Goal: Task Accomplishment & Management: Complete application form

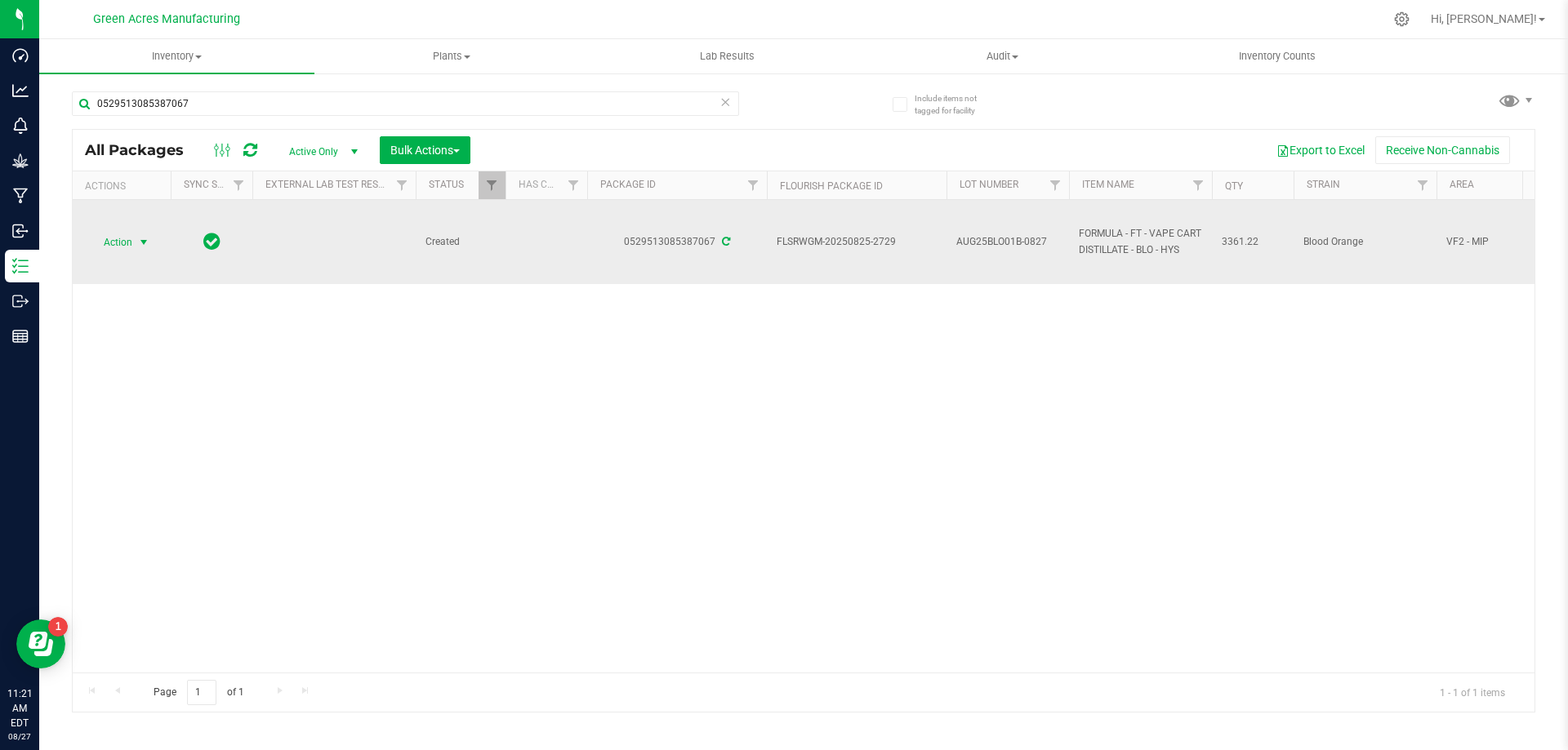
click at [121, 236] on span "Action" at bounding box center [111, 242] width 44 height 22
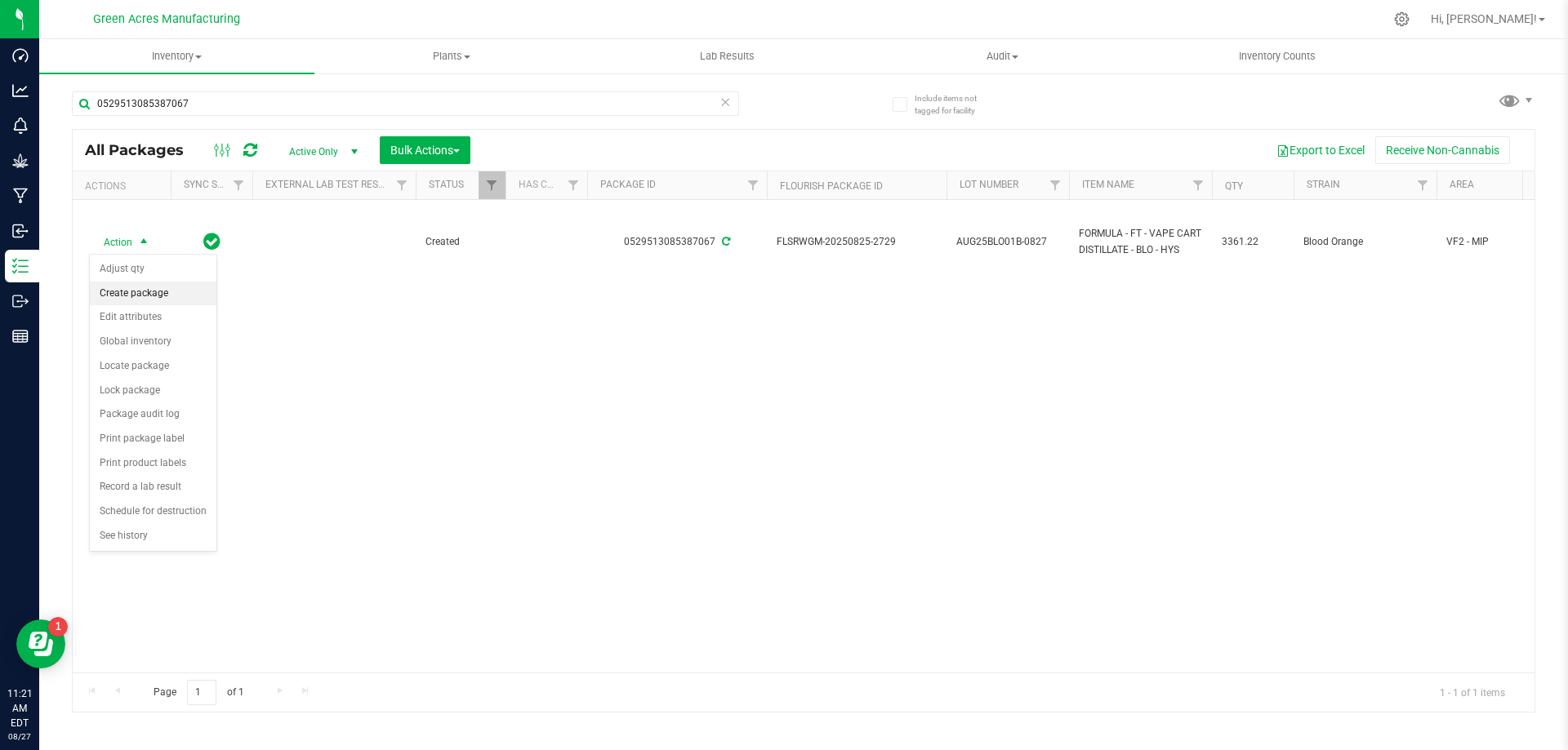
click at [156, 292] on li "Create package" at bounding box center [153, 293] width 127 height 24
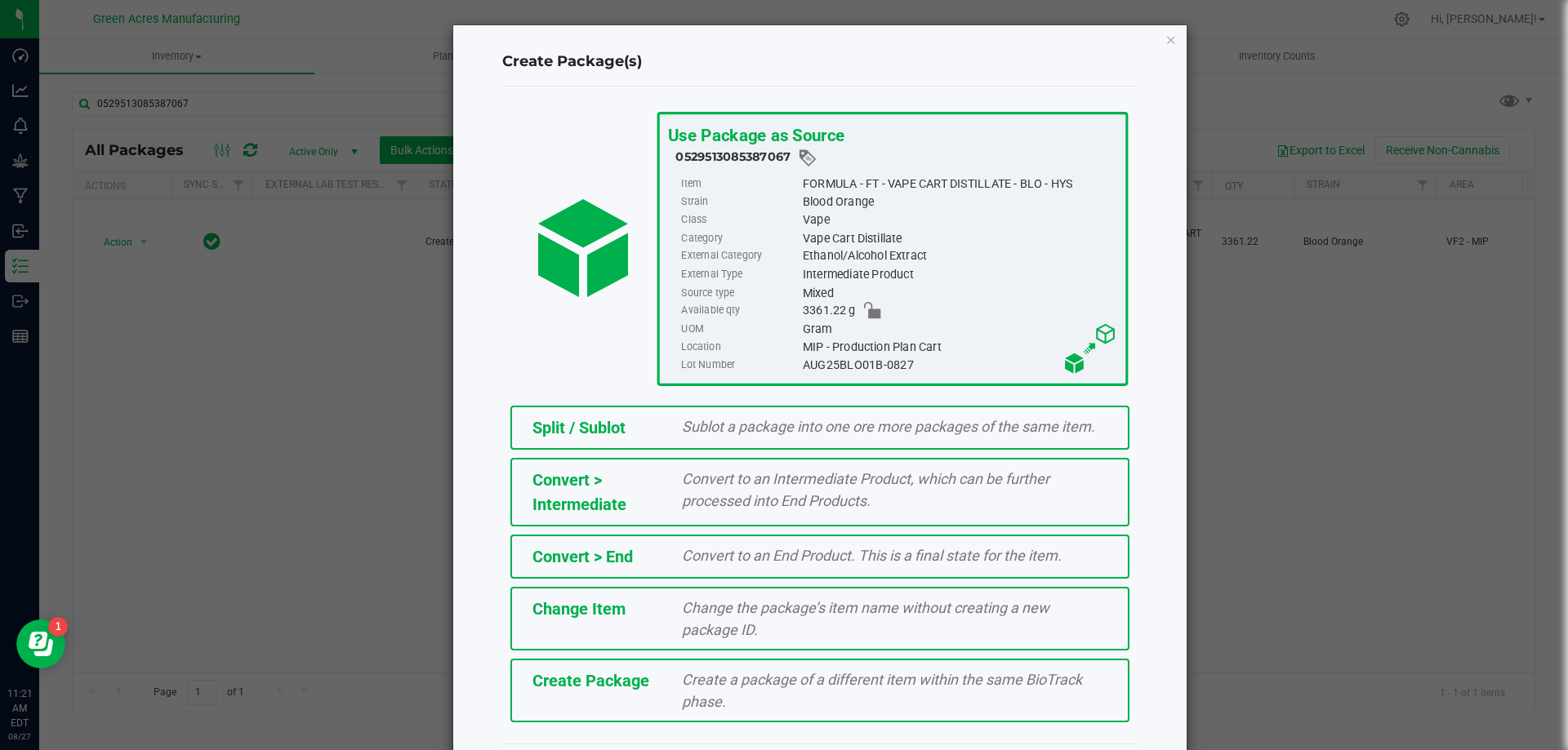
click at [548, 687] on span "Create Package" at bounding box center [591, 681] width 117 height 20
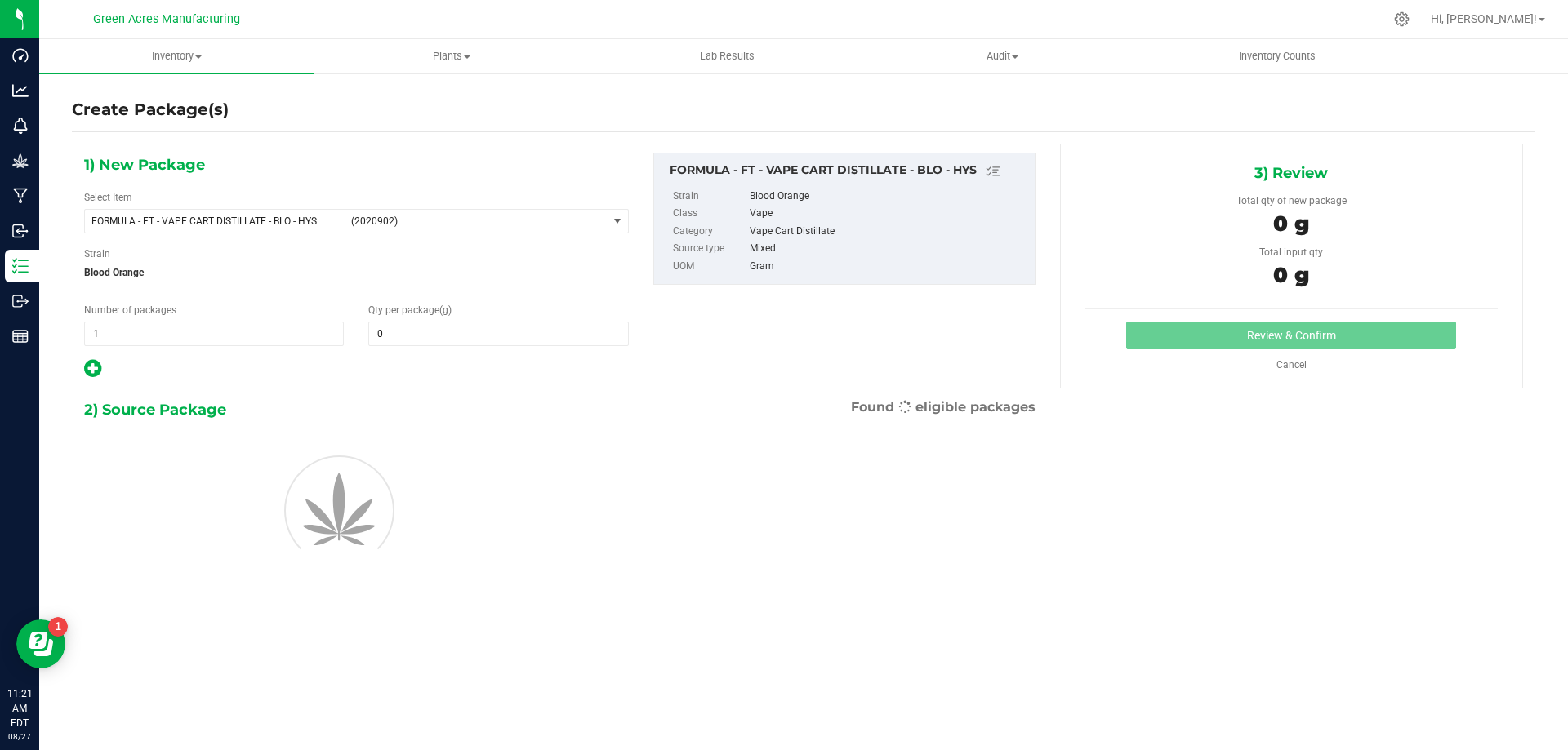
type input "0.0000"
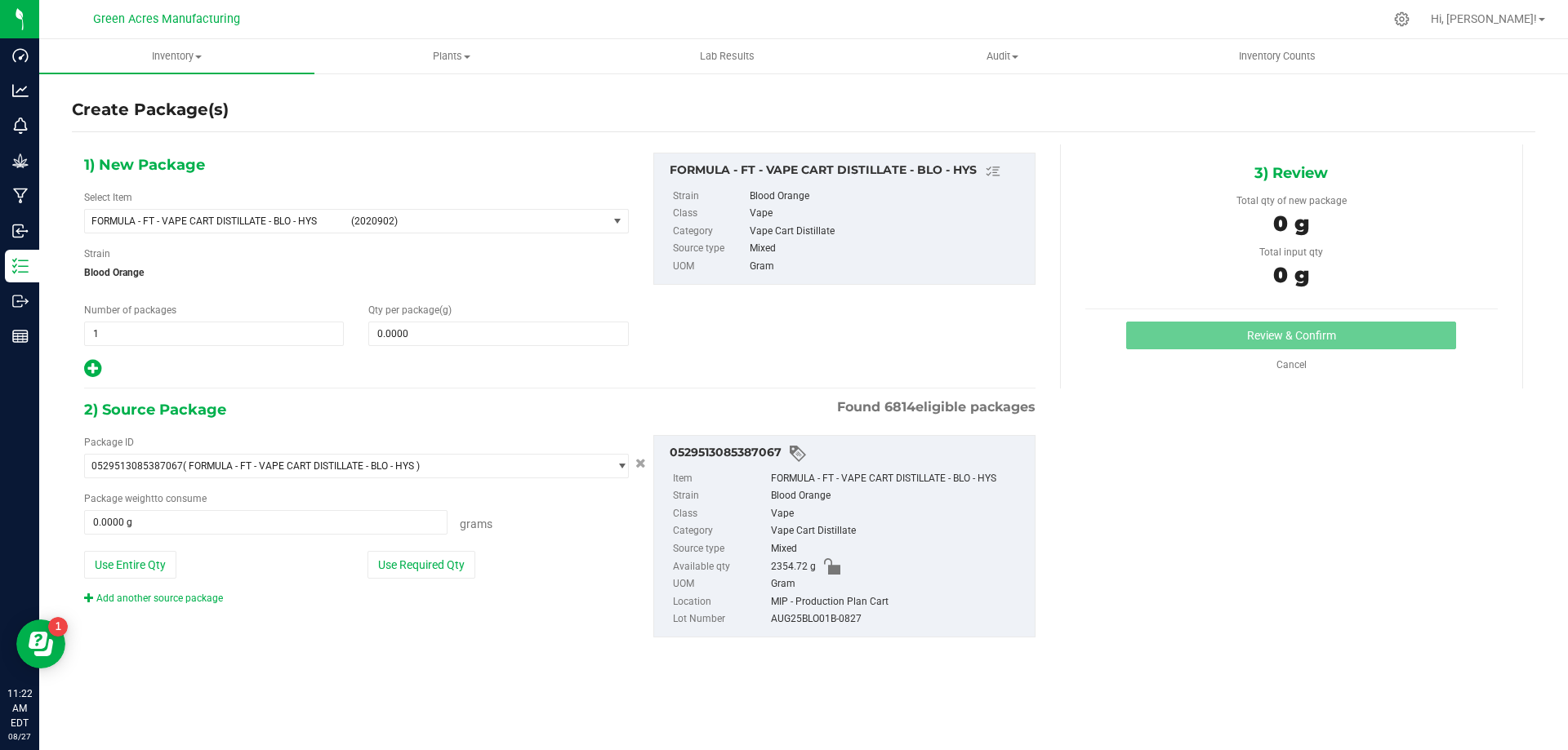
click at [228, 233] on div "1) New Package Select Item FORMULA - FT - VAPE CART DISTILLATE - BLO - HYS (202…" at bounding box center [356, 266] width 569 height 227
click at [229, 228] on span "FORMULA - FT - VAPE CART DISTILLATE - BLO - HYS (2020902)" at bounding box center [346, 221] width 523 height 22
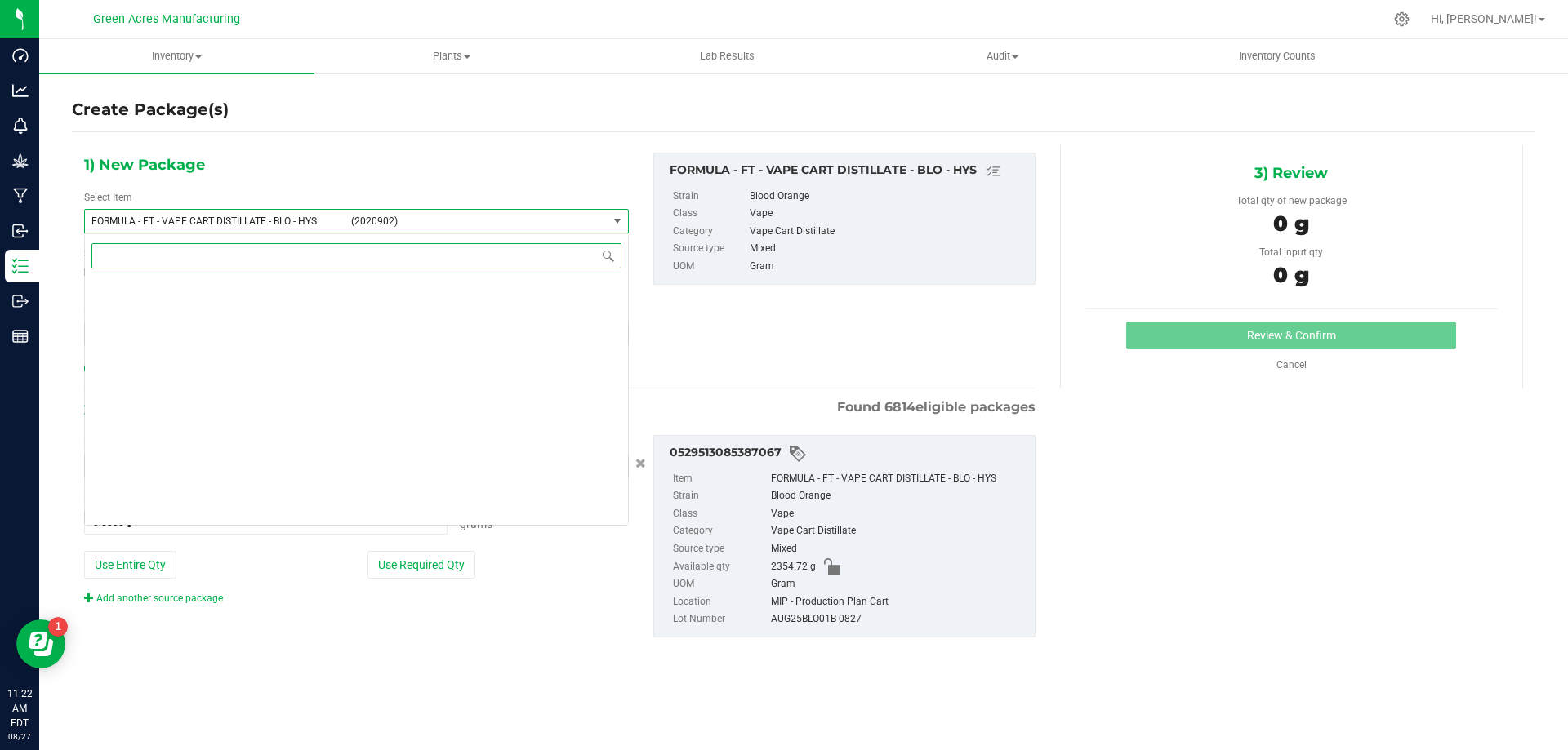
scroll to position [32273, 0]
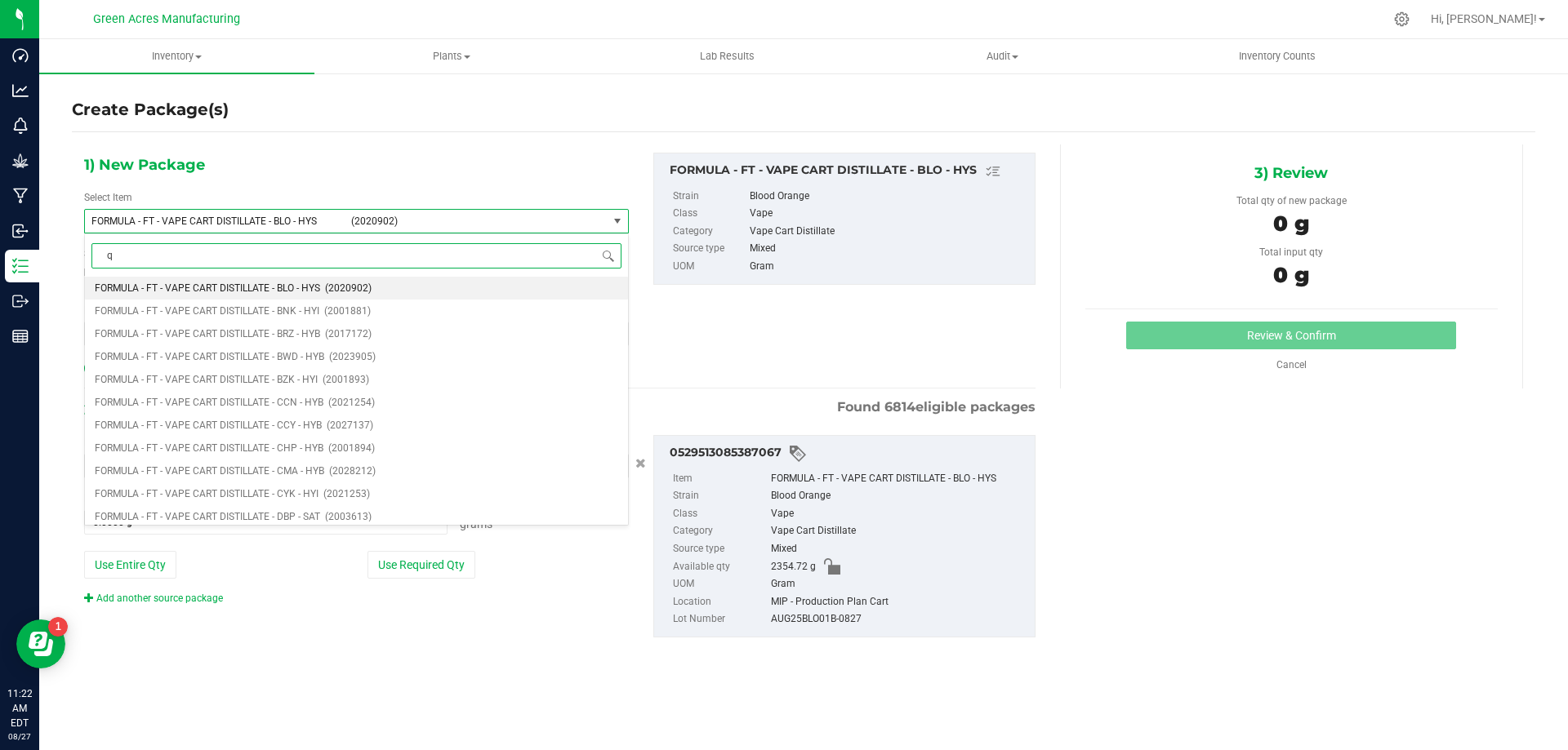
type input "qc"
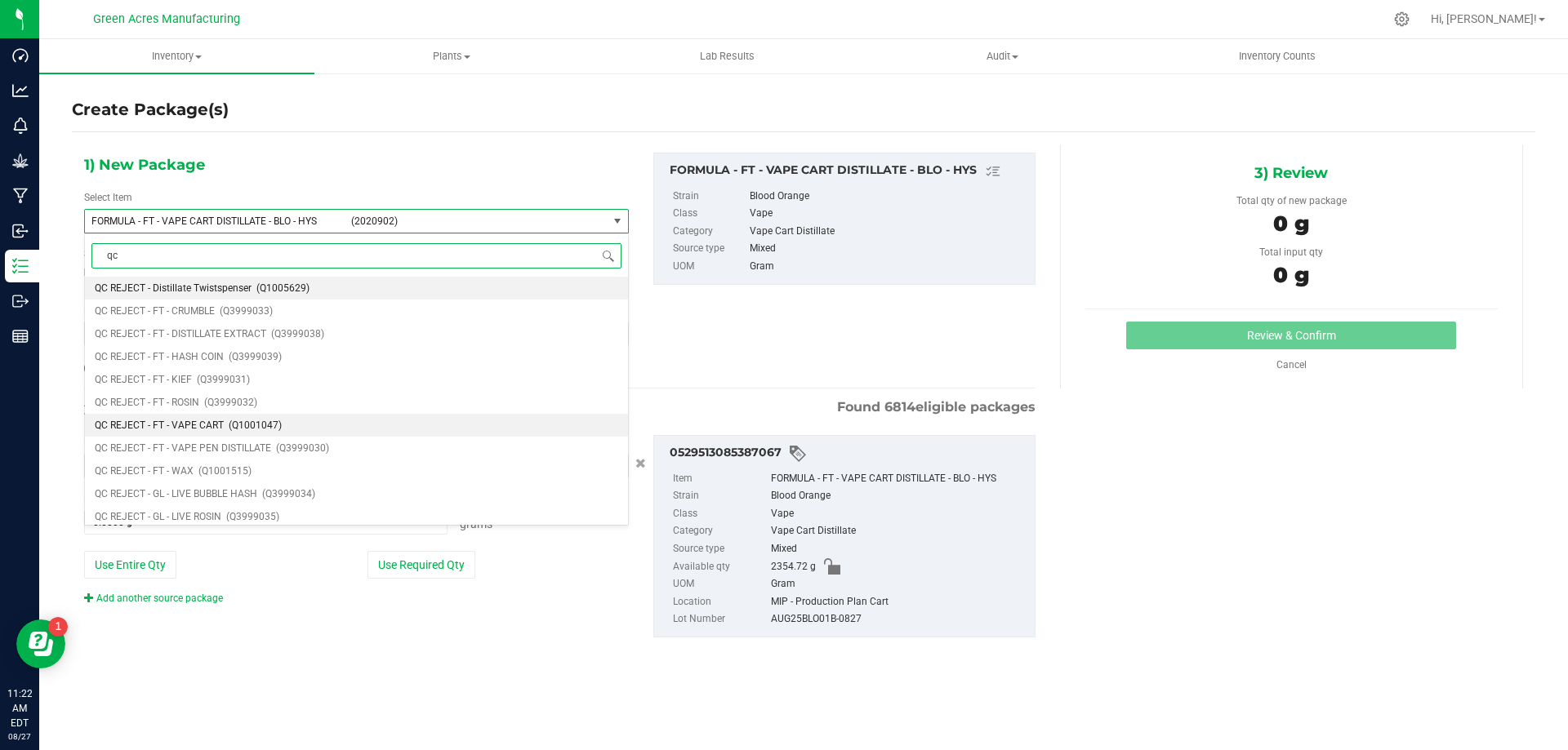
click at [274, 425] on span "(Q1001047)" at bounding box center [255, 425] width 53 height 12
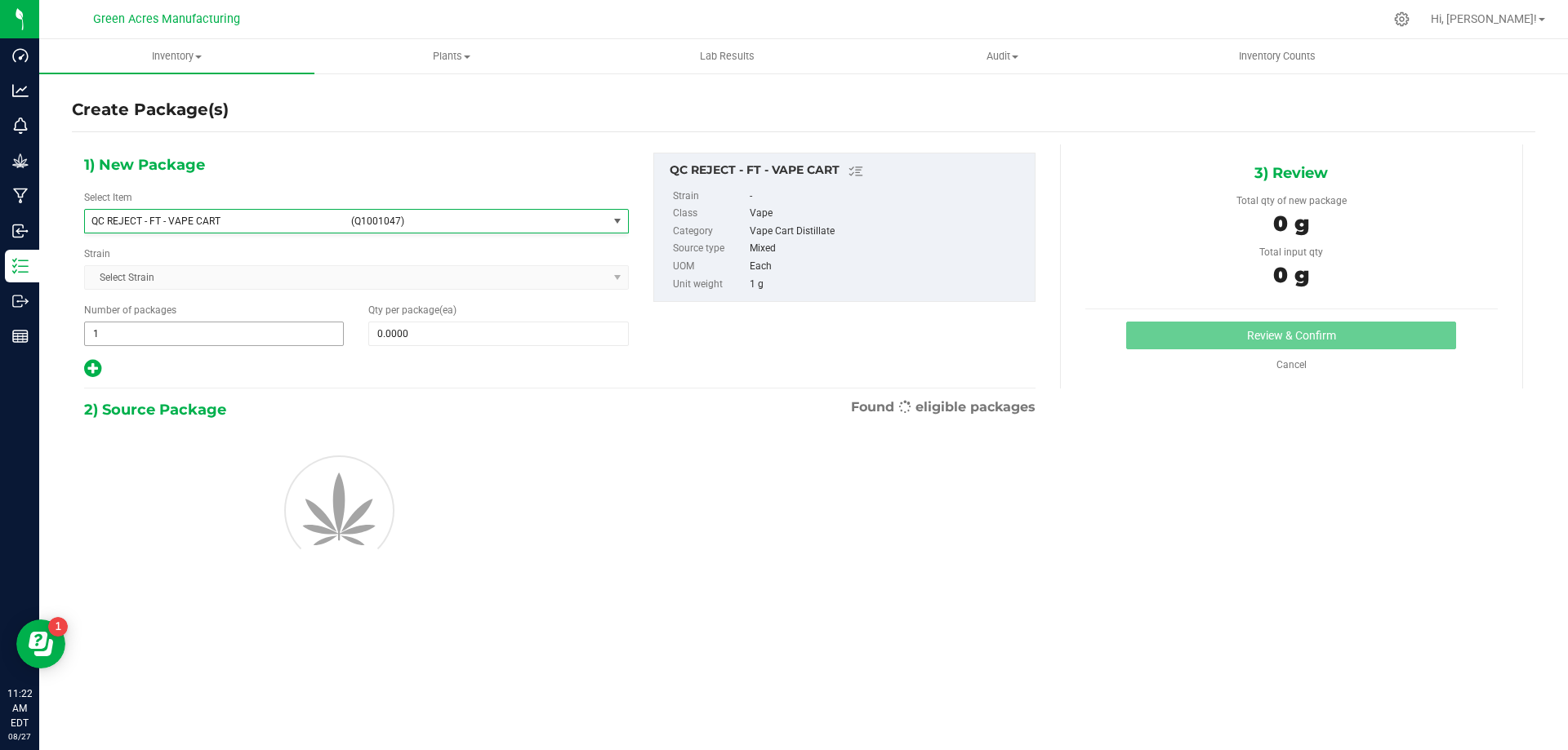
type input "0"
click at [383, 339] on span at bounding box center [498, 333] width 259 height 24
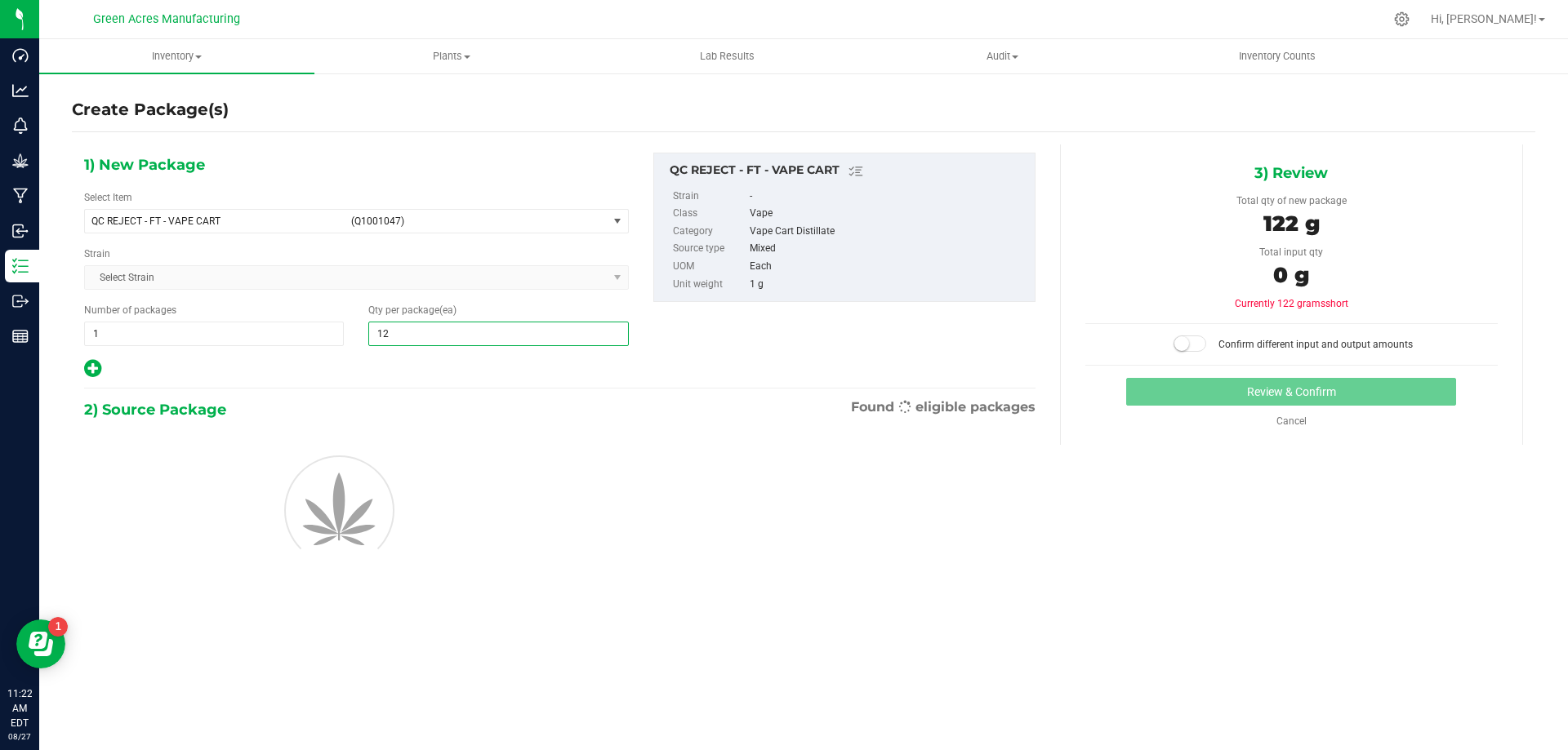
type input "1"
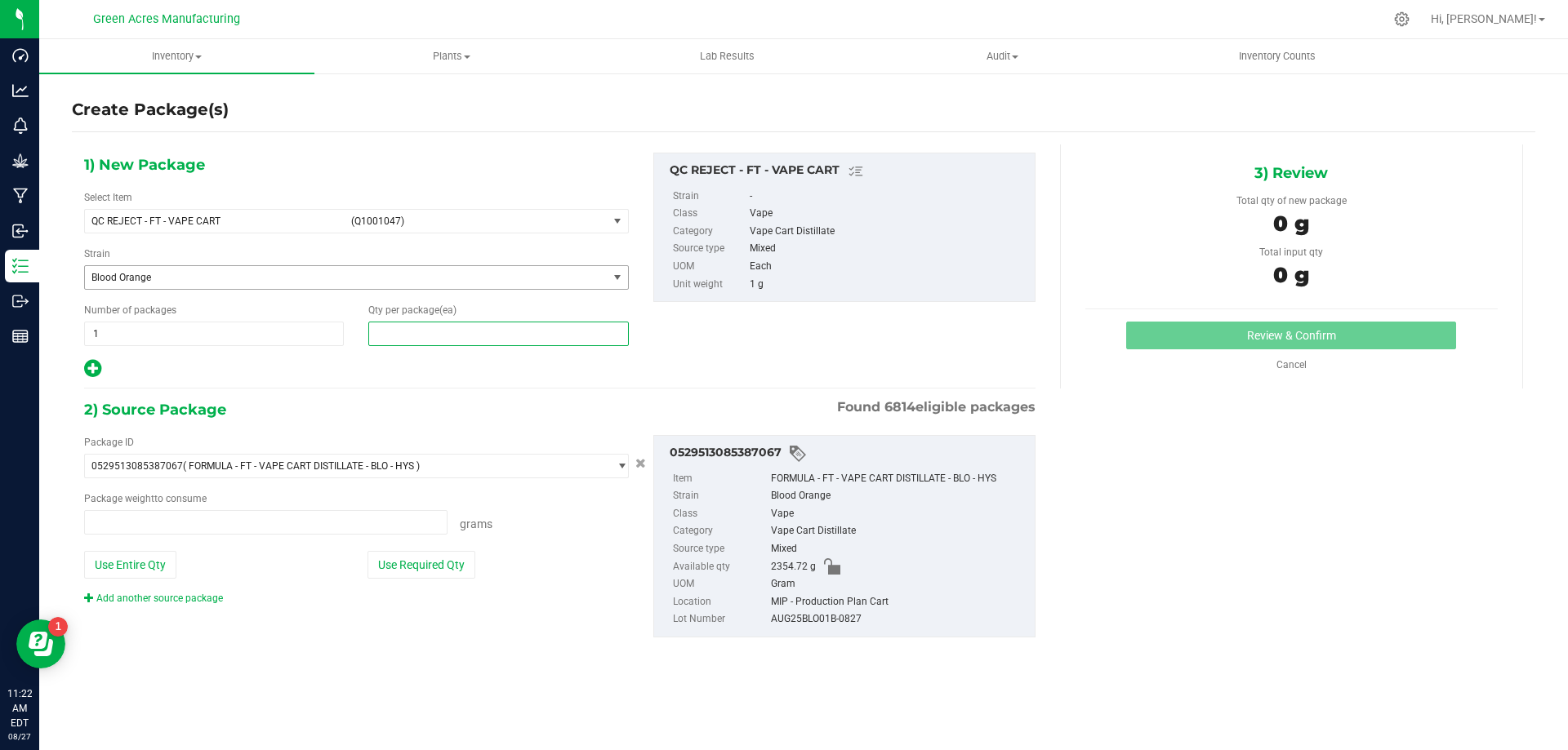
type input "0.0000 g"
type input "22"
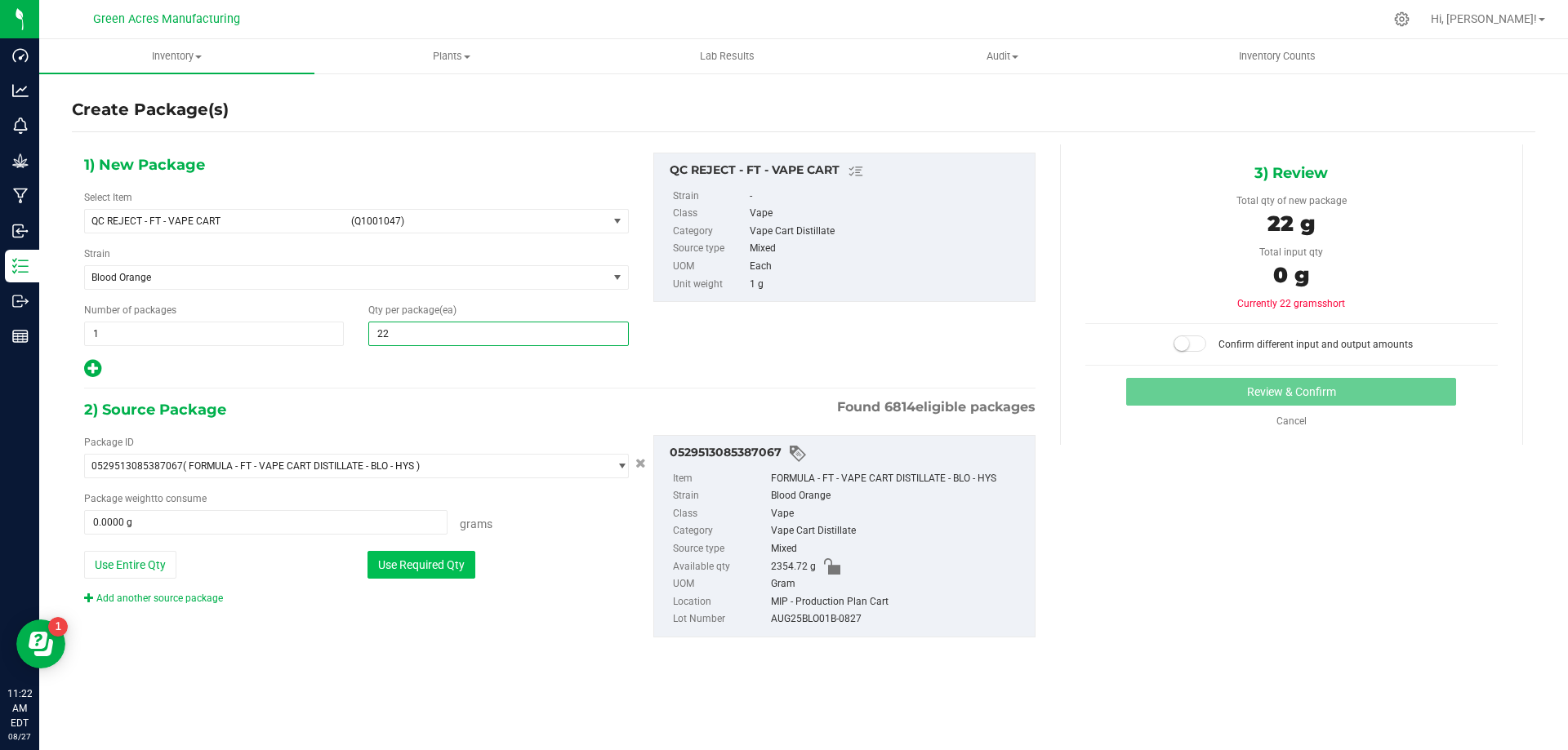
type input "22"
click at [385, 568] on button "Use Required Qty" at bounding box center [421, 564] width 108 height 28
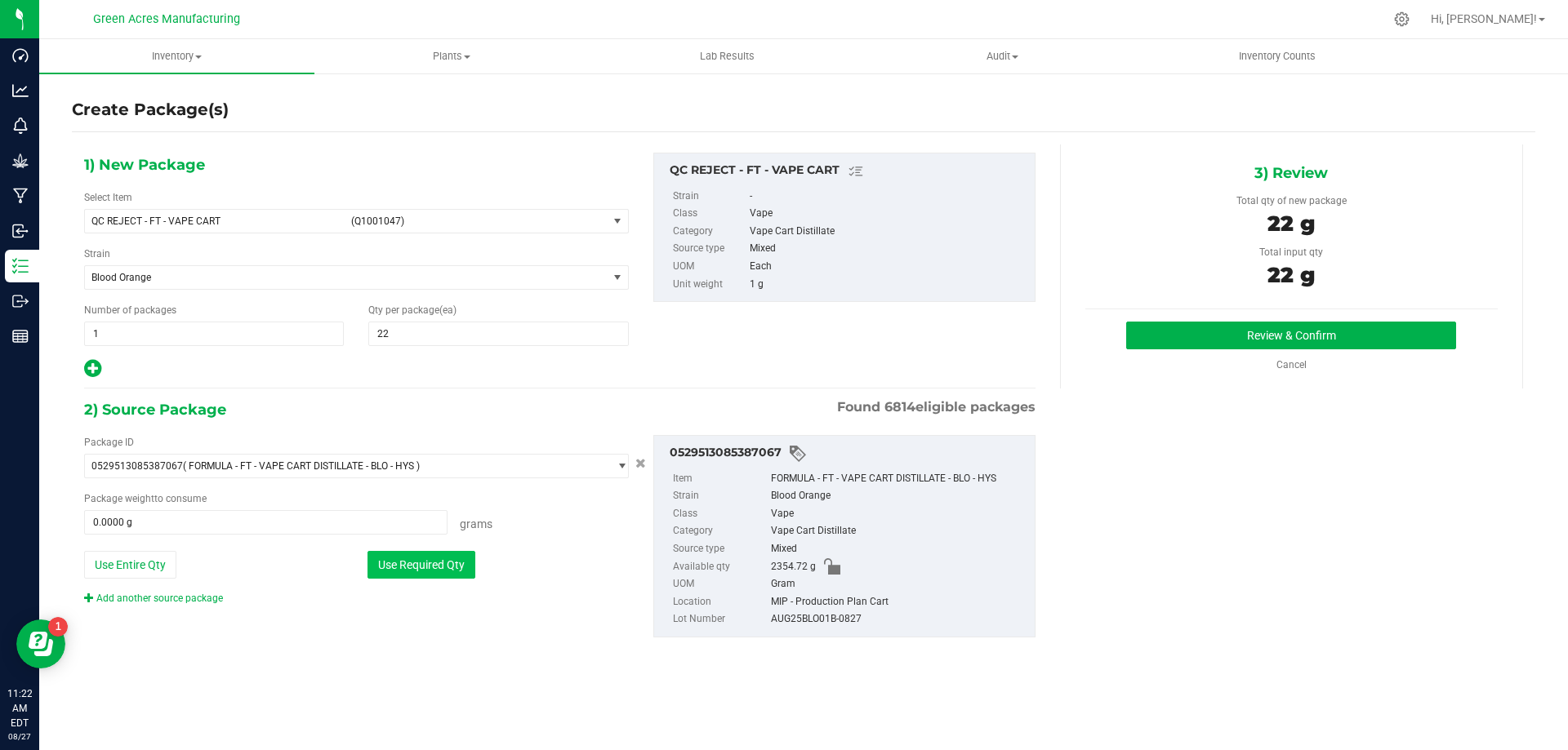
type input "22.0000 g"
click at [1357, 338] on button "Review & Confirm" at bounding box center [1291, 335] width 330 height 28
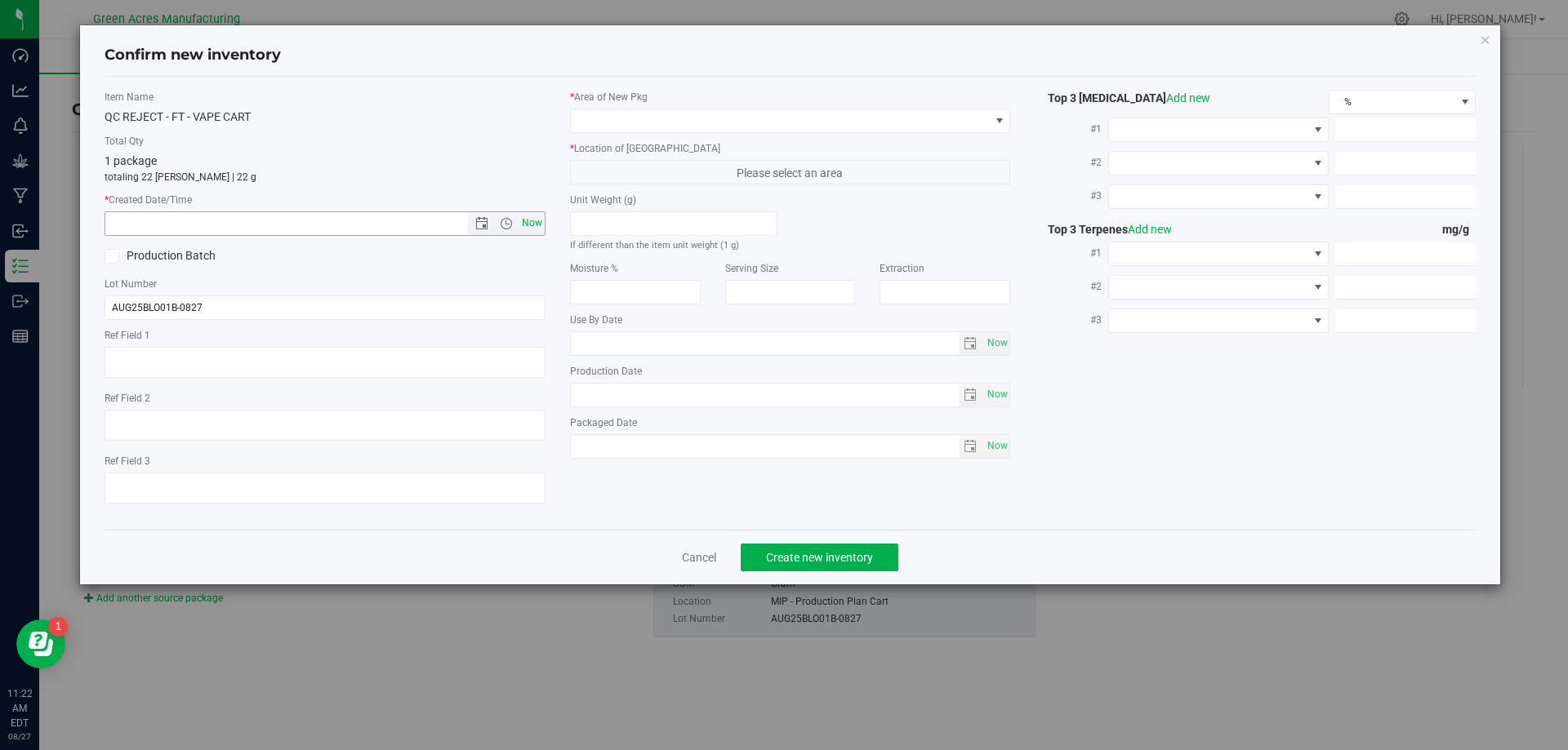
click at [541, 225] on span "Now" at bounding box center [531, 223] width 28 height 23
type input "8/27/2025 11:22 AM"
click at [693, 130] on span at bounding box center [780, 120] width 419 height 22
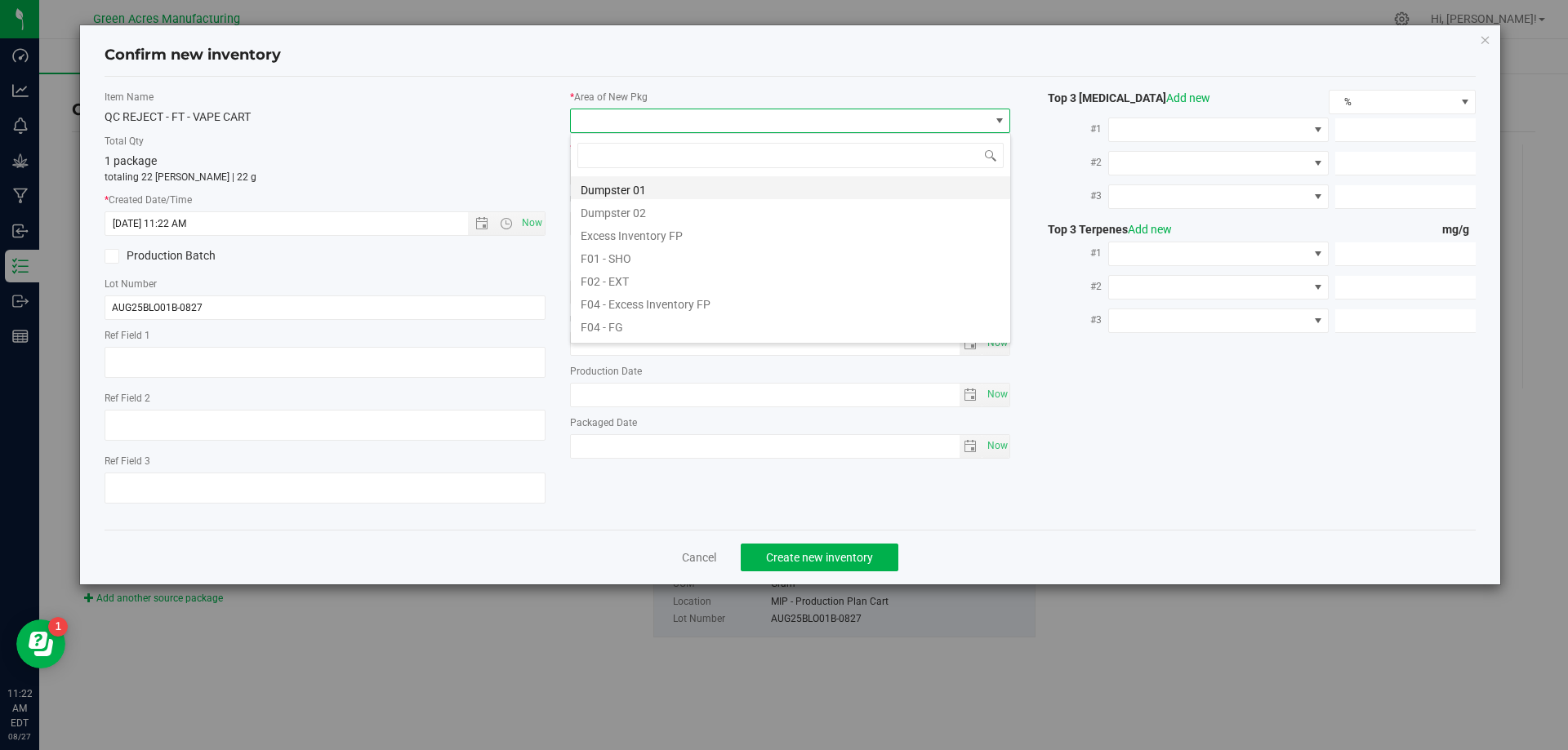
scroll to position [24, 441]
type input "mip"
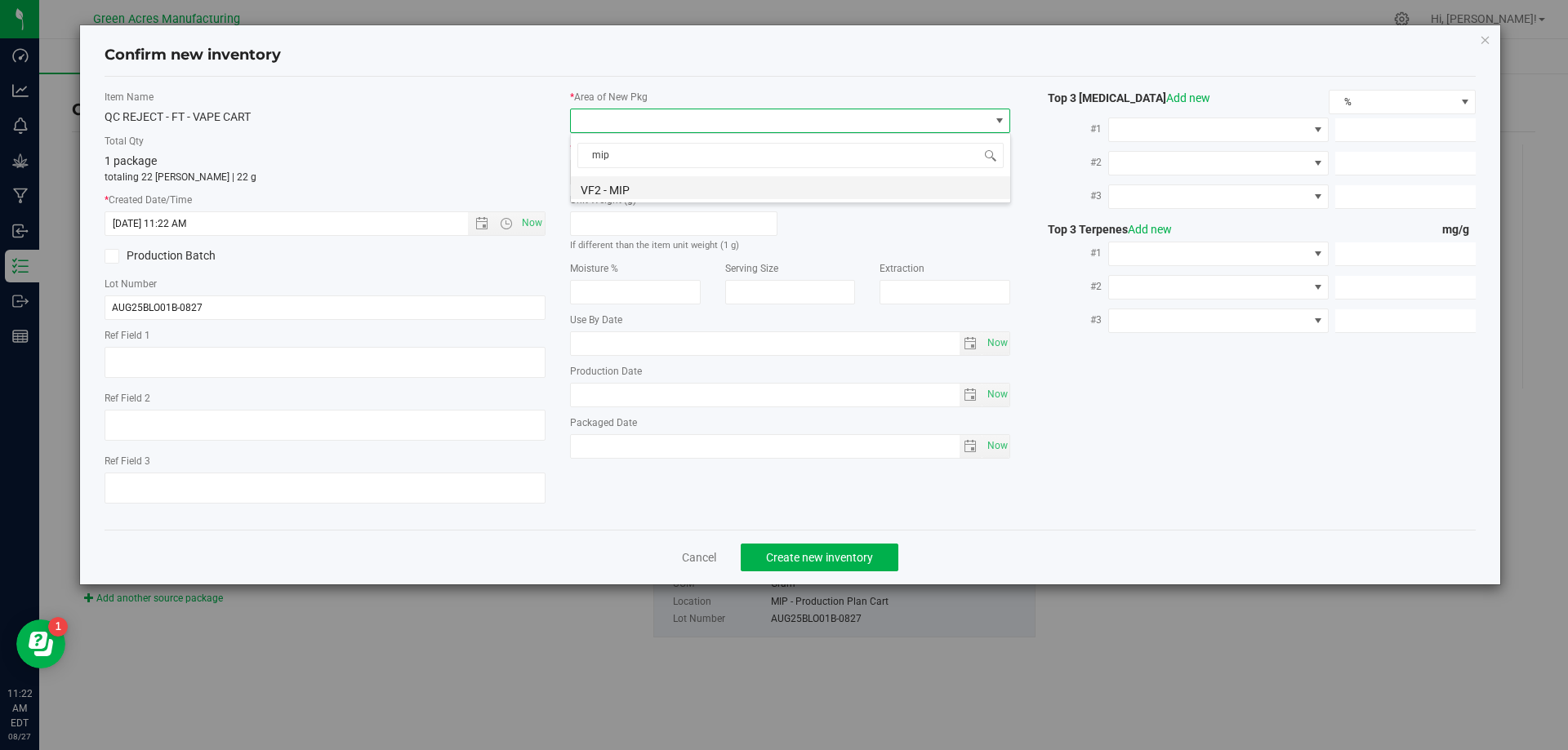
click at [739, 182] on li "VF2 - MIP" at bounding box center [790, 188] width 439 height 22
click at [736, 185] on div "* Area of New Pkg VF2 - MIP * Location of New Pkg MIP - Cannabis Waste MIP - Ca…" at bounding box center [790, 278] width 465 height 378
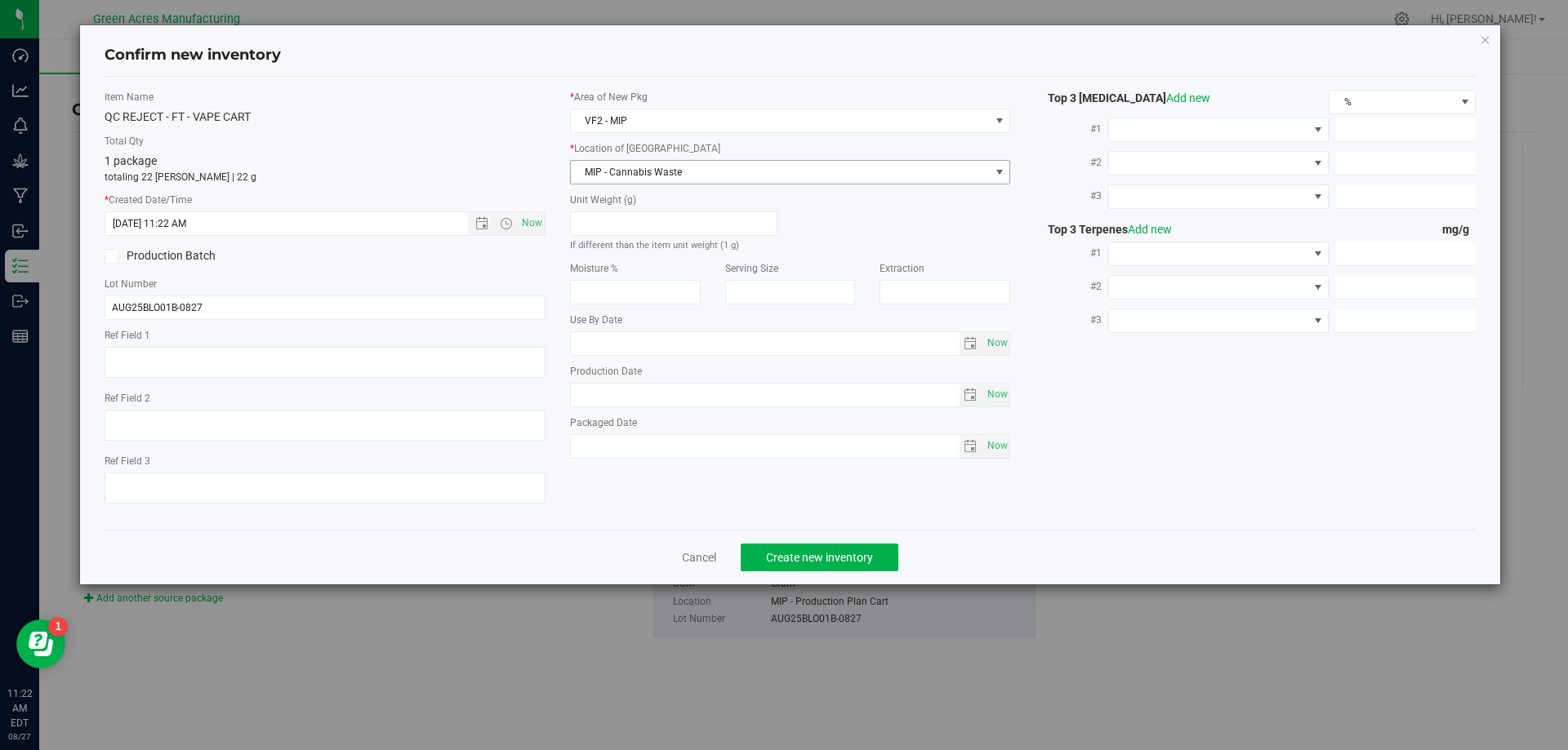
click at [740, 176] on span "MIP - Cannabis Waste" at bounding box center [780, 172] width 419 height 22
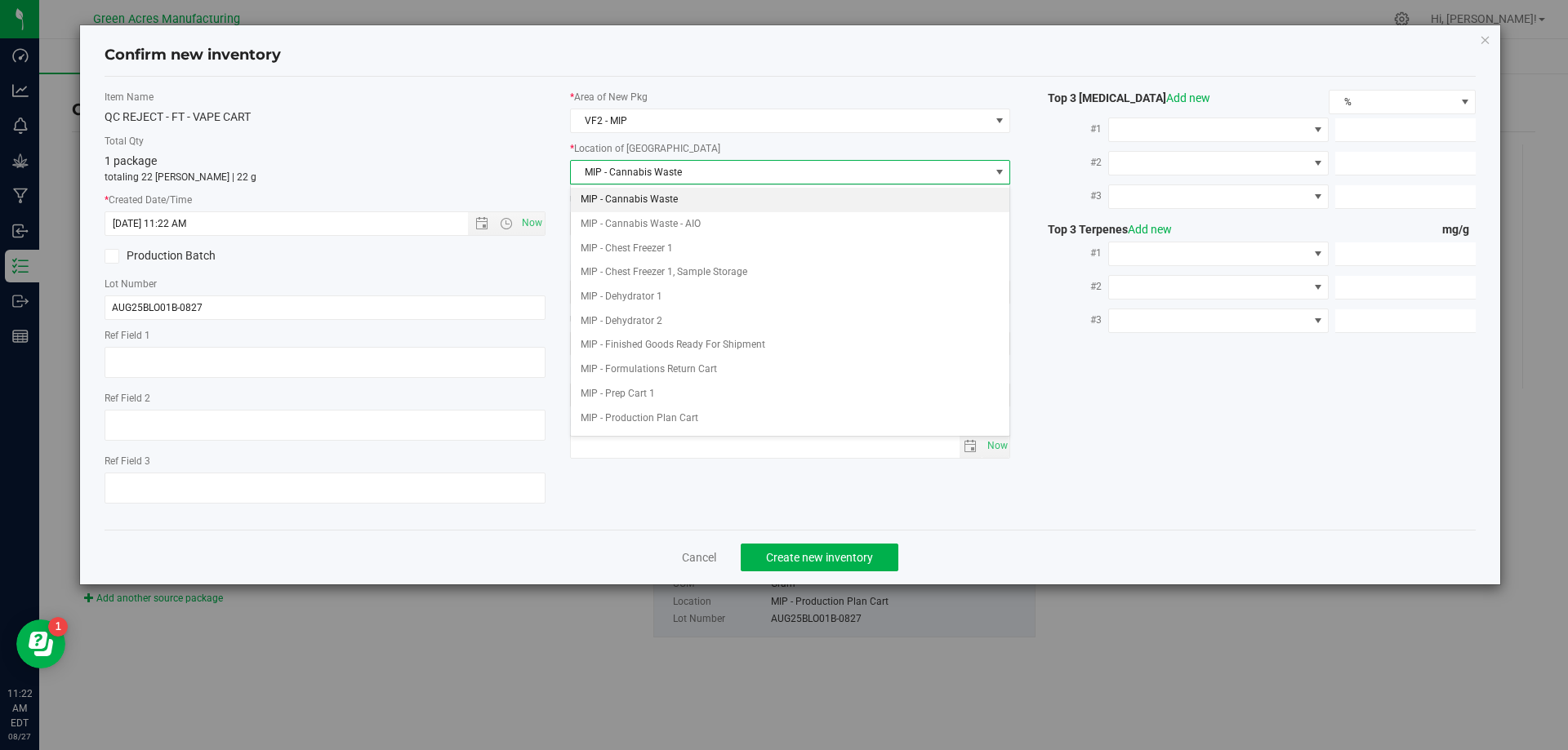
click at [734, 203] on li "MIP - Cannabis Waste" at bounding box center [790, 199] width 439 height 24
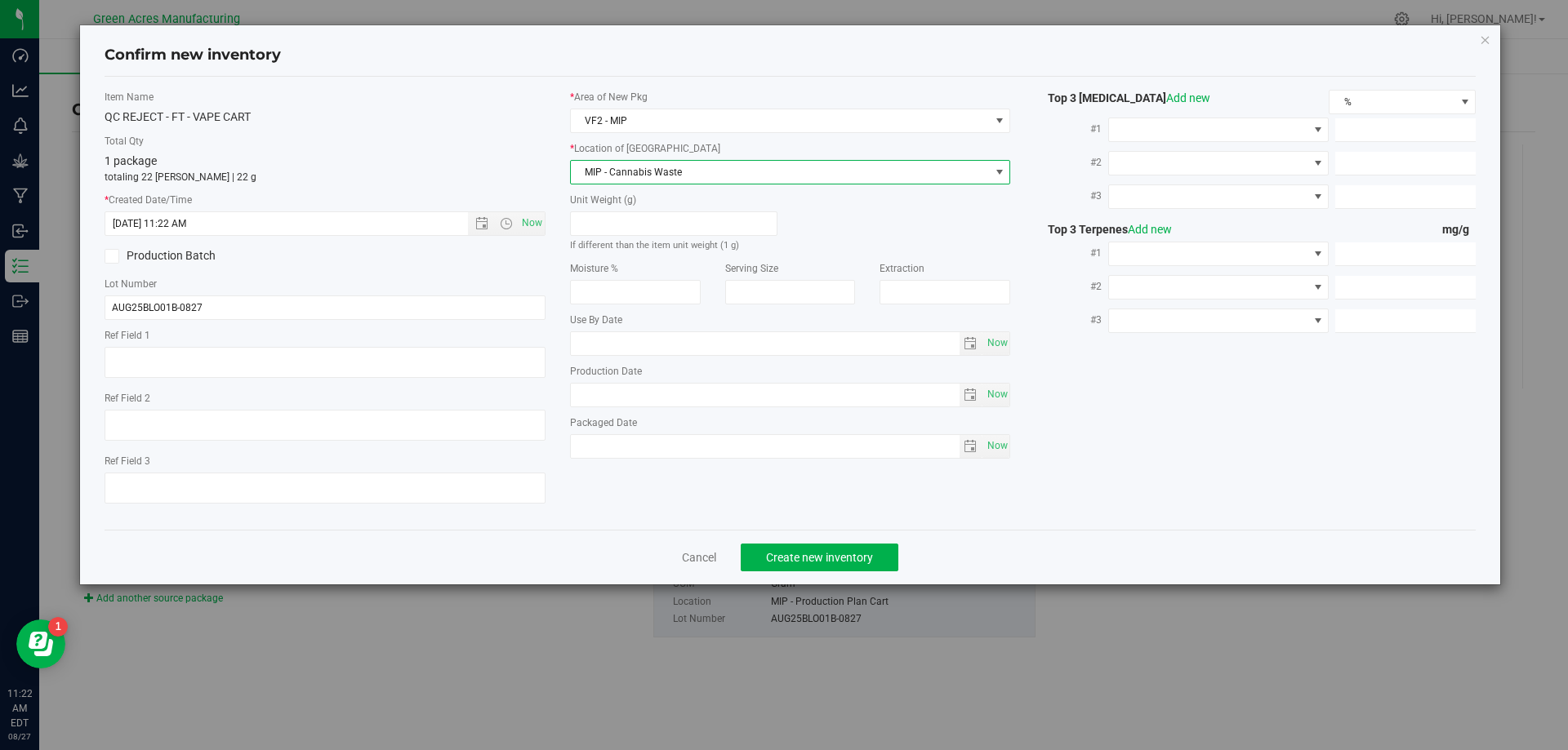
click at [809, 540] on div "Cancel Create new inventory" at bounding box center [790, 558] width 1372 height 55
click at [810, 558] on span "Create new inventory" at bounding box center [819, 558] width 107 height 13
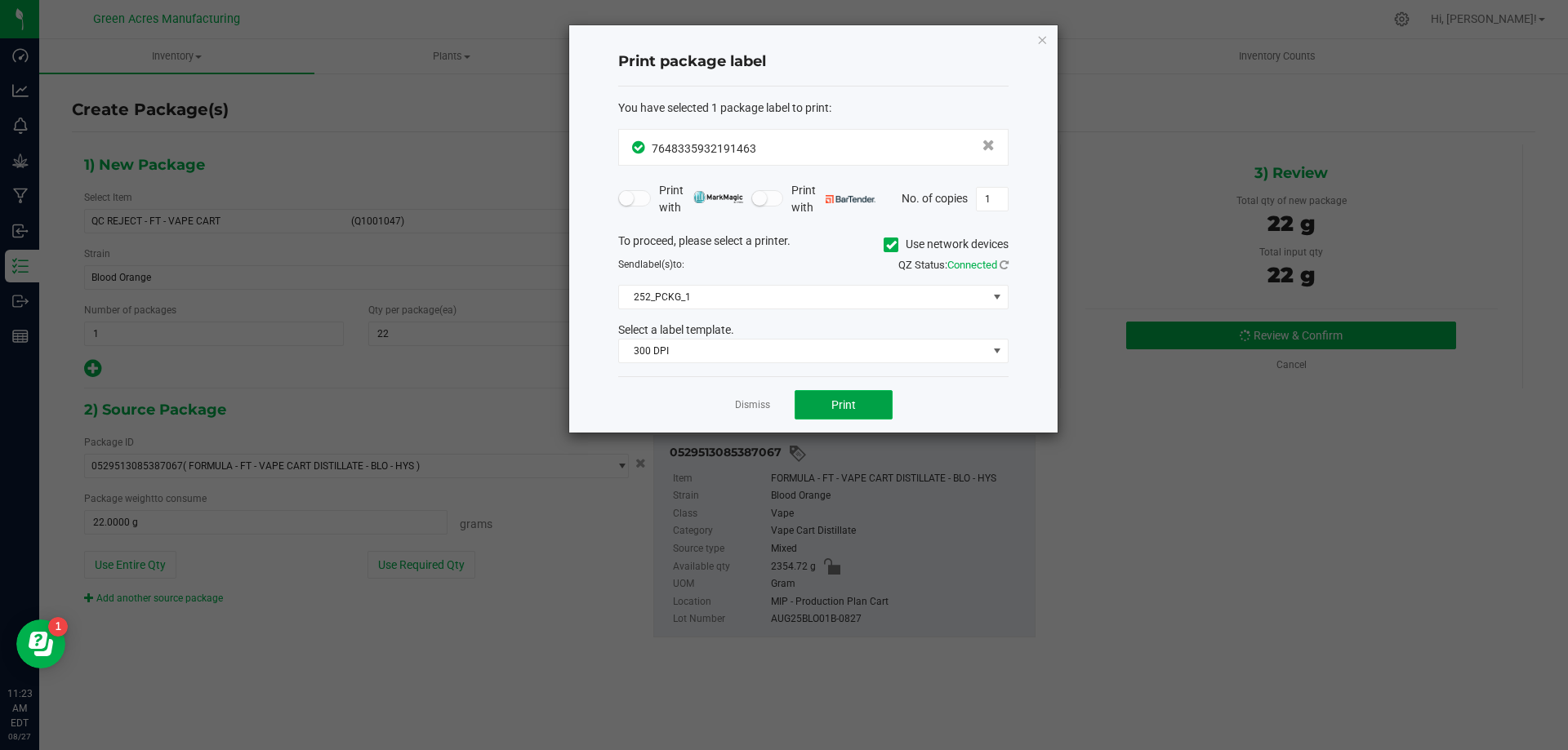
click at [822, 403] on button "Print" at bounding box center [844, 404] width 98 height 29
click at [748, 407] on link "Dismiss" at bounding box center [753, 405] width 35 height 14
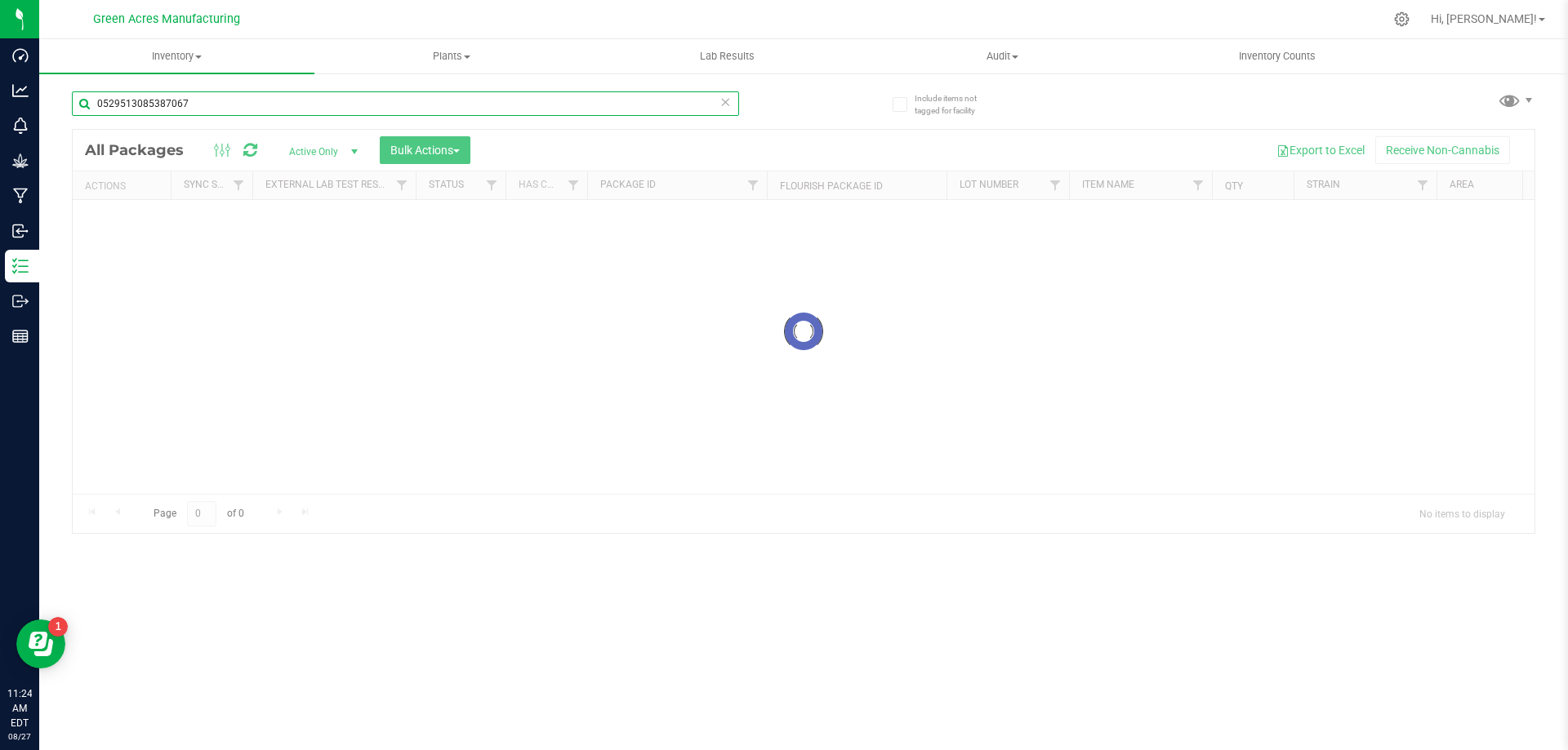
click at [211, 99] on input "0529513085387067" at bounding box center [405, 103] width 667 height 24
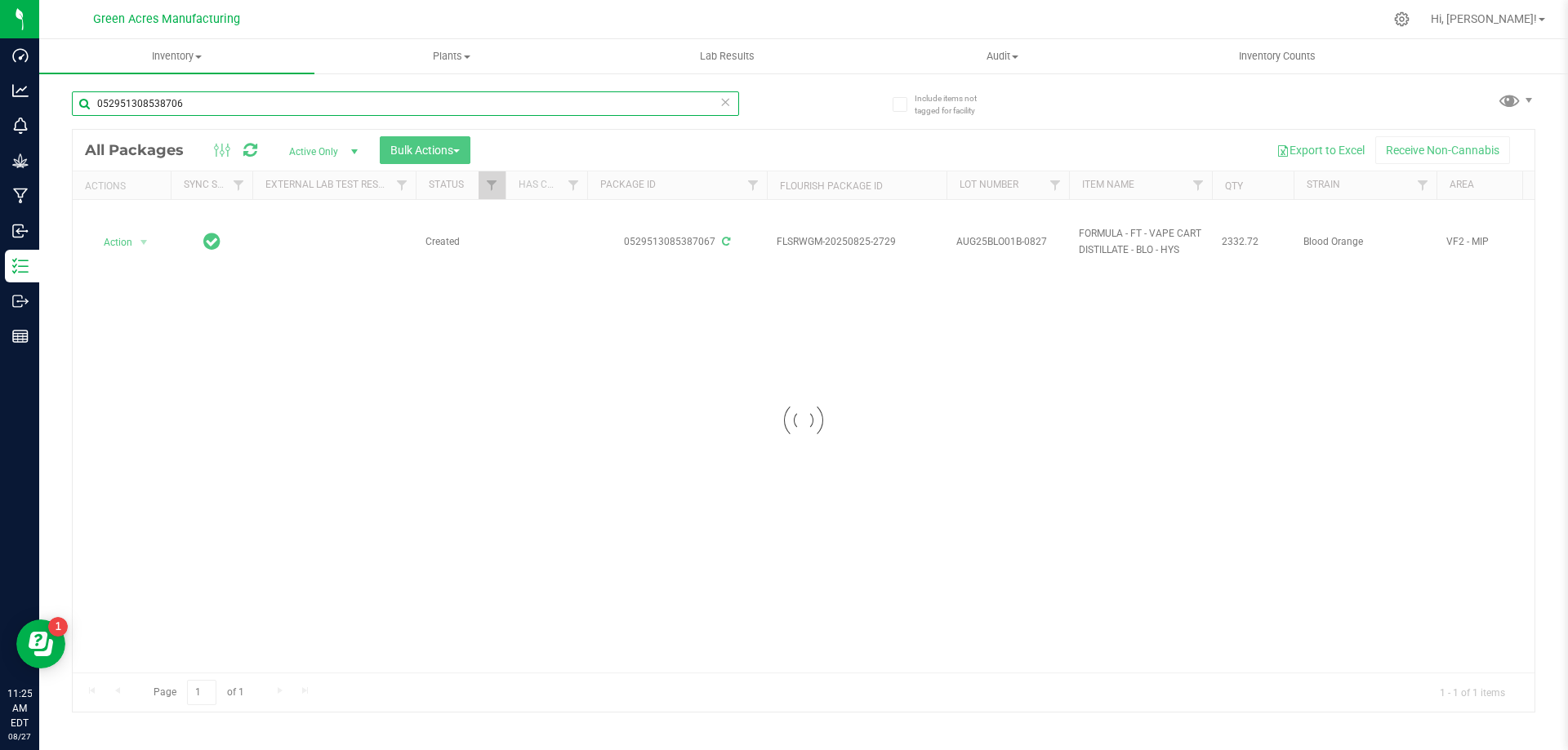
type input "0529513085387067"
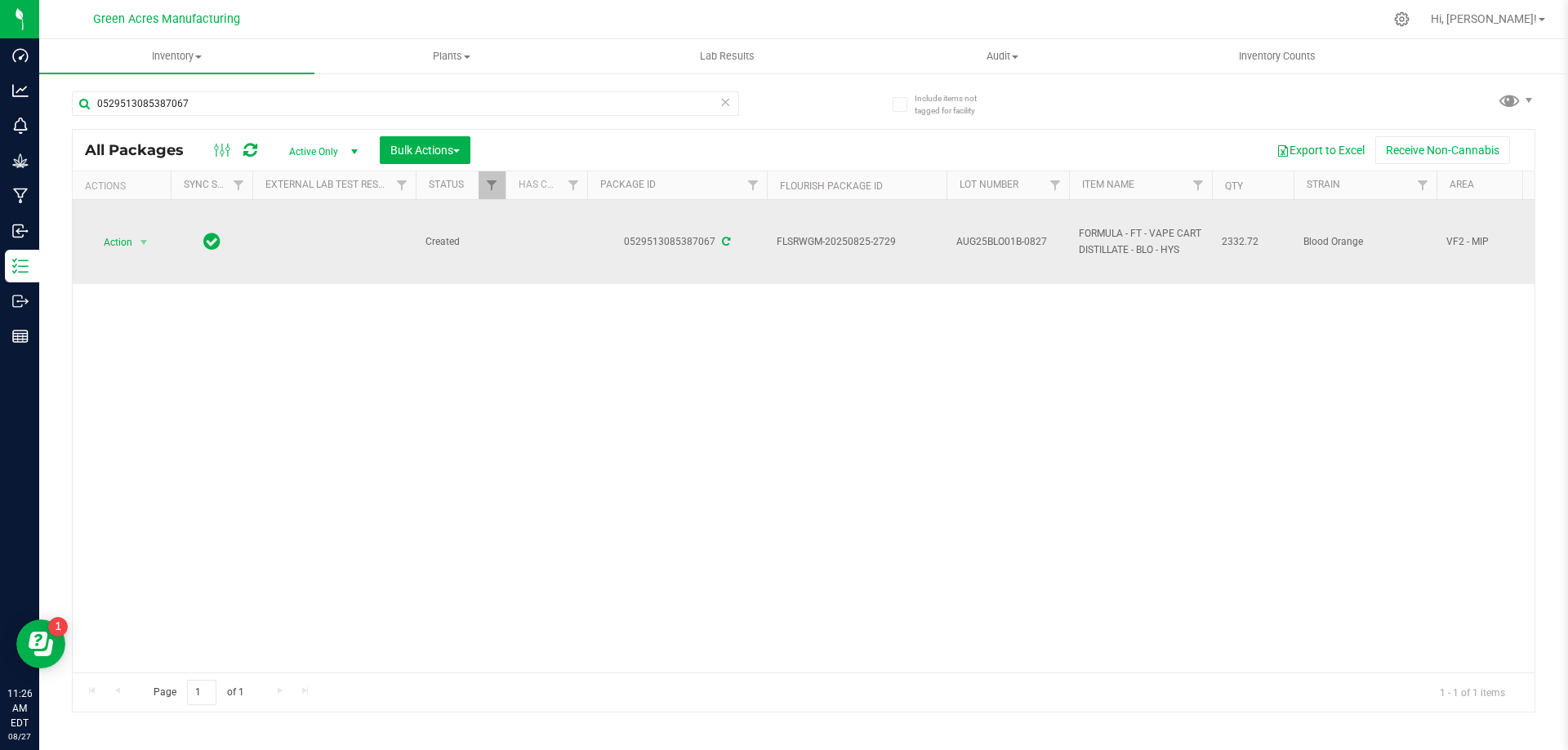
click at [1052, 237] on span "AUG25BLO01B-0827" at bounding box center [1007, 242] width 103 height 16
click at [1054, 238] on input "AUG25BLO01B-0827" at bounding box center [1004, 242] width 117 height 25
type input "AUG25BLO01"
click at [107, 245] on span "Action" at bounding box center [111, 242] width 44 height 22
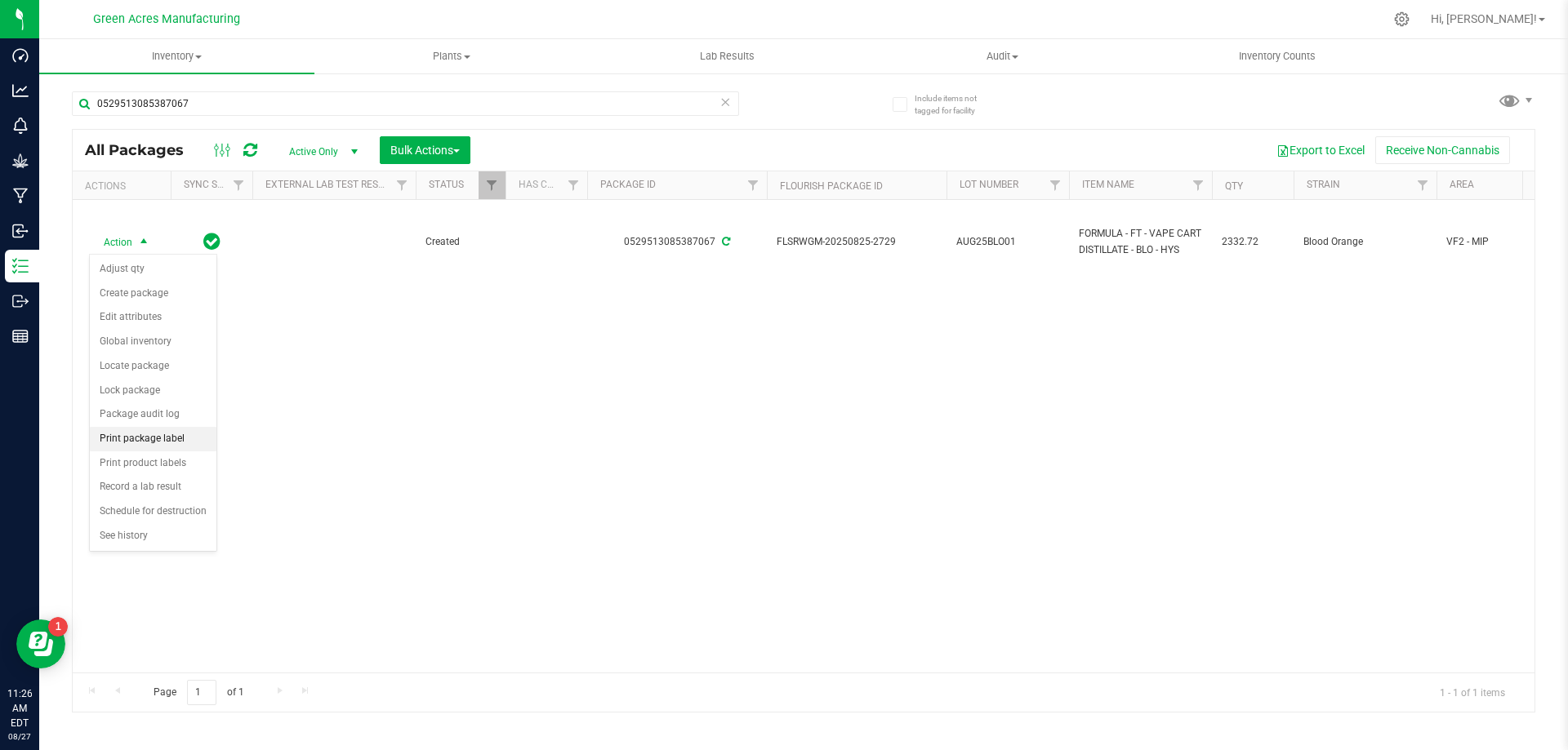
click at [180, 444] on li "Print package label" at bounding box center [153, 438] width 127 height 24
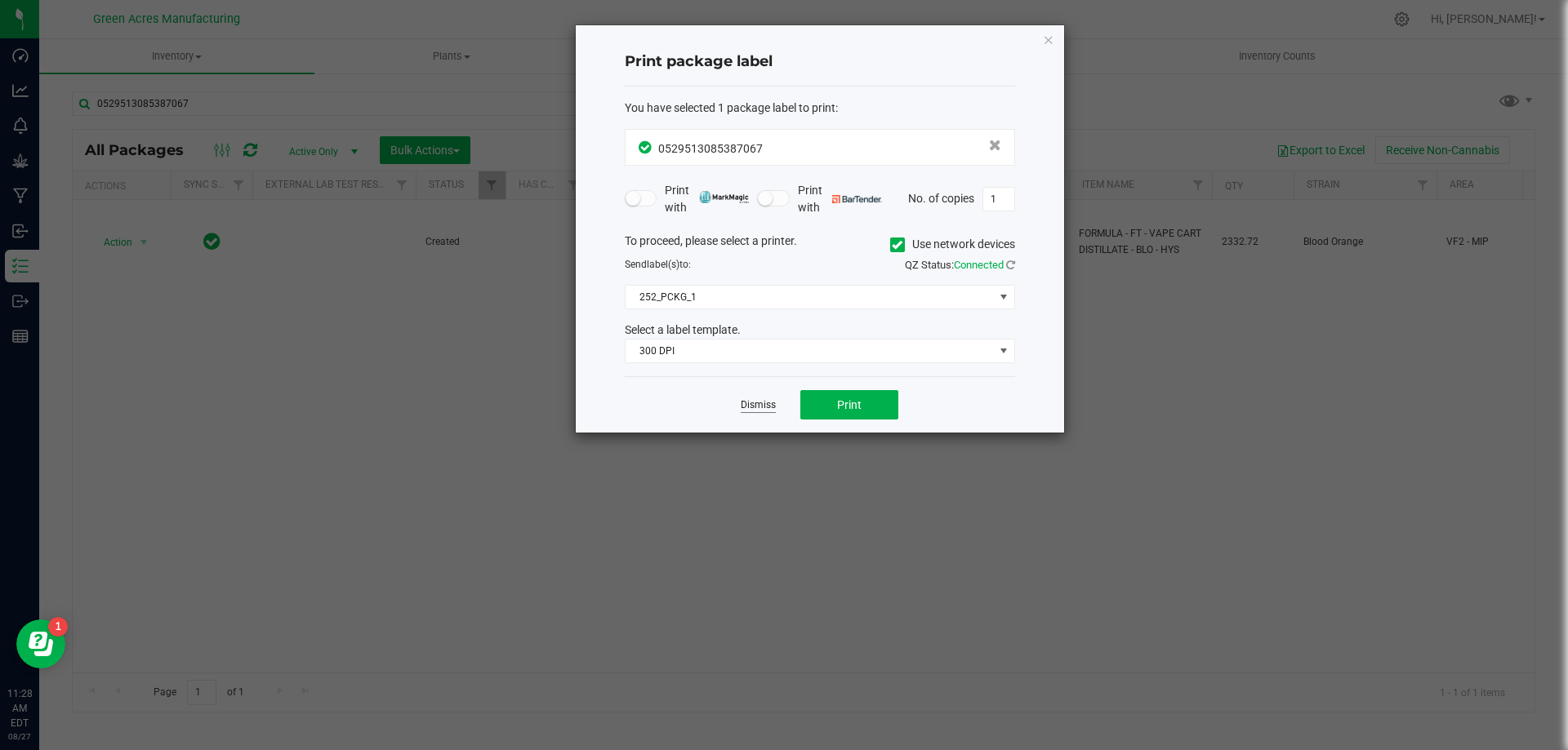
click at [769, 410] on link "Dismiss" at bounding box center [758, 405] width 35 height 14
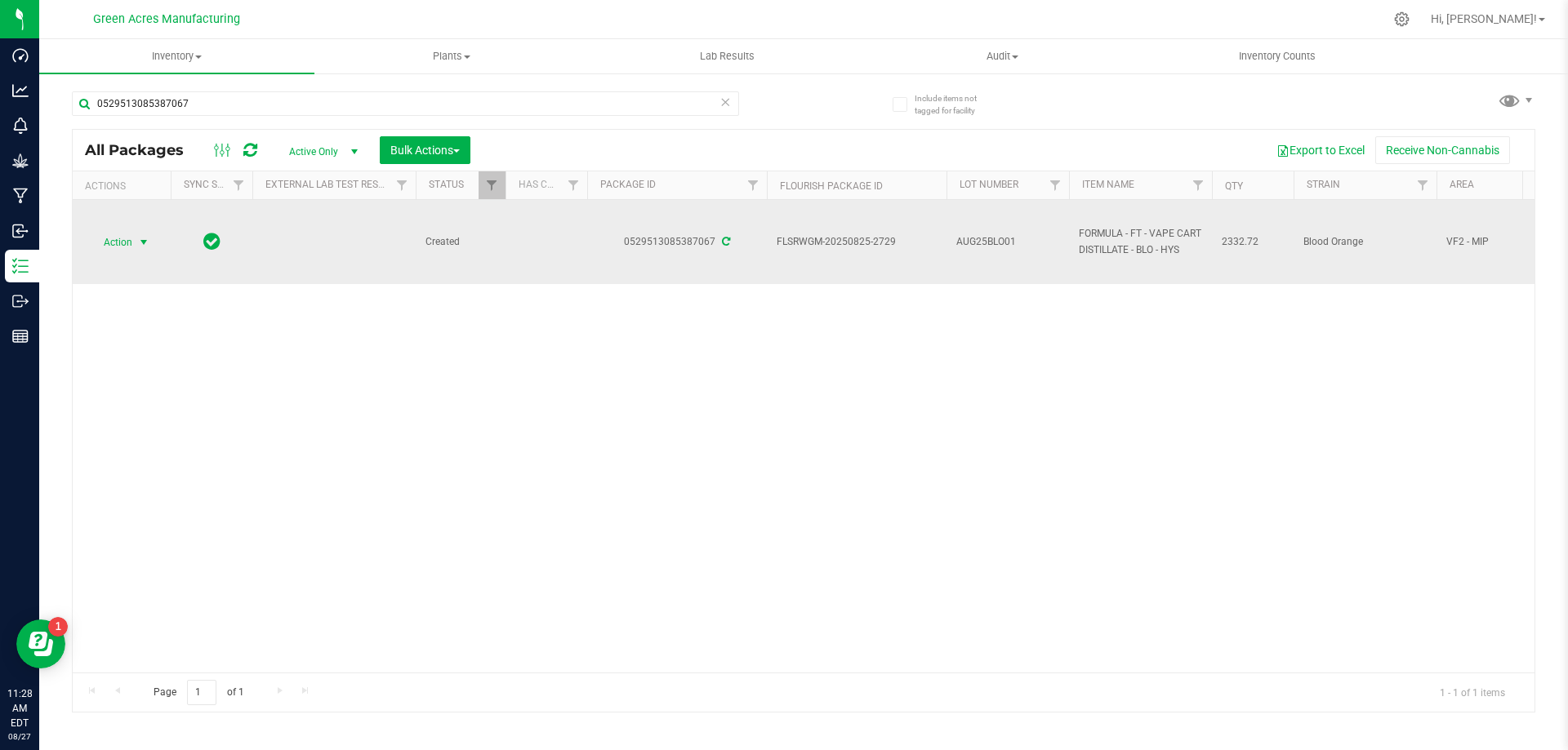
click at [96, 246] on span "Action" at bounding box center [111, 242] width 44 height 22
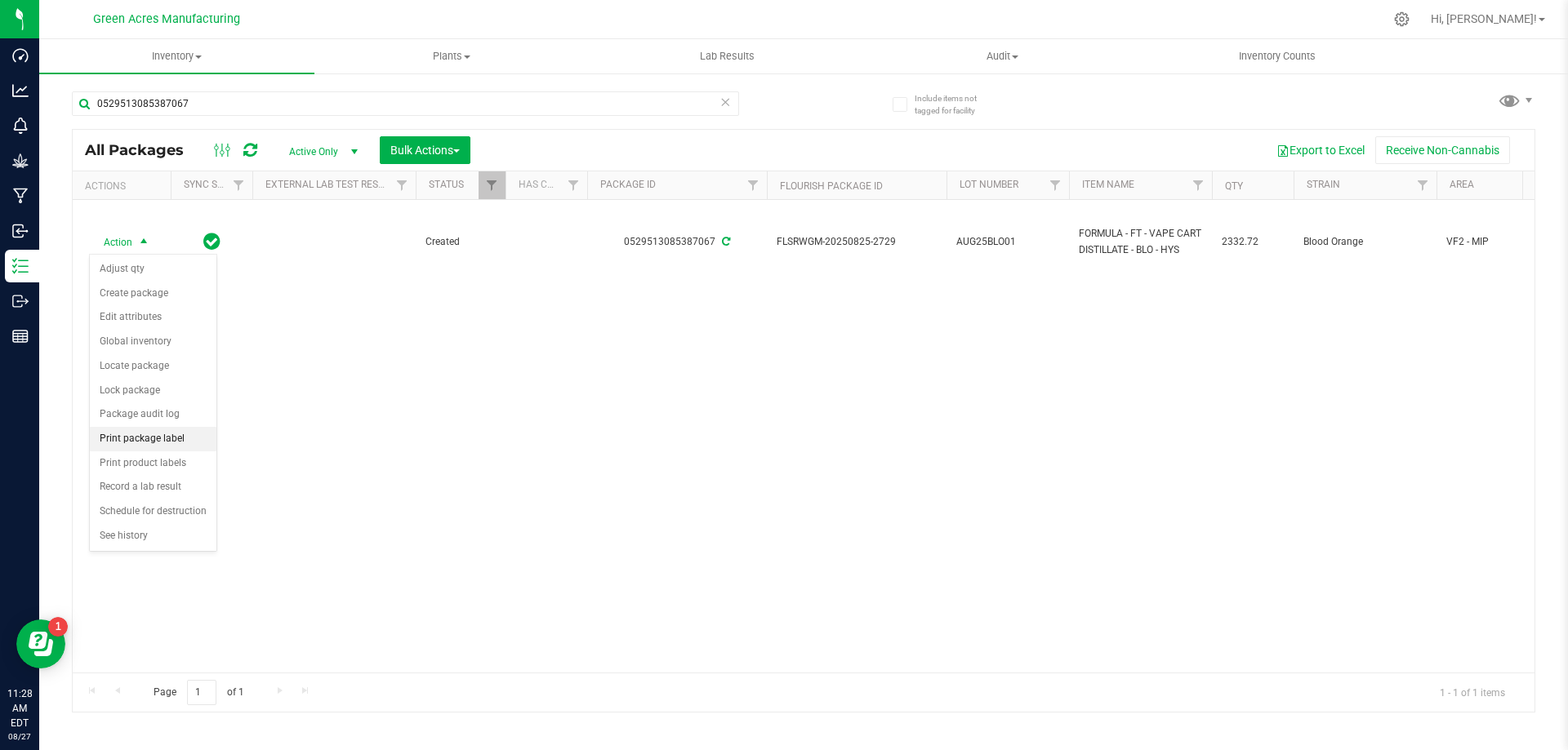
click at [124, 437] on li "Print package label" at bounding box center [153, 438] width 127 height 24
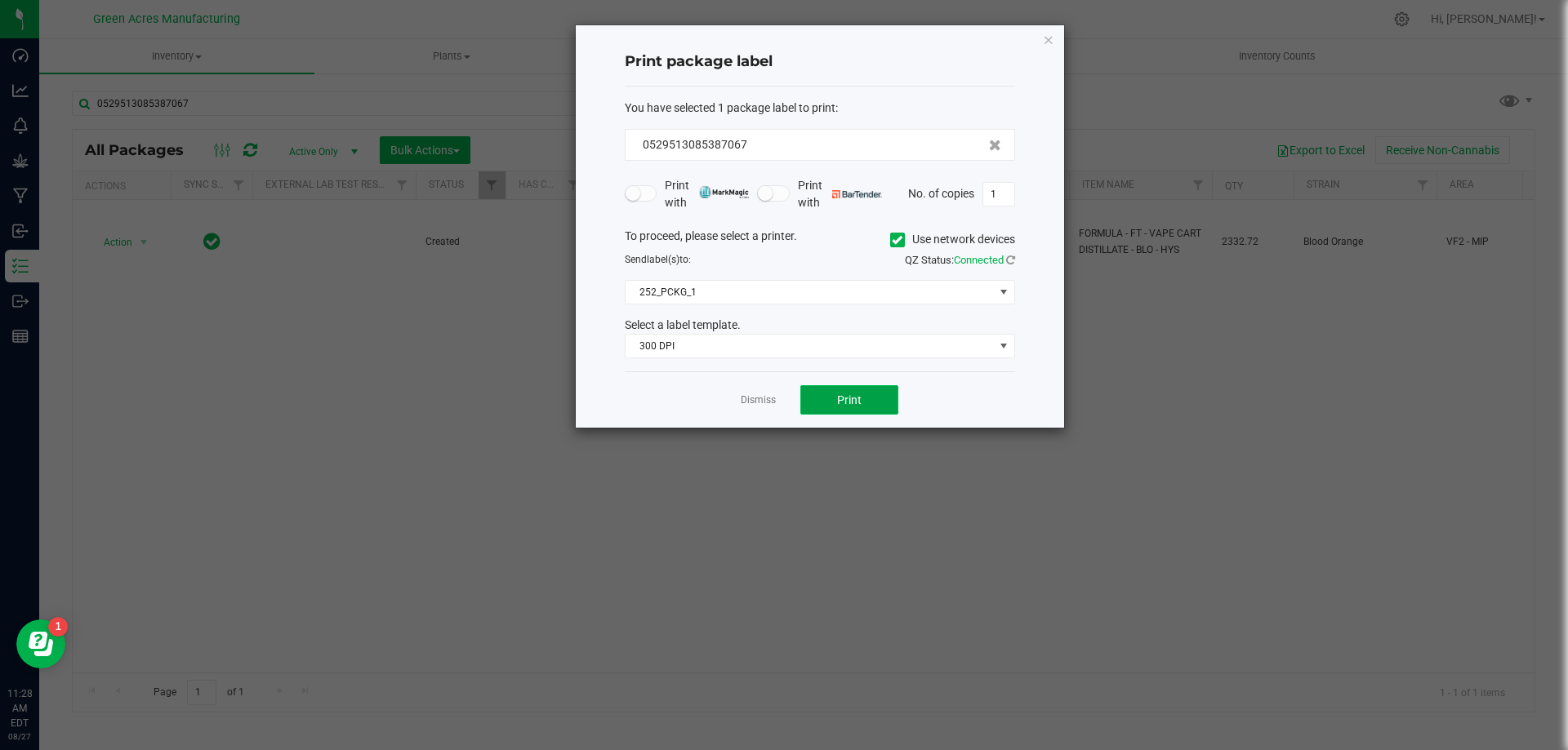
click at [819, 403] on button "Print" at bounding box center [849, 399] width 98 height 29
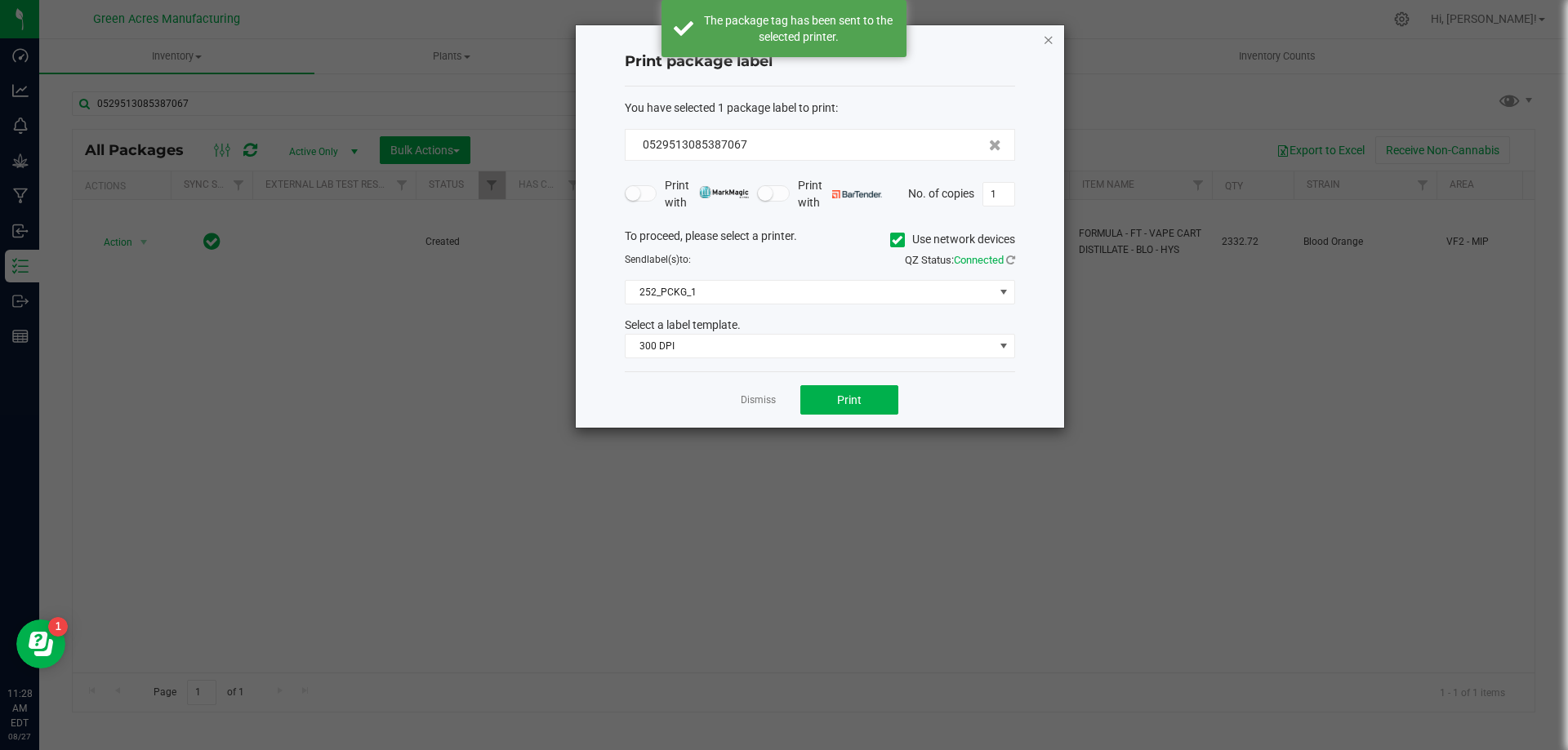
click at [1053, 44] on icon "button" at bounding box center [1049, 39] width 12 height 20
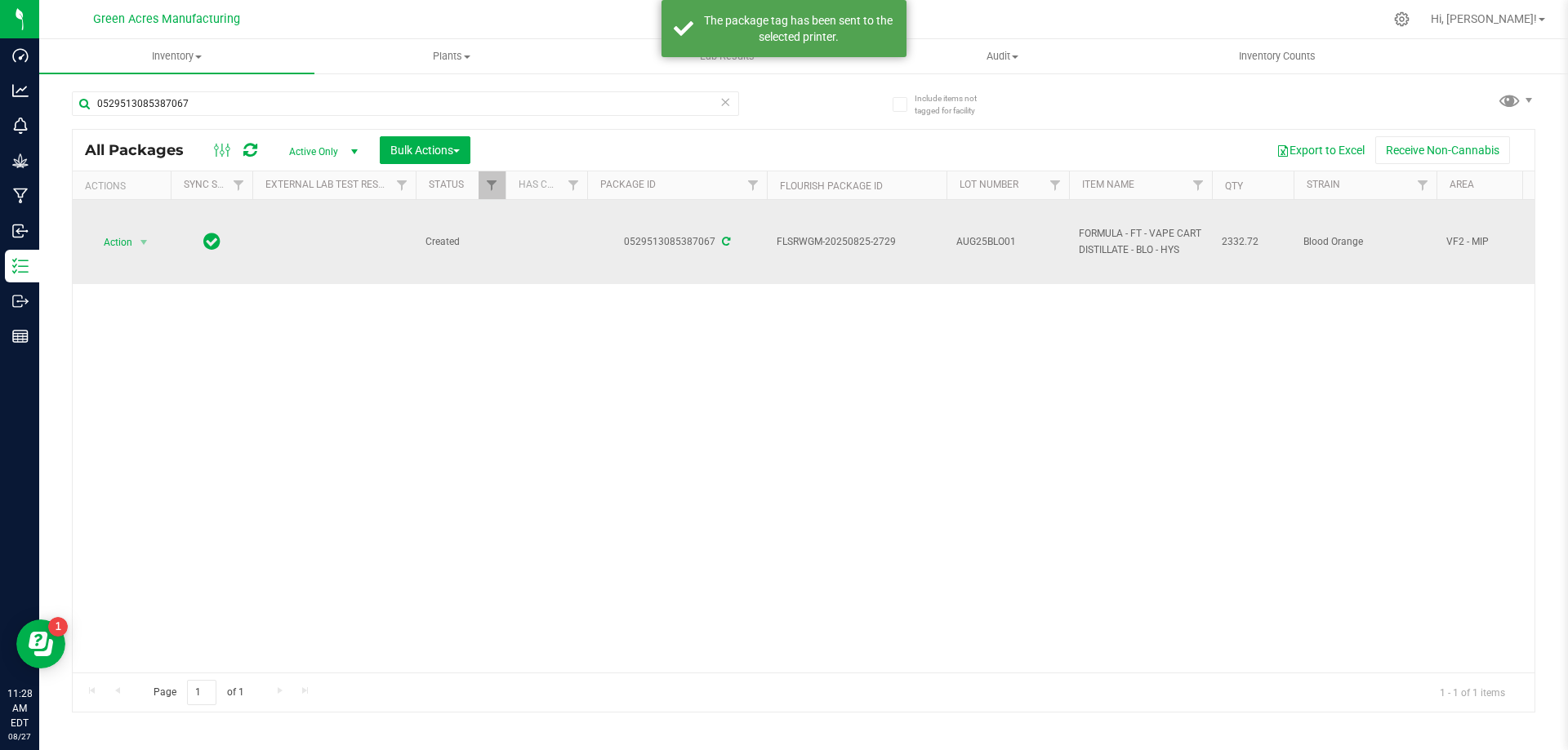
click at [1024, 245] on span "AUG25BLO01" at bounding box center [1007, 242] width 103 height 16
click at [1024, 244] on input "AUG25BLO01" at bounding box center [1004, 242] width 117 height 25
click at [1024, 242] on input "AUG25BLO01" at bounding box center [1004, 242] width 117 height 25
click at [1026, 238] on input "AUG25BLO01" at bounding box center [1004, 242] width 117 height 25
click at [1039, 243] on input "AUG25BLO01" at bounding box center [1004, 242] width 117 height 25
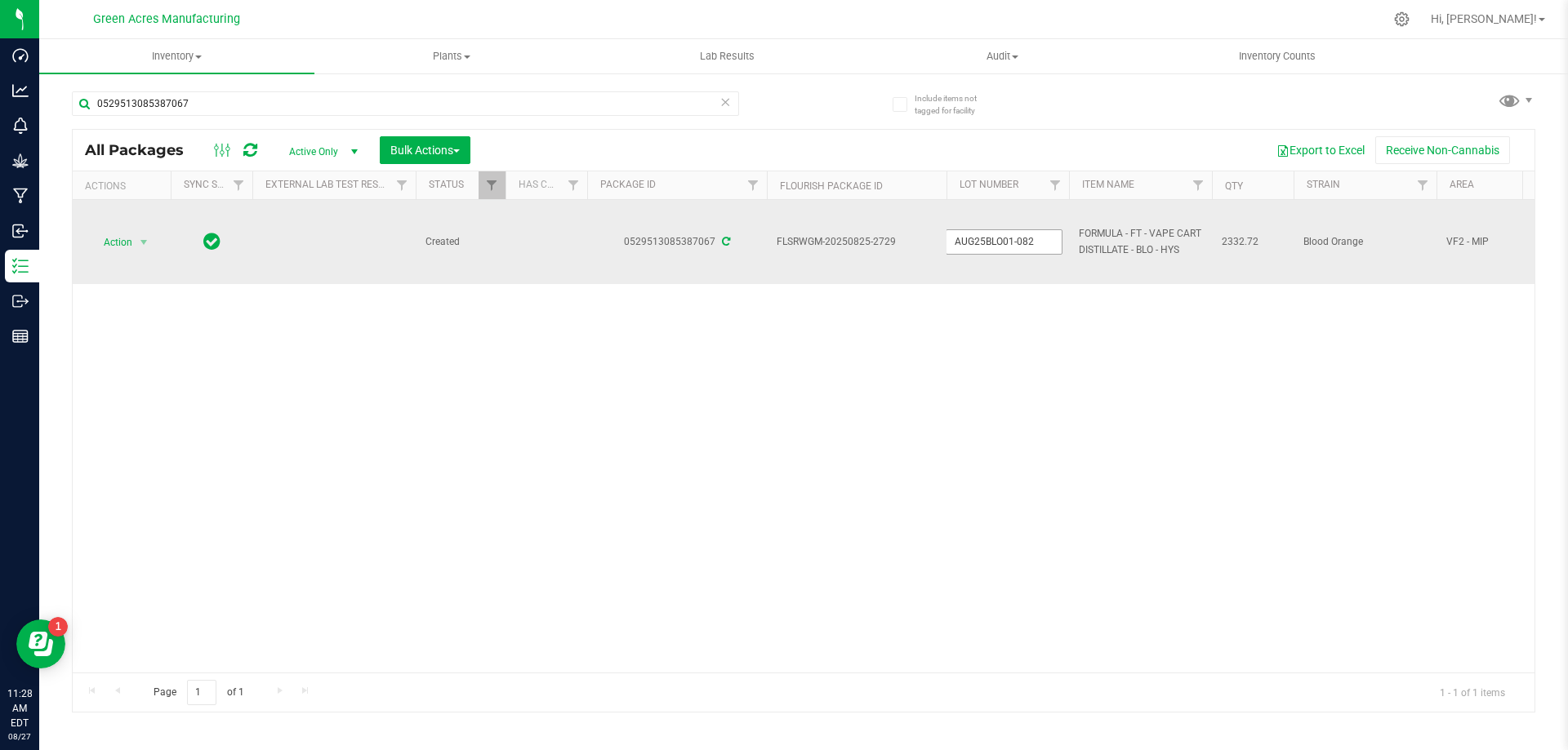
type input "AUG25BLO01-0826"
click at [139, 242] on div "All Packages Active Only Active Only Lab Samples Locked All External Internal B…" at bounding box center [803, 421] width 1463 height 583
click at [140, 233] on span "select" at bounding box center [144, 242] width 20 height 22
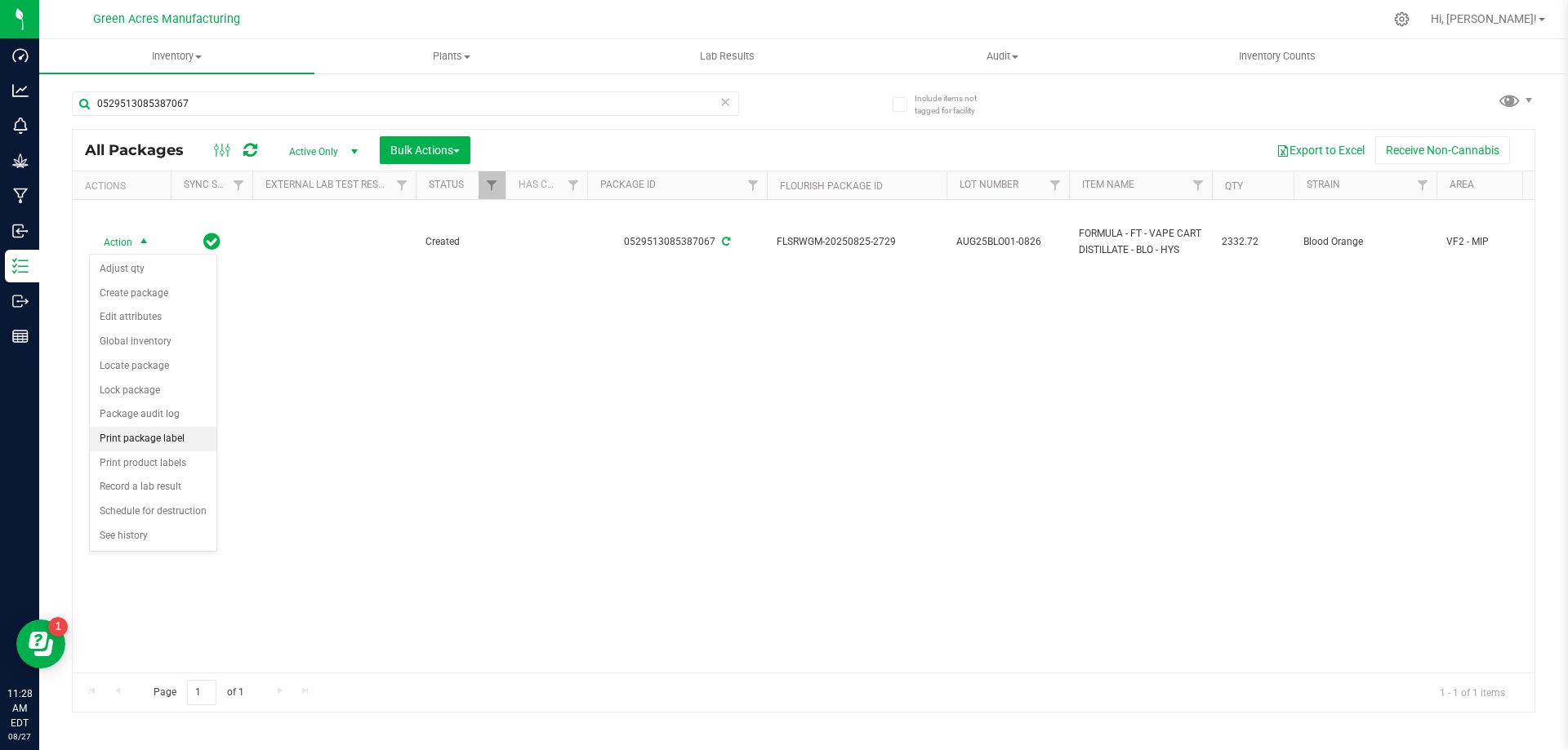
click at [166, 435] on li "Print package label" at bounding box center [153, 438] width 127 height 24
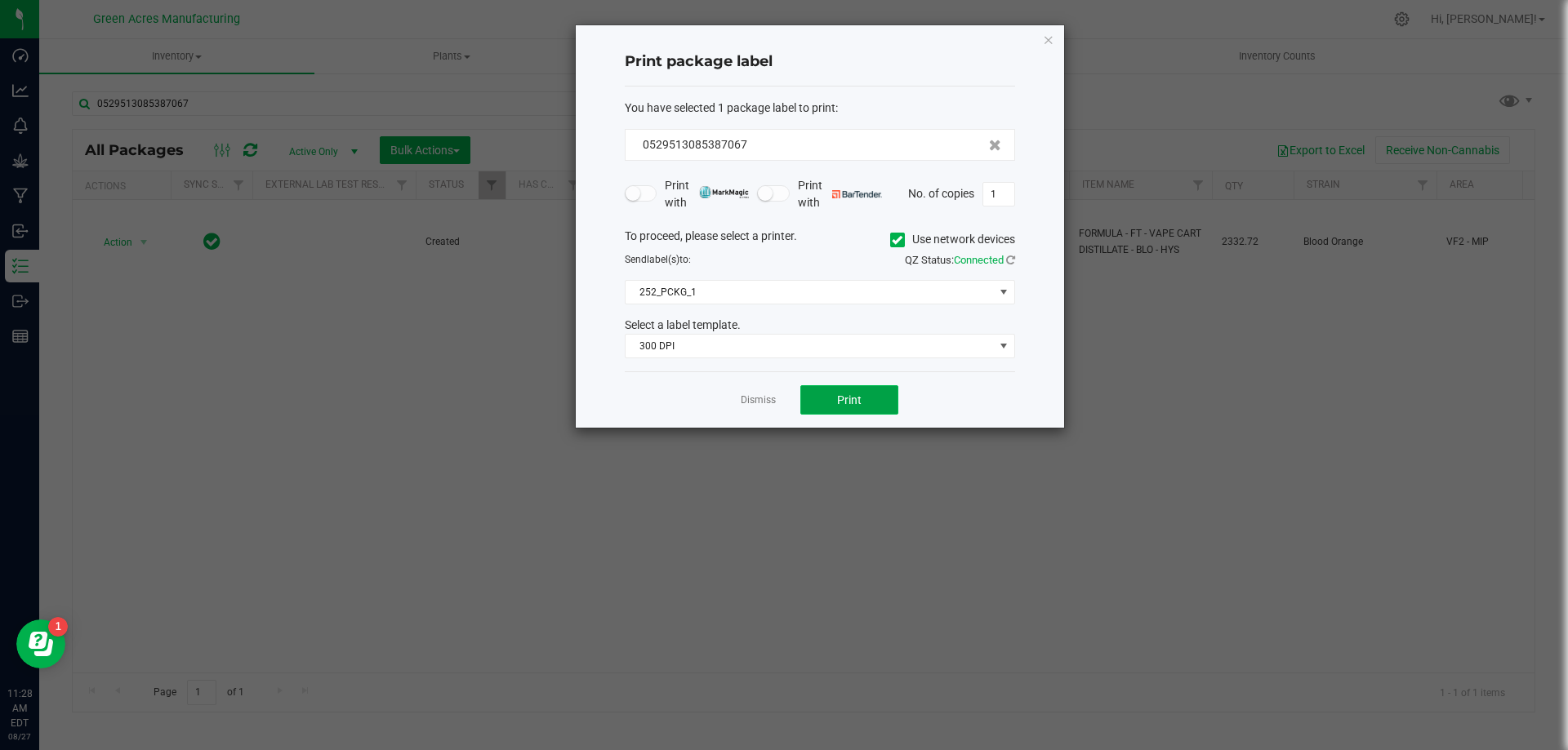
click at [844, 398] on span "Print" at bounding box center [849, 400] width 24 height 13
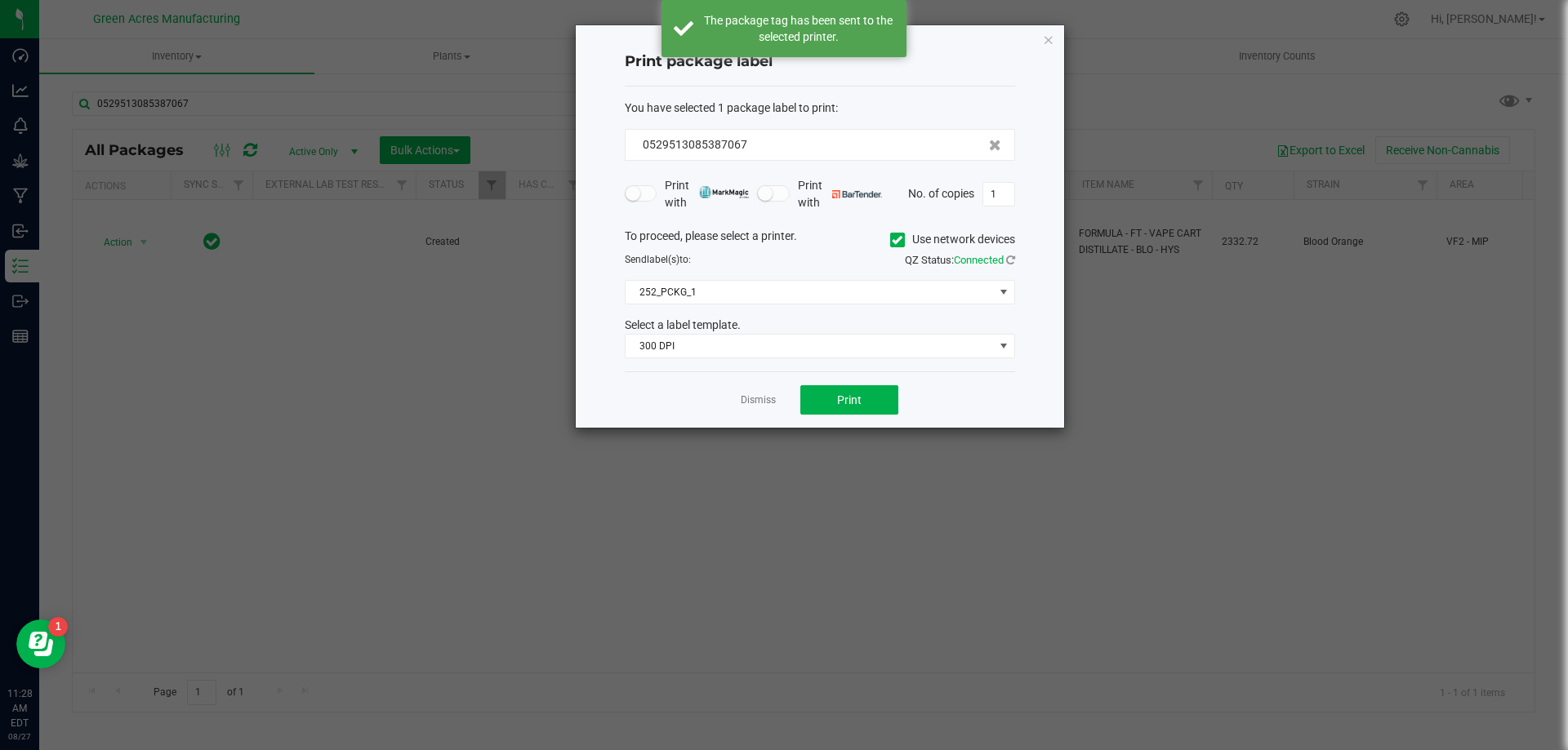
click at [767, 407] on link "Dismiss" at bounding box center [758, 400] width 35 height 14
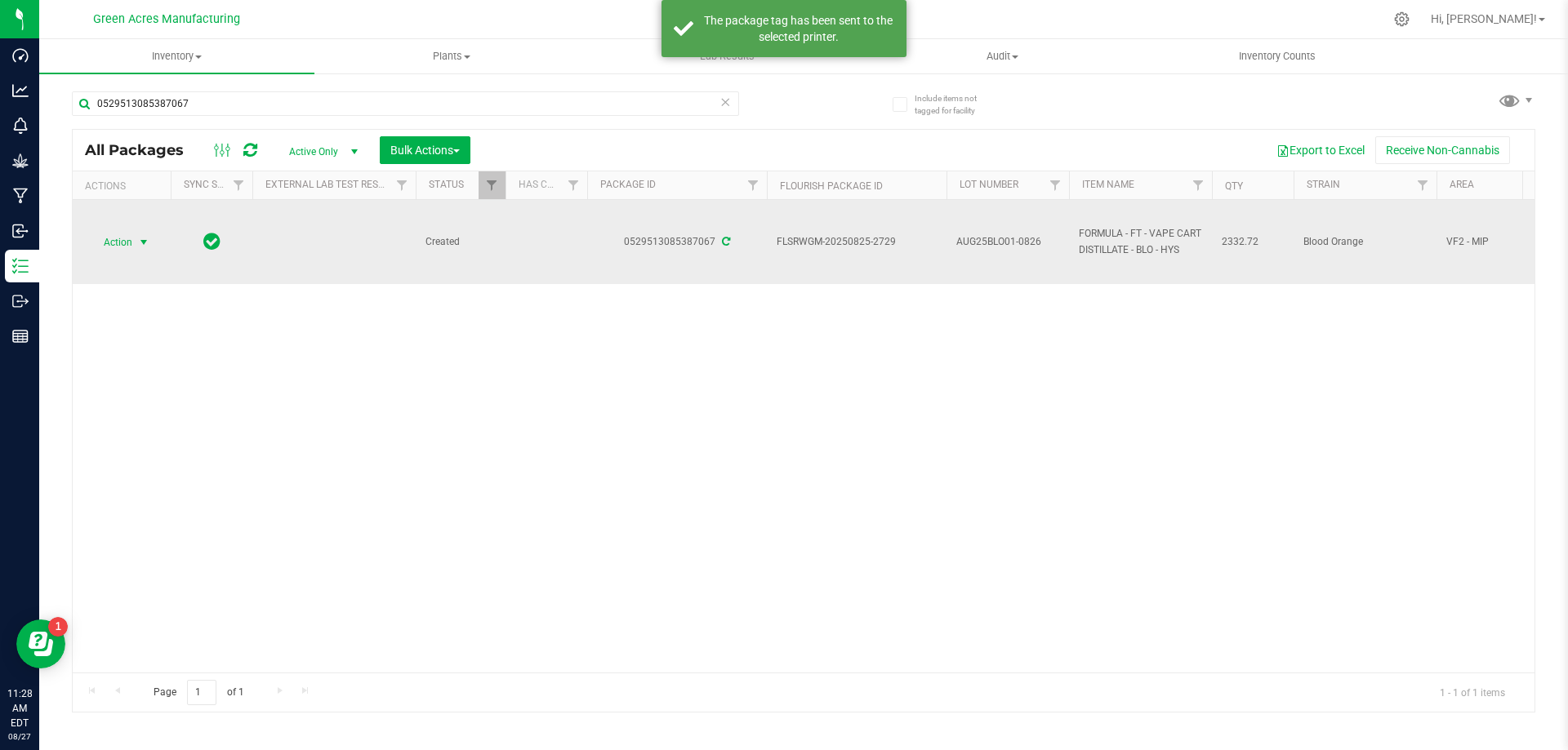
click at [1005, 244] on span "AUG25BLO01-0826" at bounding box center [1007, 242] width 103 height 16
click at [1012, 241] on input "AUG25BLO01-0826" at bounding box center [1004, 242] width 117 height 25
type input "AUG25BLO01C-0826"
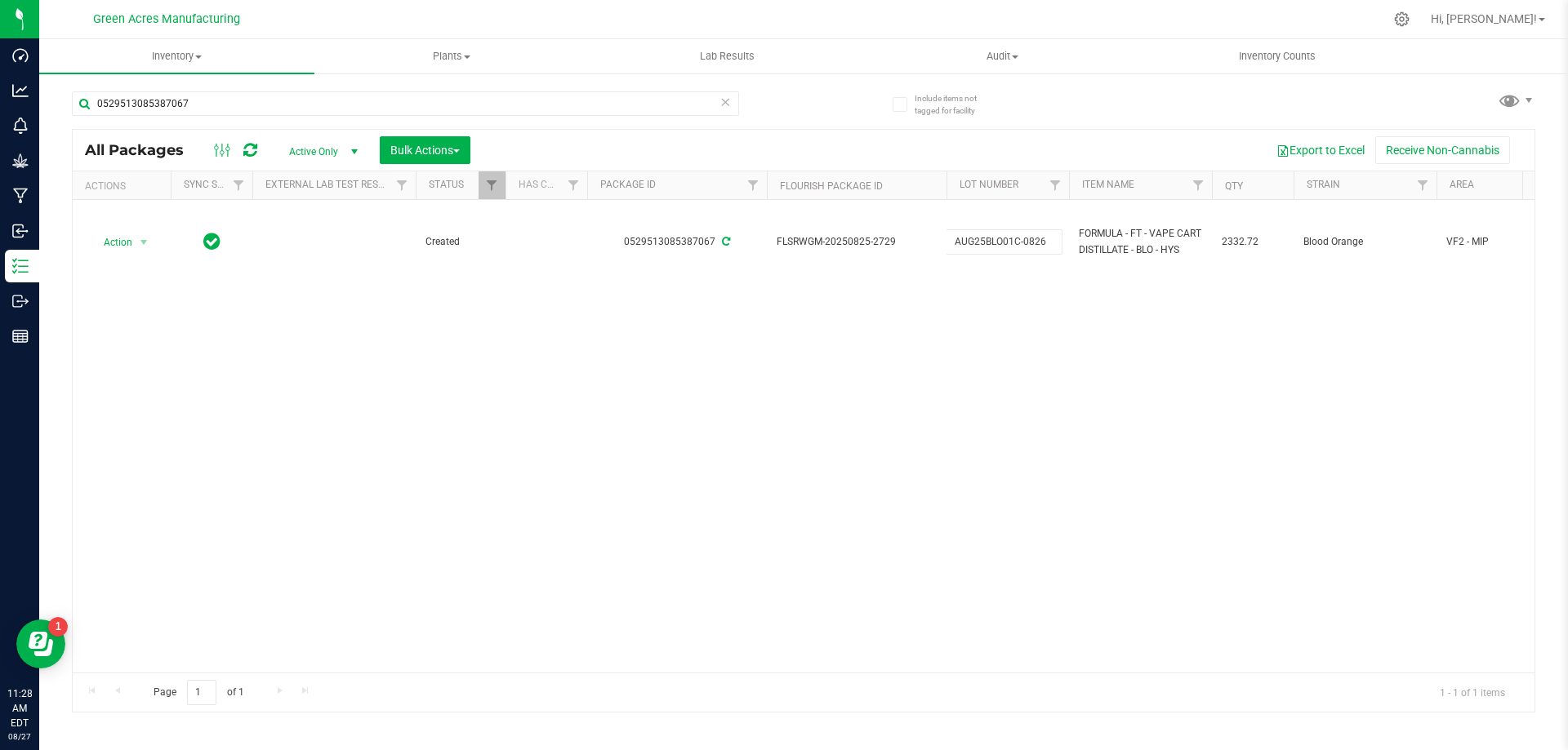
click at [779, 342] on div "All Packages Active Only Active Only Lab Samples Locked All External Internal B…" at bounding box center [803, 421] width 1463 height 583
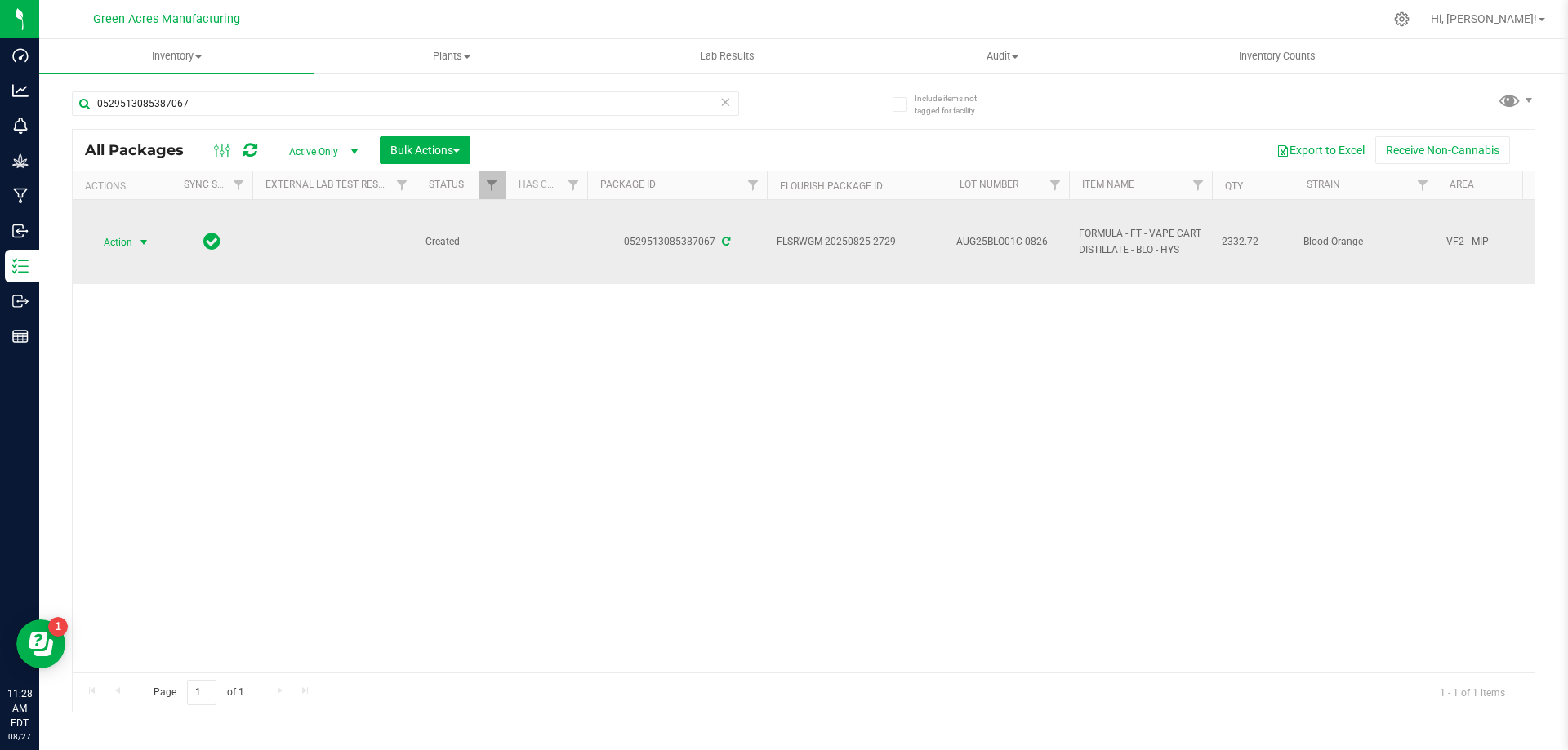
click at [137, 235] on span "select" at bounding box center [144, 242] width 20 height 22
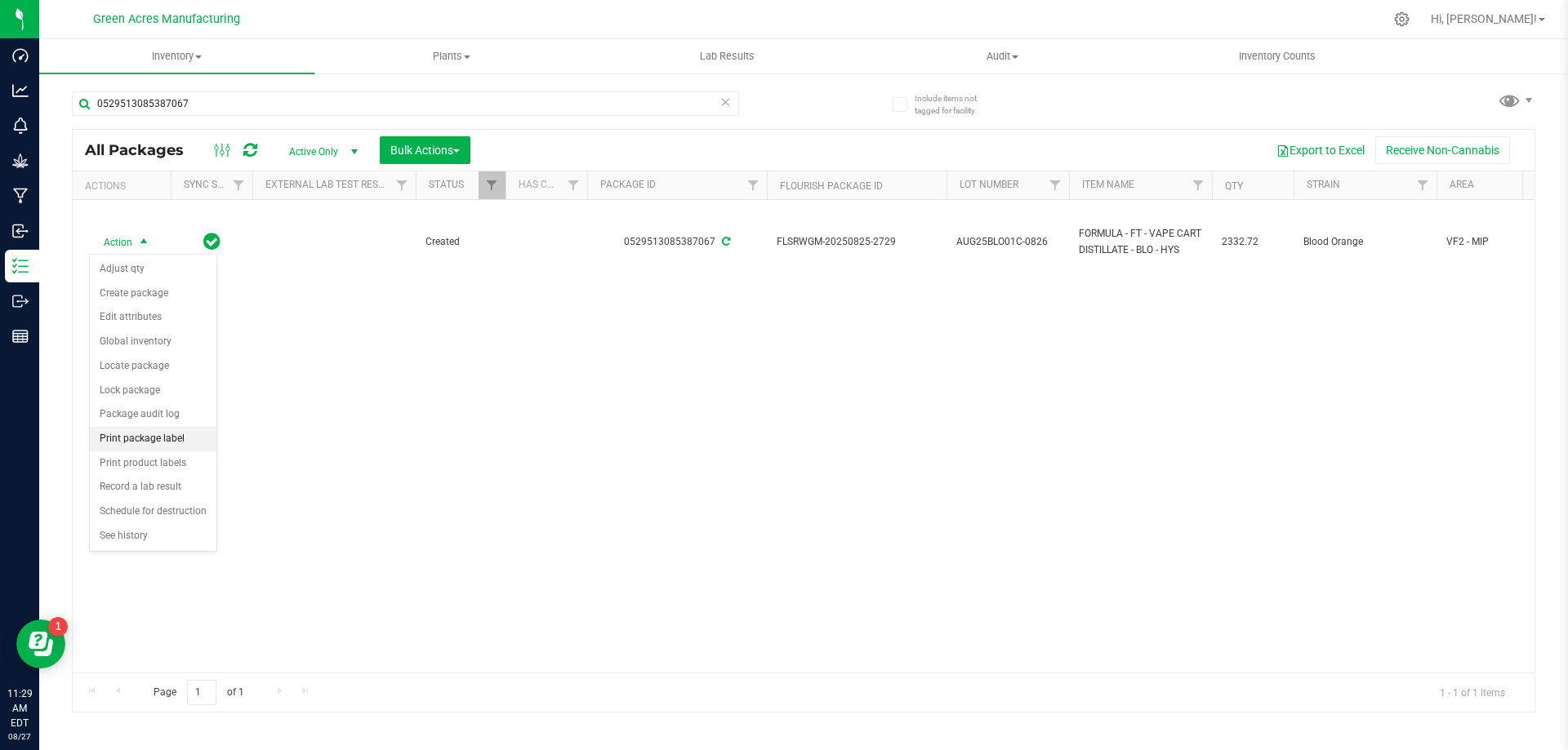
click at [164, 445] on li "Print package label" at bounding box center [153, 438] width 127 height 24
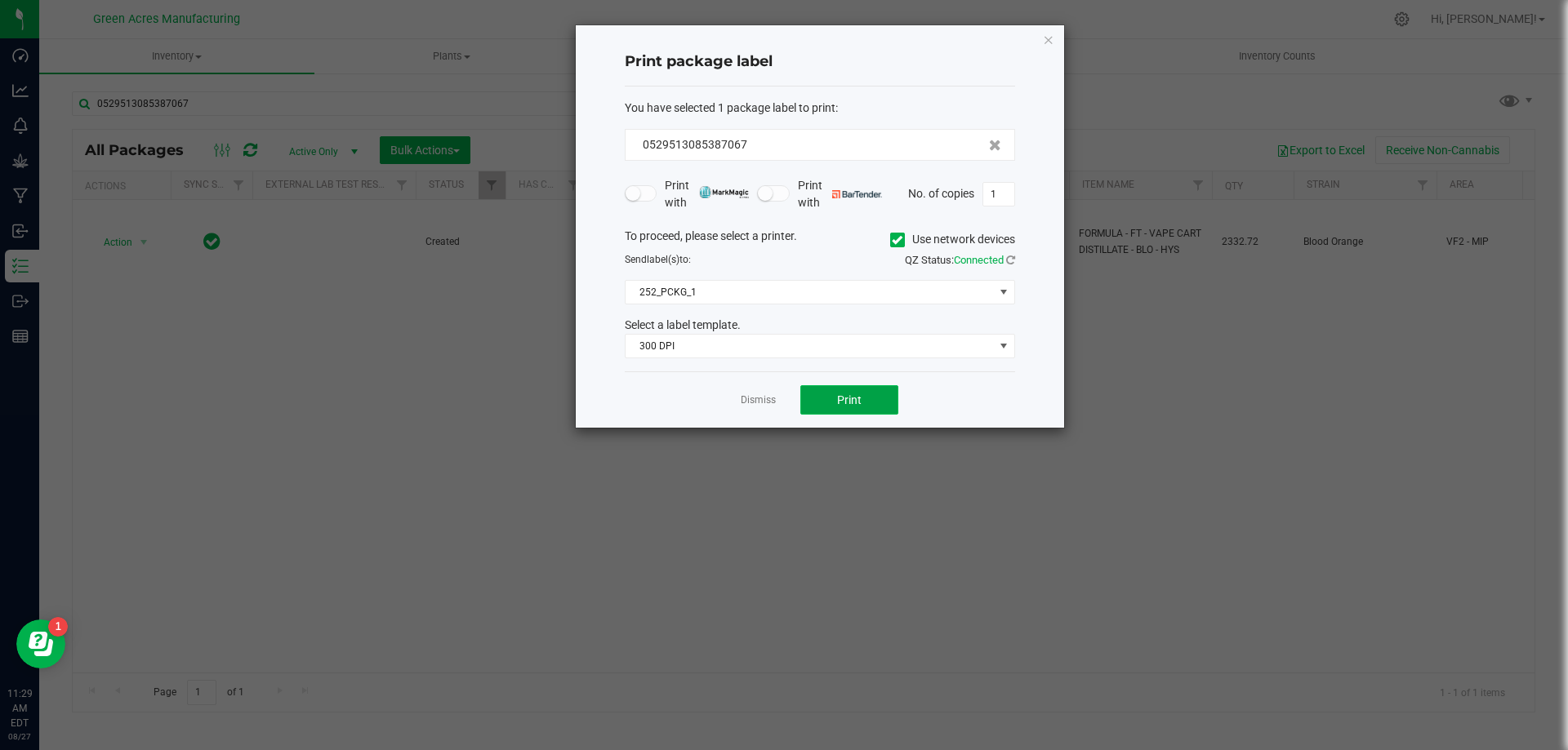
click at [849, 405] on span "Print" at bounding box center [849, 400] width 24 height 13
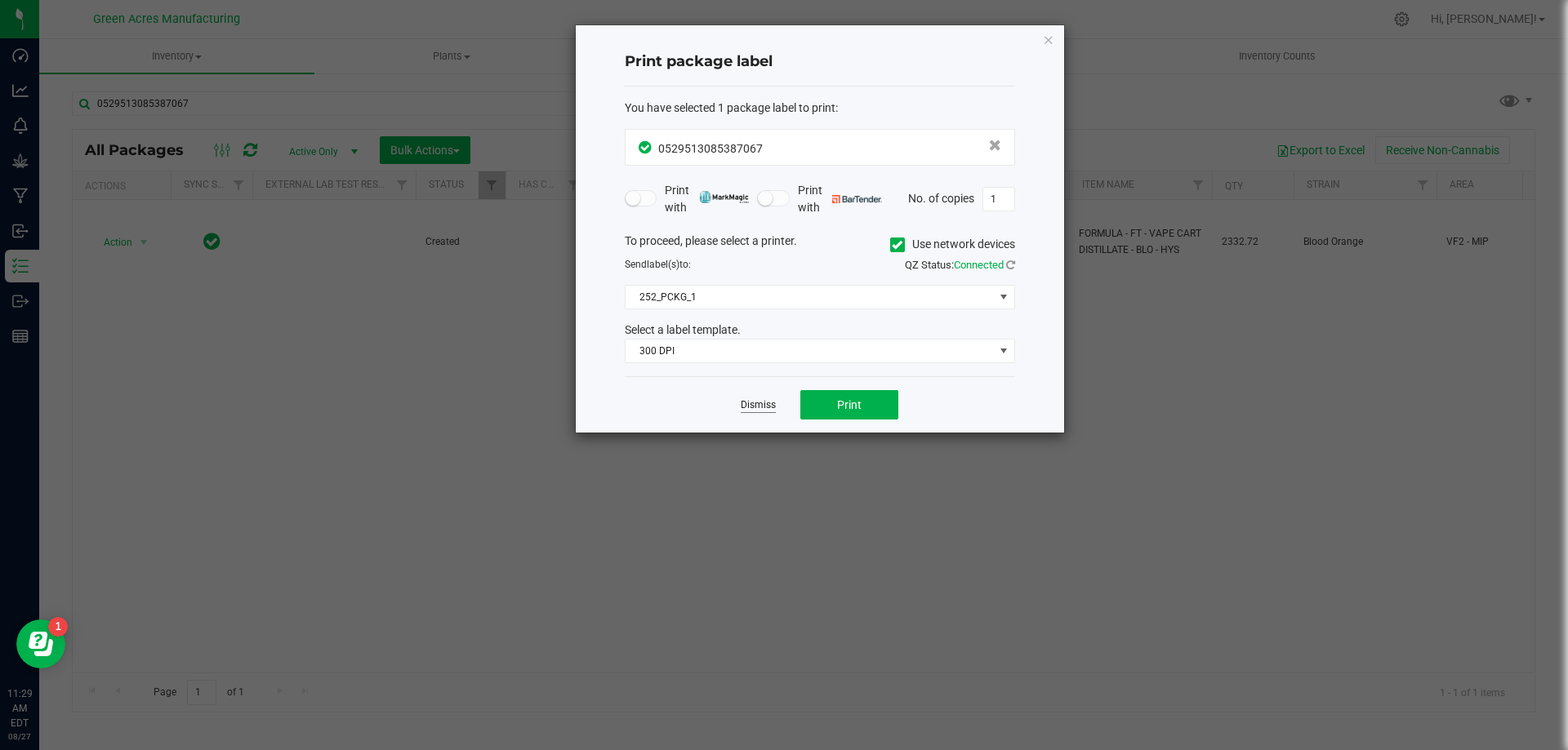
click at [754, 410] on link "Dismiss" at bounding box center [758, 405] width 35 height 14
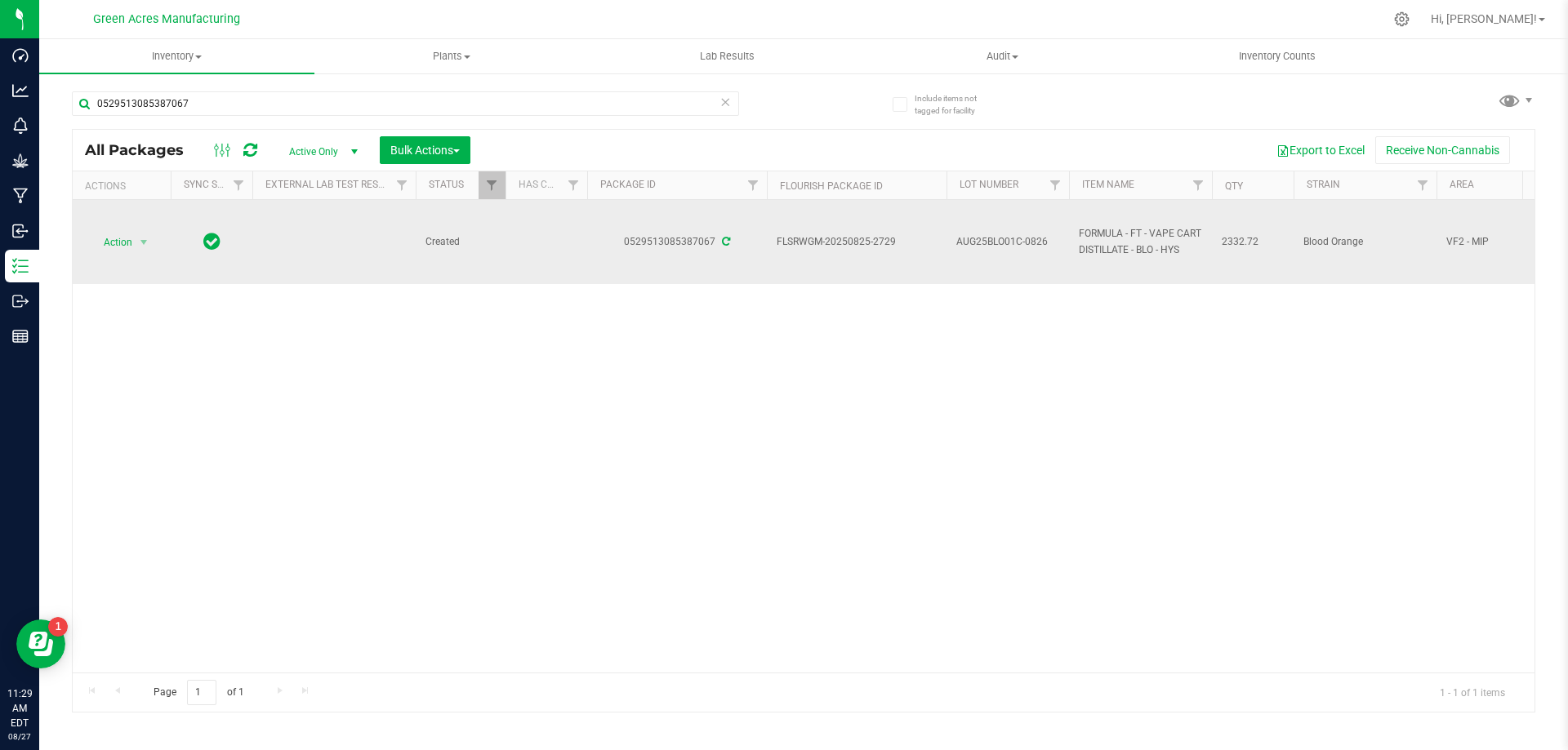
click at [1058, 244] on span "AUG25BLO01C-0826" at bounding box center [1007, 242] width 103 height 16
click at [1058, 244] on input "AUG25BLO01C-0826" at bounding box center [1004, 242] width 117 height 25
type input "AUG25BLO01C-0827"
click at [113, 241] on span "Action" at bounding box center [111, 242] width 44 height 22
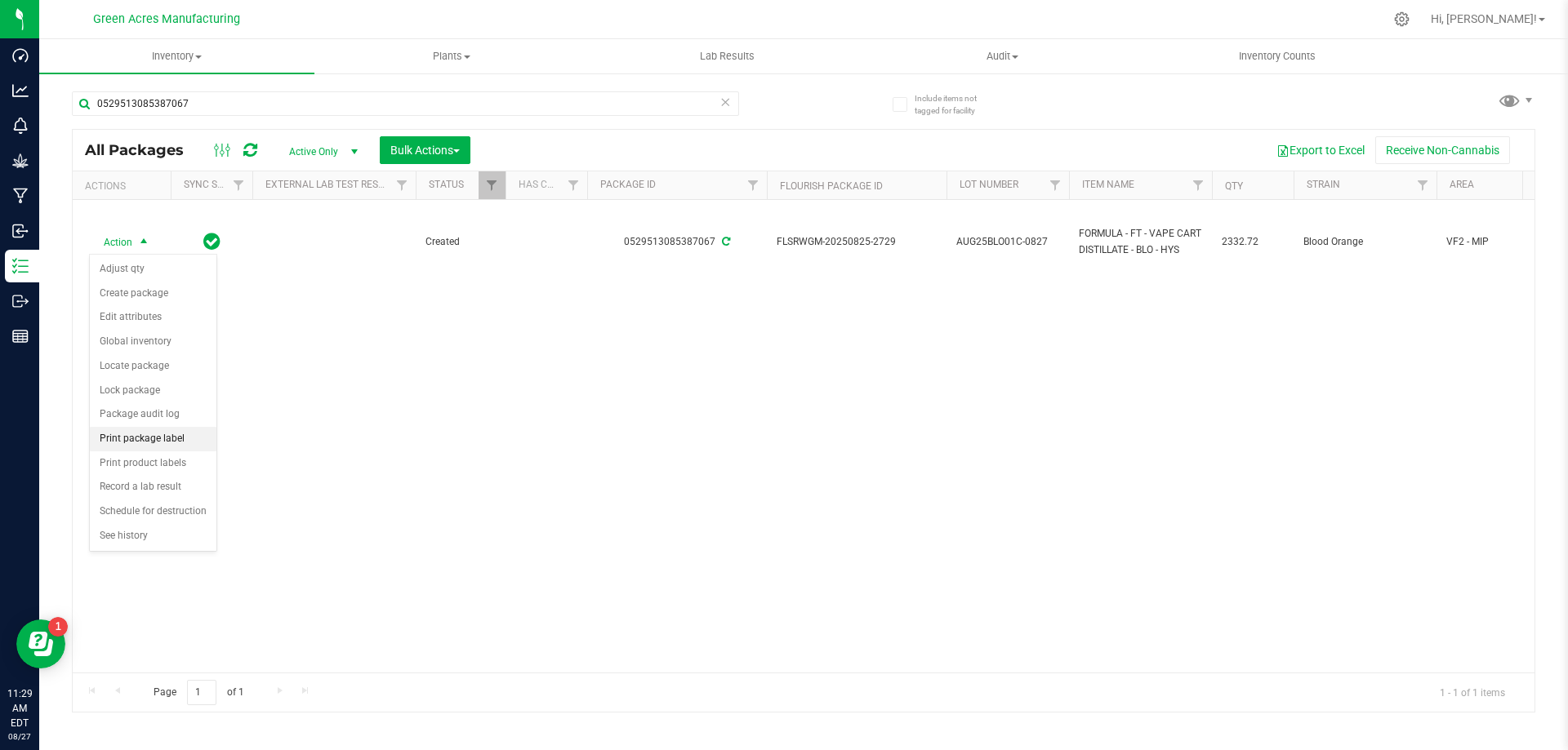
click at [148, 433] on li "Print package label" at bounding box center [153, 438] width 127 height 24
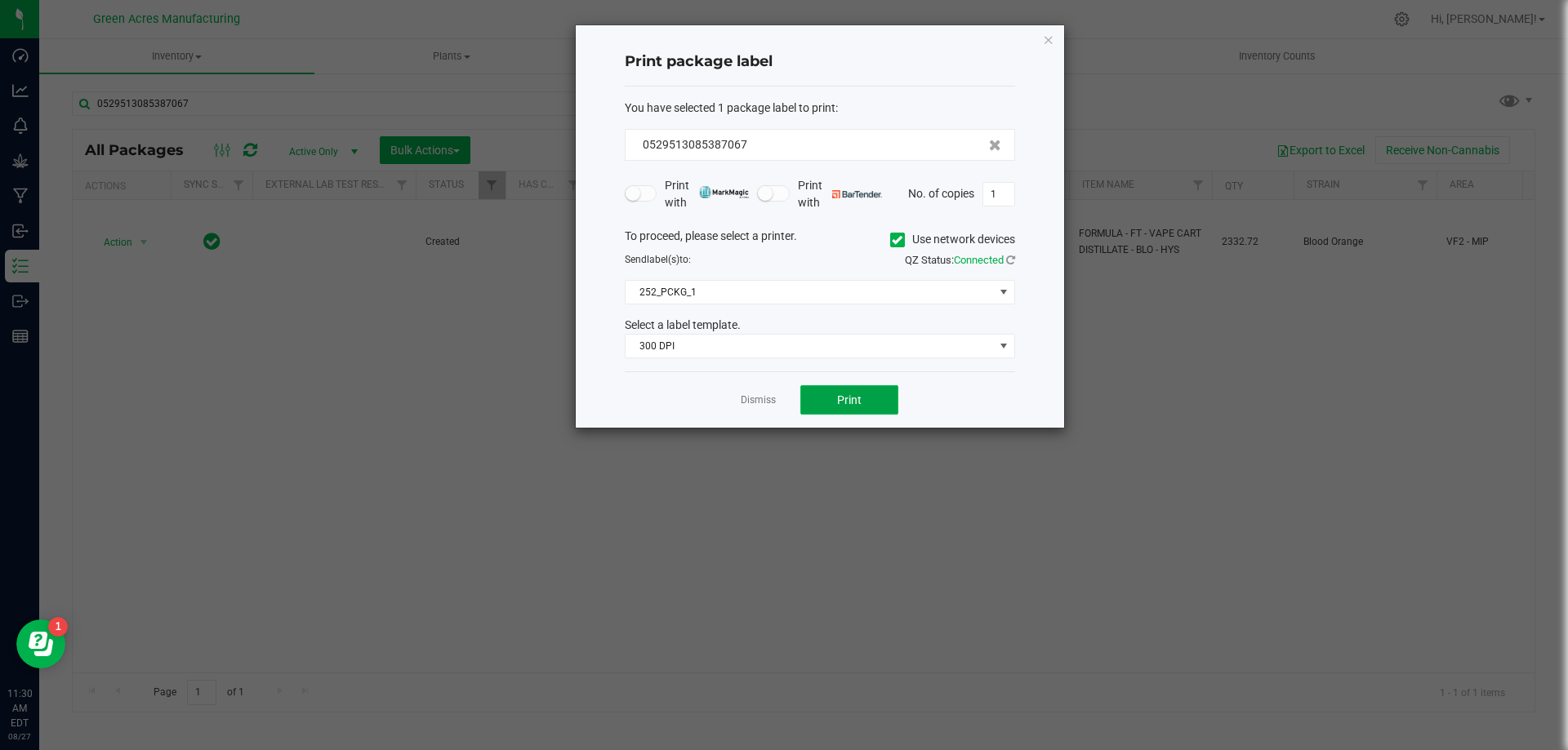
click at [825, 398] on button "Print" at bounding box center [849, 399] width 98 height 29
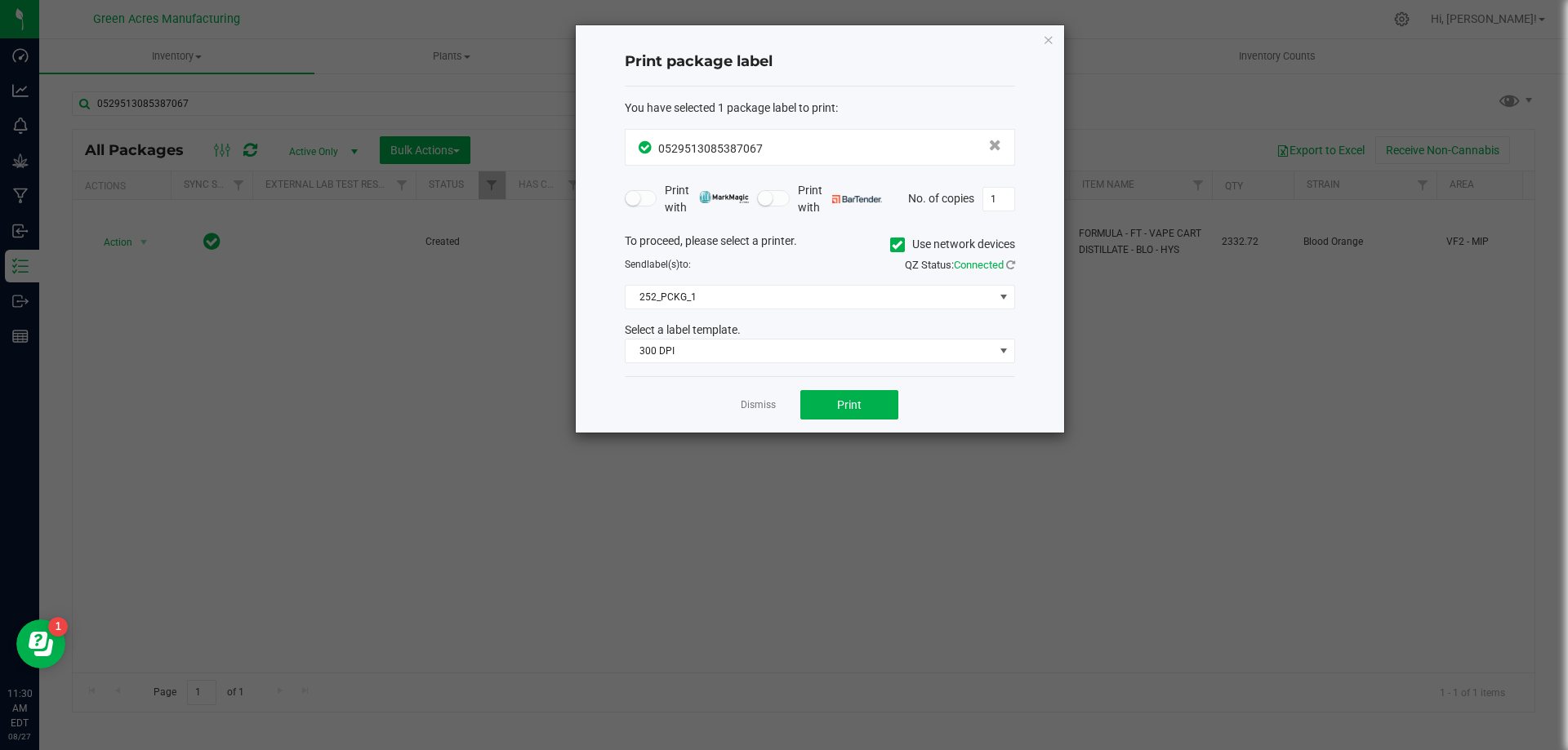
click at [769, 415] on div "Dismiss Print" at bounding box center [819, 405] width 390 height 57
click at [770, 397] on app-cancel-button "Dismiss" at bounding box center [758, 405] width 35 height 18
click at [765, 402] on link "Dismiss" at bounding box center [758, 405] width 35 height 14
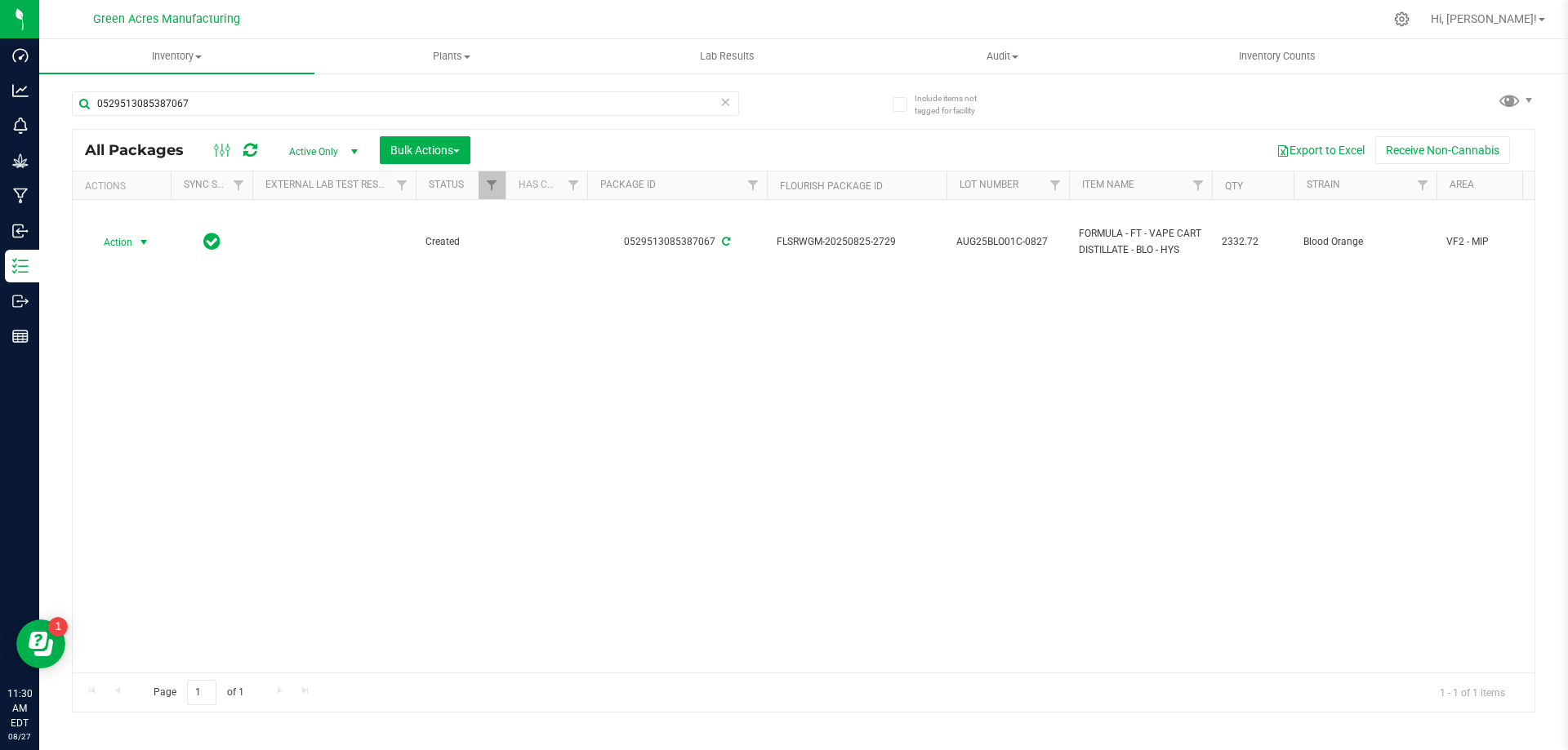
click at [764, 406] on div "Action Action Adjust qty Create package Edit attributes Global inventory Locate…" at bounding box center [803, 436] width 1461 height 472
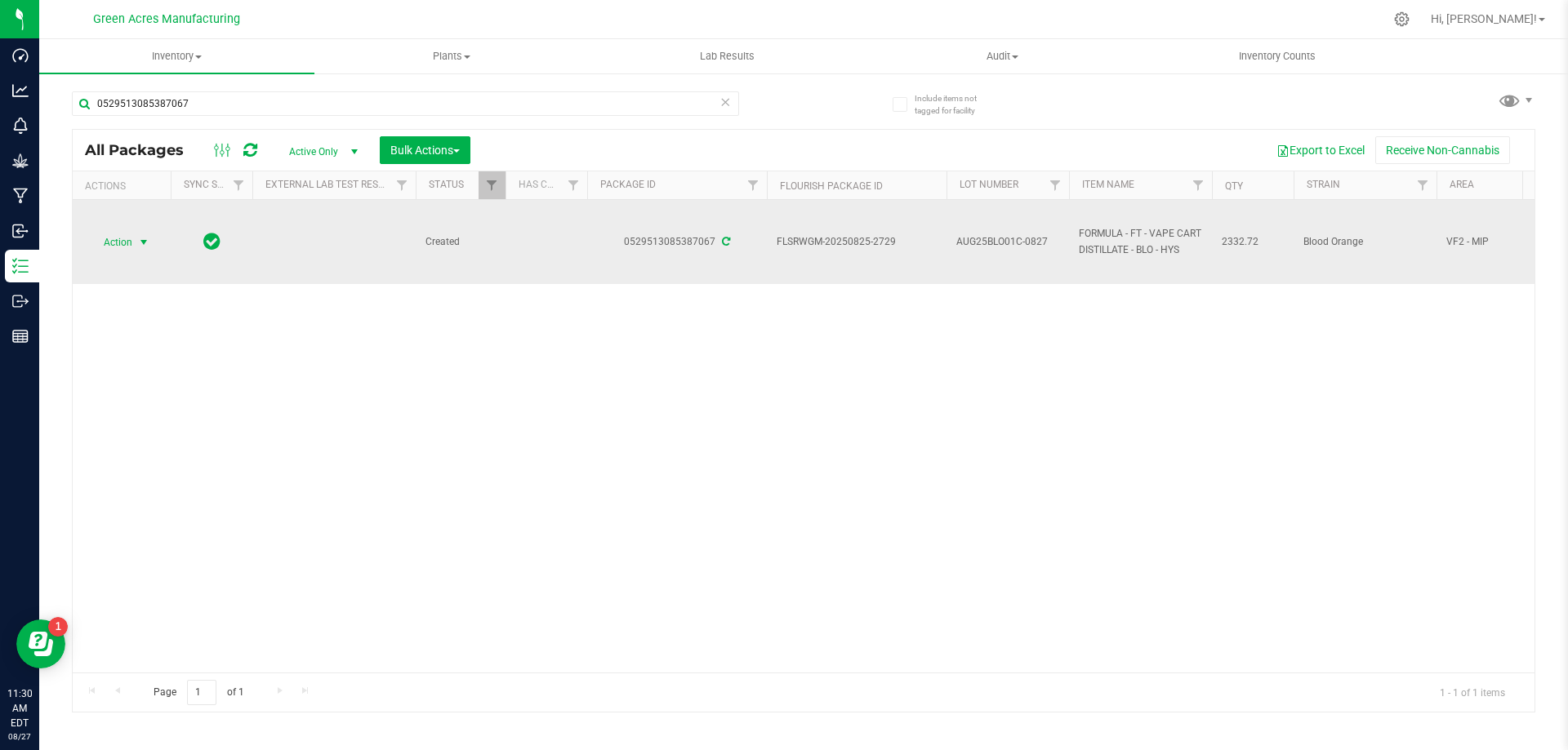
click at [138, 224] on td "Action Action Adjust qty Create package Edit attributes Global inventory Locate…" at bounding box center [122, 242] width 98 height 84
click at [134, 240] on span "select" at bounding box center [144, 242] width 20 height 22
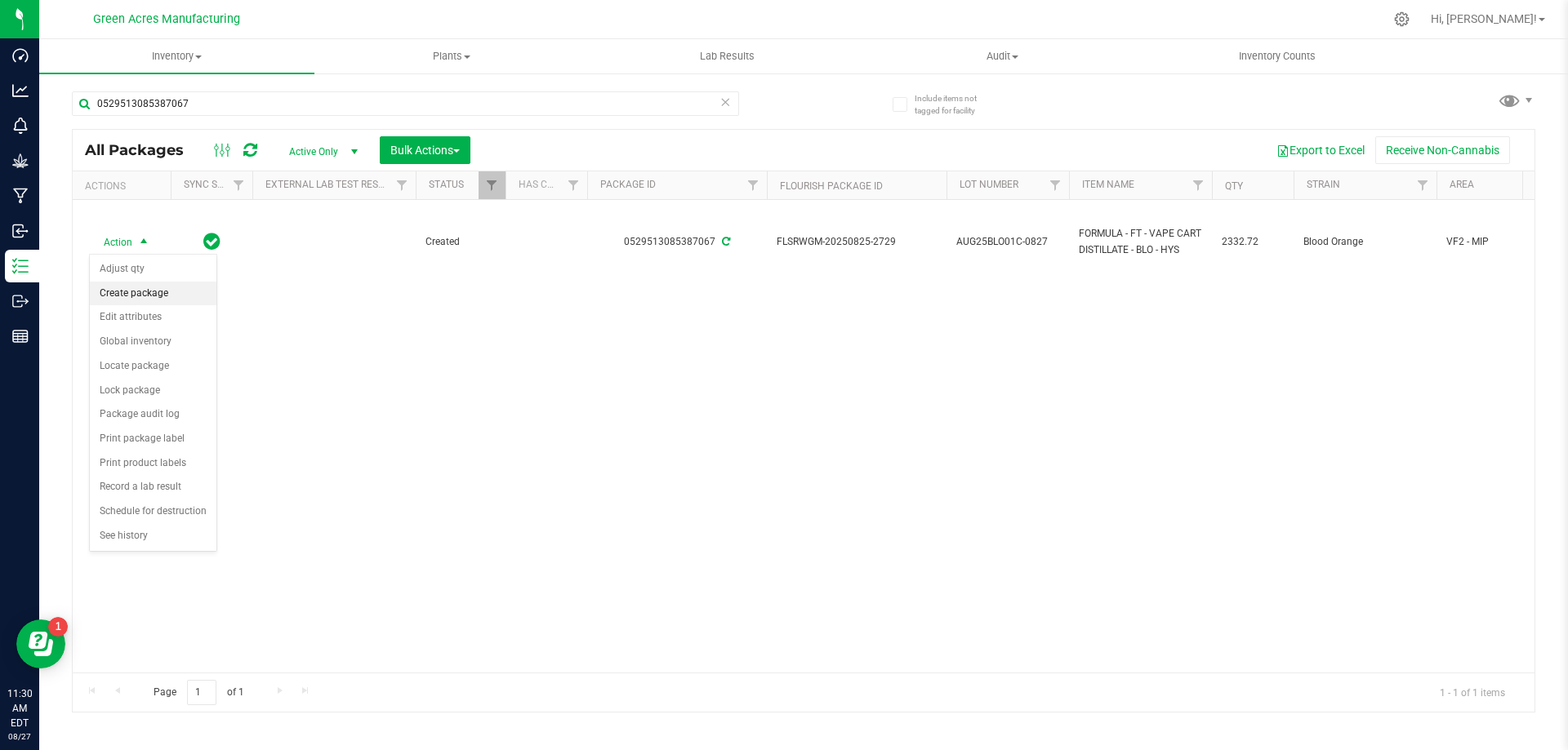
click at [155, 296] on li "Create package" at bounding box center [153, 293] width 127 height 24
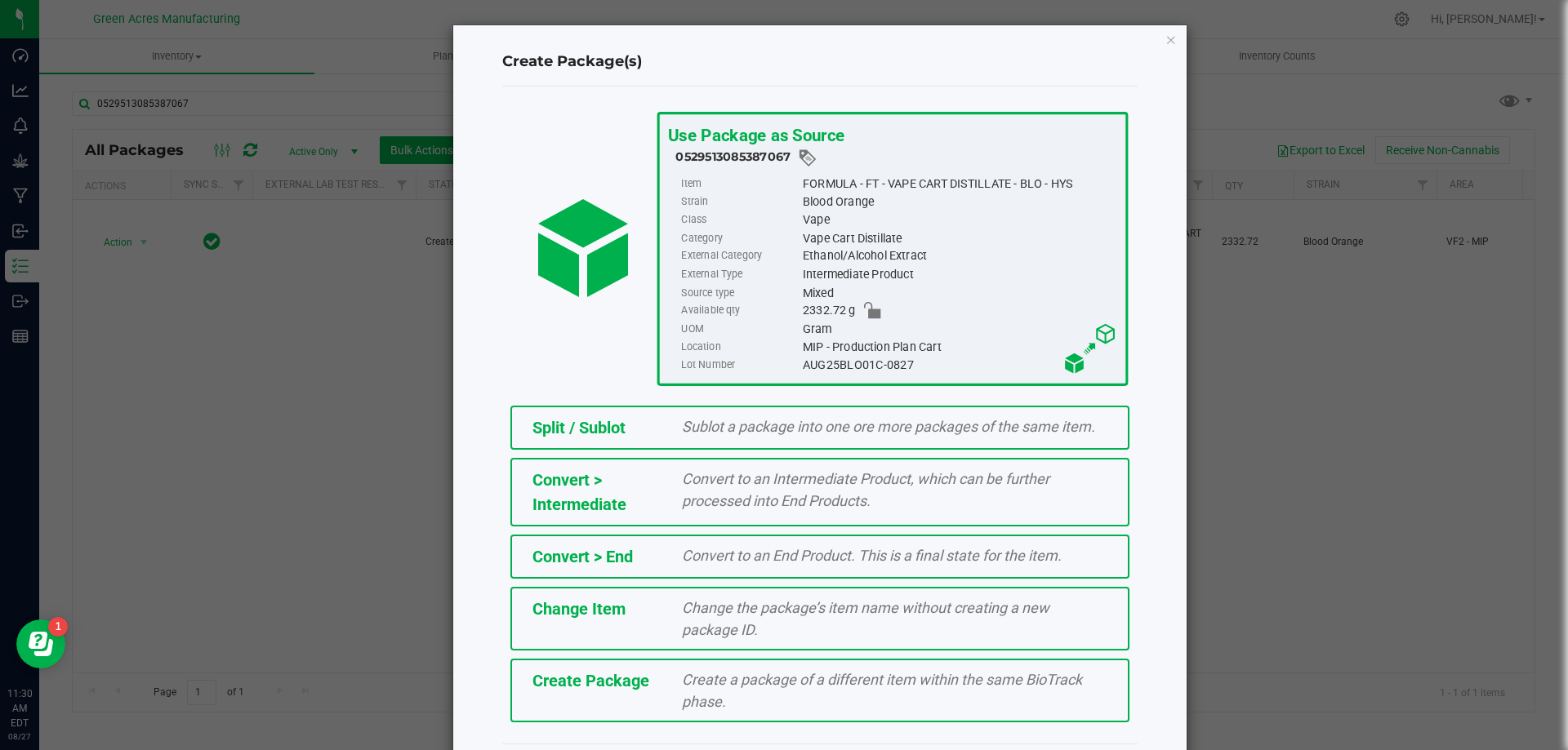
click at [605, 706] on div "Create Package Create a package of a different item within the same BioTrack ph…" at bounding box center [819, 691] width 619 height 63
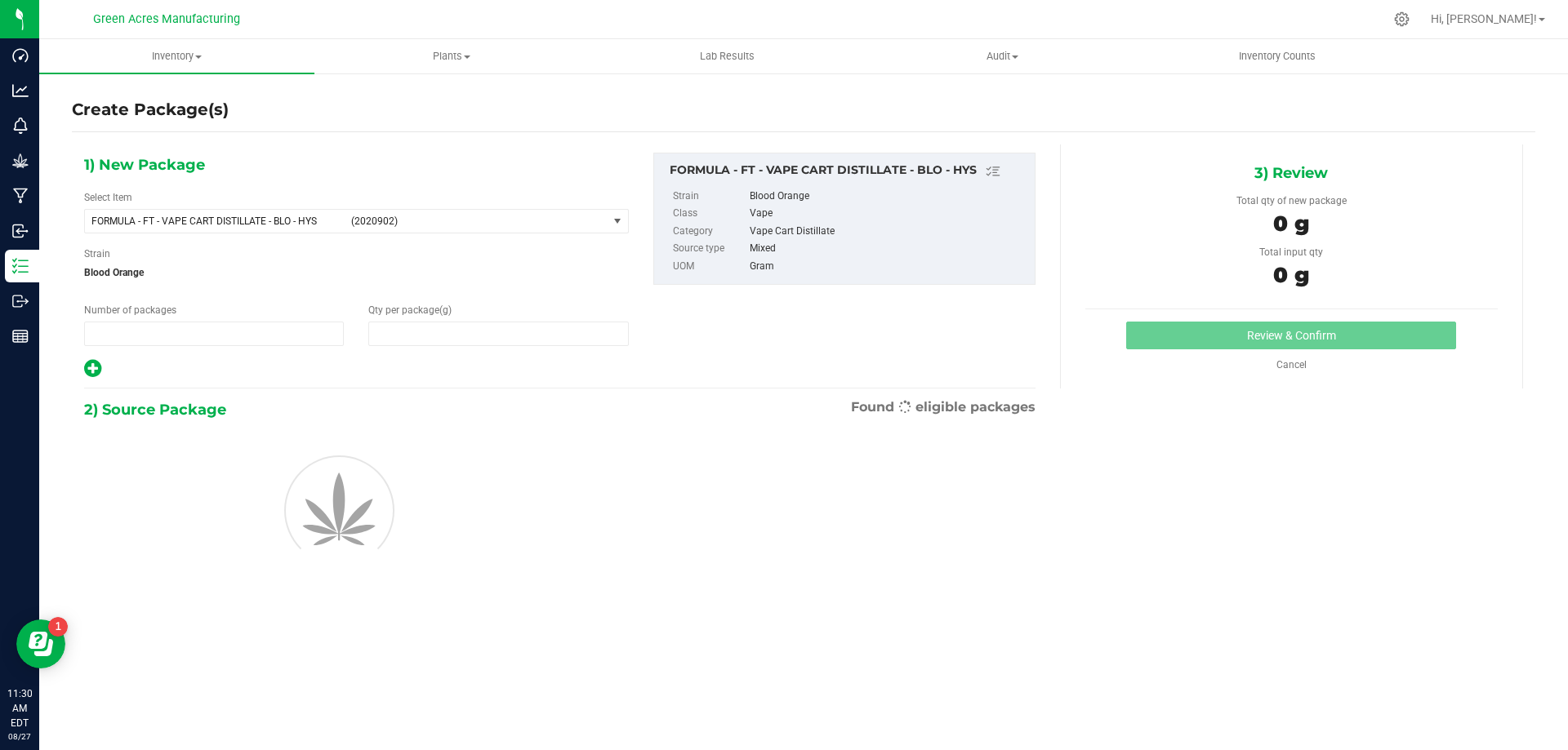
type input "1"
type input "0.0000"
click at [248, 210] on span "FORMULA - FT - VAPE CART DISTILLATE - BLO - HYS (2020902)" at bounding box center [346, 221] width 523 height 22
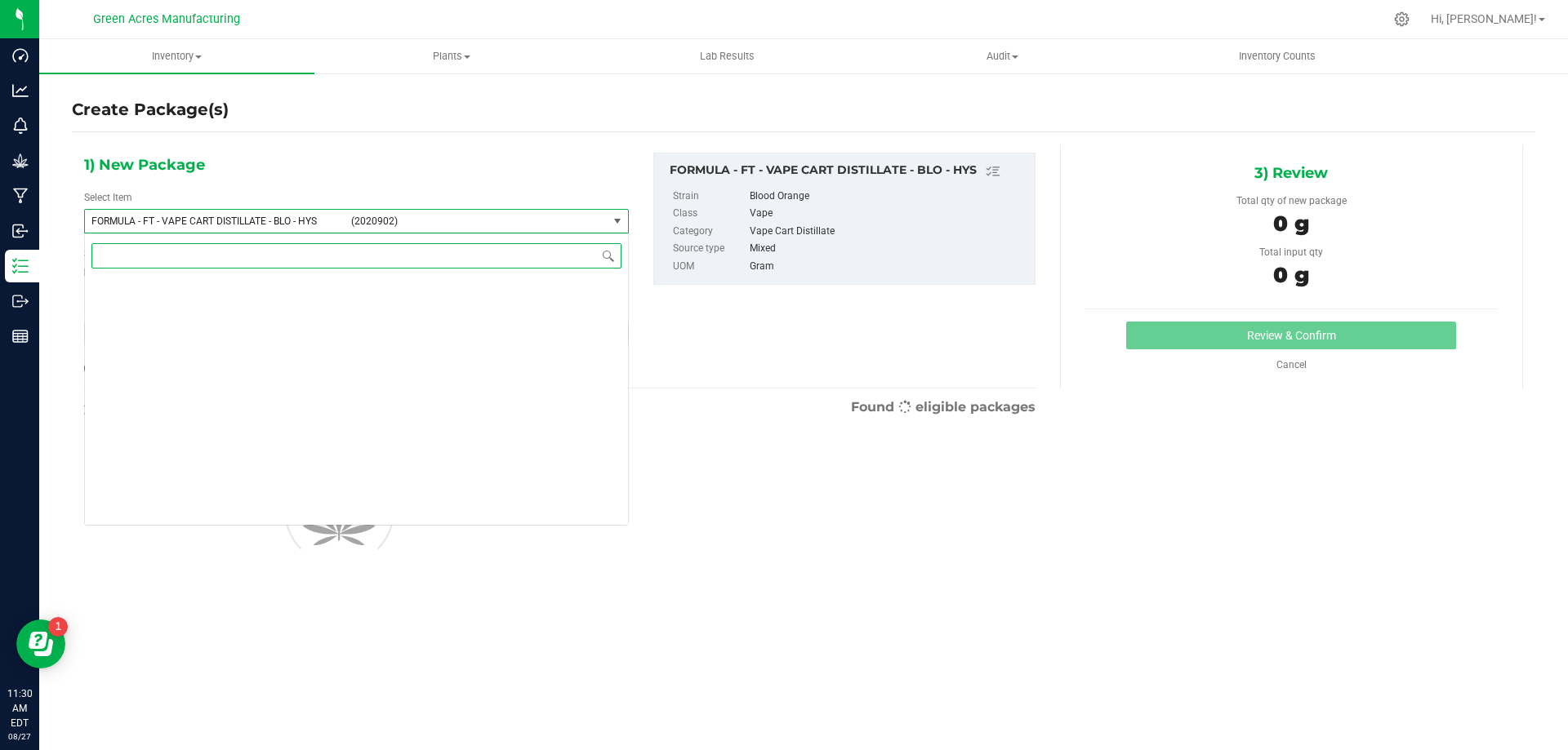
scroll to position [32273, 0]
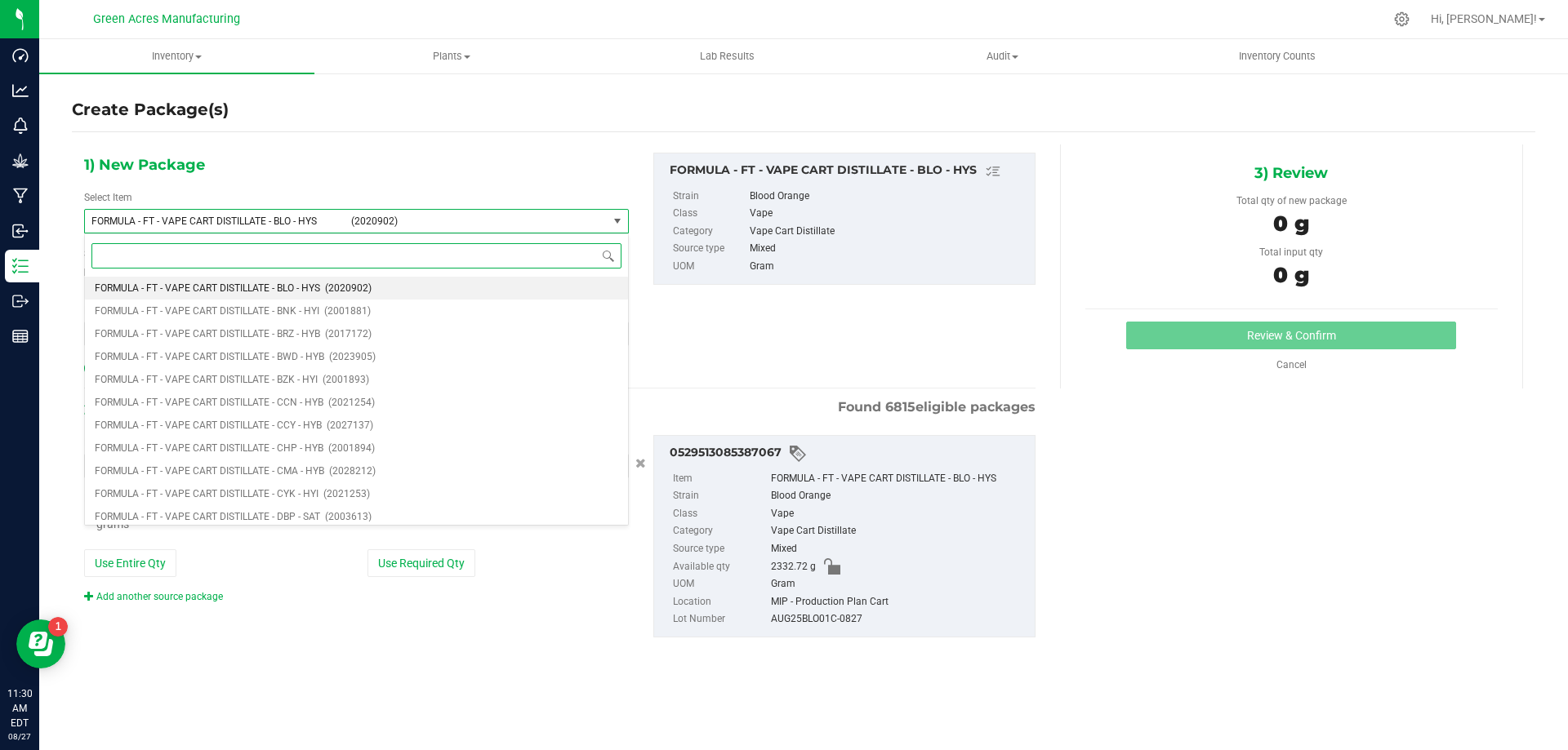
type input "b"
type input "0.0000 g"
type input "blo"
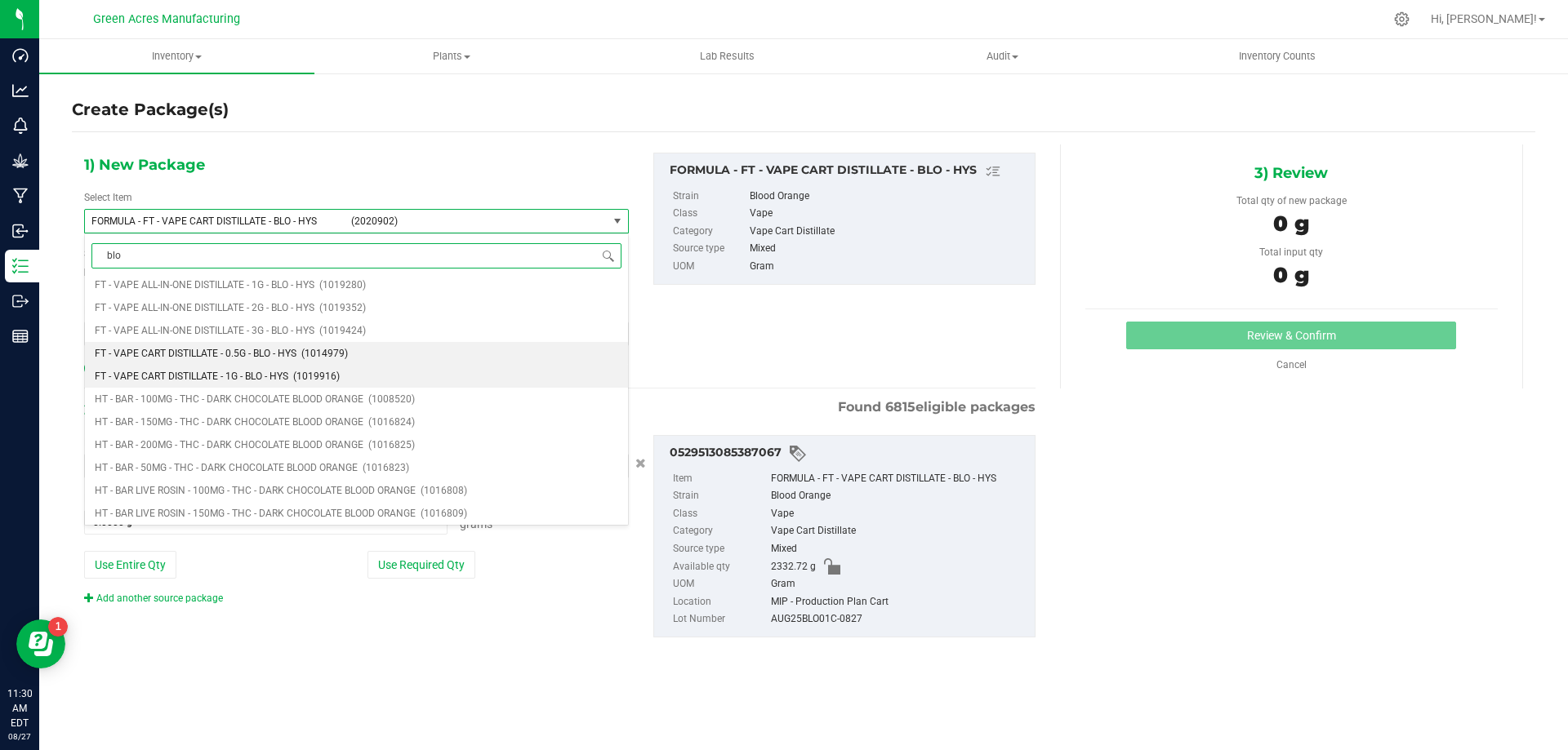
scroll to position [82, 0]
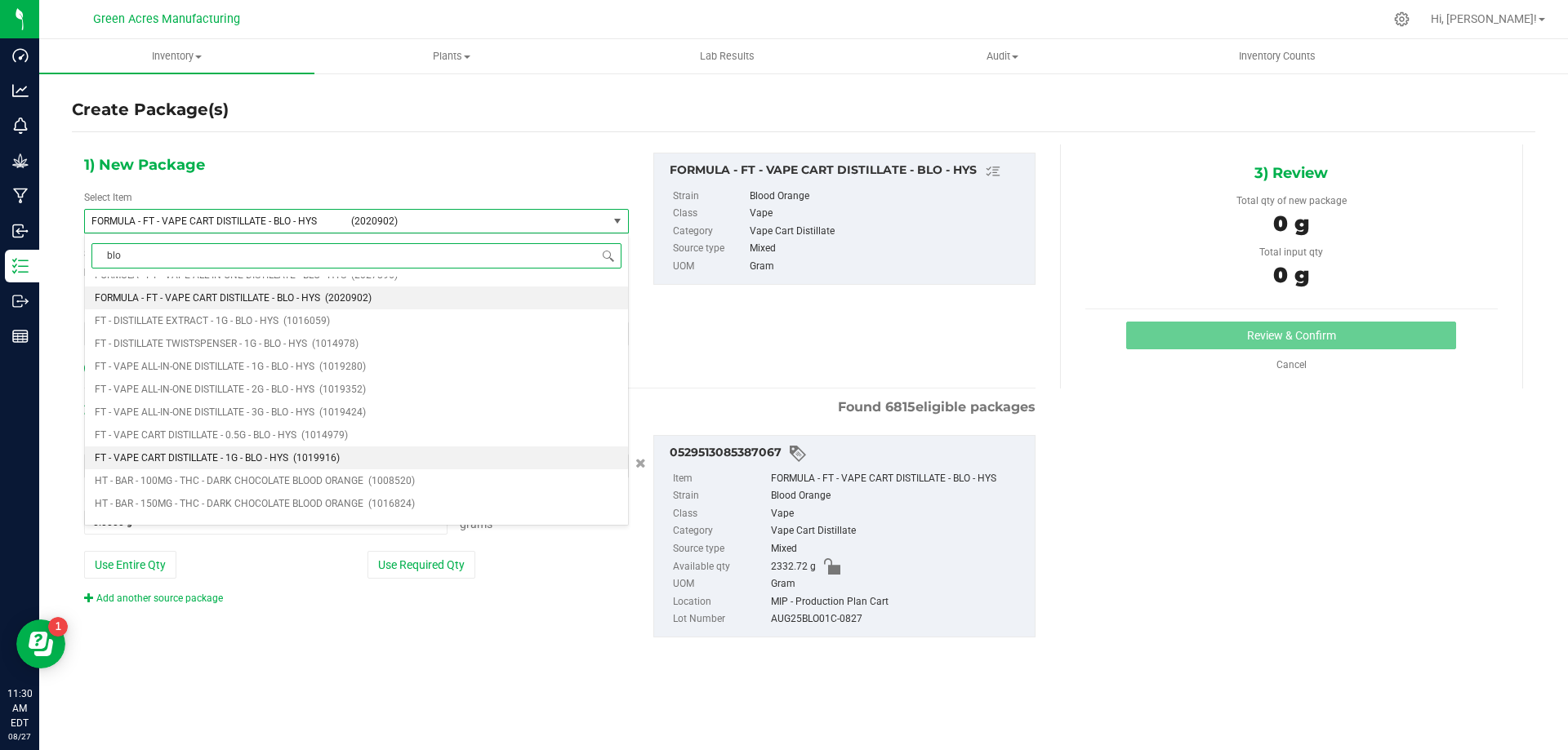
click at [253, 455] on span "FT - VAPE CART DISTILLATE - 1G - BLO - HYS" at bounding box center [192, 458] width 193 height 12
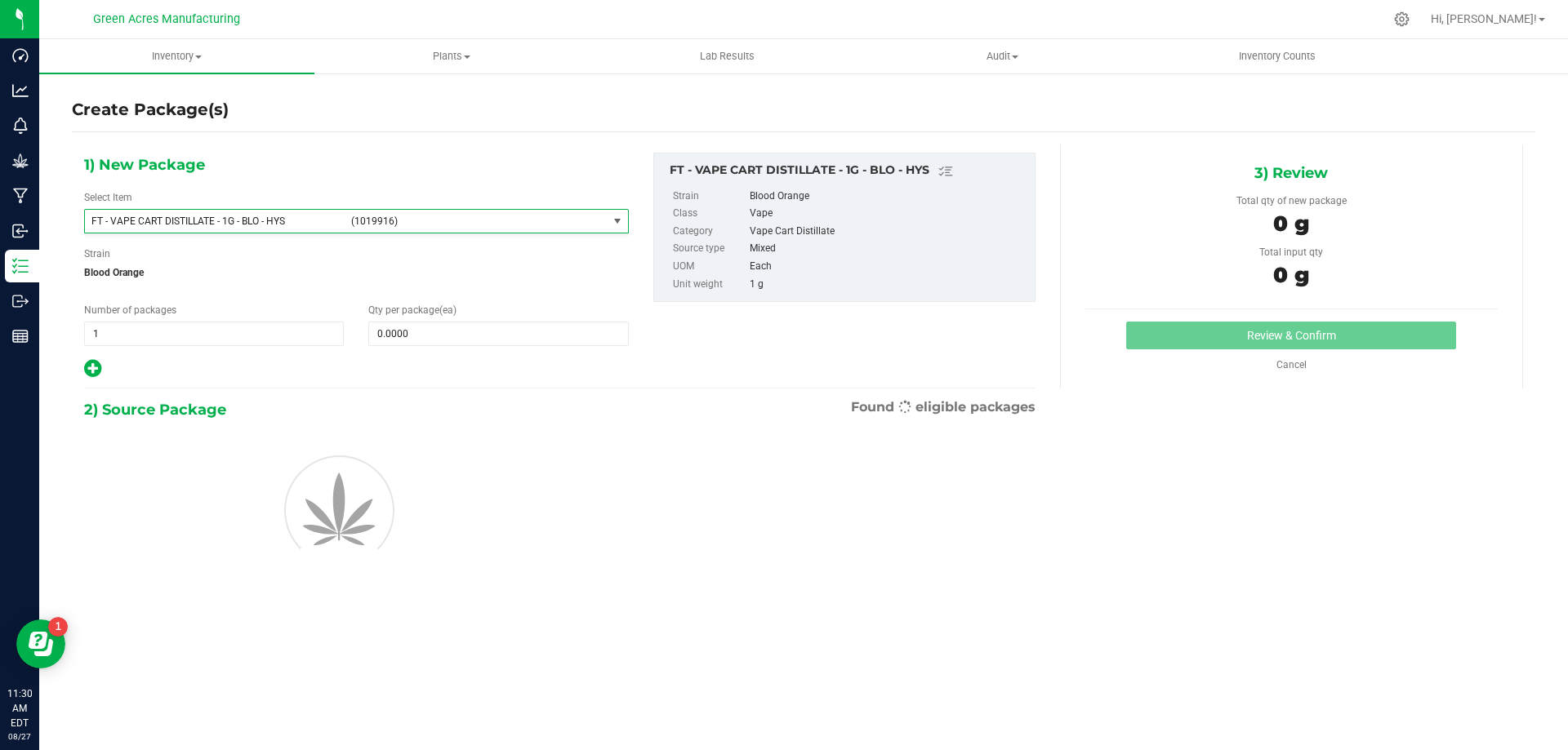
type input "0"
click at [412, 335] on span at bounding box center [498, 333] width 259 height 24
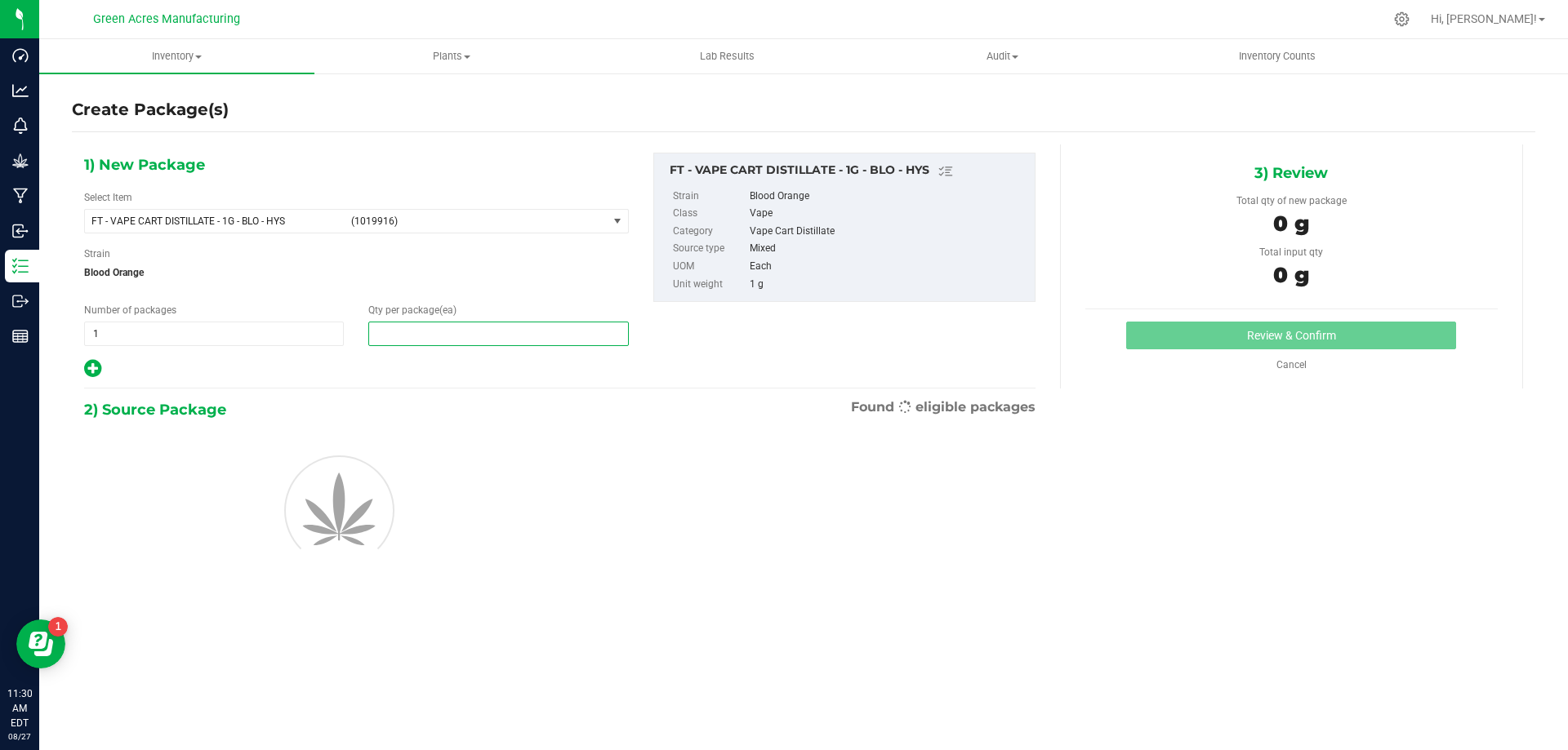
type input "1"
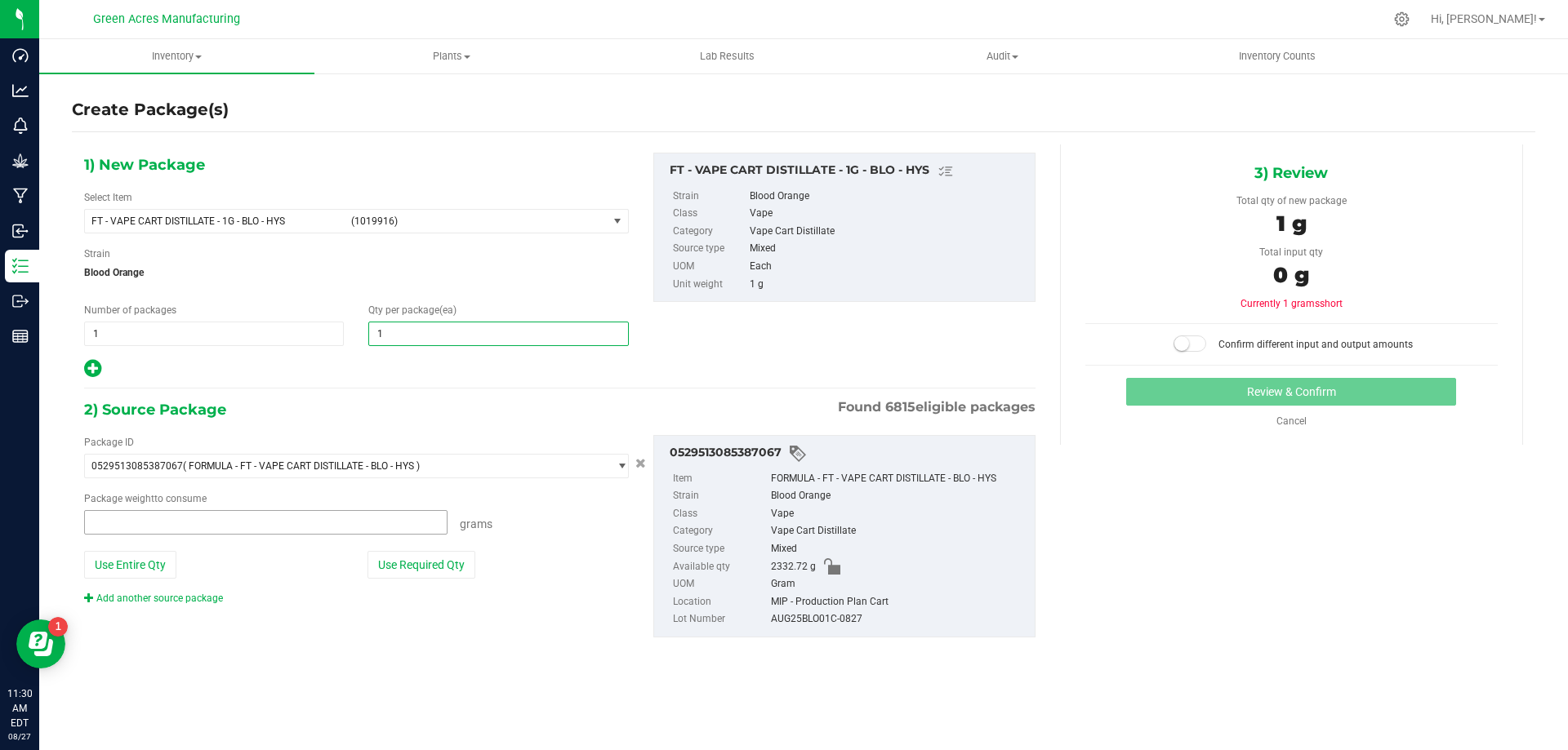
type input "0.0000 g"
type input "1"
click at [401, 562] on button "Use Required Qty" at bounding box center [421, 564] width 108 height 28
type input "1.0000 g"
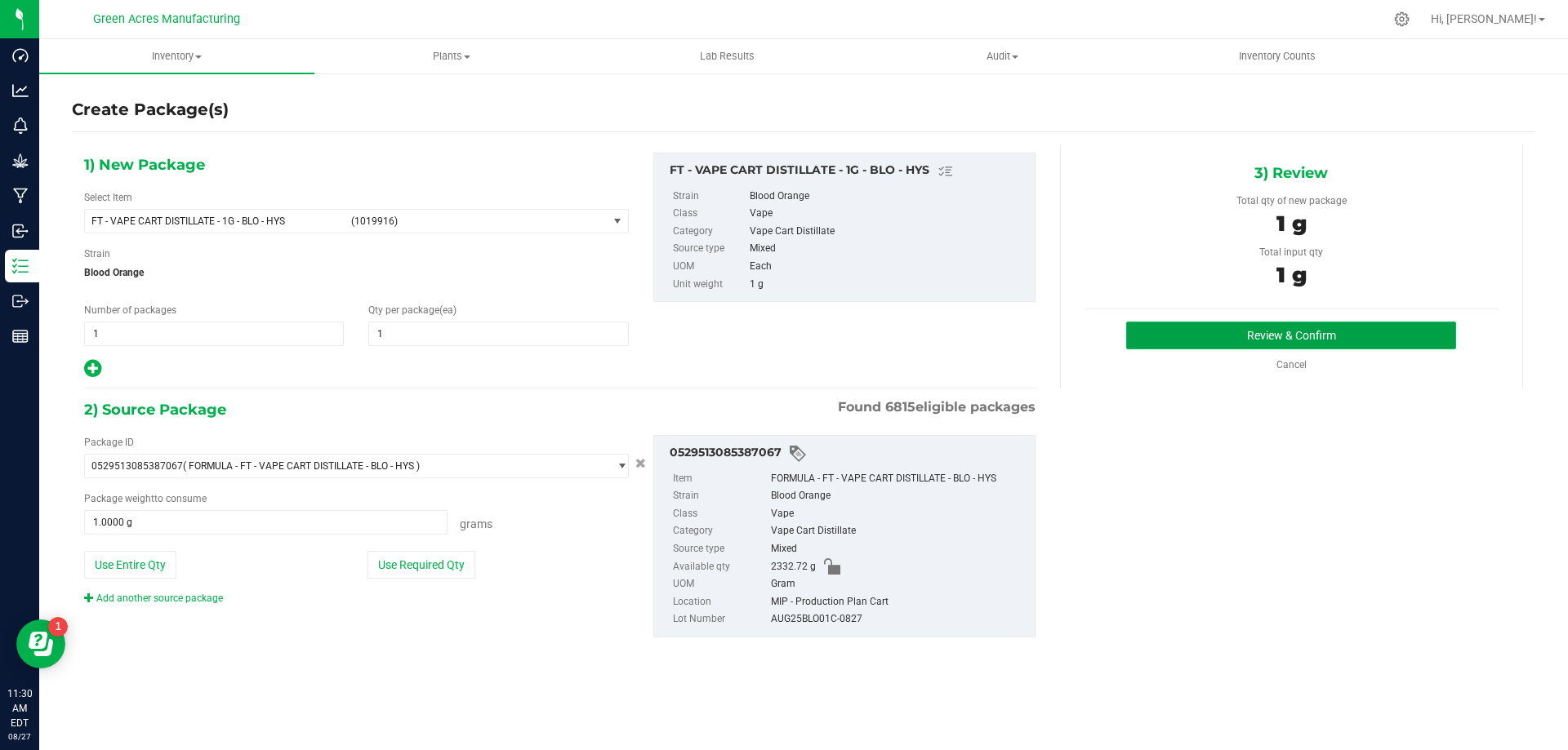
click at [1188, 324] on button "Review & Confirm" at bounding box center [1291, 335] width 330 height 28
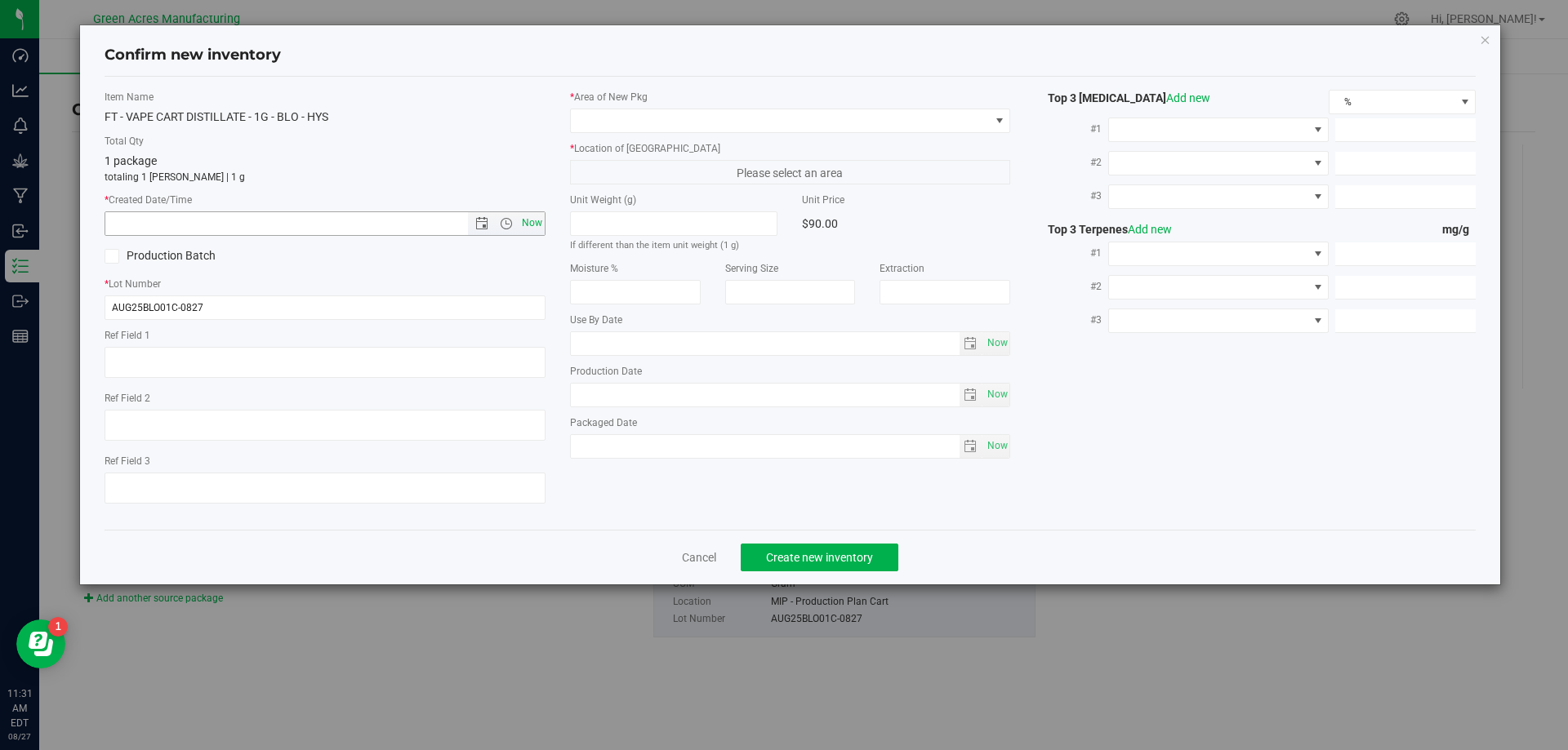
click at [534, 221] on span "Now" at bounding box center [531, 223] width 28 height 23
type input "8/27/2025 11:31 AM"
click at [784, 138] on div "* Area of New Pkg * Location of New Pkg Please select an area Unit Weight (g) I…" at bounding box center [790, 278] width 465 height 378
click at [780, 129] on span at bounding box center [780, 120] width 419 height 22
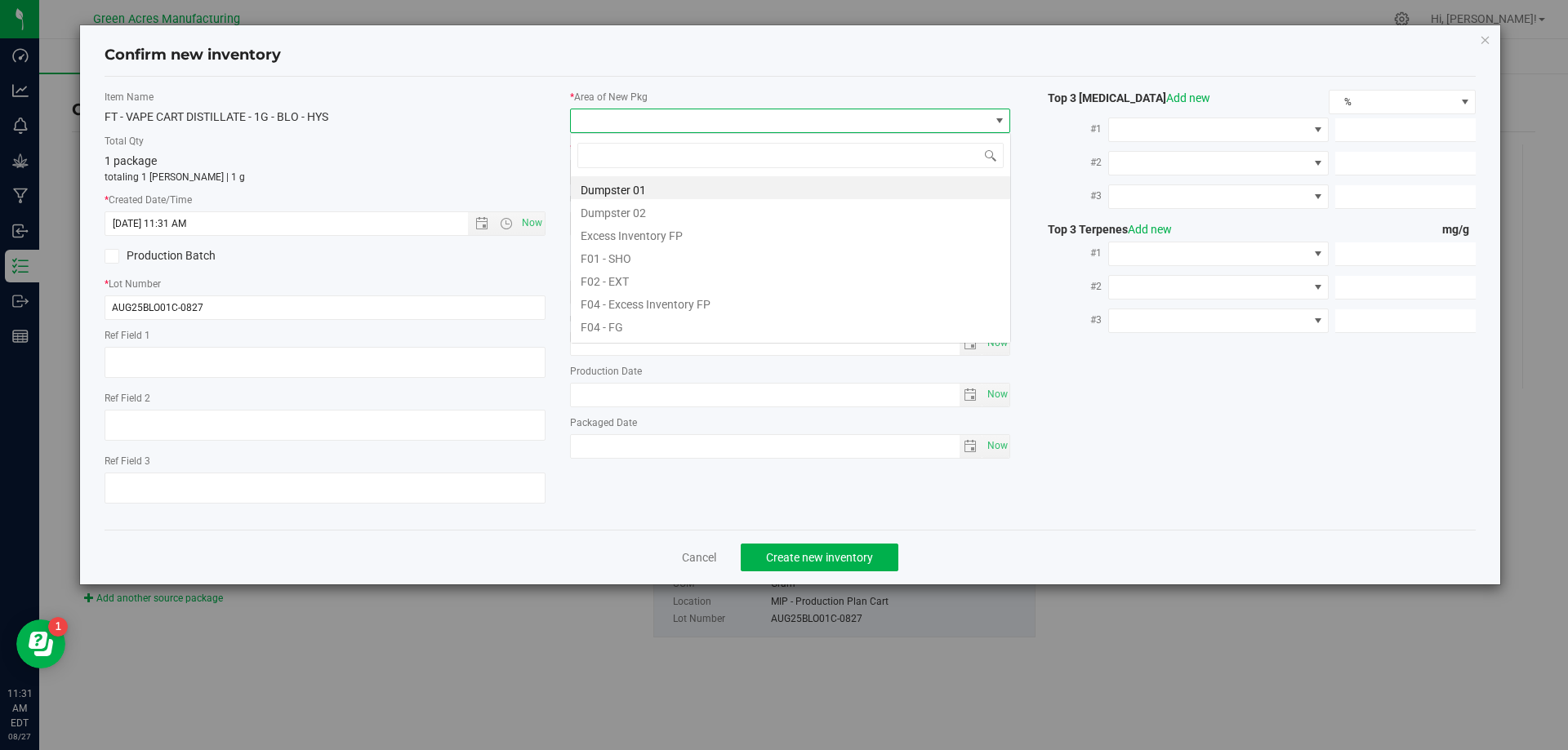
scroll to position [24, 441]
type input "mip"
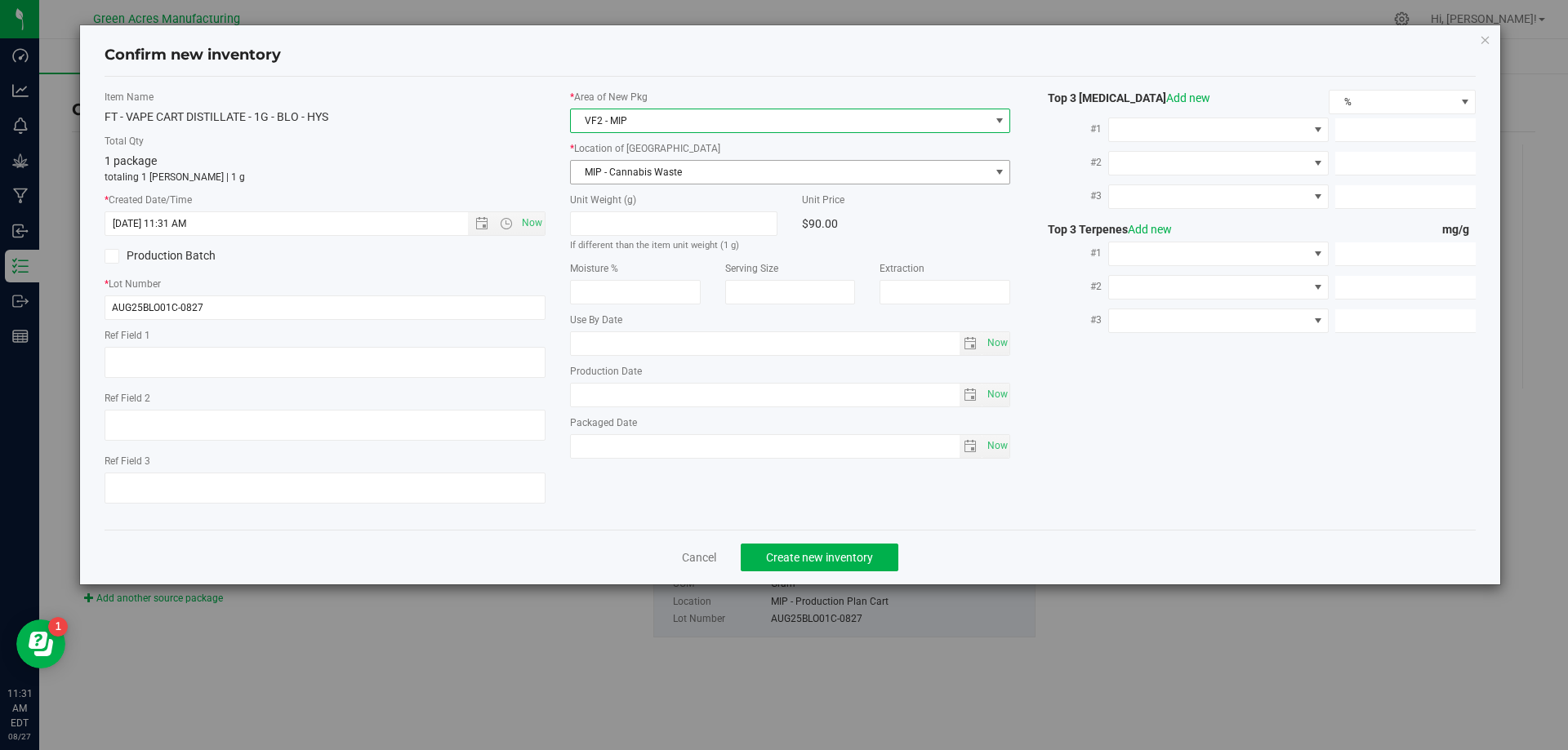
click at [750, 180] on span "MIP - Cannabis Waste" at bounding box center [780, 172] width 419 height 22
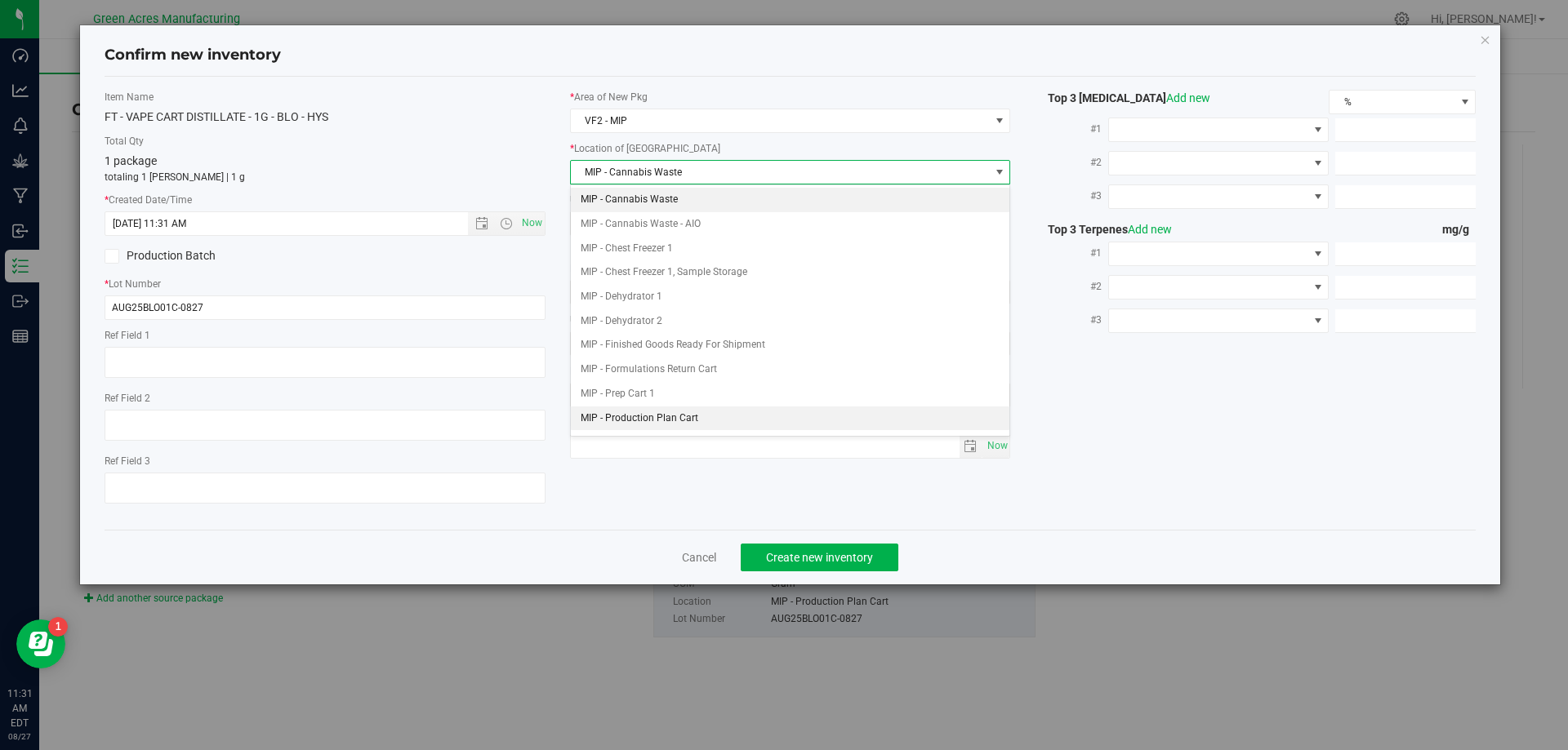
click at [760, 422] on li "MIP - Production Plan Cart" at bounding box center [790, 418] width 439 height 24
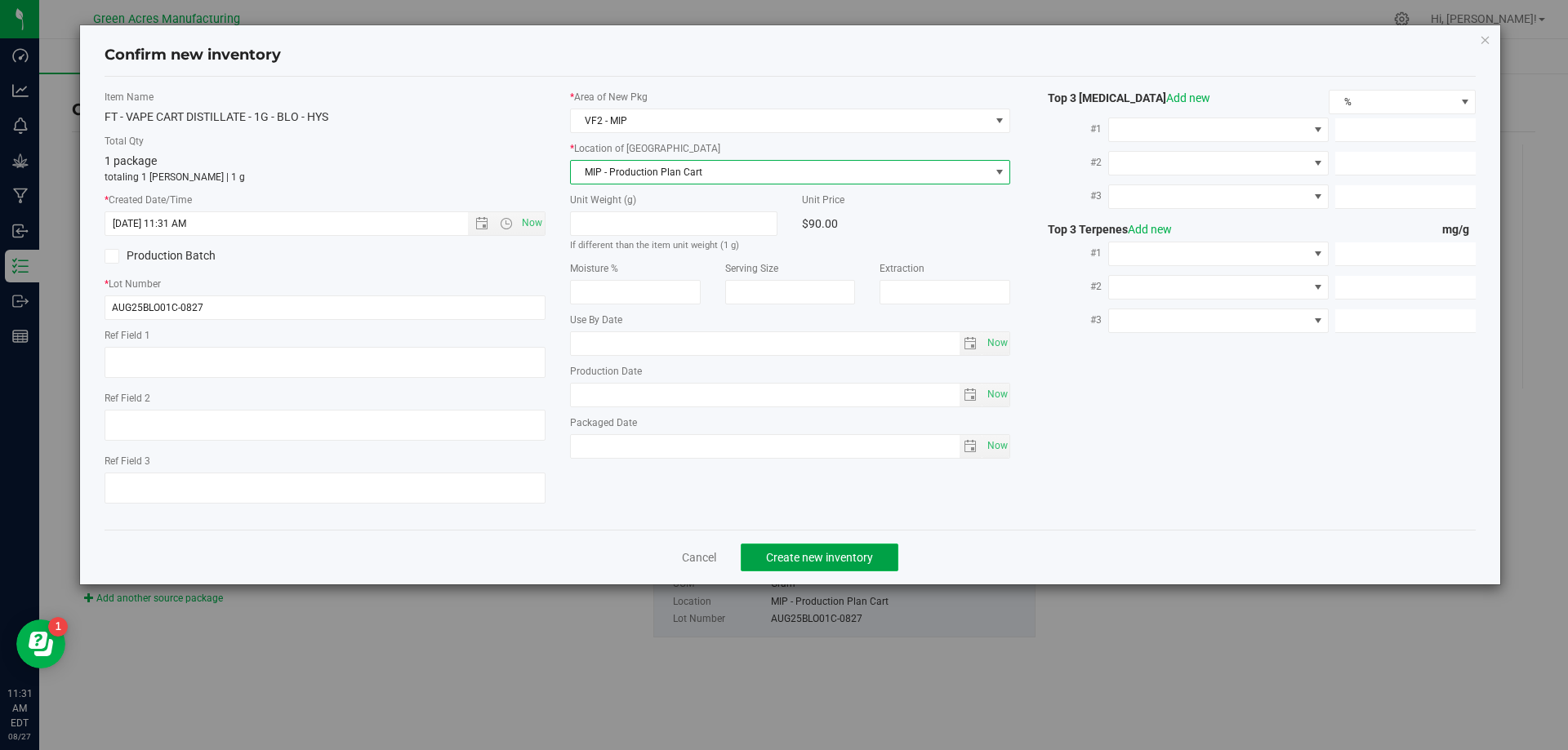
click at [794, 555] on span "Create new inventory" at bounding box center [819, 558] width 107 height 13
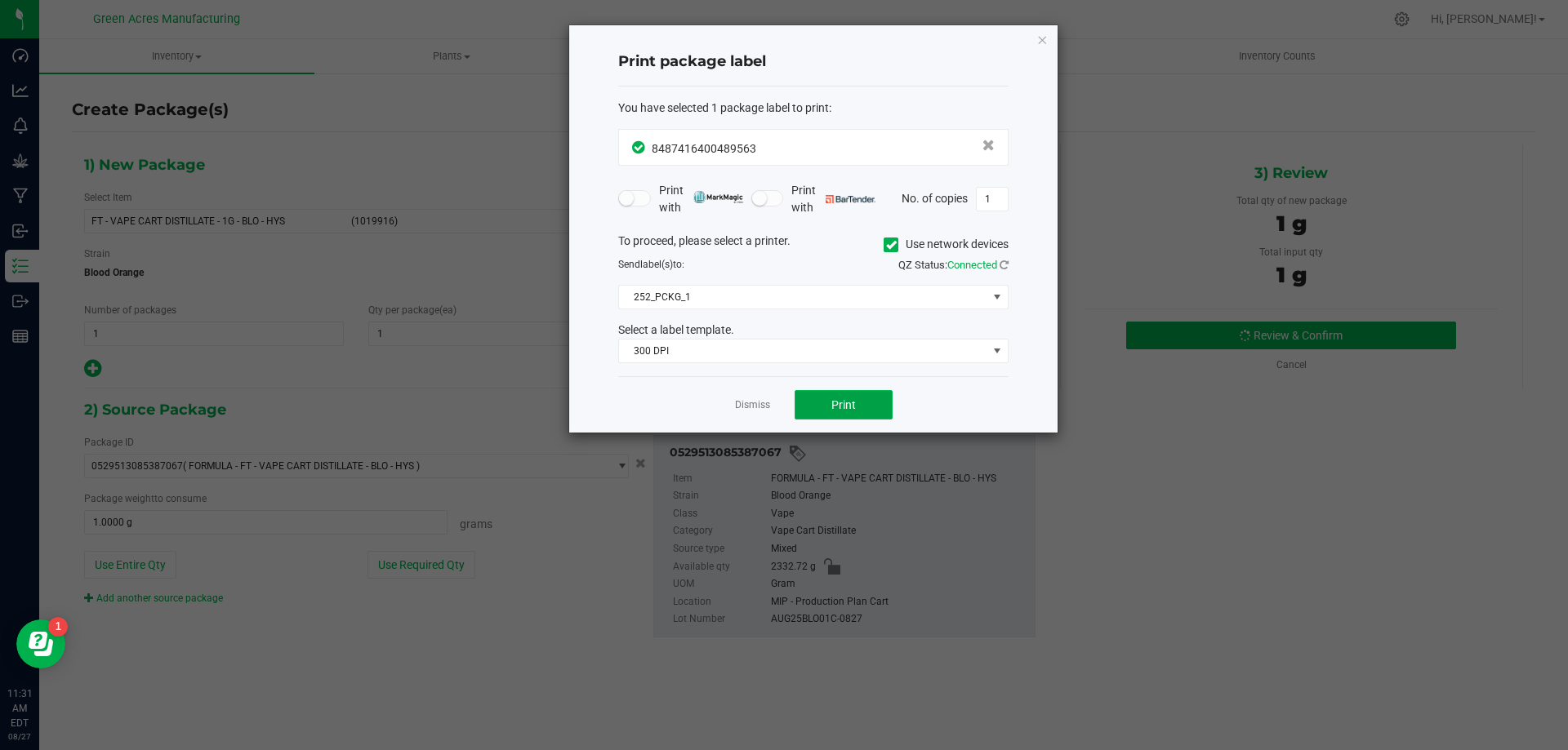
click at [859, 409] on button "Print" at bounding box center [844, 404] width 98 height 29
click at [760, 400] on link "Dismiss" at bounding box center [753, 405] width 35 height 14
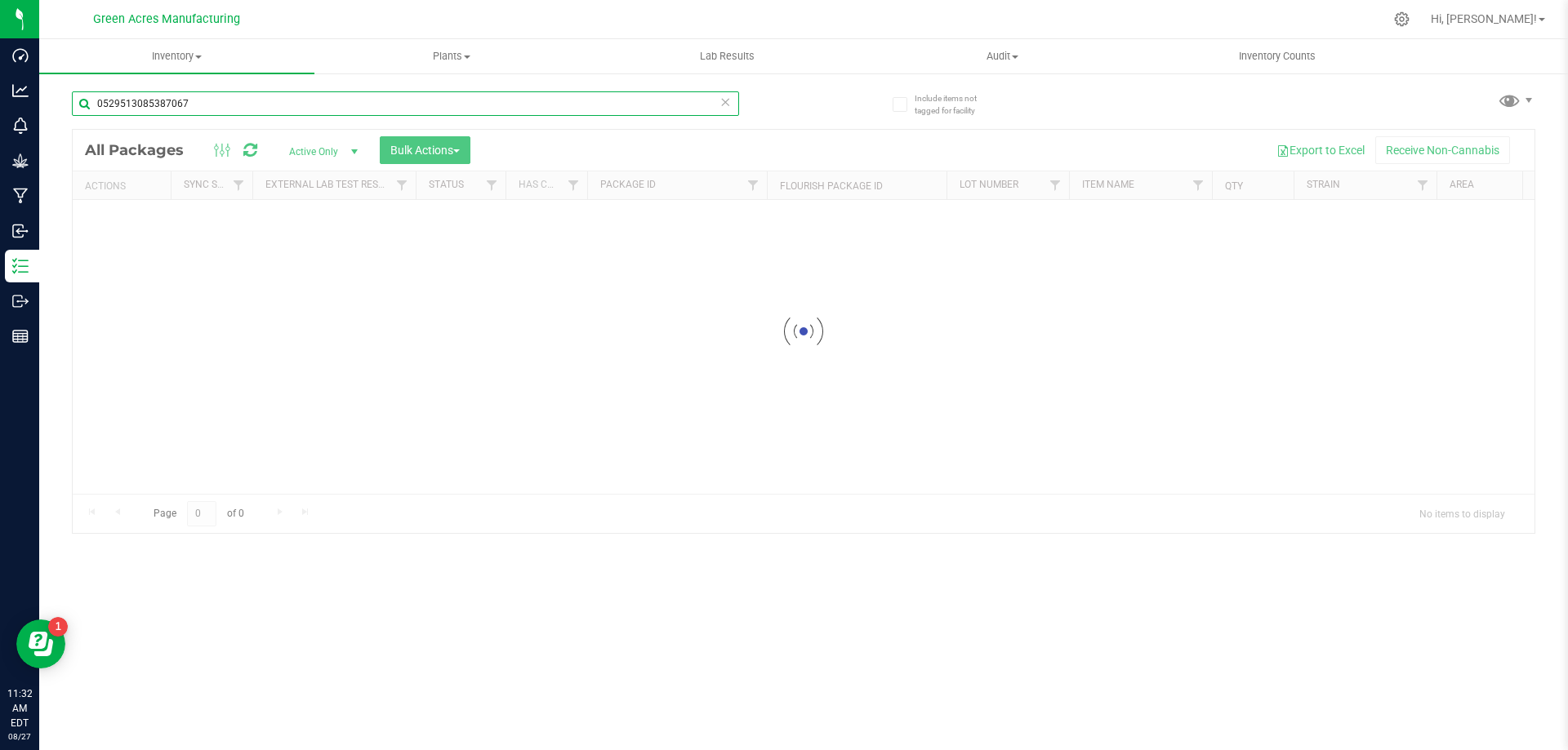
click at [371, 98] on input "0529513085387067" at bounding box center [405, 103] width 667 height 24
click at [447, 256] on div at bounding box center [803, 332] width 1461 height 403
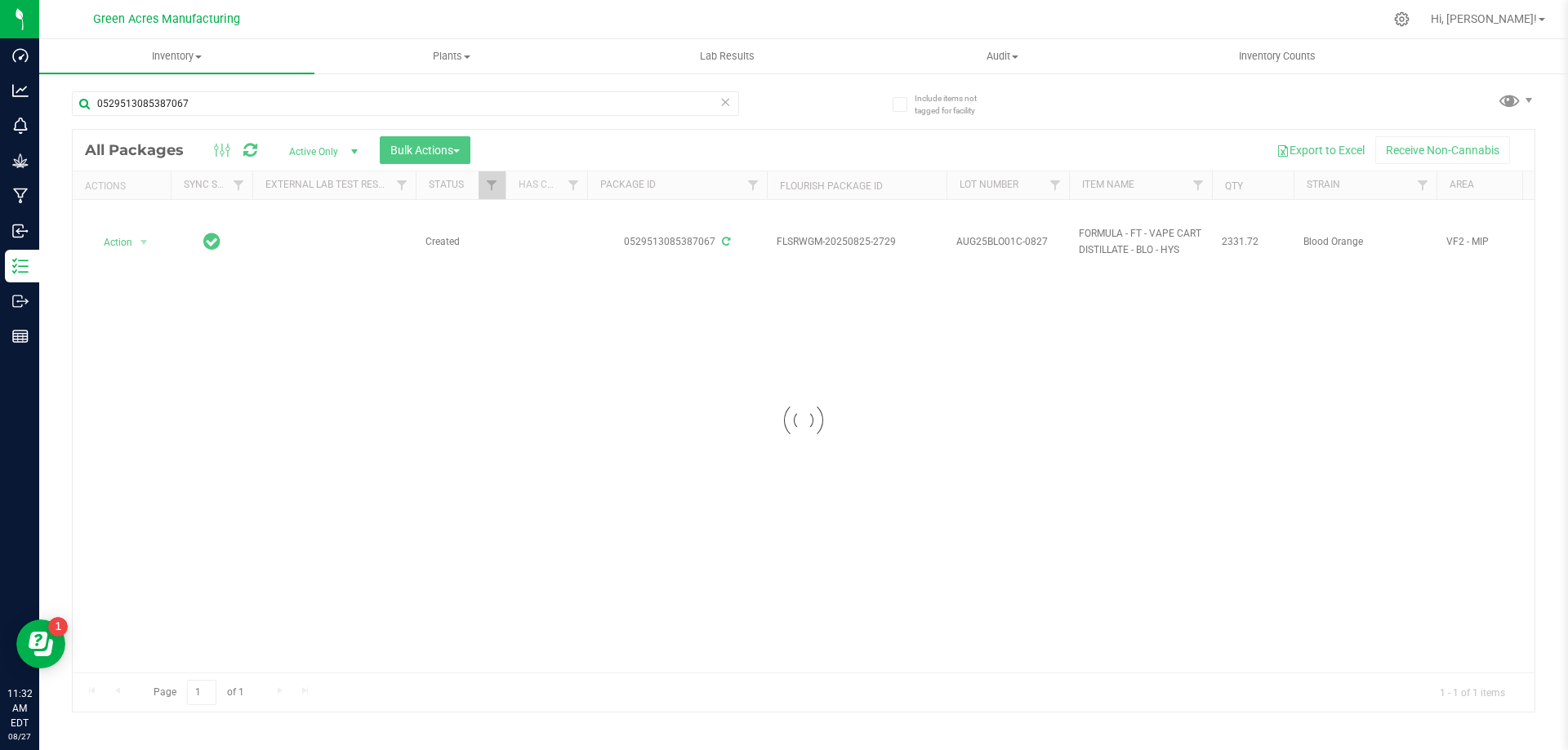
click at [80, 401] on div at bounding box center [803, 421] width 1461 height 582
click at [1006, 247] on div at bounding box center [803, 421] width 1461 height 582
click at [613, 110] on input "0529513085387067" at bounding box center [405, 103] width 667 height 24
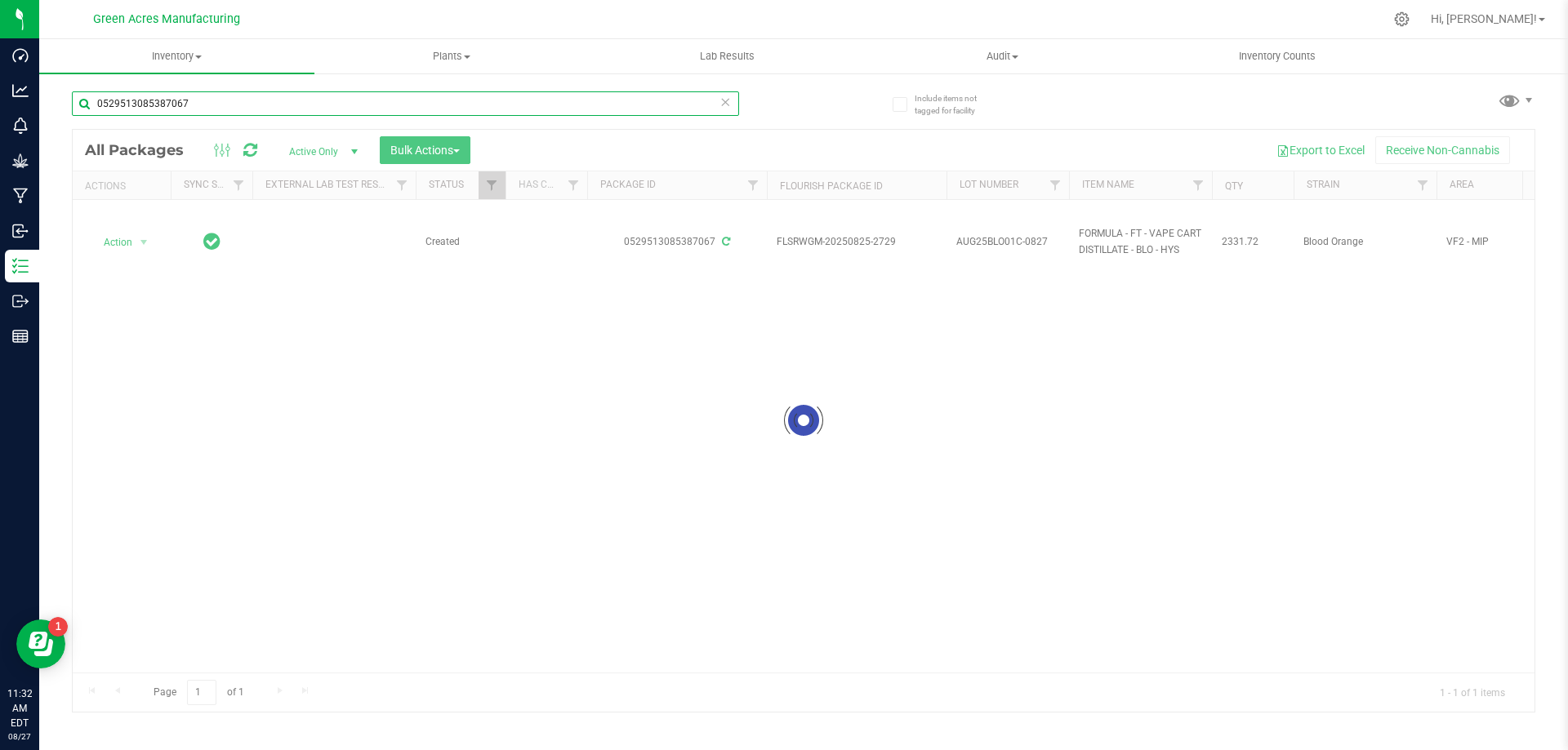
click at [613, 110] on input "0529513085387067" at bounding box center [405, 103] width 667 height 24
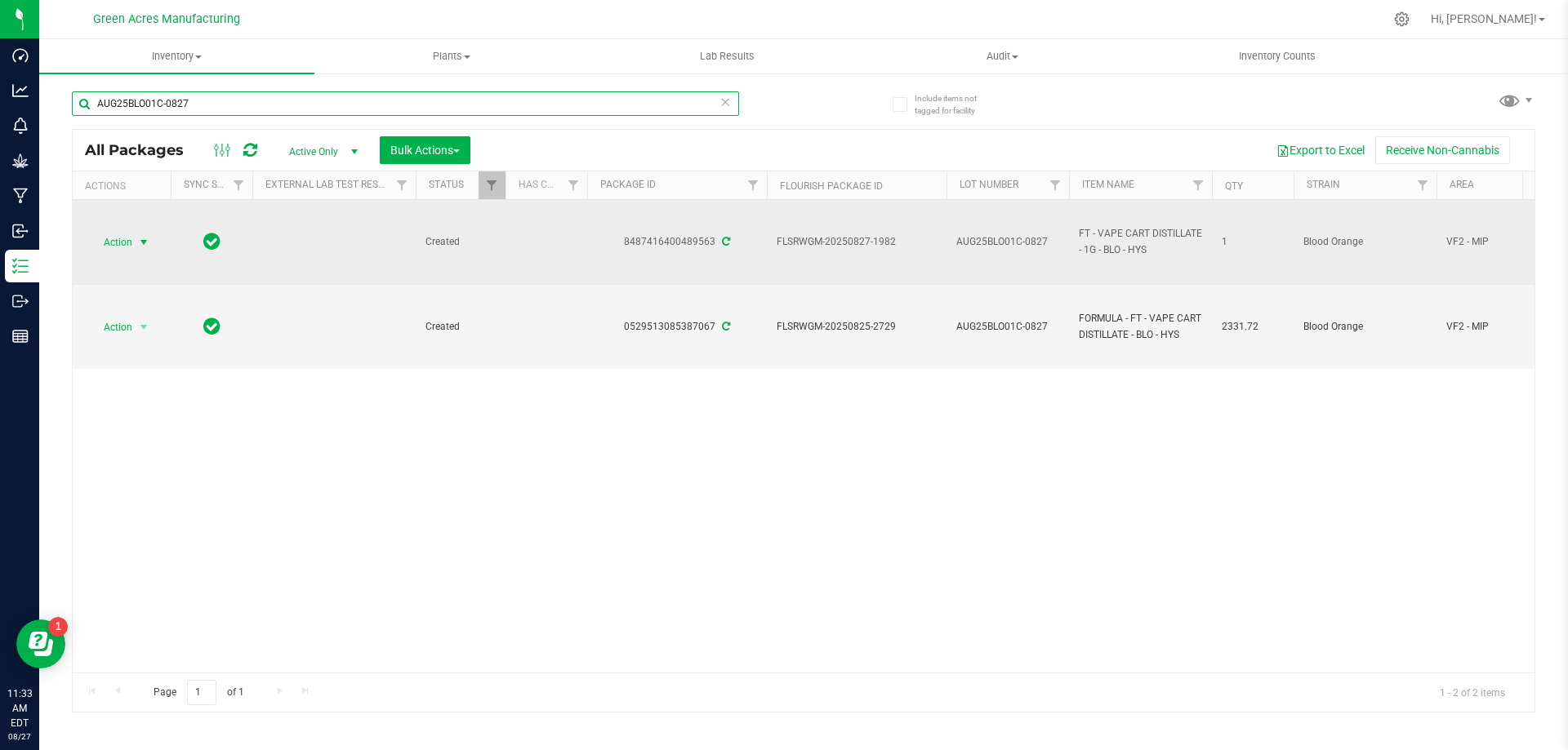
type input "AUG25BLO01C-0827"
click at [108, 242] on span "Action" at bounding box center [111, 242] width 44 height 22
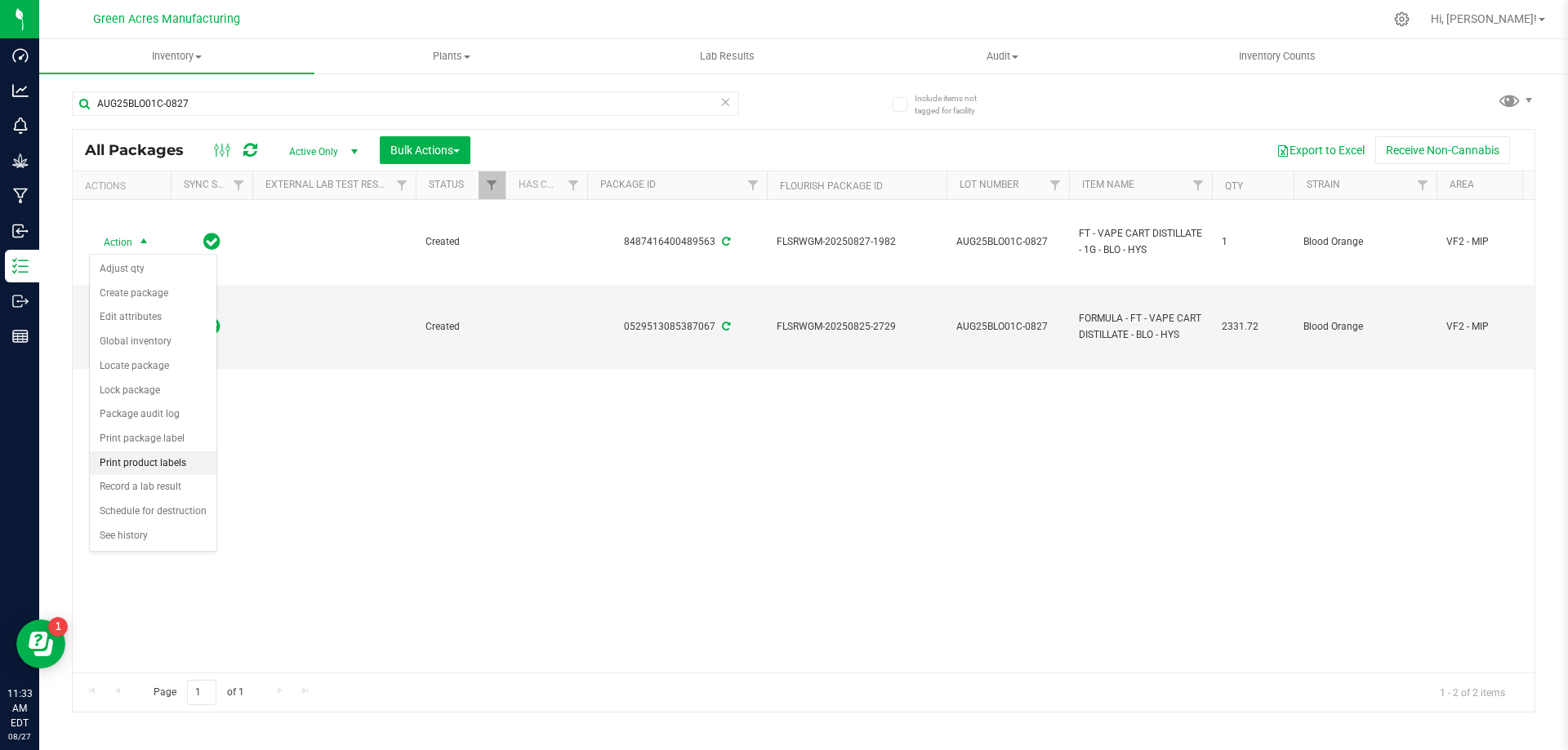
click at [193, 465] on li "Print product labels" at bounding box center [153, 463] width 127 height 24
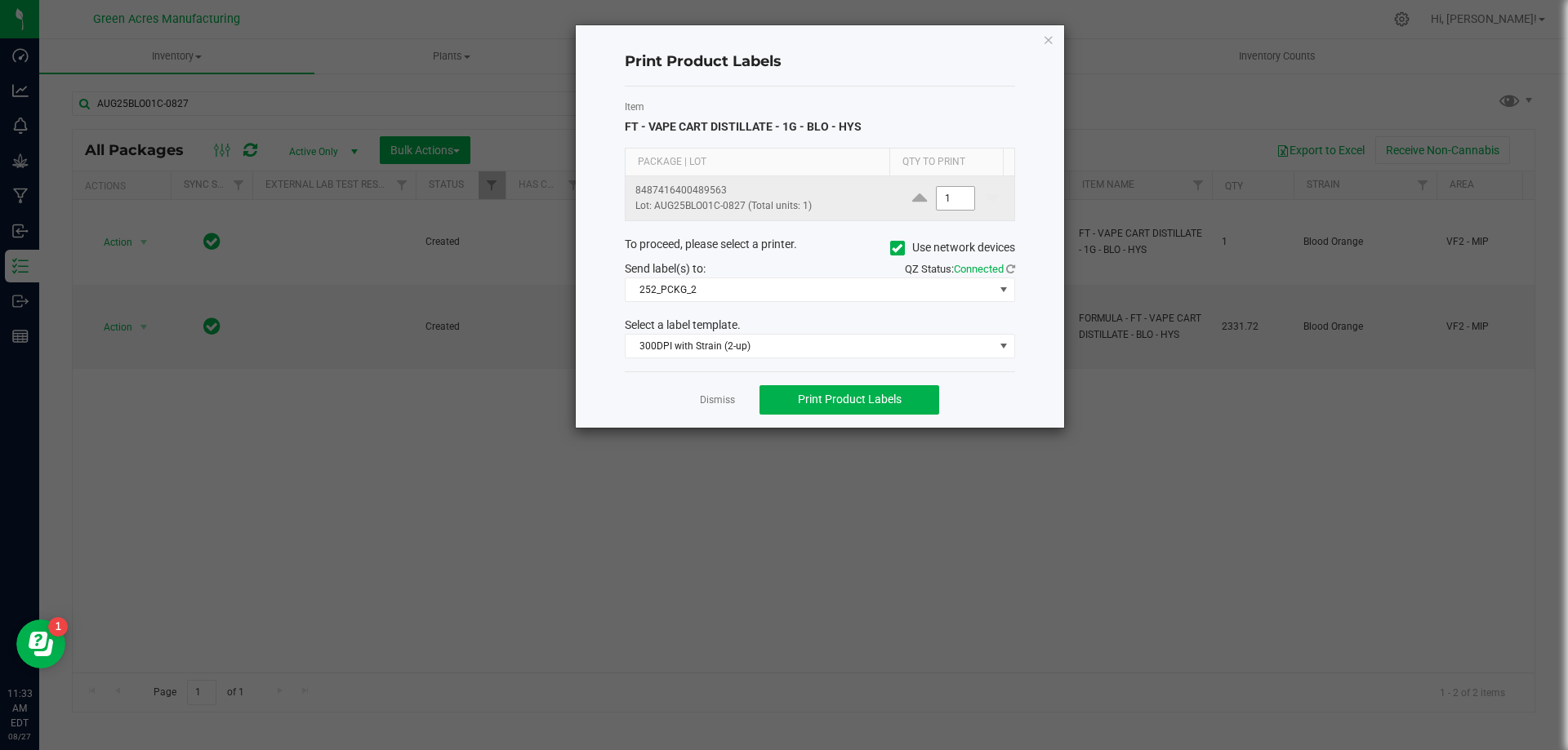
click at [937, 198] on input "1" at bounding box center [955, 198] width 38 height 22
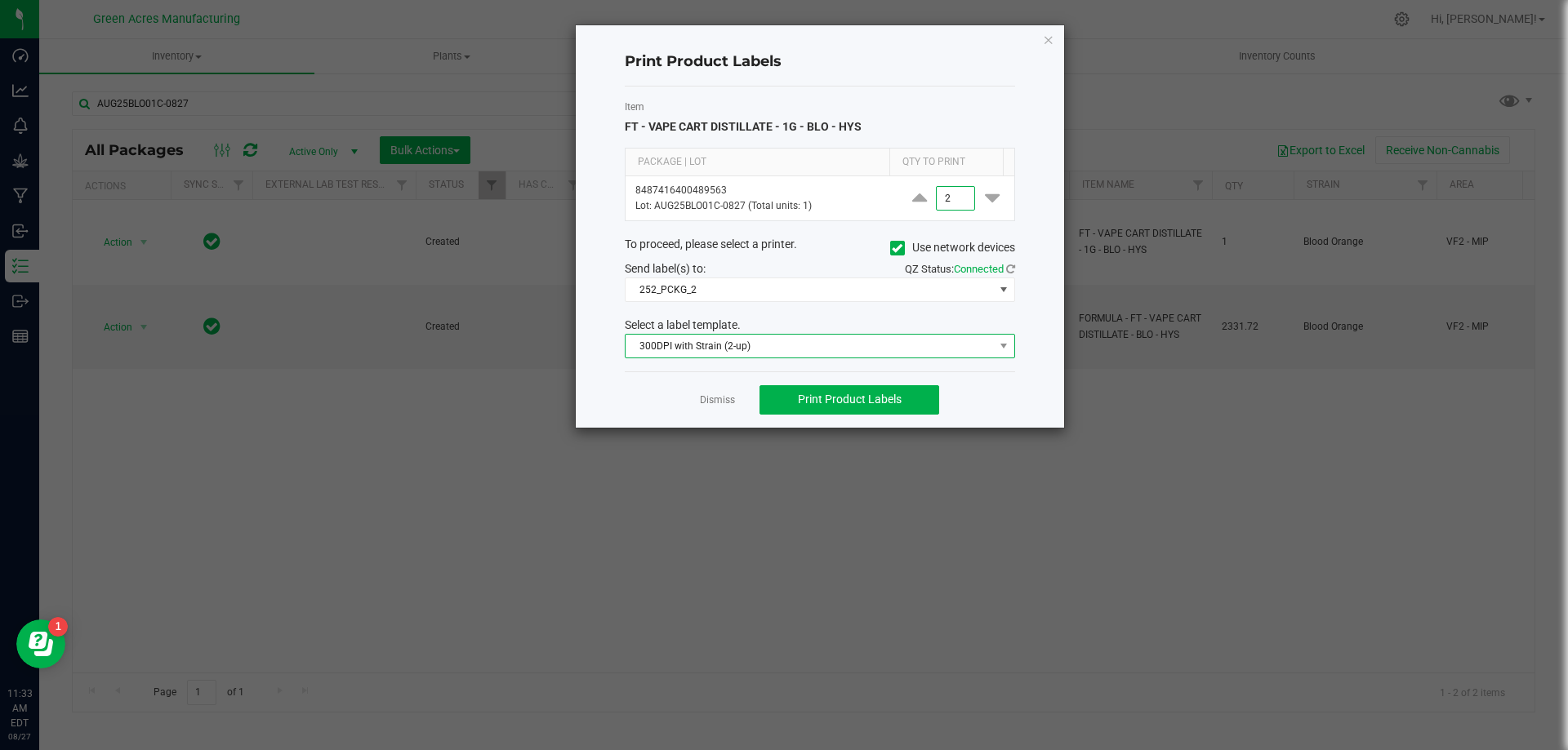
click at [784, 338] on span "300DPI with Strain (2-up)" at bounding box center [809, 346] width 368 height 22
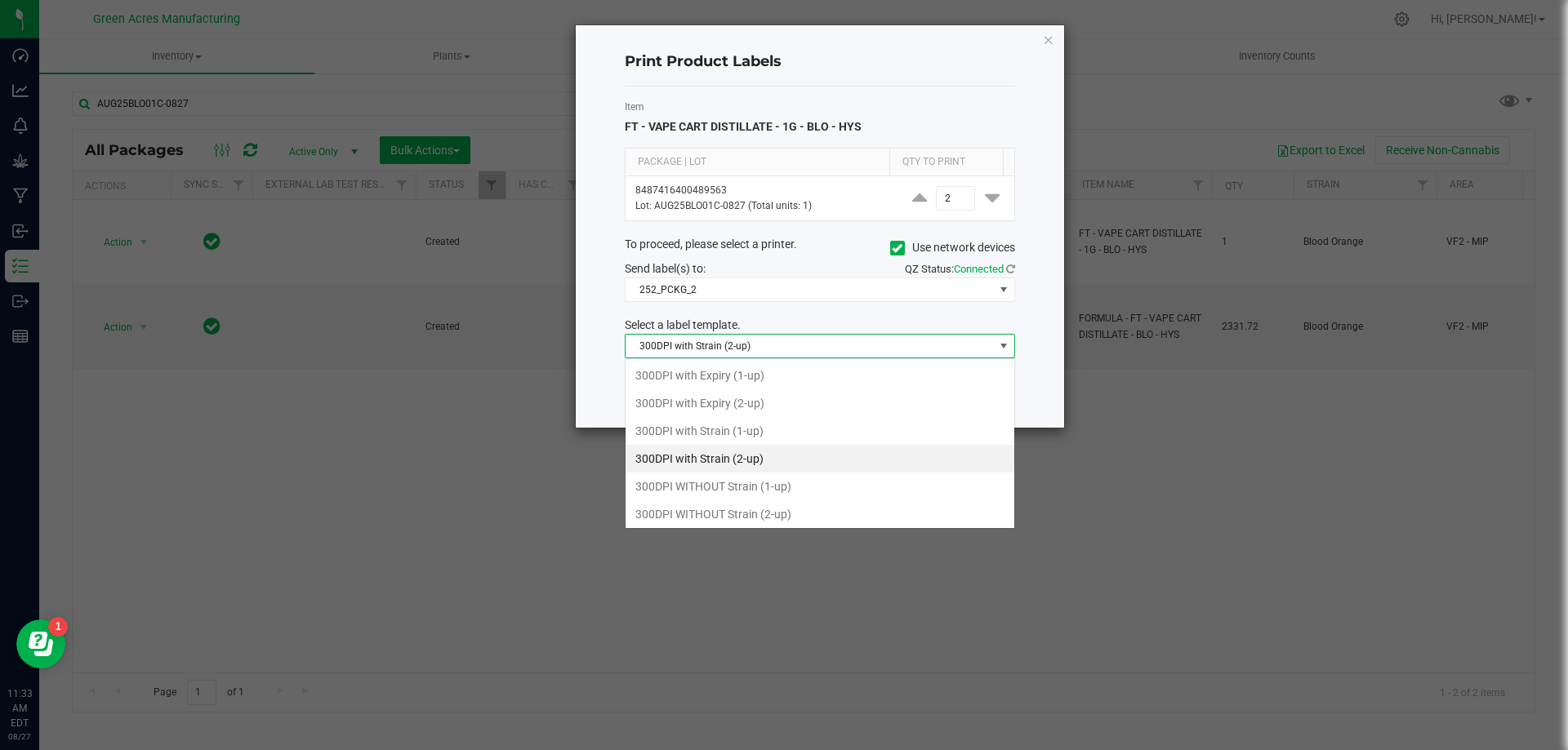
scroll to position [24, 390]
click at [792, 469] on li "300DPI with Strain (2-up)" at bounding box center [819, 458] width 388 height 28
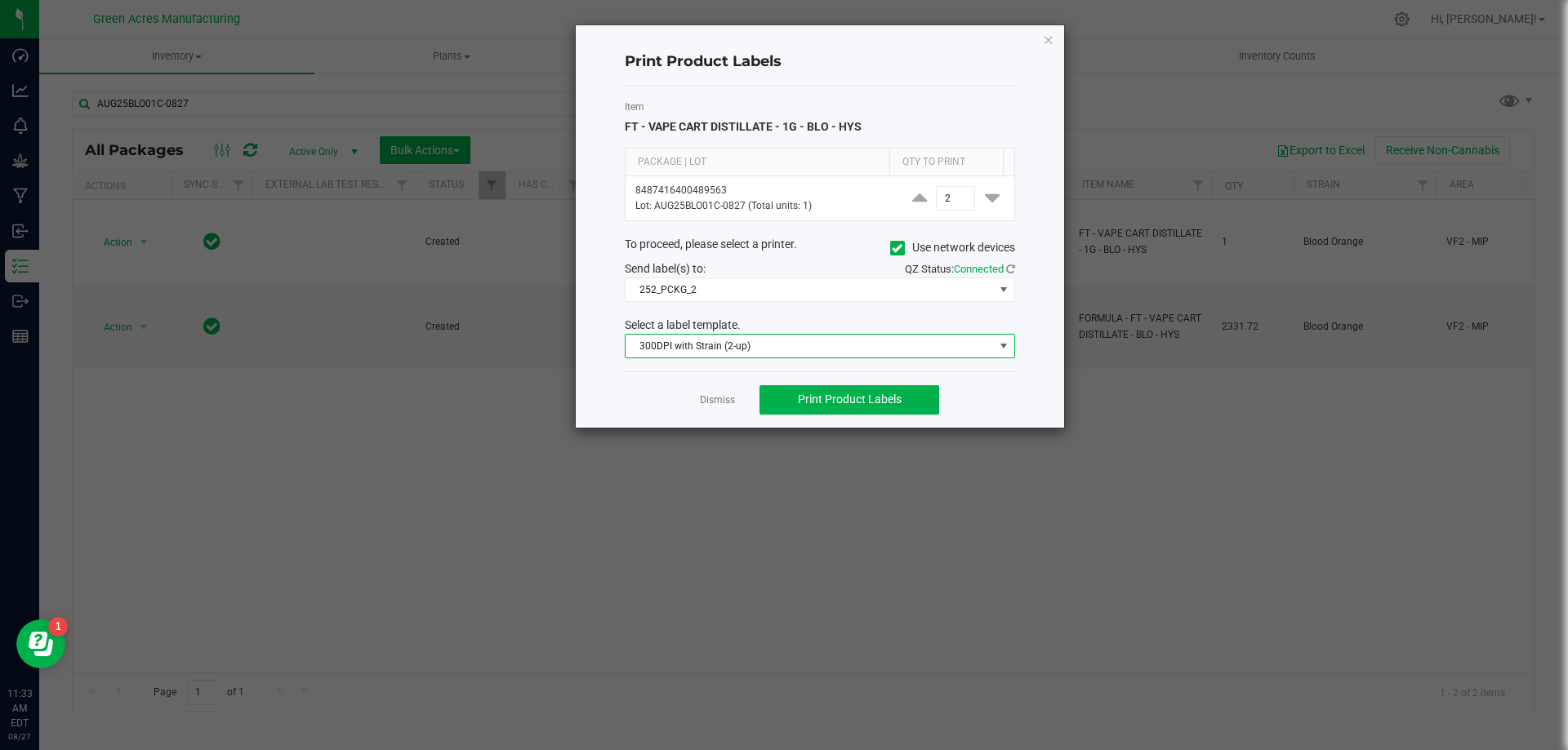
click at [862, 382] on div "Dismiss Print Product Labels" at bounding box center [819, 400] width 390 height 57
click at [867, 385] on div "Dismiss Print Product Labels" at bounding box center [819, 400] width 390 height 57
click at [872, 403] on span "Print Product Labels" at bounding box center [849, 399] width 103 height 13
click at [904, 397] on button "Print Product Labels" at bounding box center [849, 399] width 180 height 29
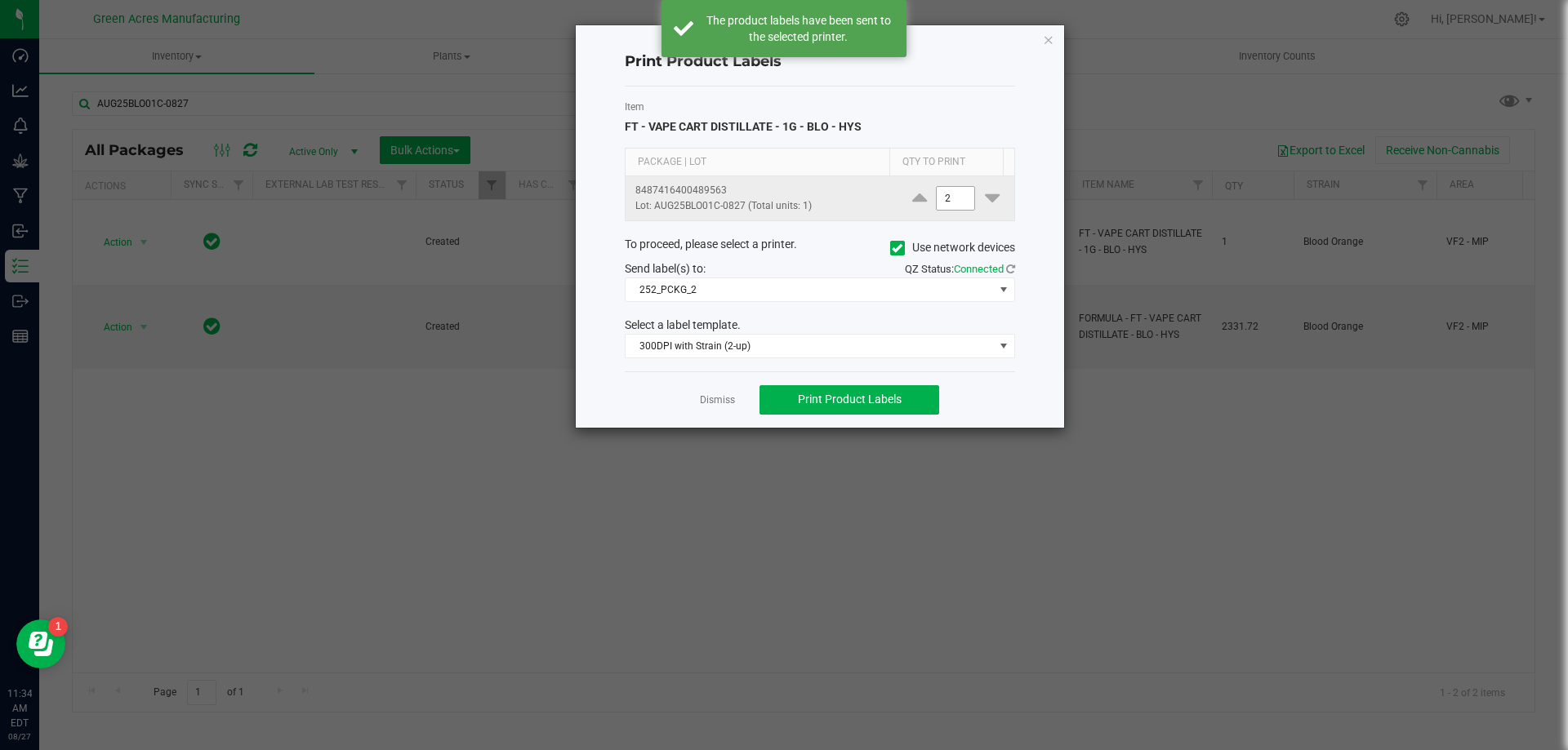
click at [953, 208] on input "2" at bounding box center [955, 198] width 38 height 22
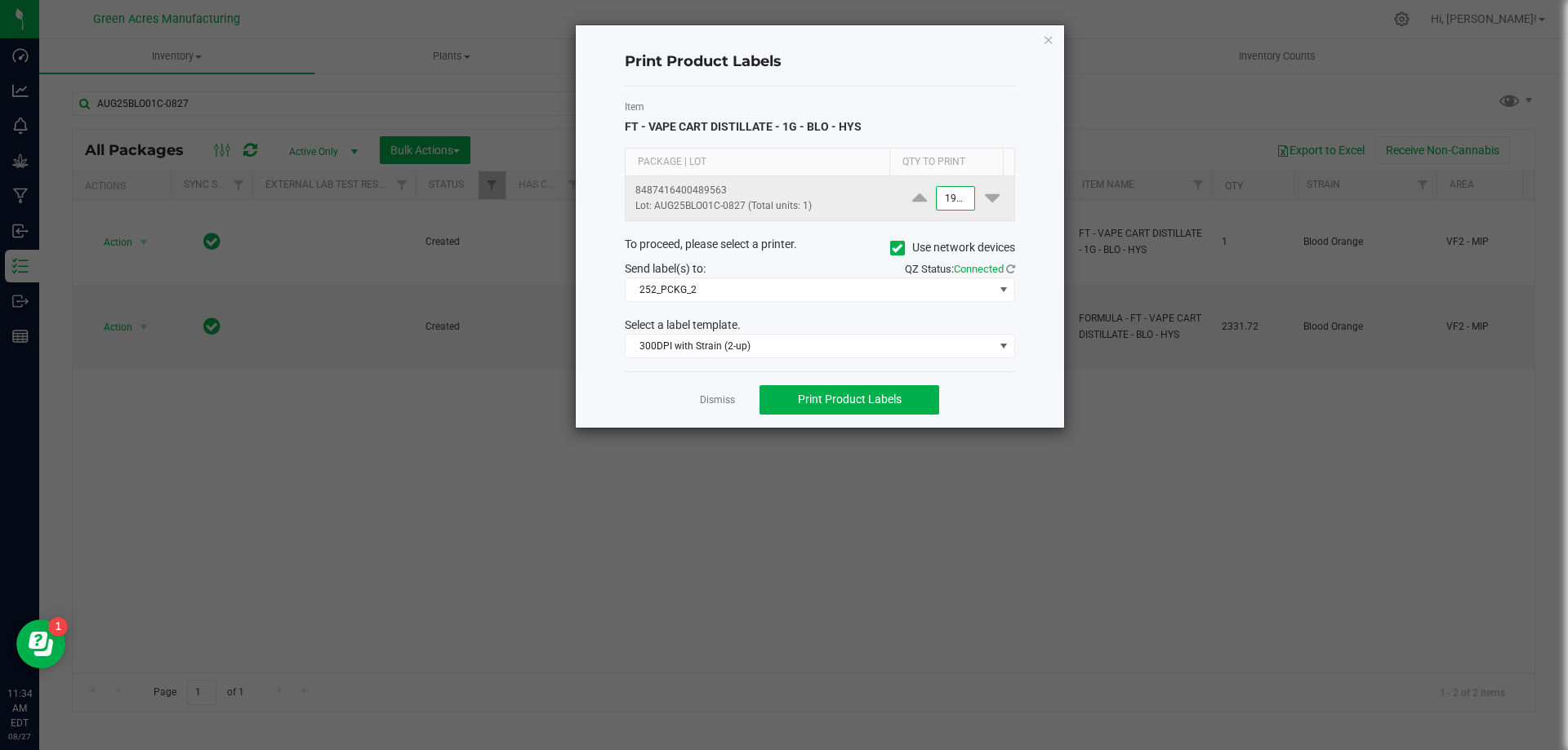
scroll to position [0, 1]
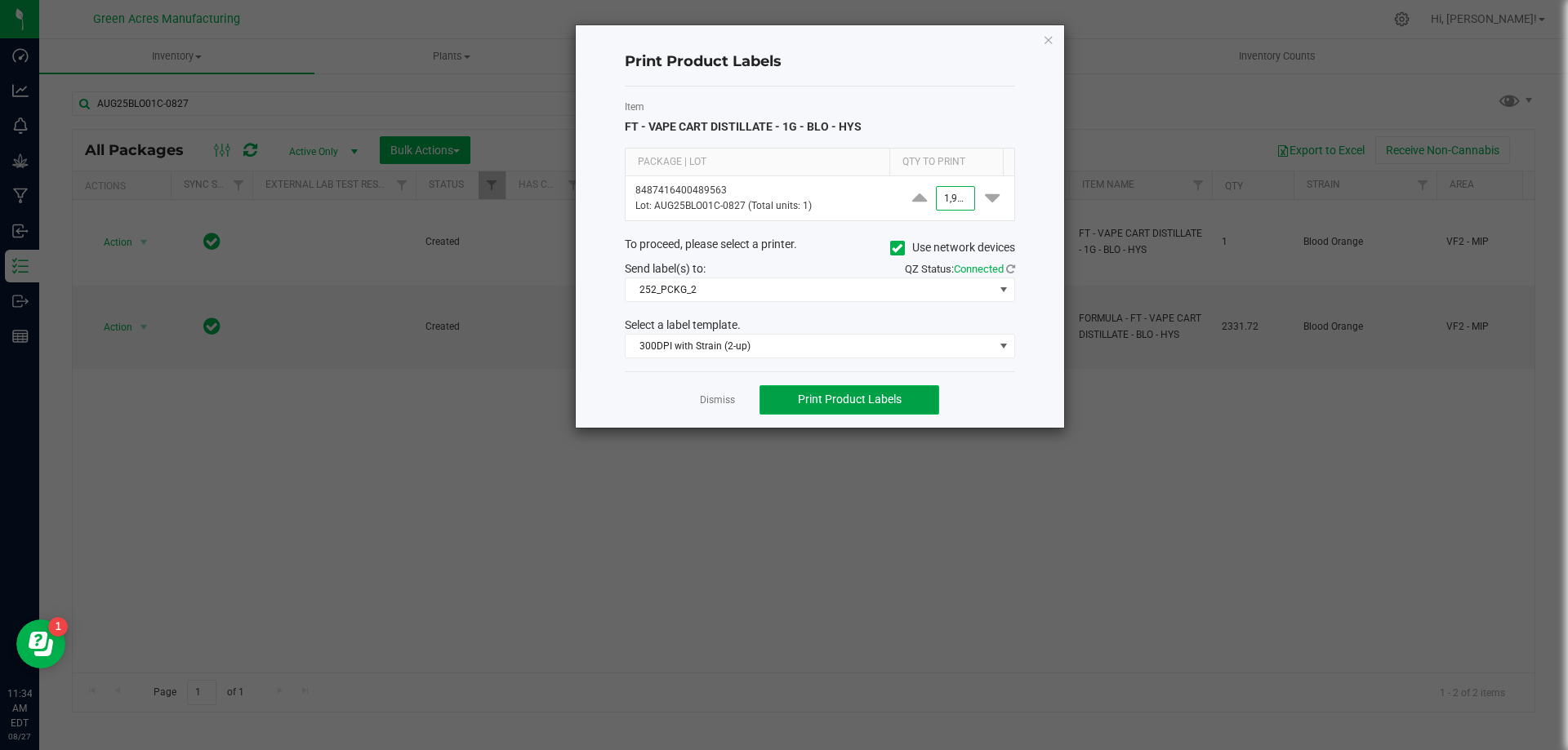
click at [911, 398] on button "Print Product Labels" at bounding box center [849, 399] width 180 height 29
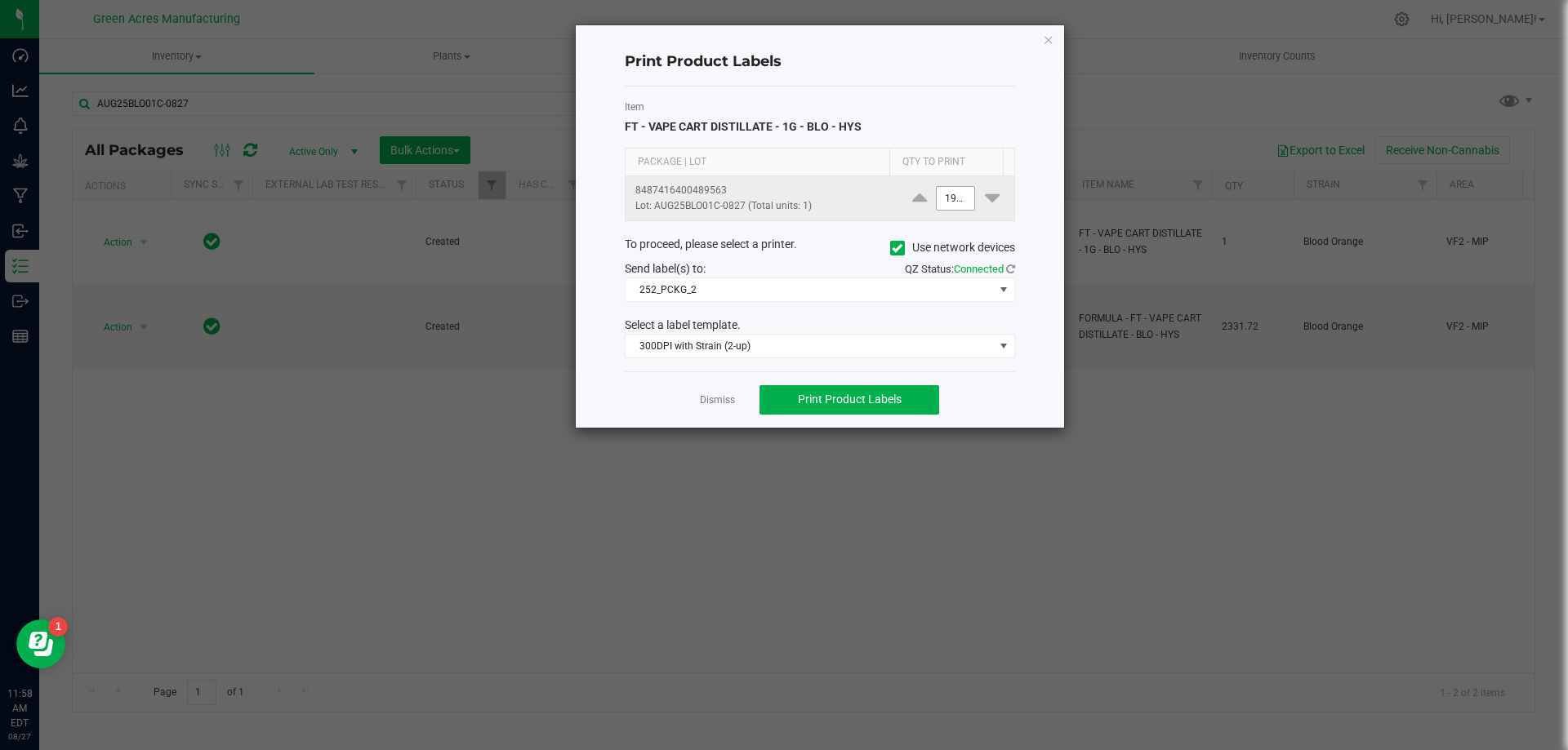
click at [951, 208] on input "1900" at bounding box center [955, 198] width 38 height 22
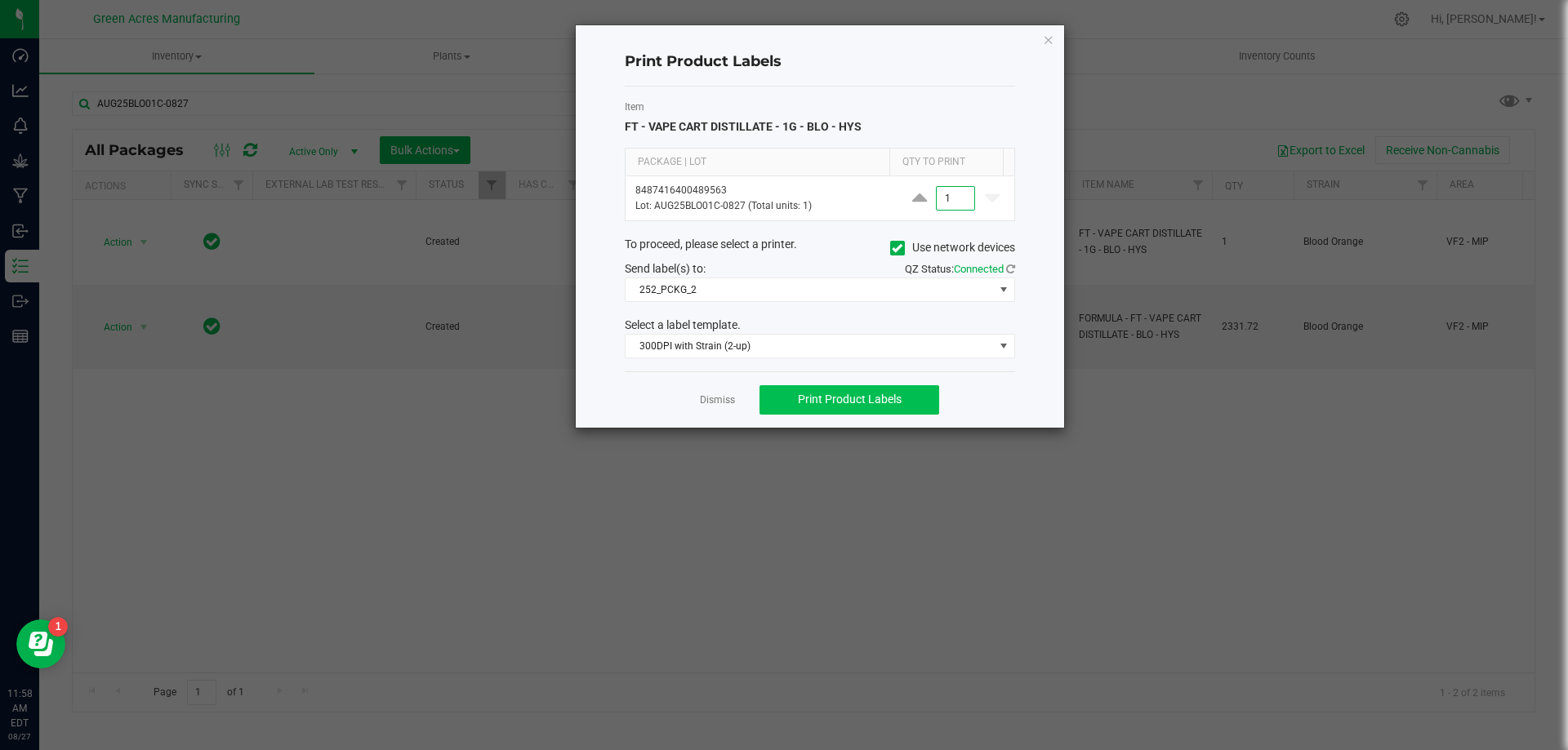
type input "1"
click at [907, 405] on button "Print Product Labels" at bounding box center [849, 399] width 180 height 29
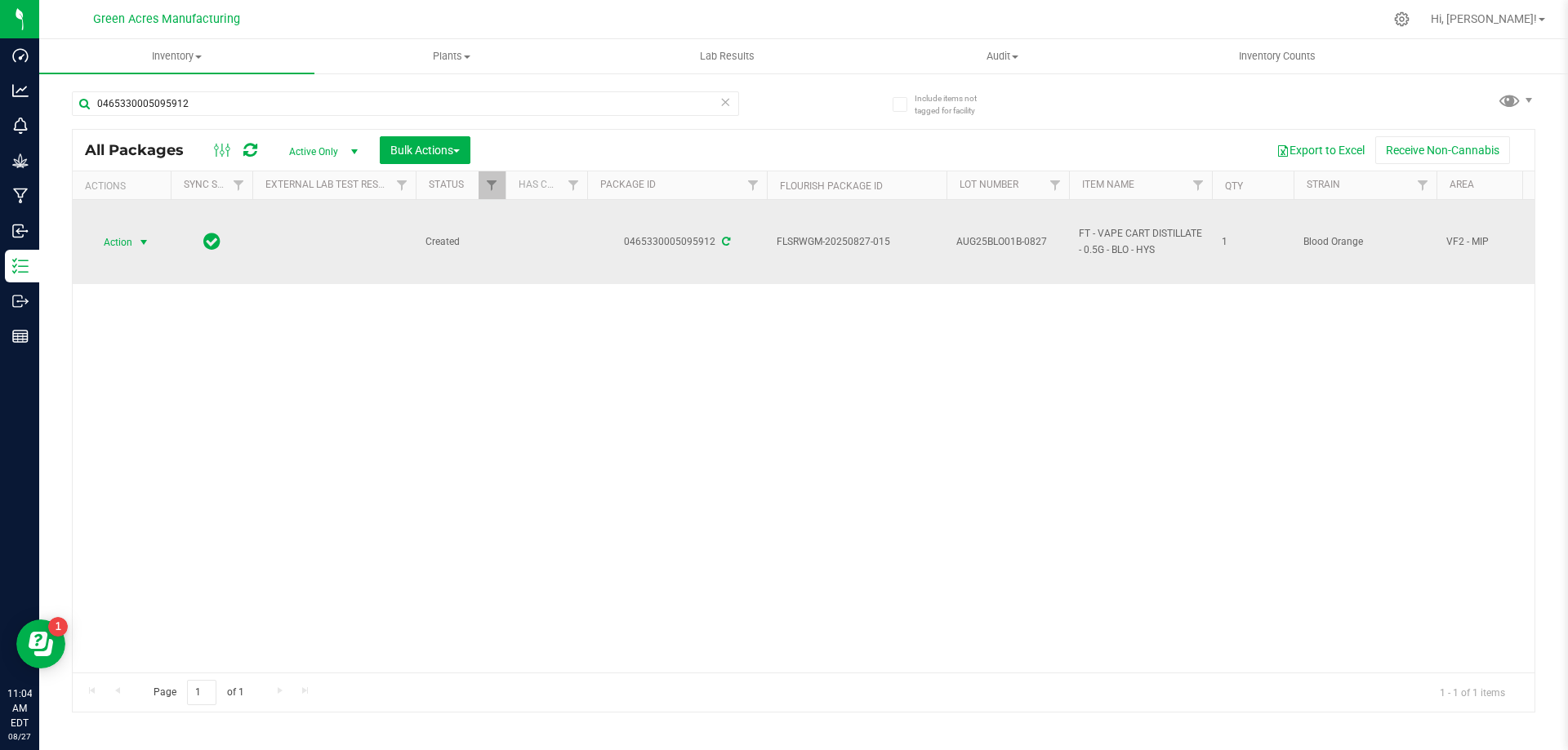
click at [124, 239] on span "Action" at bounding box center [111, 242] width 44 height 22
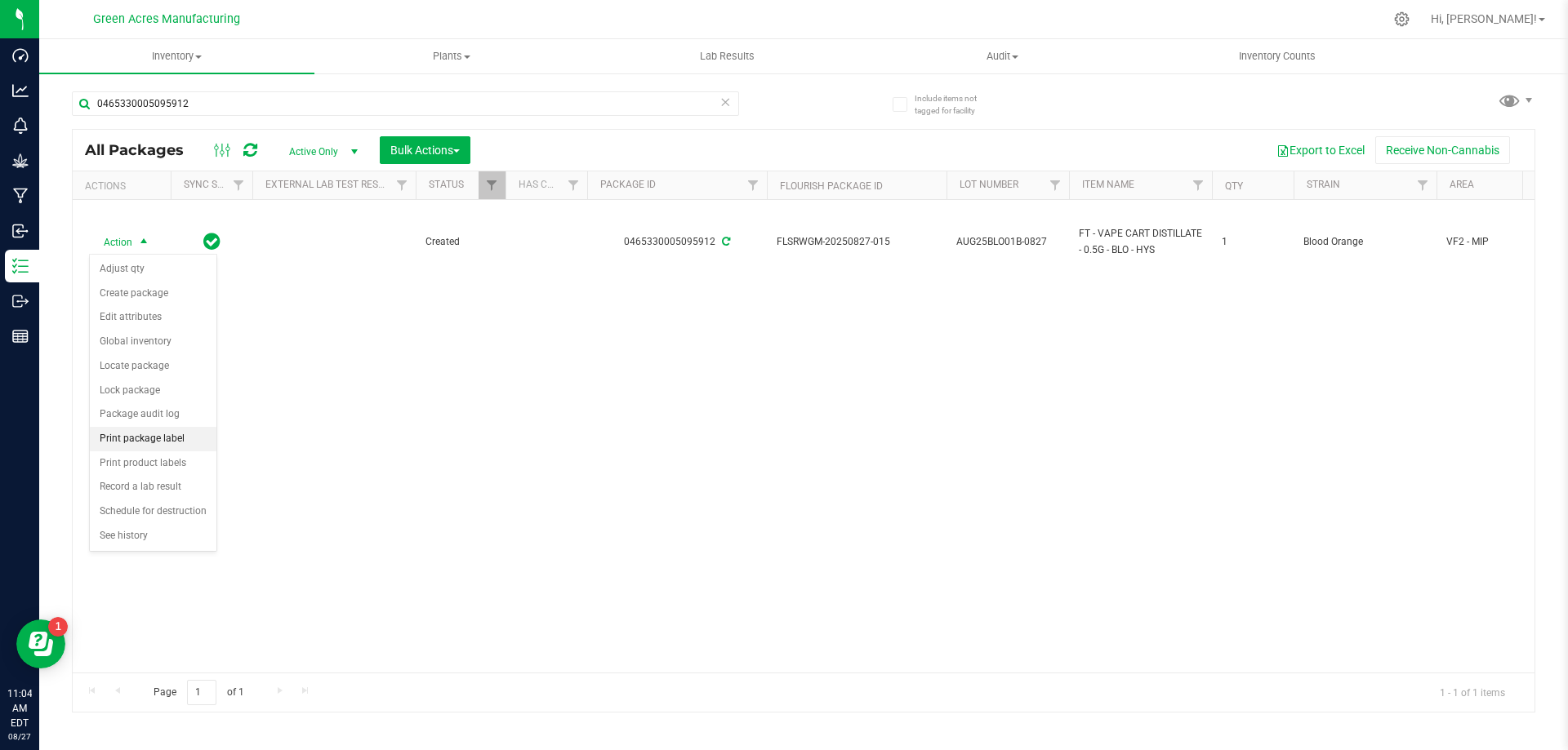
click at [207, 438] on li "Print package label" at bounding box center [153, 438] width 127 height 24
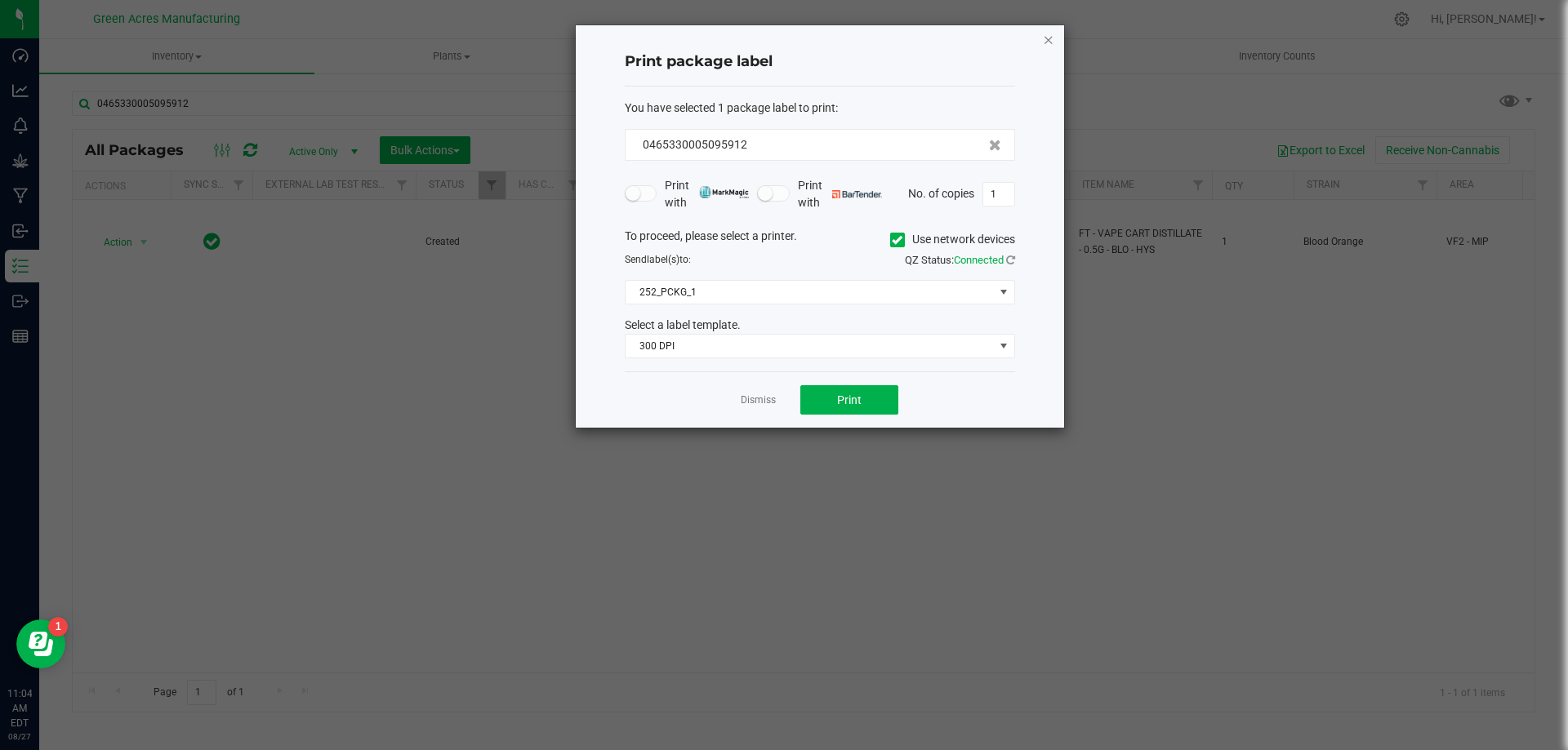
click at [1047, 44] on icon "button" at bounding box center [1049, 39] width 12 height 20
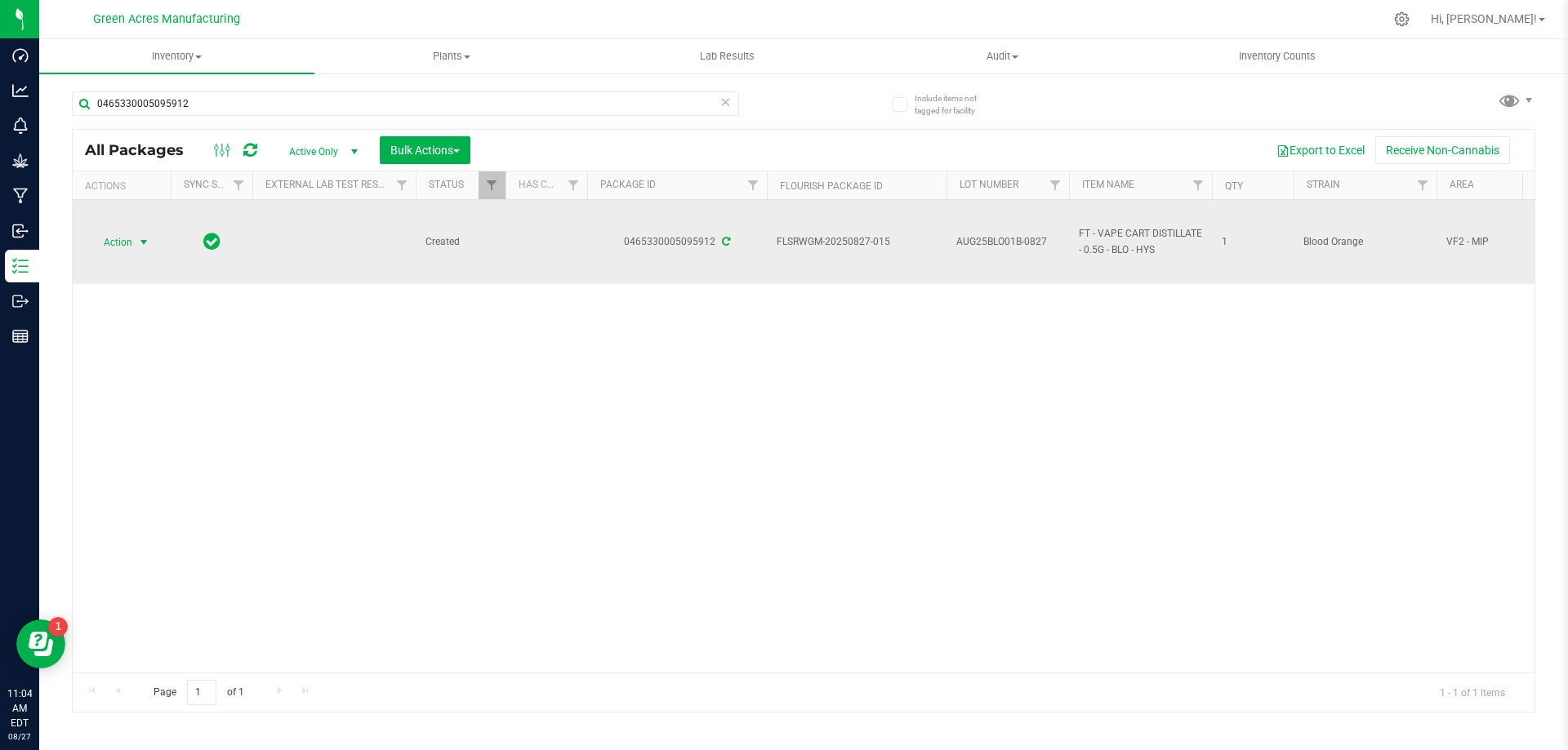
click at [136, 238] on span "select" at bounding box center [144, 242] width 20 height 22
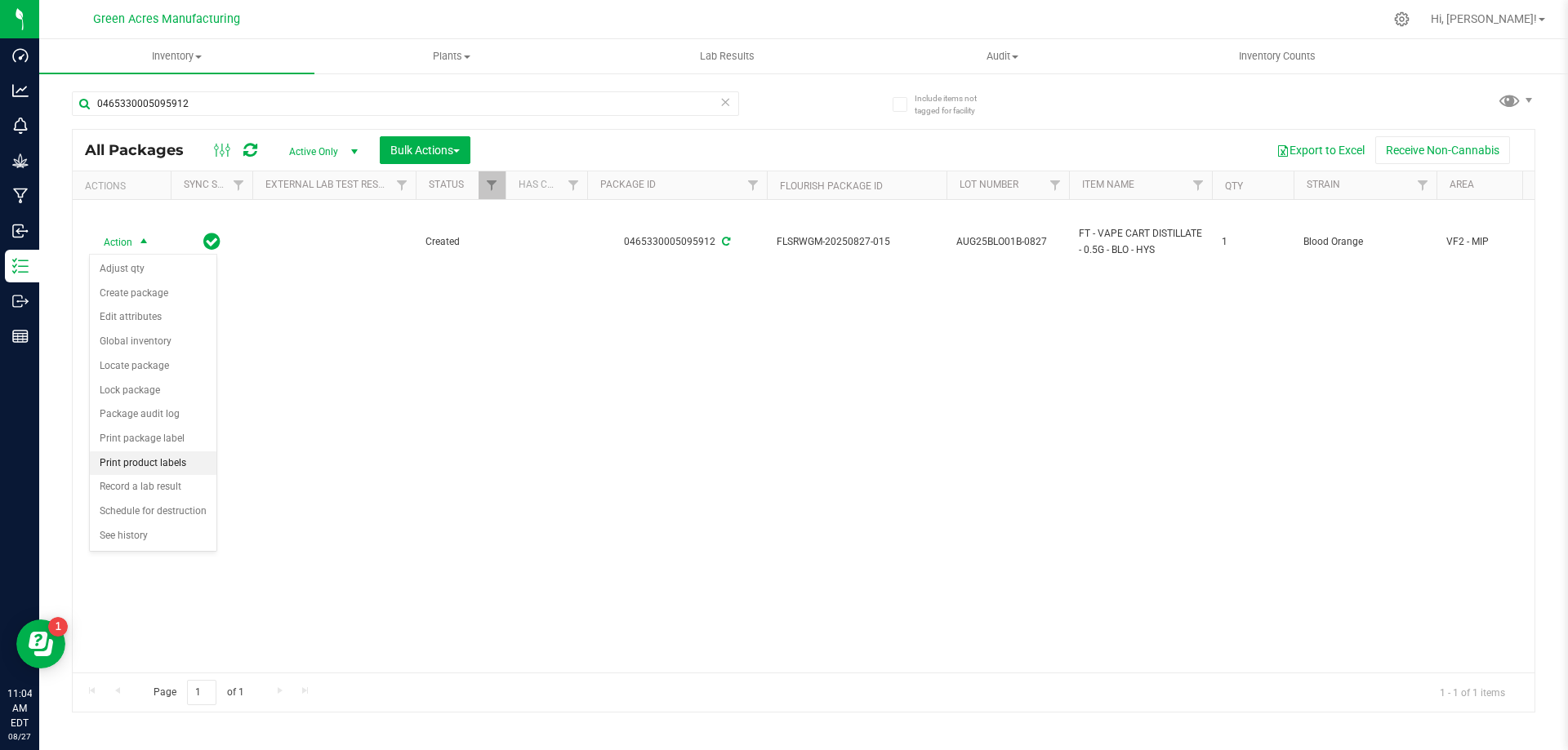
click at [173, 460] on li "Print product labels" at bounding box center [153, 463] width 127 height 24
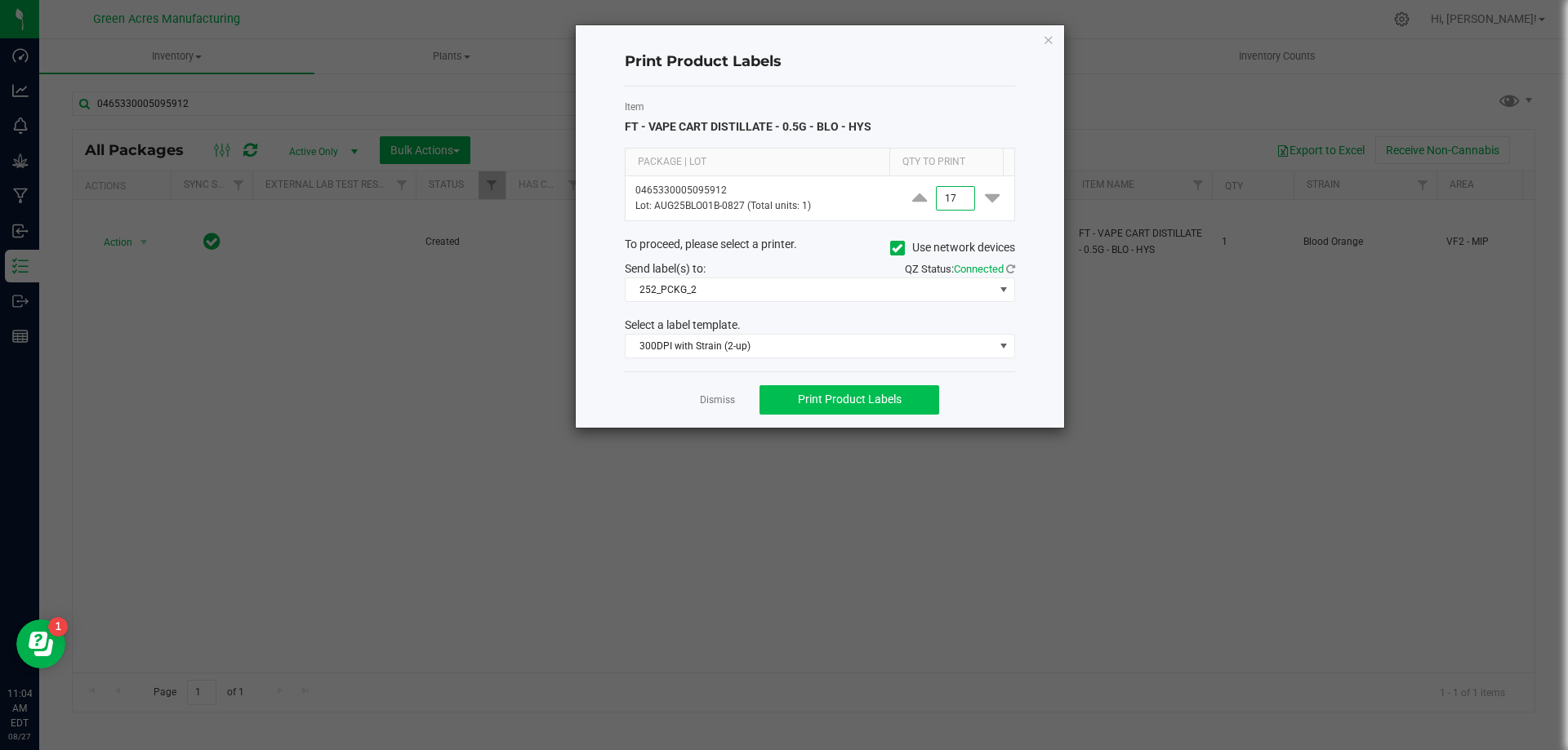
type input "17"
click at [803, 387] on button "Print Product Labels" at bounding box center [849, 399] width 180 height 29
click at [573, 44] on div "Print Product Labels Item FT - VAPE CART DISTILLATE - 0.5G - BLO - HYS Package …" at bounding box center [790, 226] width 549 height 404
click at [728, 401] on link "Dismiss" at bounding box center [717, 400] width 35 height 14
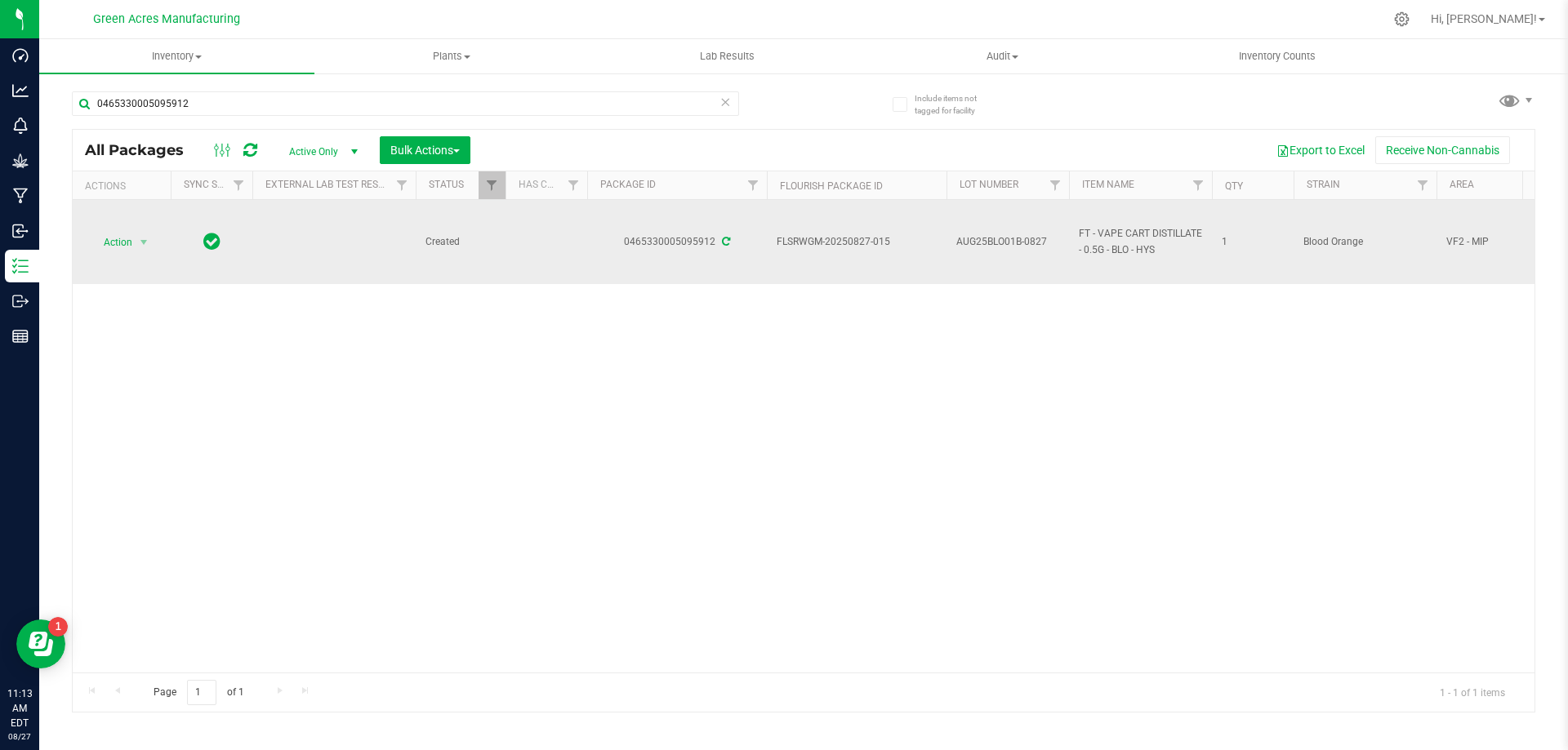
click at [1015, 246] on span "AUG25BLO01B-0827" at bounding box center [1007, 242] width 103 height 16
click at [1014, 246] on input "AUG25BLO01B-0827" at bounding box center [1004, 242] width 117 height 25
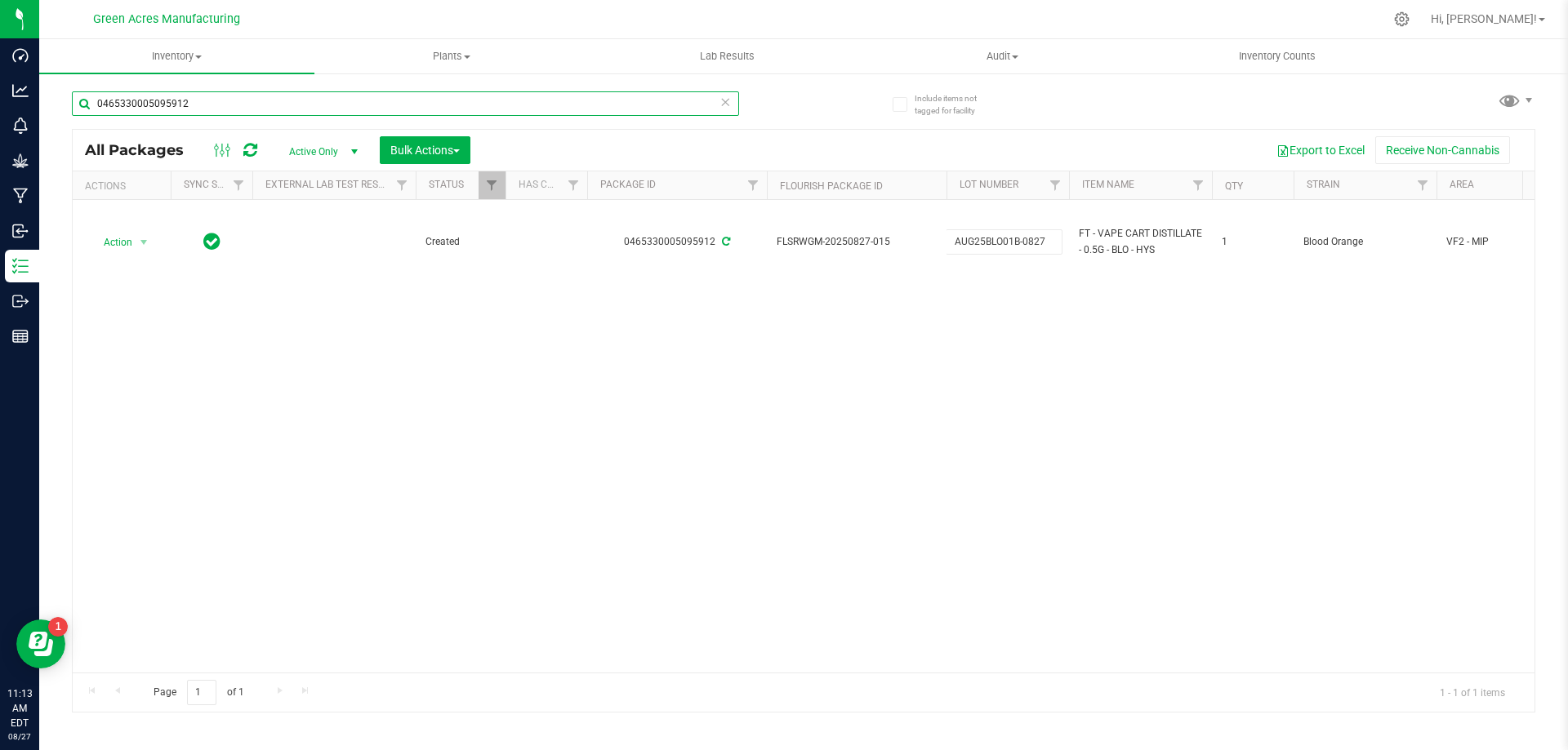
click at [366, 93] on input "0465330005095912" at bounding box center [405, 103] width 667 height 24
paste input "AUG25BLO01B-0827"
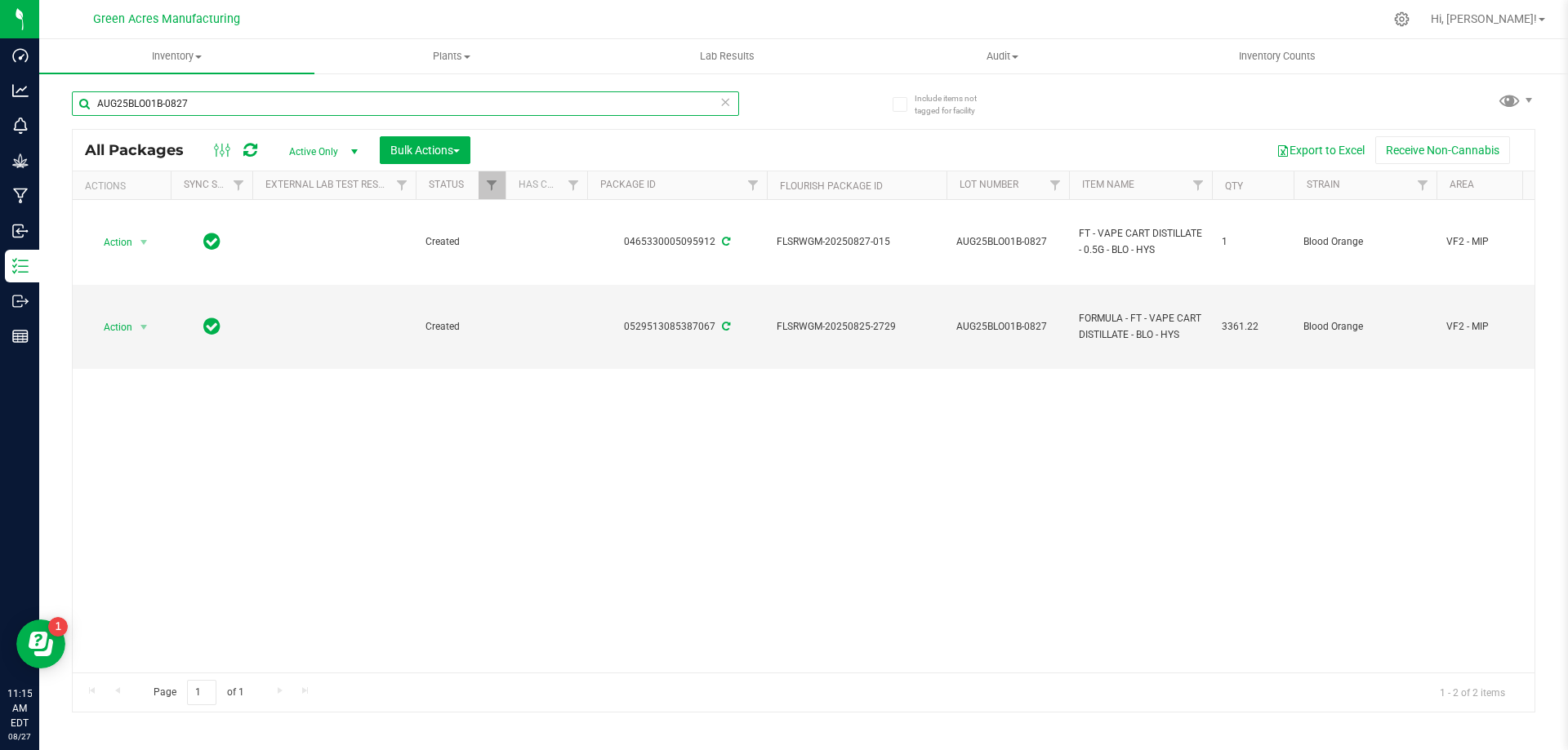
type input "AUG25BLO01B-0827"
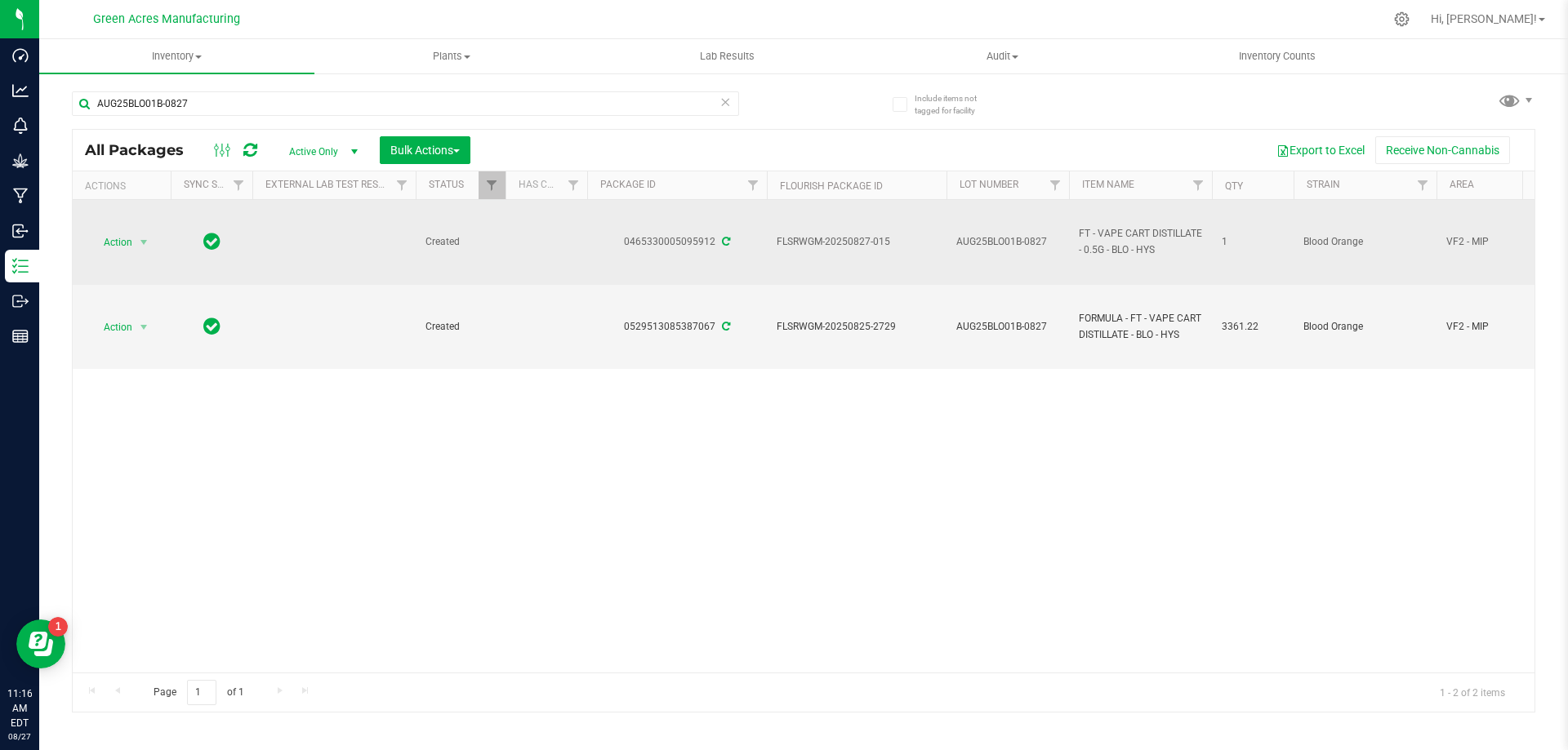
click at [1030, 227] on td "AUG25BLO01B-0827" at bounding box center [1007, 242] width 123 height 85
click at [1019, 240] on input "AUG25BLO01B-0827" at bounding box center [1004, 242] width 117 height 25
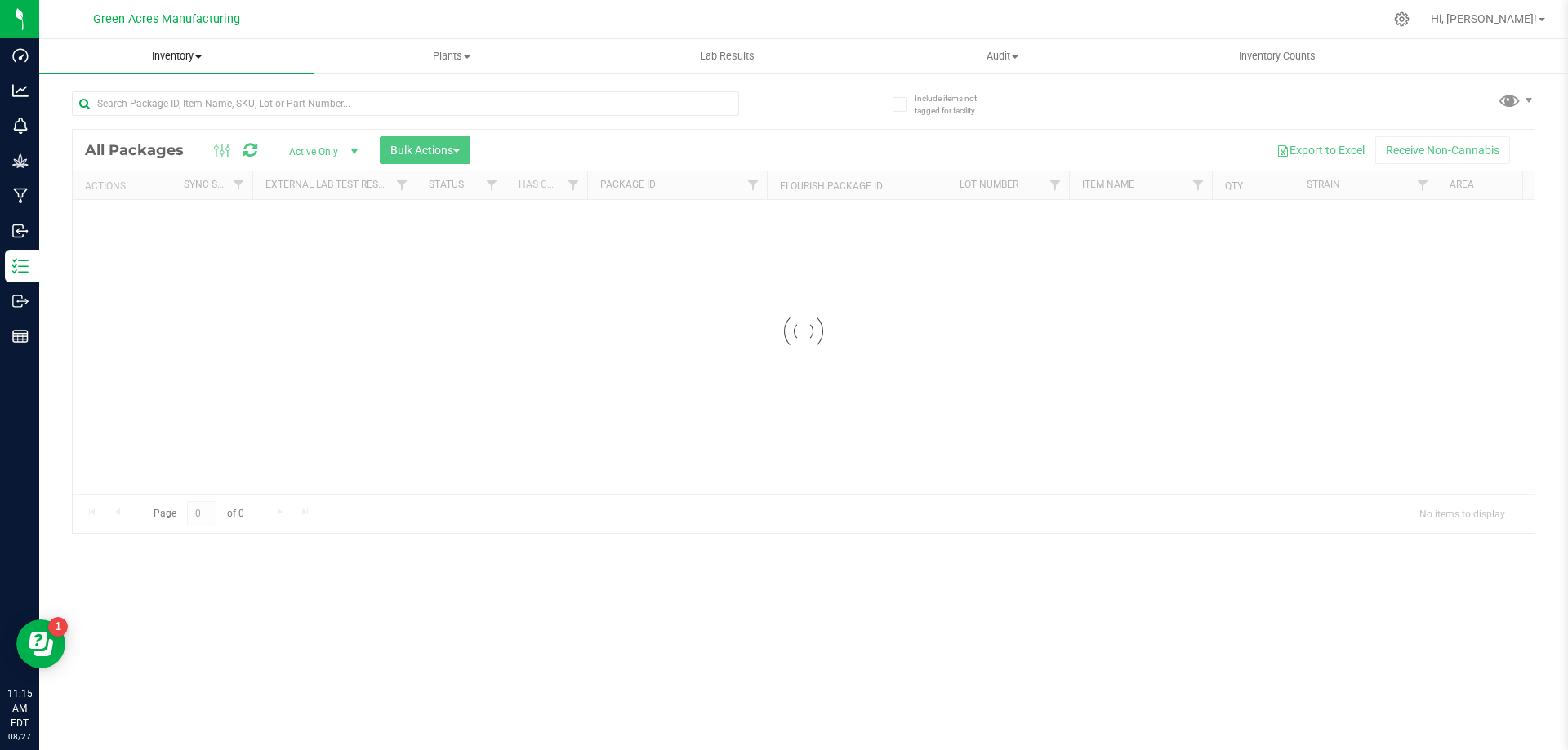
click at [216, 51] on span "Inventory" at bounding box center [177, 57] width 275 height 15
click at [204, 192] on li "From bill of materials" at bounding box center [177, 197] width 275 height 20
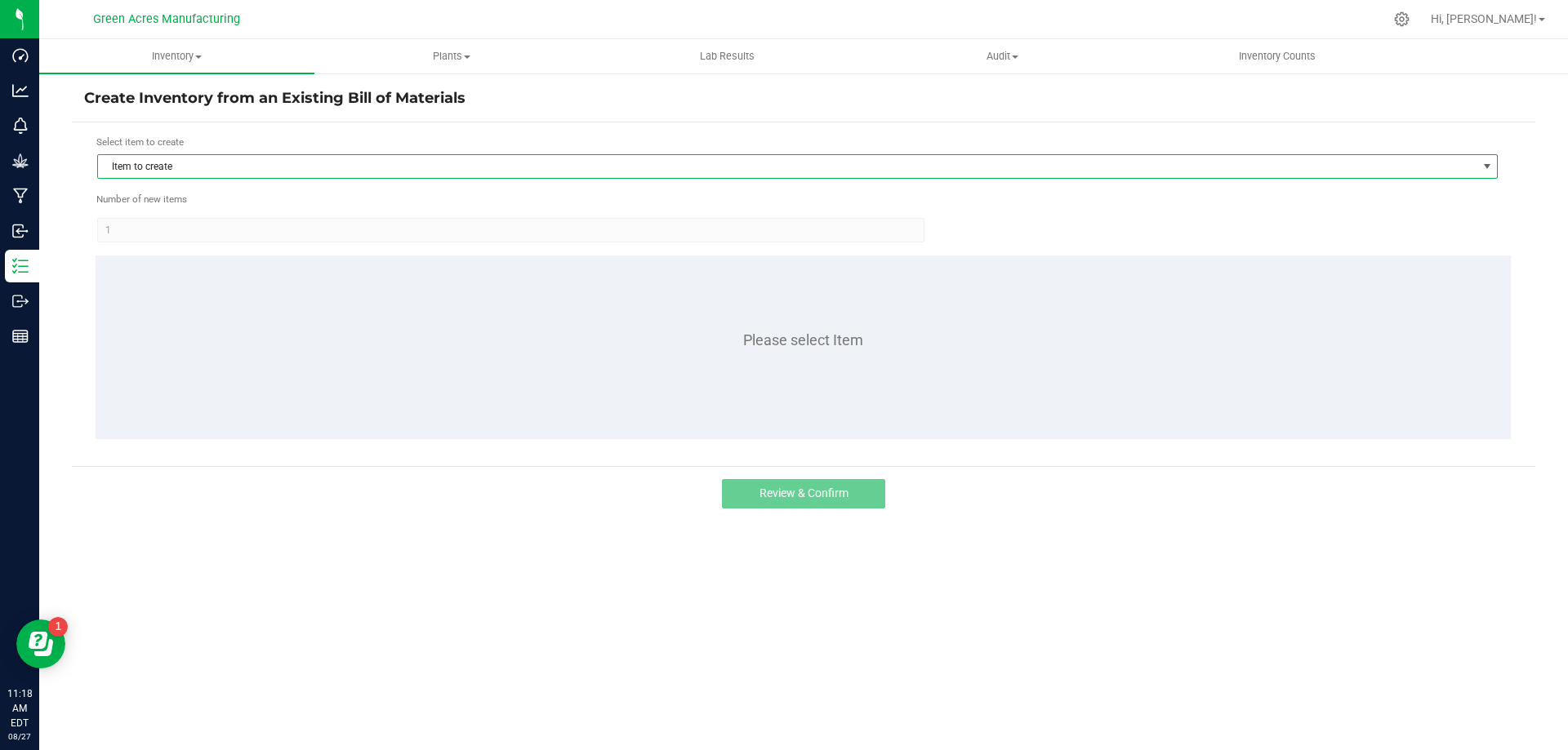
click at [318, 163] on span "Item to create" at bounding box center [787, 166] width 1378 height 22
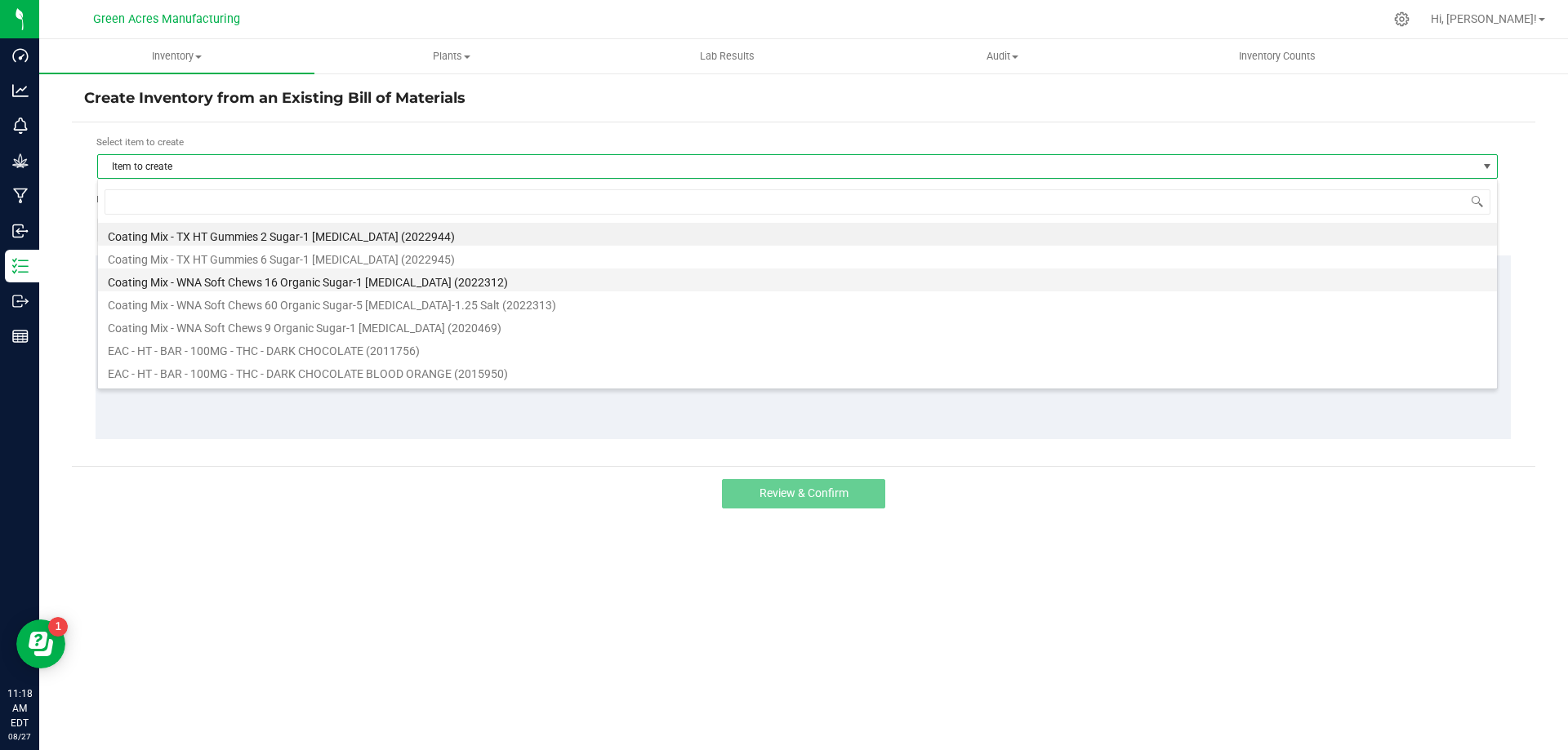
scroll to position [24, 1400]
type input "blo"
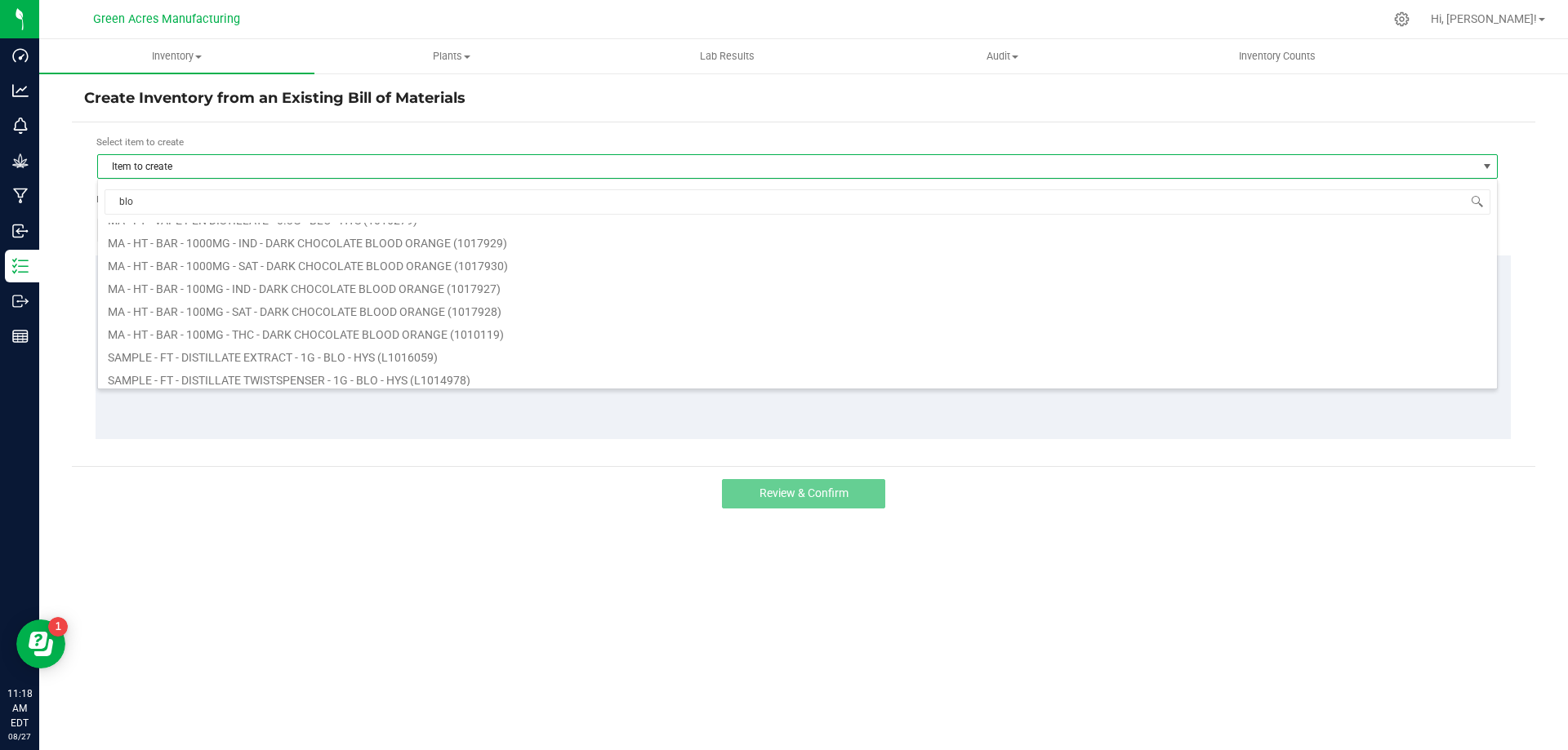
scroll to position [163, 0]
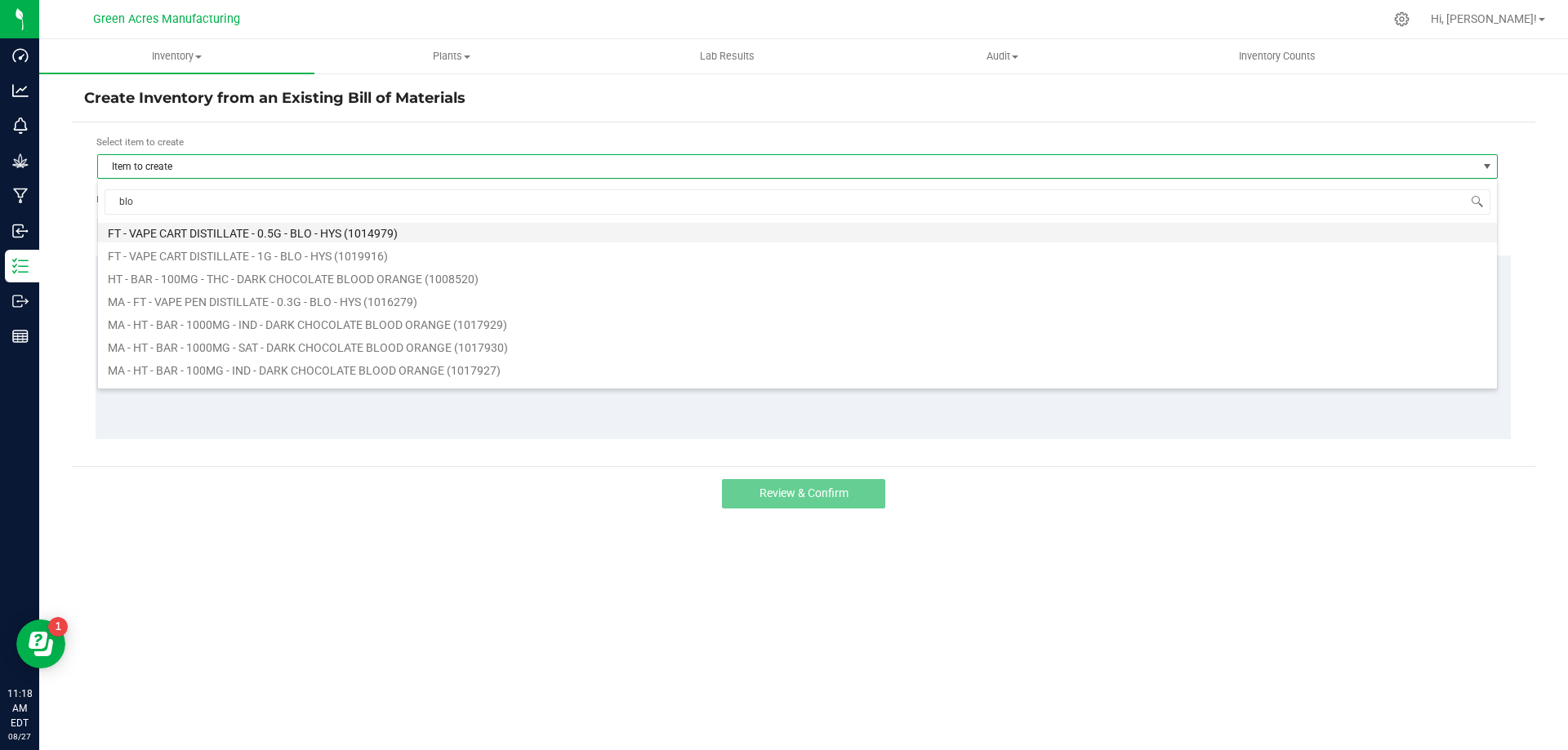
click at [446, 228] on li "FT - VAPE CART DISTILLATE - 0.5G - BLO - HYS (1014979)" at bounding box center [798, 231] width 1399 height 22
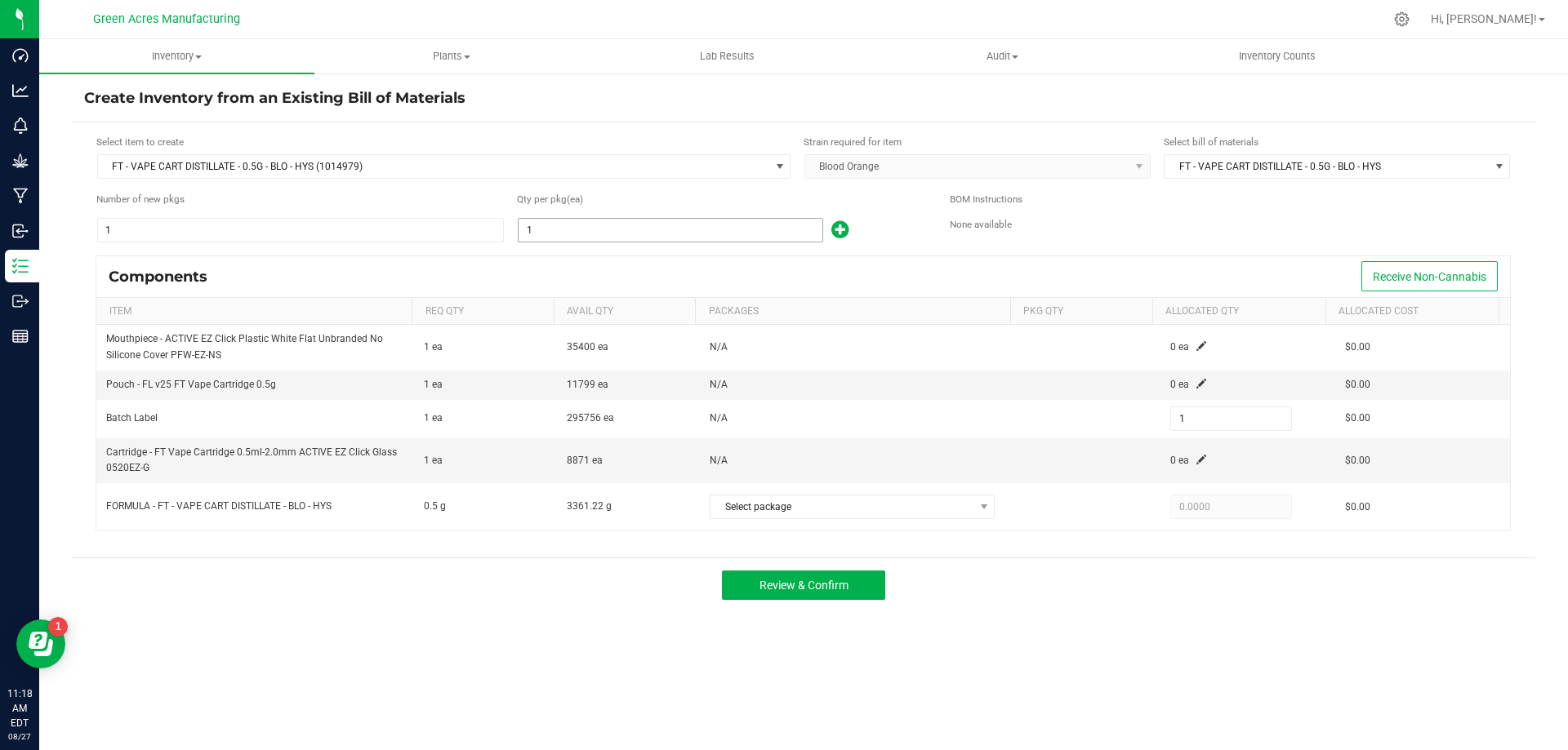
click at [612, 230] on input "1" at bounding box center [670, 230] width 303 height 22
type input "2"
type input "20"
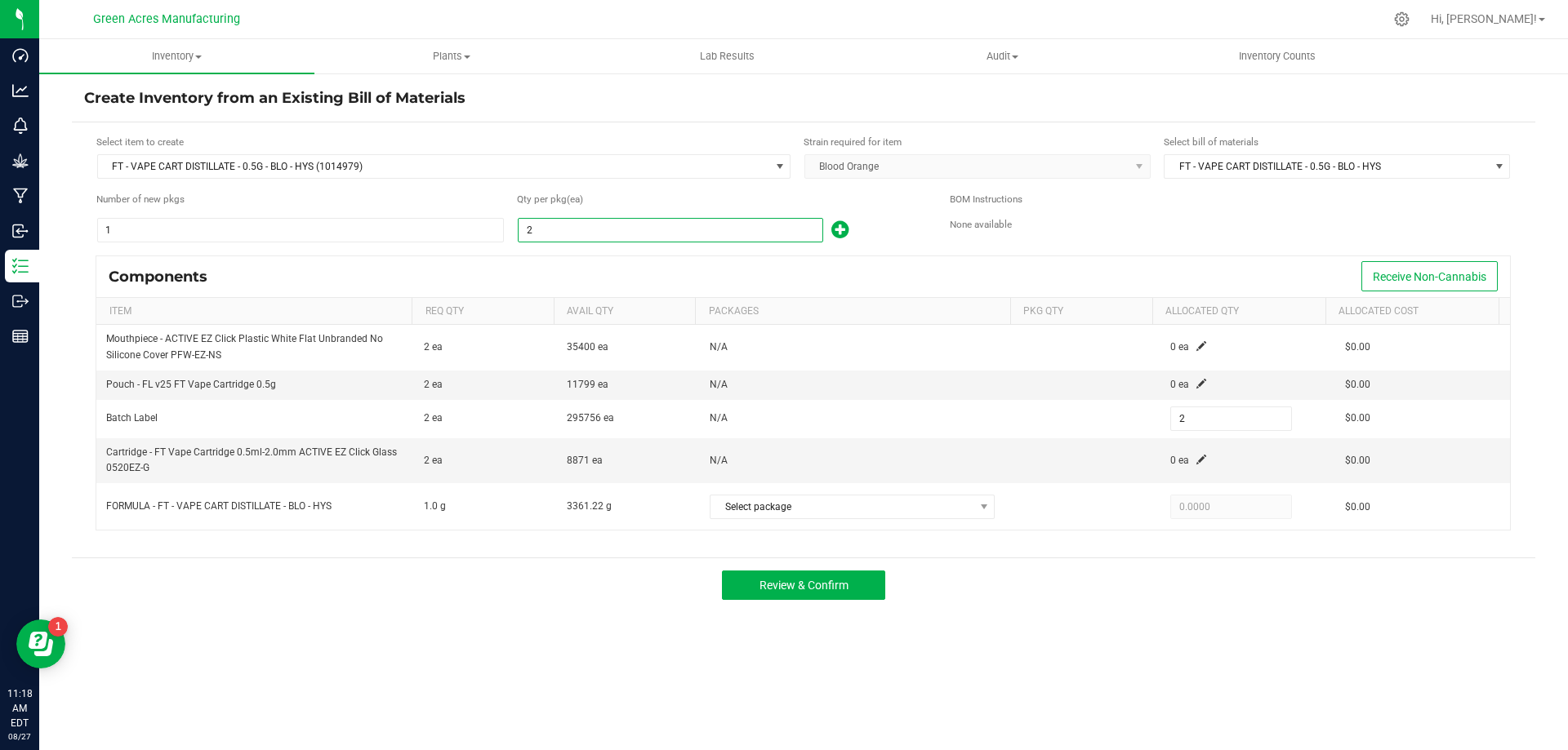
type input "20"
type input "201"
type input "2013"
type input "2,013"
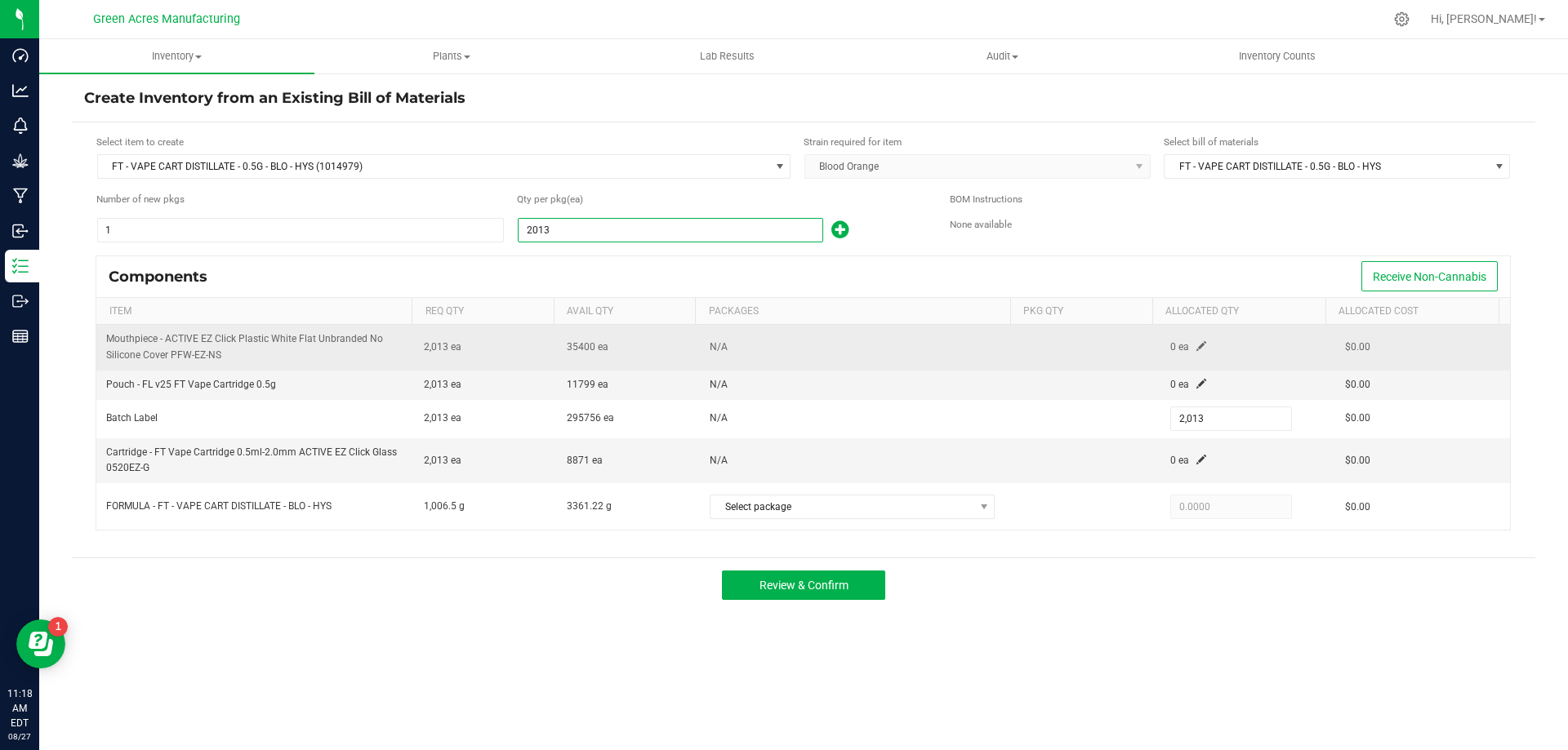
type input "2,013"
click at [1196, 339] on td "0 ea" at bounding box center [1248, 348] width 175 height 45
click at [1196, 347] on span at bounding box center [1201, 346] width 10 height 10
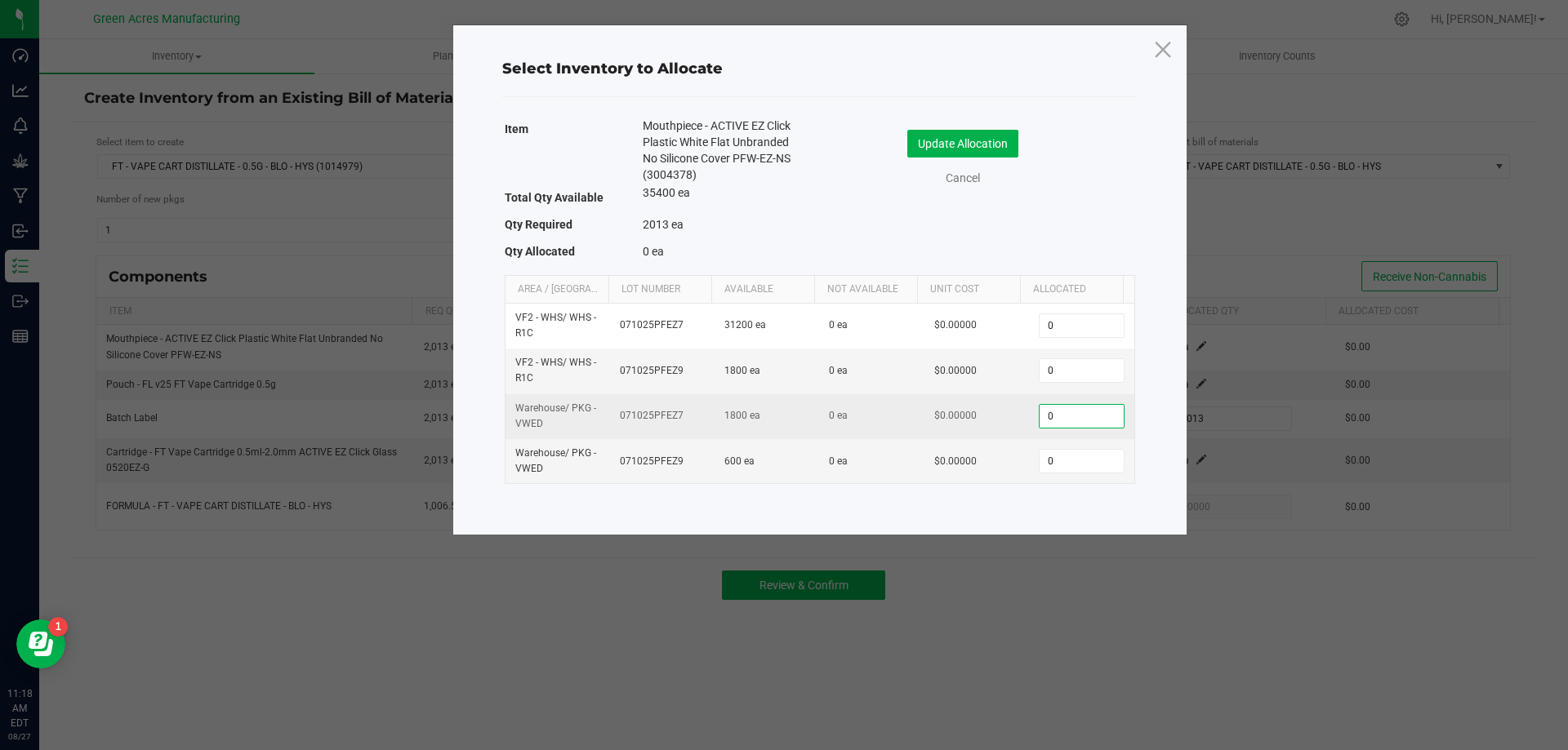
click at [1083, 413] on input "0" at bounding box center [1081, 416] width 83 height 22
paste input
click at [1055, 420] on input "0" at bounding box center [1081, 416] width 83 height 22
paste input
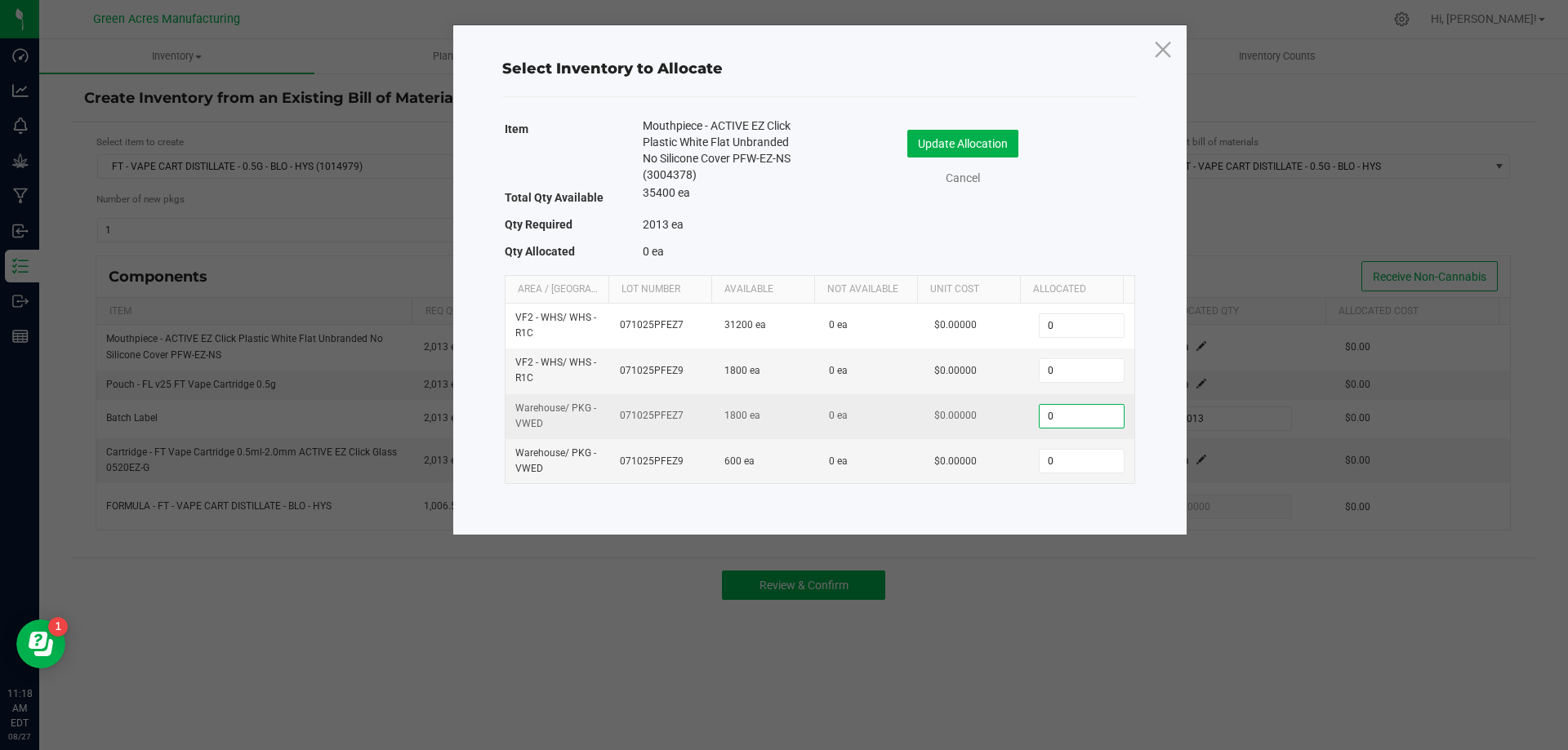
click at [1055, 420] on input "0" at bounding box center [1081, 416] width 83 height 22
paste input
type input "0"
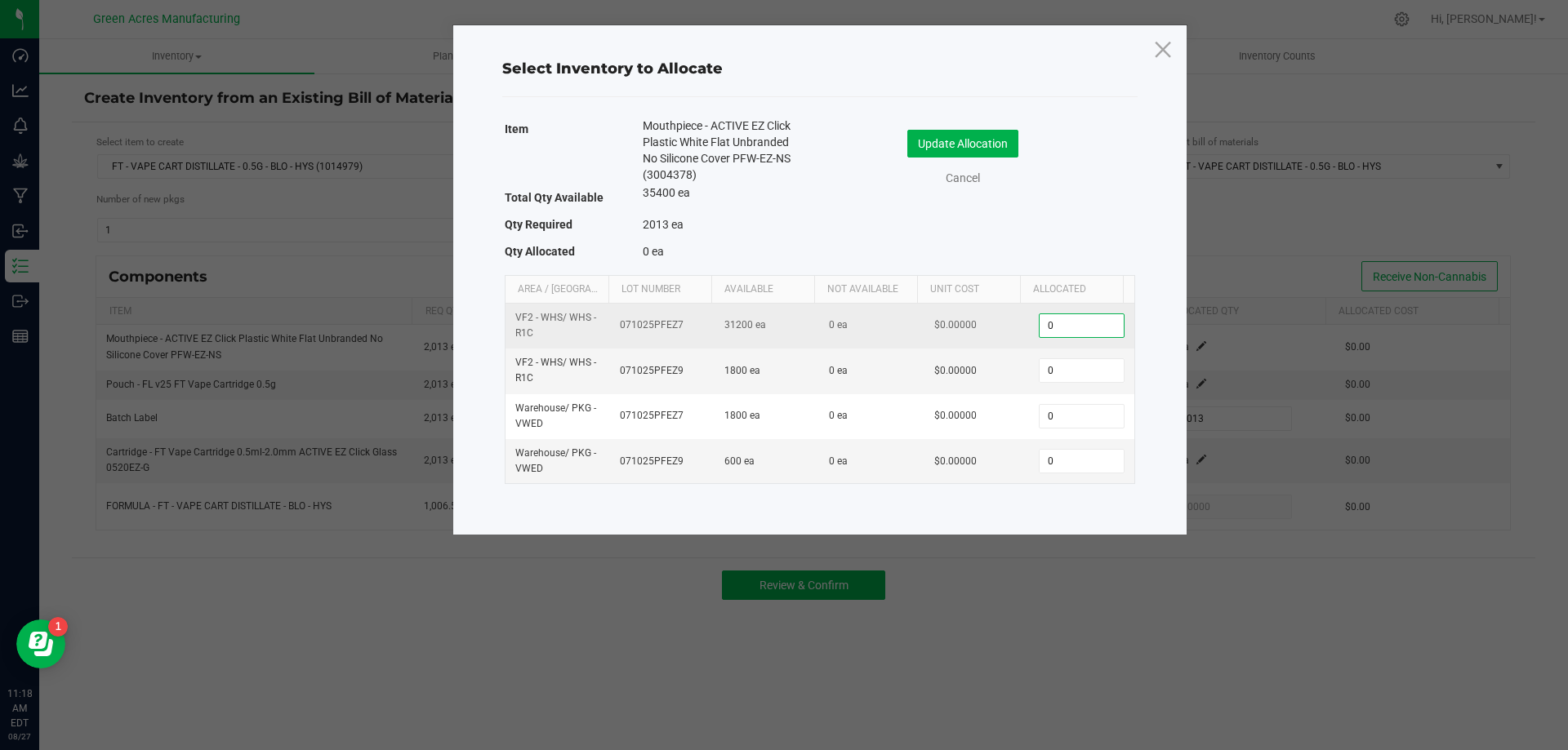
click at [1073, 330] on input "0" at bounding box center [1081, 325] width 83 height 22
paste input
type input "0"
click at [1160, 62] on icon at bounding box center [1162, 48] width 22 height 39
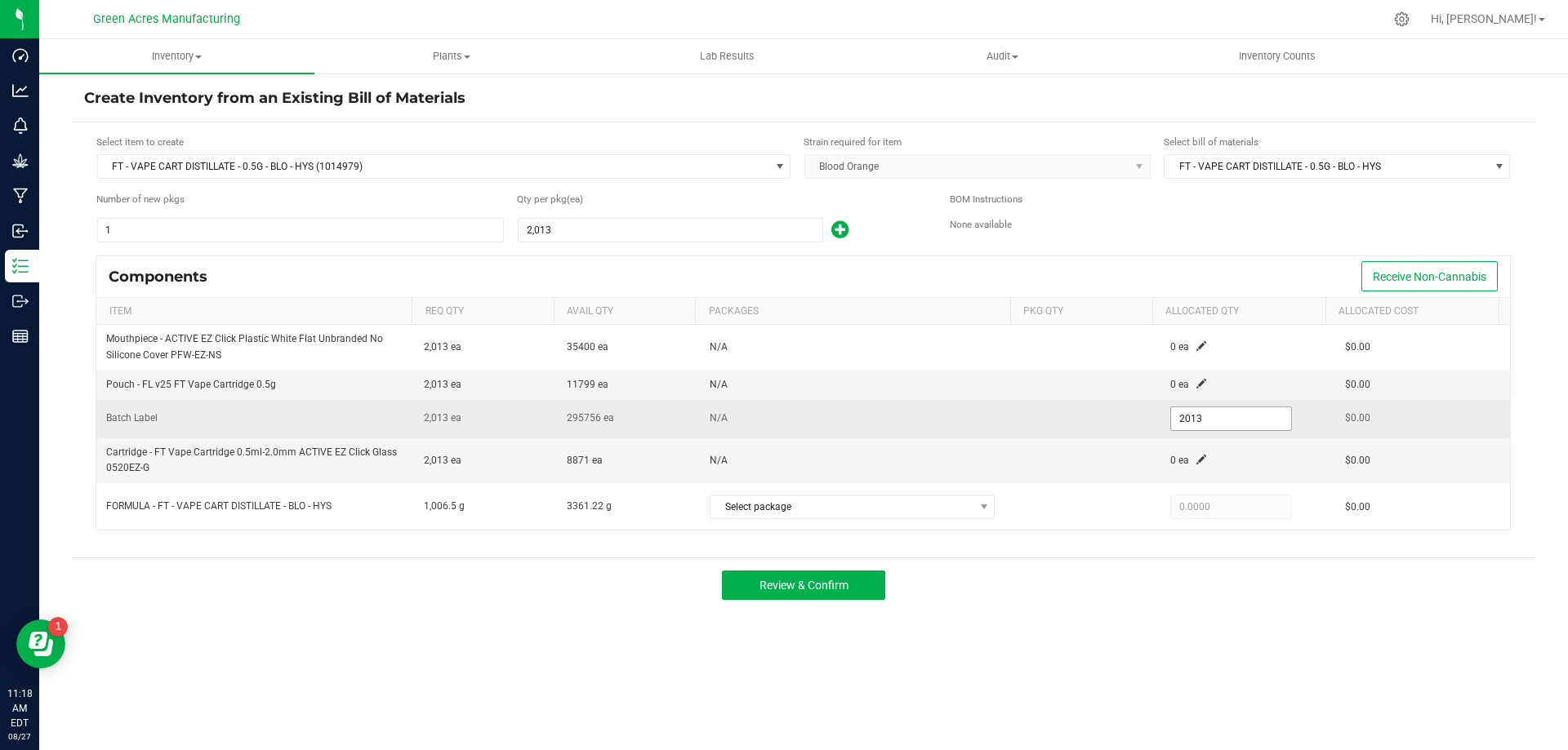
click at [1208, 419] on input "2013" at bounding box center [1231, 418] width 120 height 22
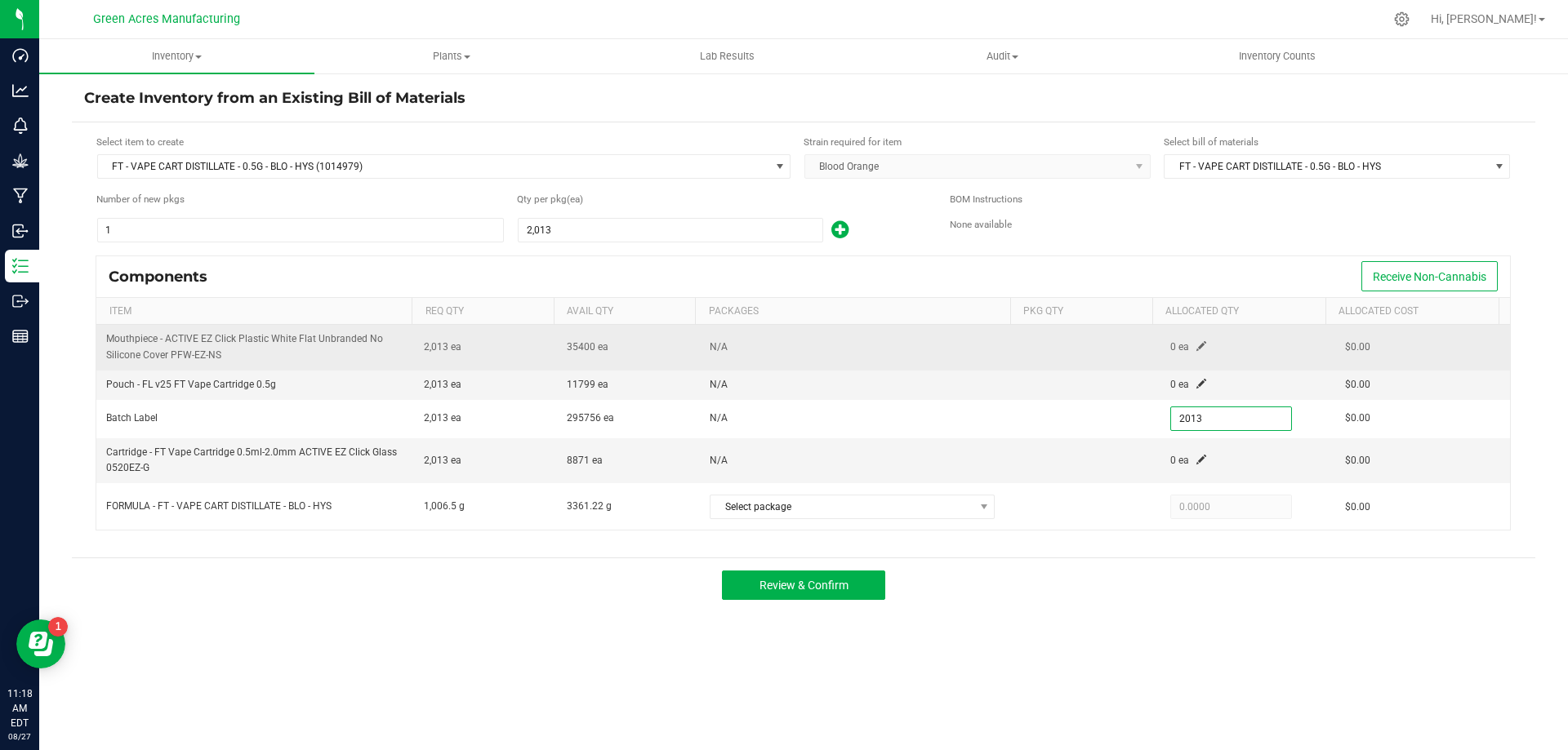
type input "2,013"
click at [1198, 348] on td "0 ea" at bounding box center [1248, 348] width 175 height 45
click at [1196, 344] on span at bounding box center [1201, 346] width 10 height 10
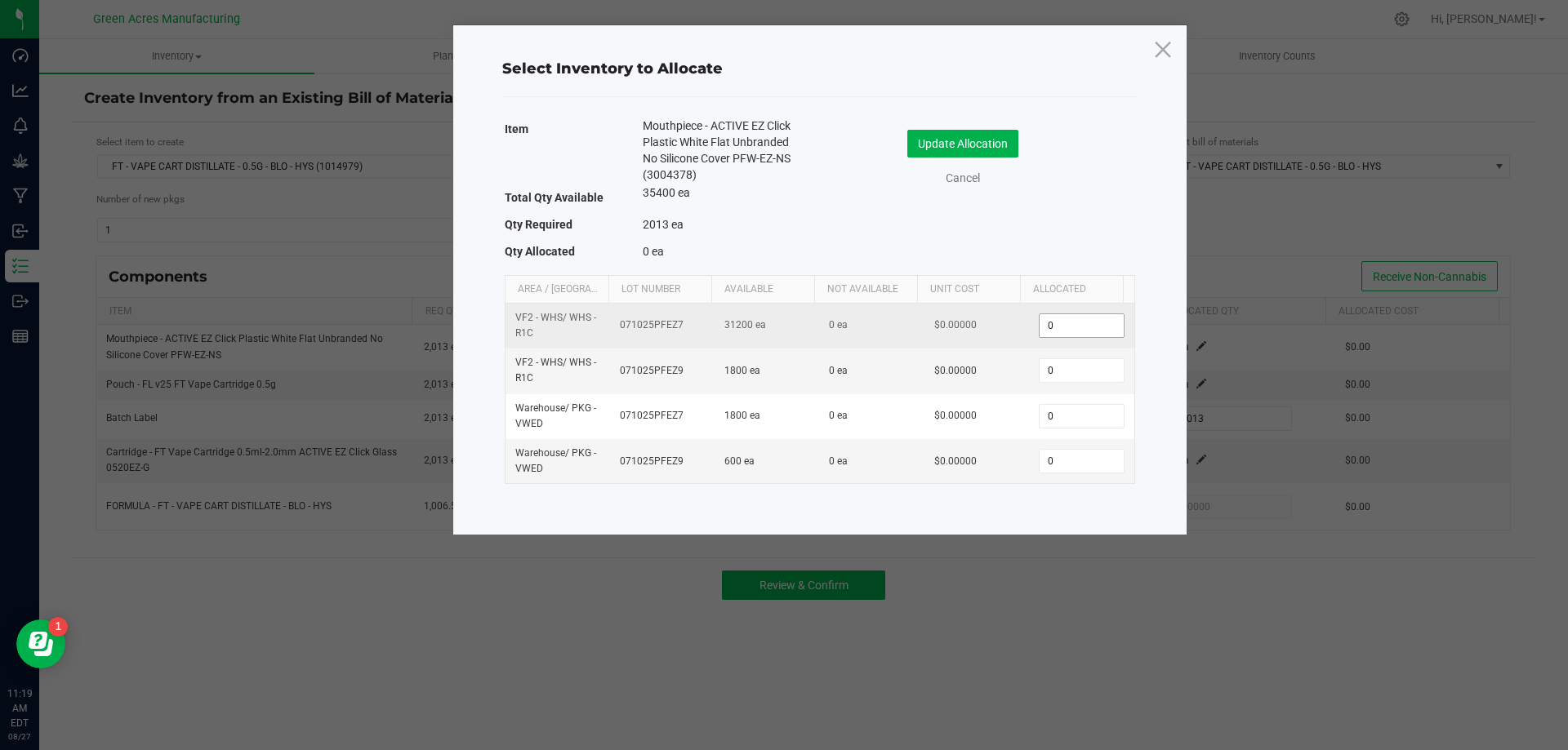
click at [1098, 334] on input "0" at bounding box center [1081, 325] width 83 height 22
paste input "2013"
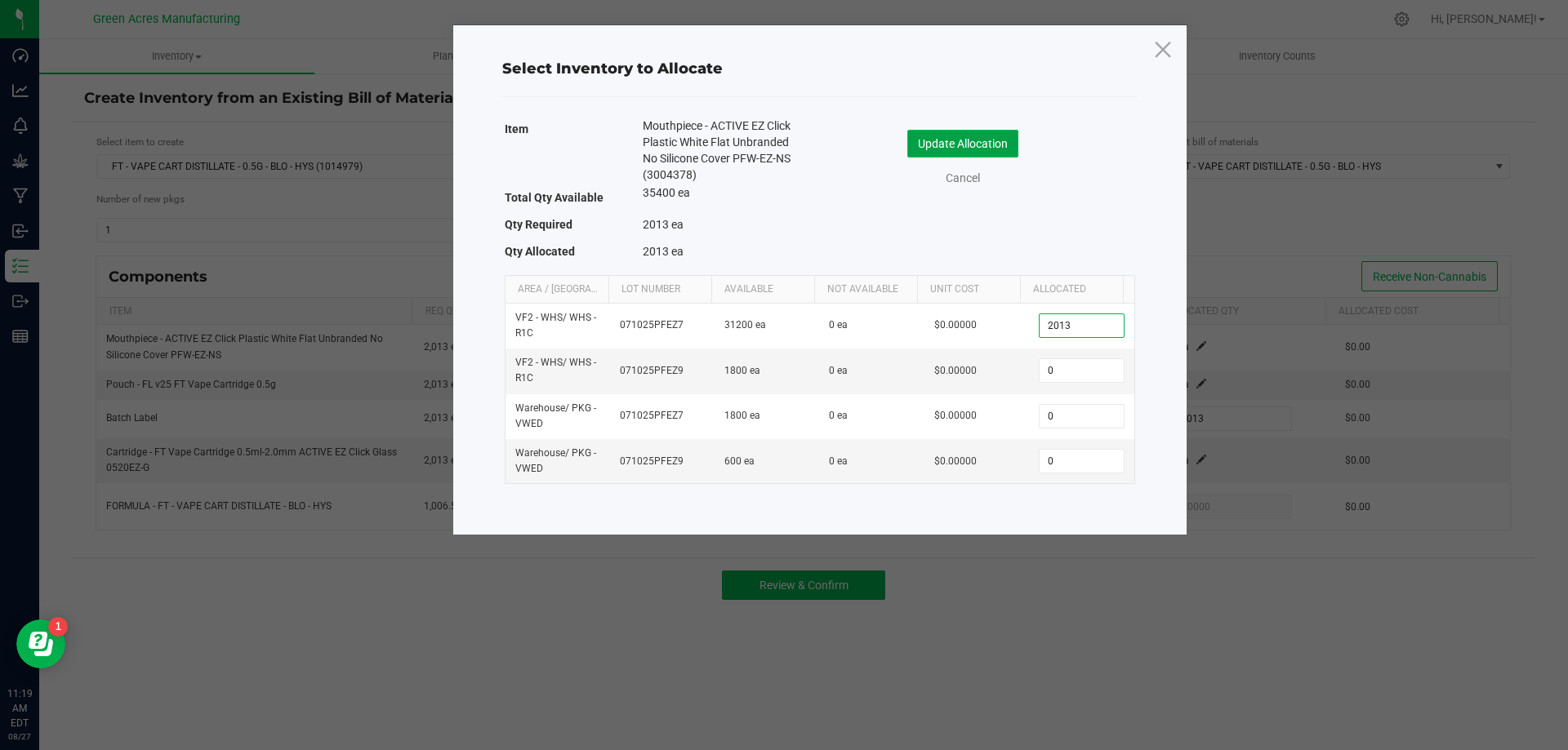
type input "2,013"
click at [984, 138] on button "Update Allocation" at bounding box center [962, 143] width 111 height 28
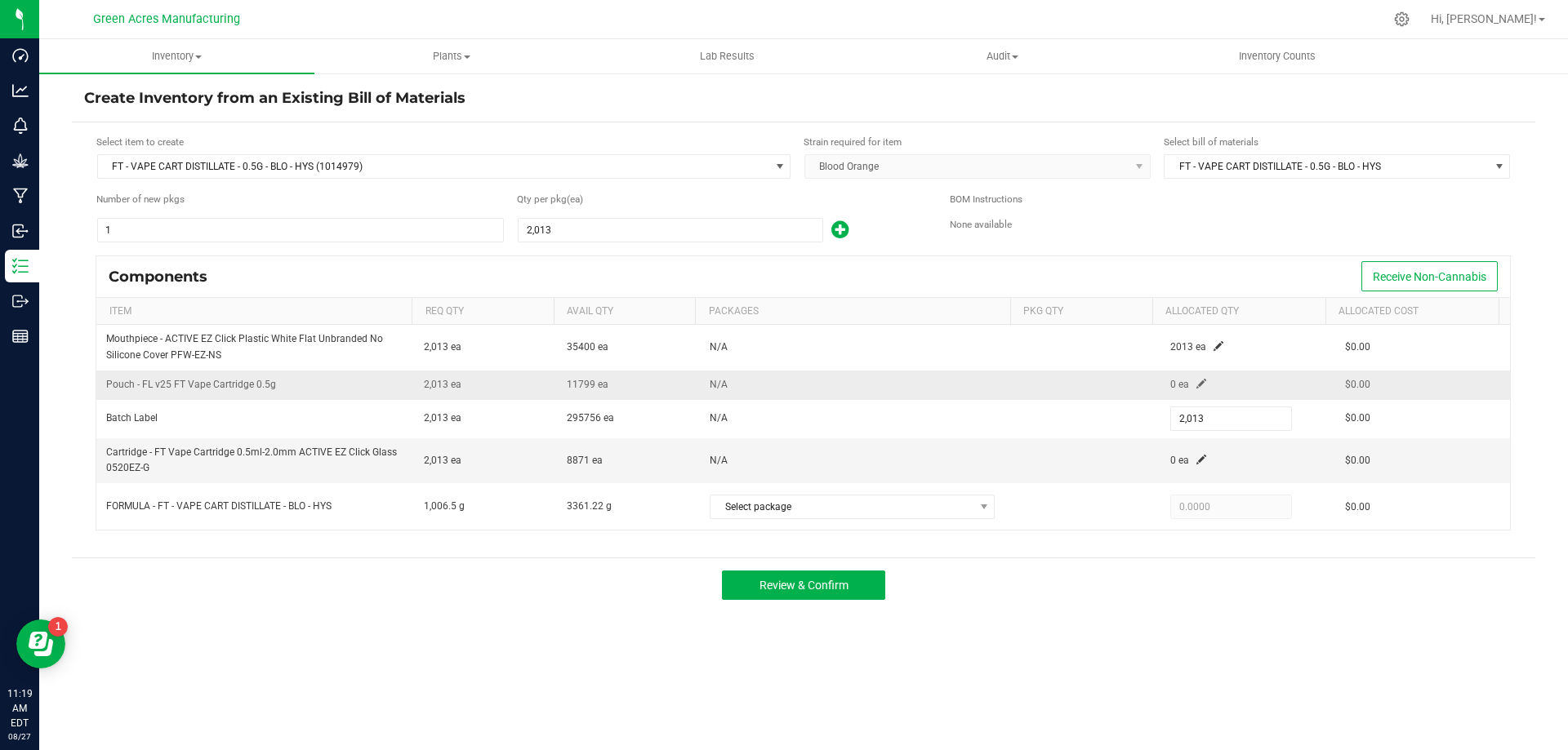
click at [1196, 387] on span at bounding box center [1201, 384] width 10 height 10
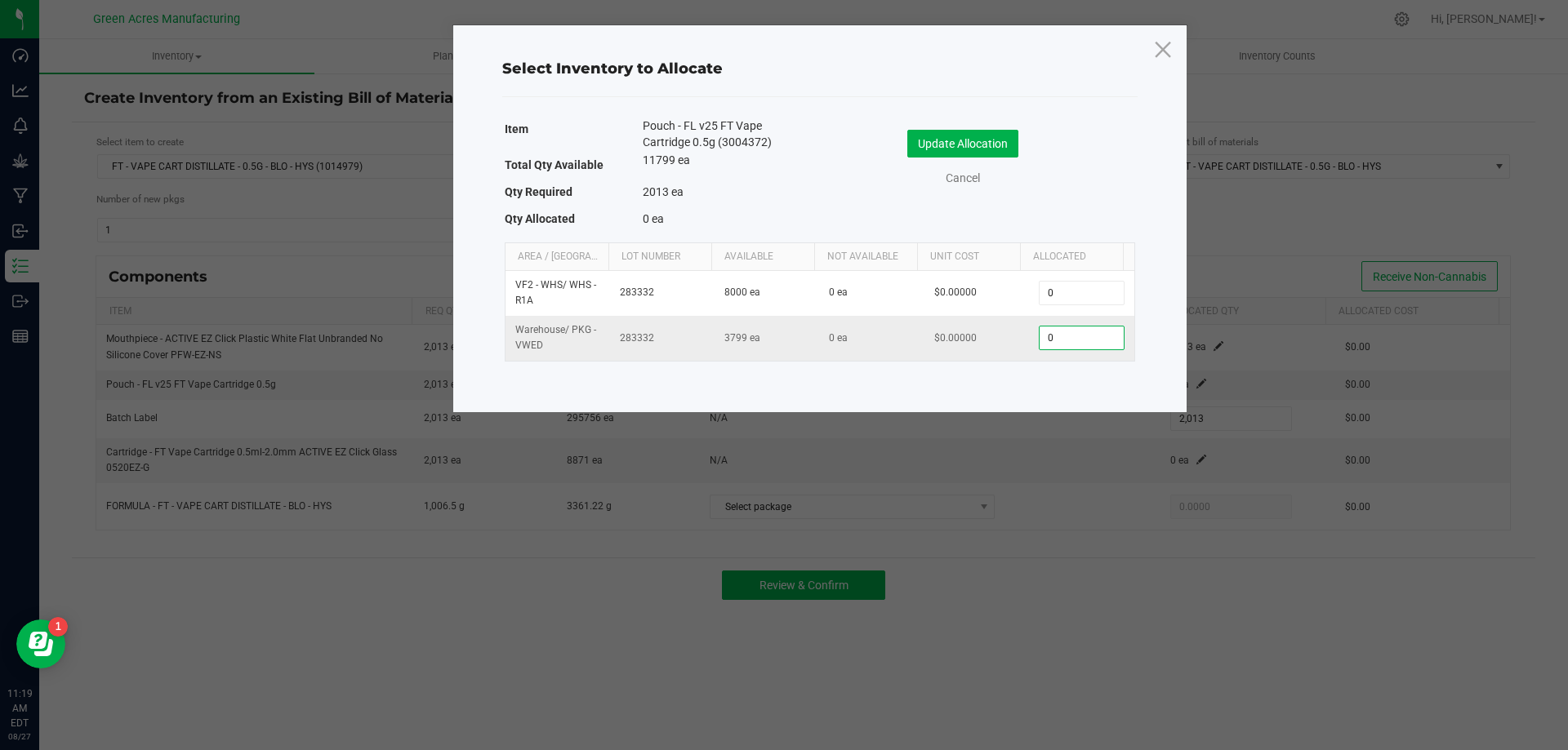
click at [1069, 331] on input "0" at bounding box center [1081, 338] width 83 height 22
click at [1069, 333] on input "0" at bounding box center [1081, 338] width 83 height 22
click at [1067, 335] on input "0" at bounding box center [1081, 338] width 83 height 22
click at [1065, 347] on input "0" at bounding box center [1081, 338] width 83 height 22
click at [1069, 332] on input "0" at bounding box center [1081, 338] width 83 height 22
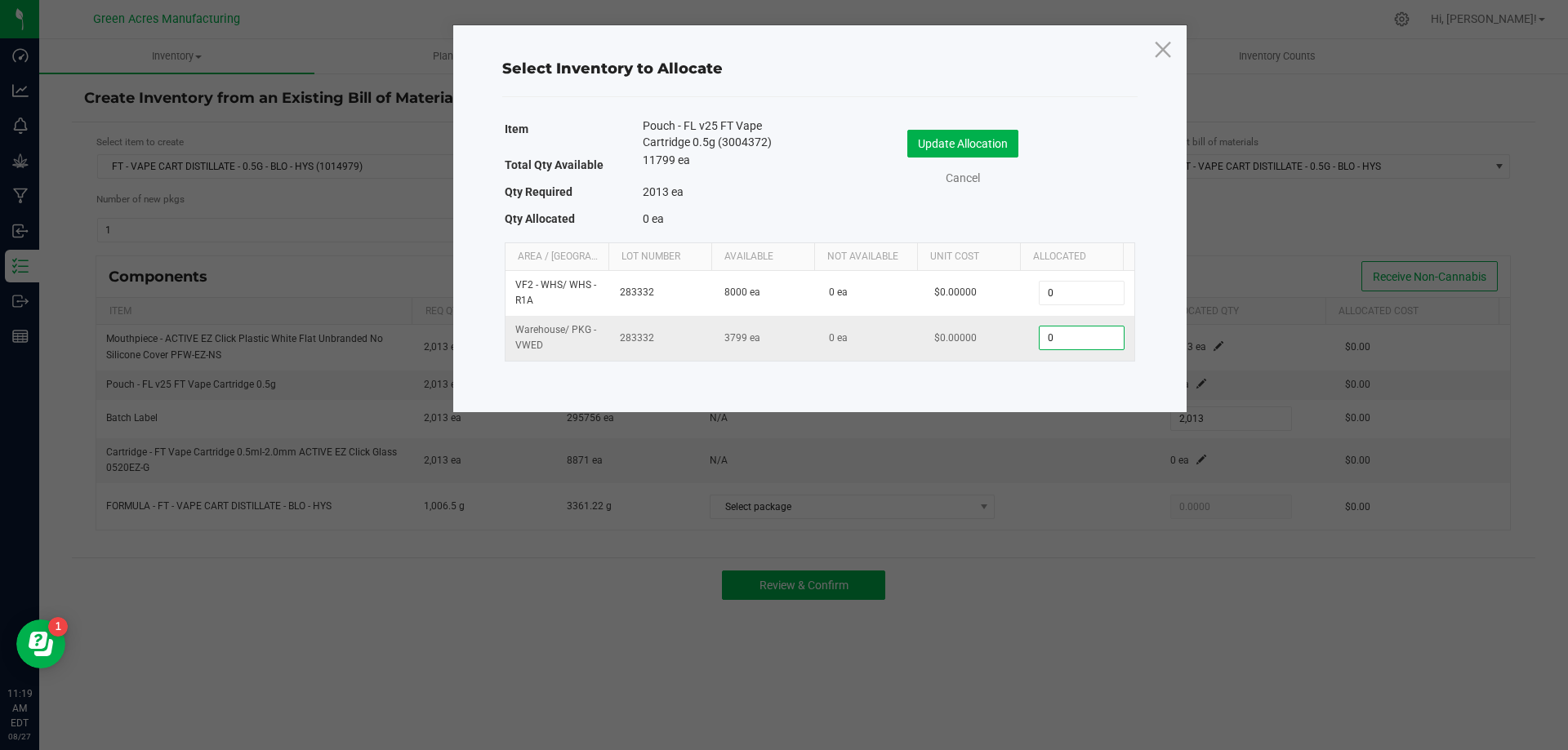
click at [1069, 332] on input "0" at bounding box center [1081, 338] width 83 height 22
paste input "2013"
type input "2,013"
click at [985, 148] on button "Update Allocation" at bounding box center [962, 143] width 111 height 28
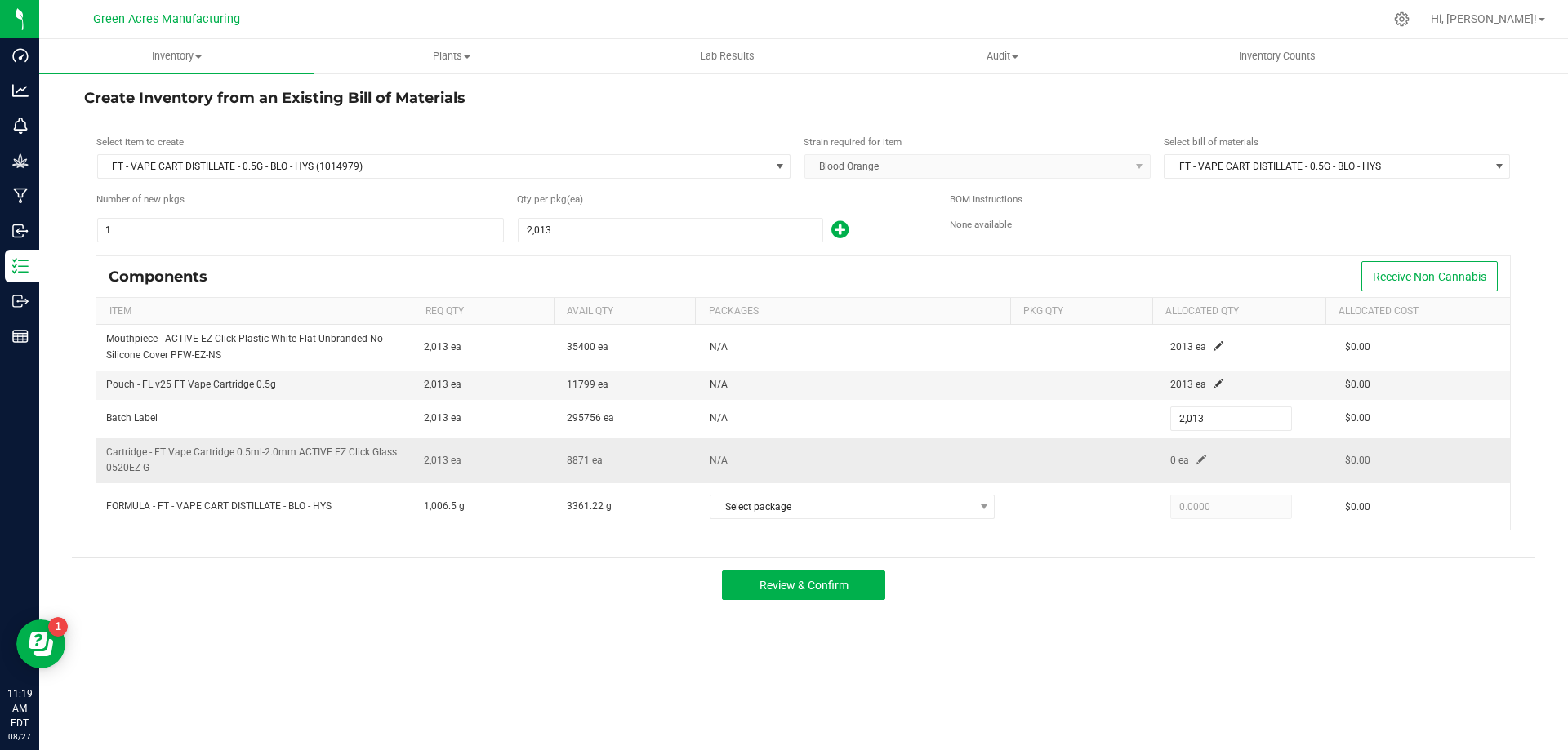
click at [1196, 455] on span at bounding box center [1201, 460] width 10 height 10
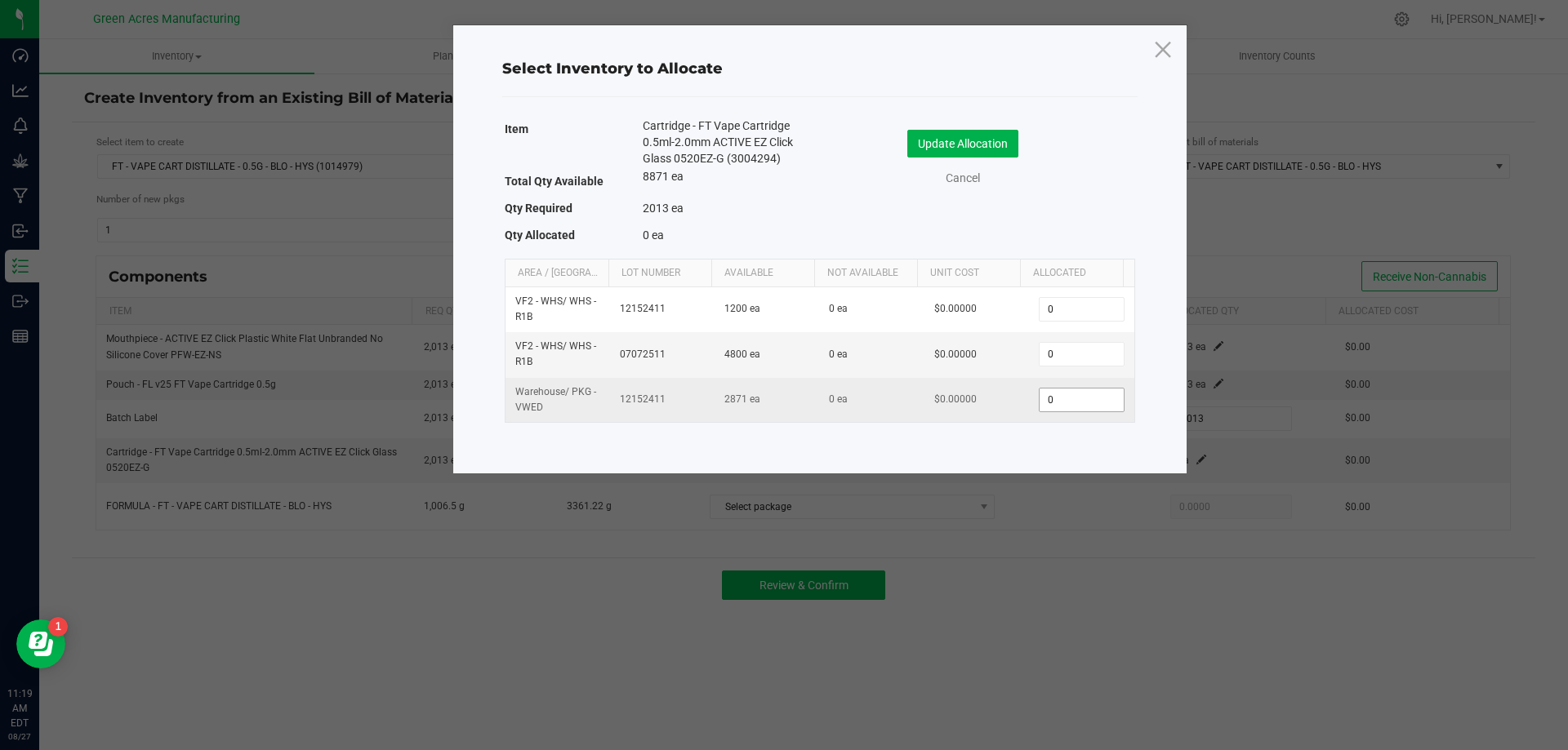
click at [1081, 412] on input "0" at bounding box center [1081, 399] width 83 height 22
paste input "2013"
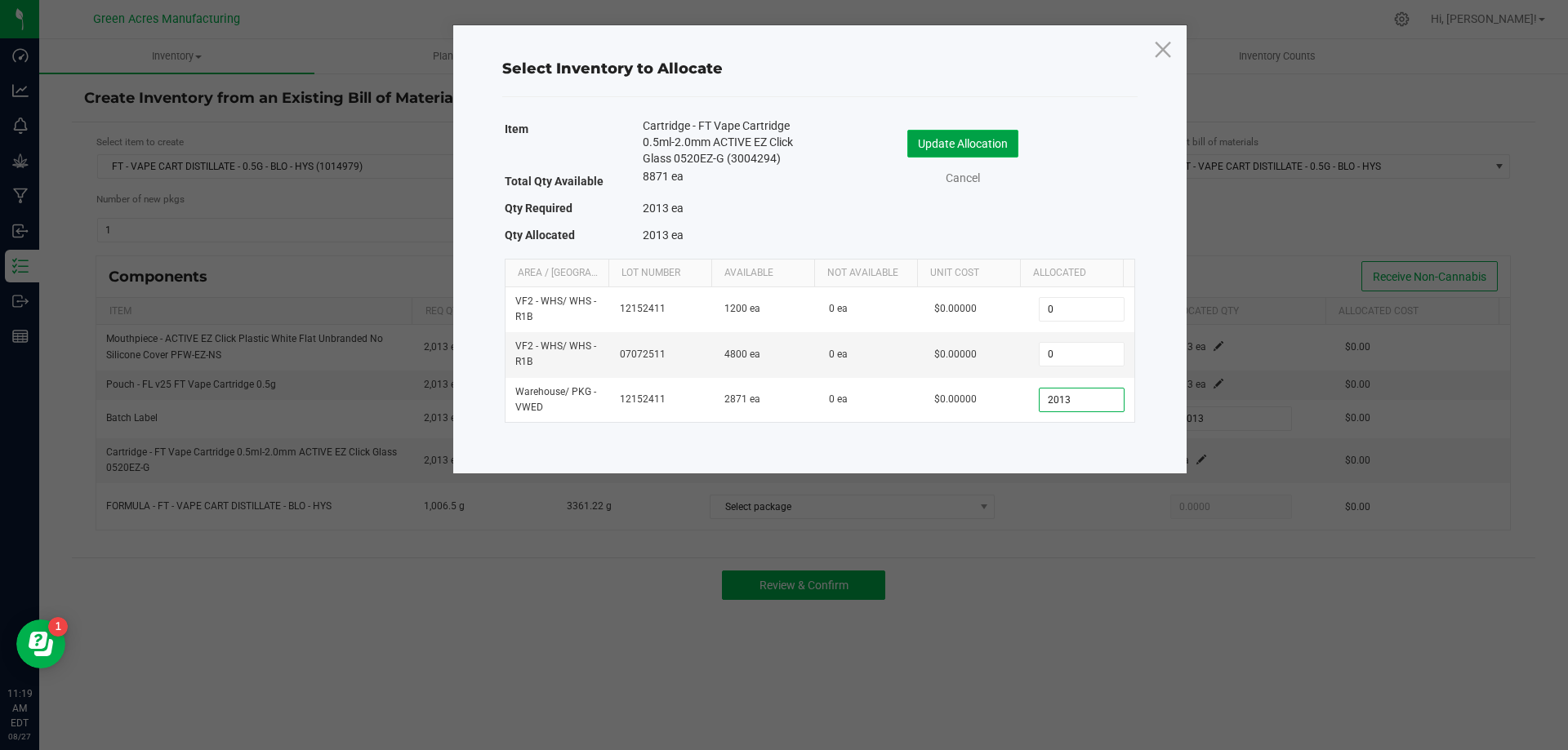
type input "2,013"
click at [969, 135] on button "Update Allocation" at bounding box center [962, 143] width 111 height 28
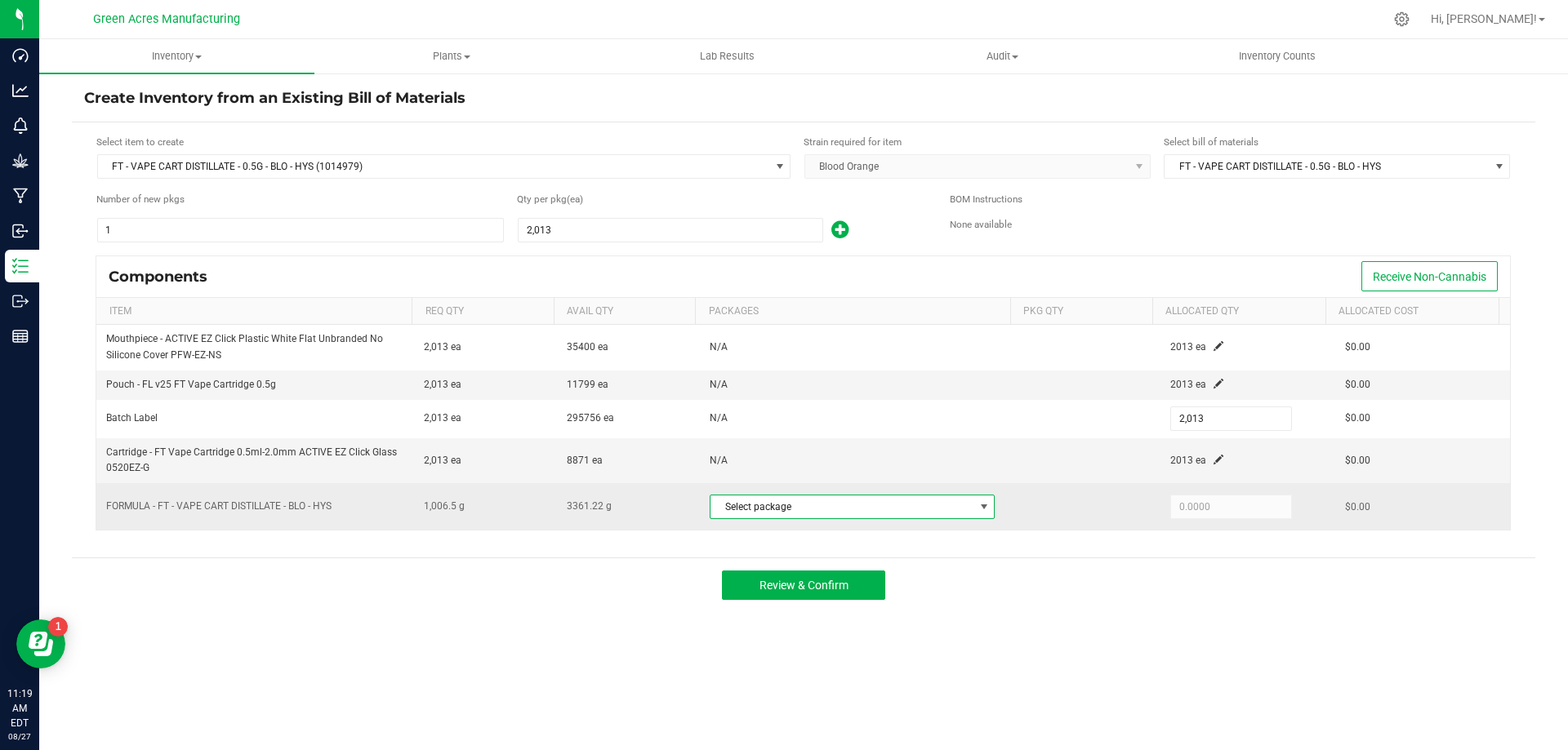
click at [771, 508] on span "Select package" at bounding box center [841, 507] width 263 height 22
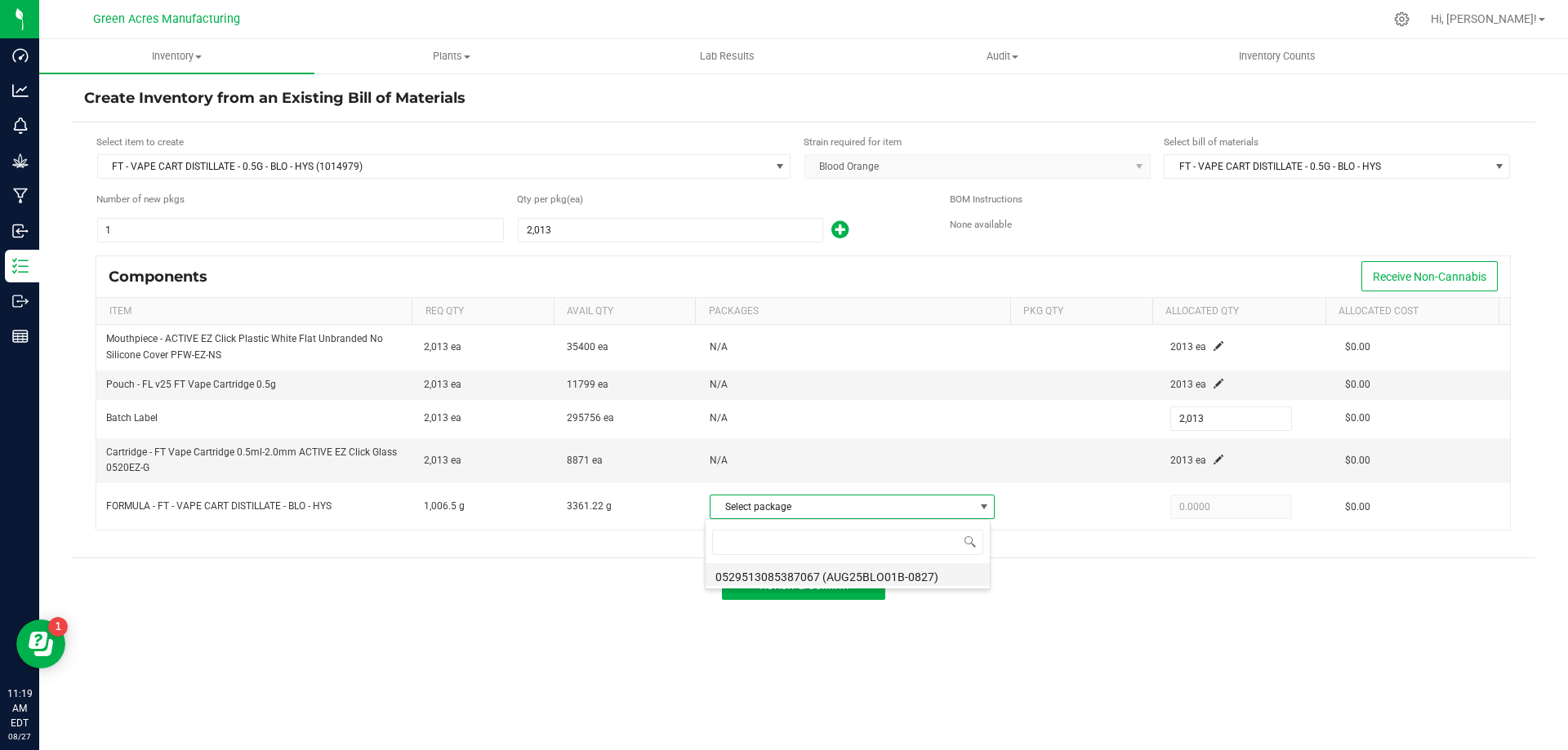
click at [796, 579] on li "0529513085387067 (AUG25BLO01B-0827)" at bounding box center [847, 574] width 284 height 22
type input "1,006.5000"
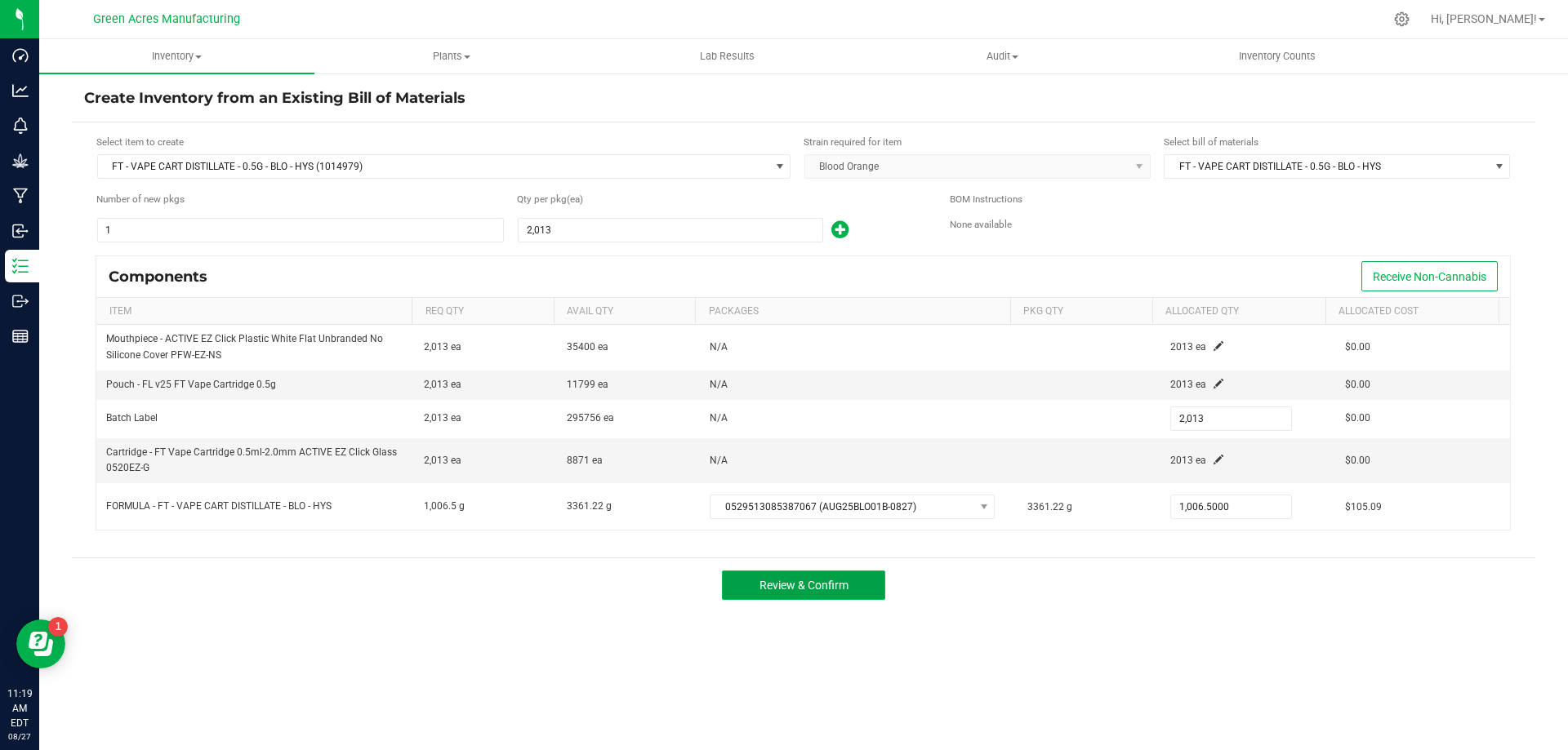
click at [869, 587] on button "Review & Confirm" at bounding box center [804, 585] width 163 height 29
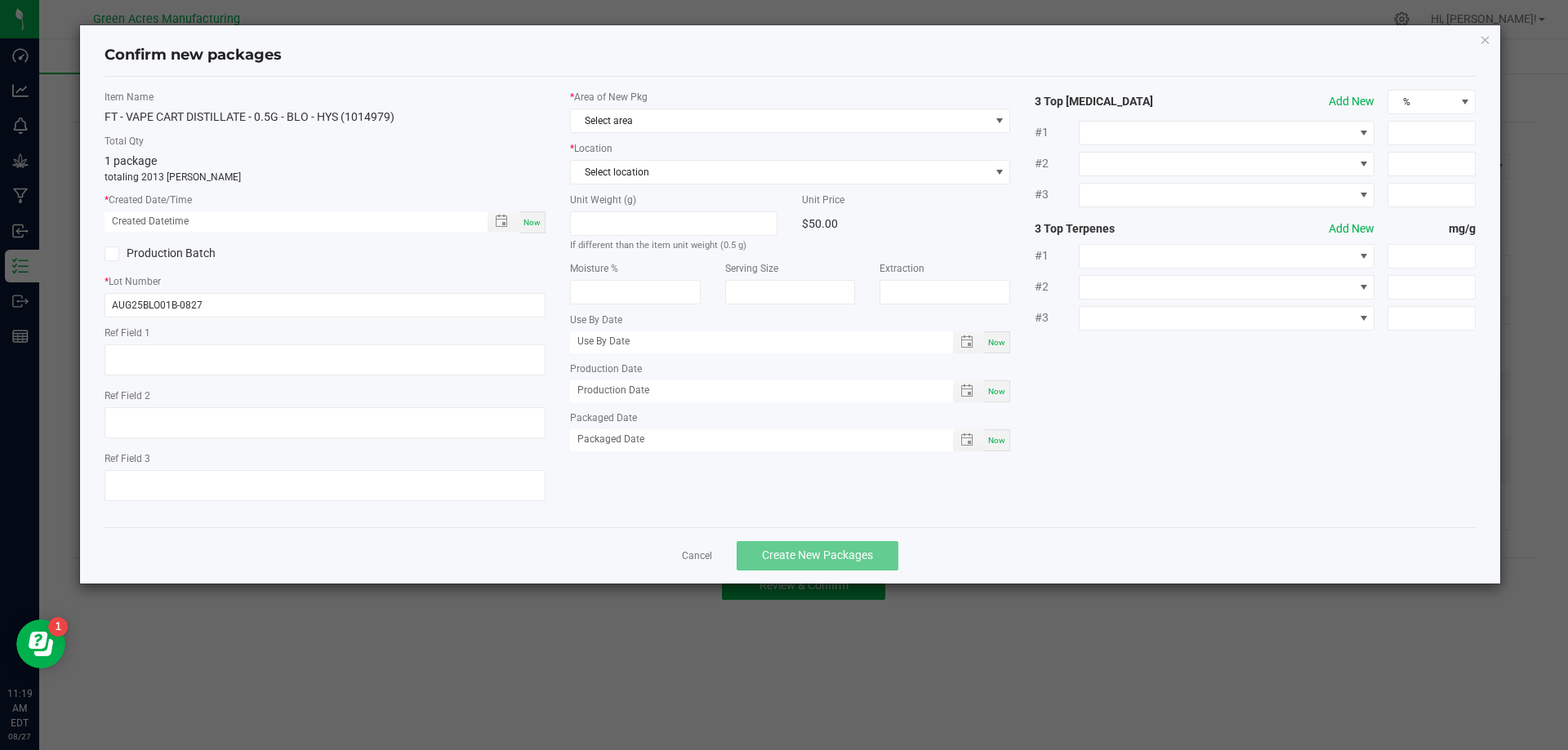
click at [539, 226] on span "Now" at bounding box center [532, 222] width 18 height 9
type input "08/27/2025 11:19 AM"
click at [674, 120] on span "Select area" at bounding box center [780, 120] width 419 height 22
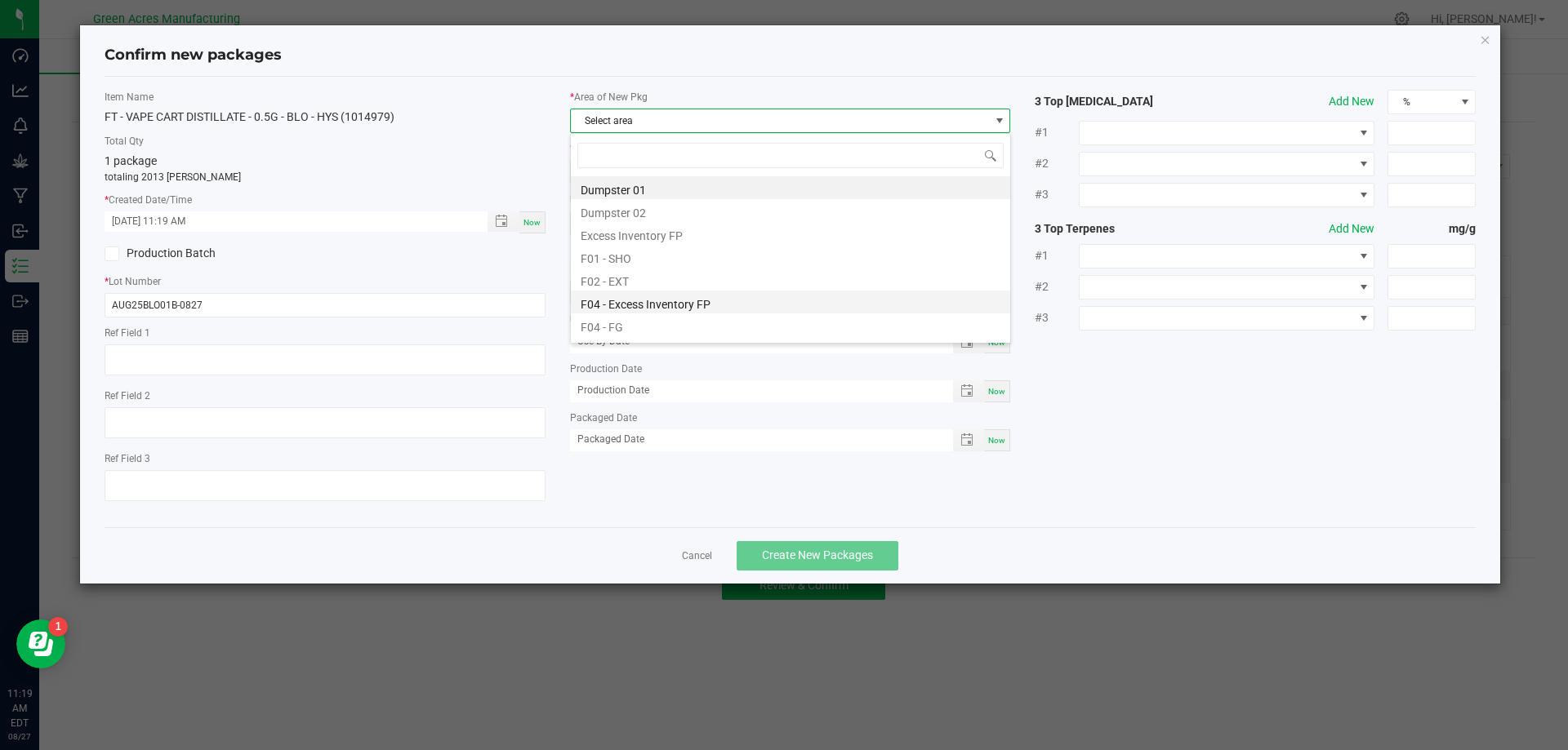
scroll to position [24, 441]
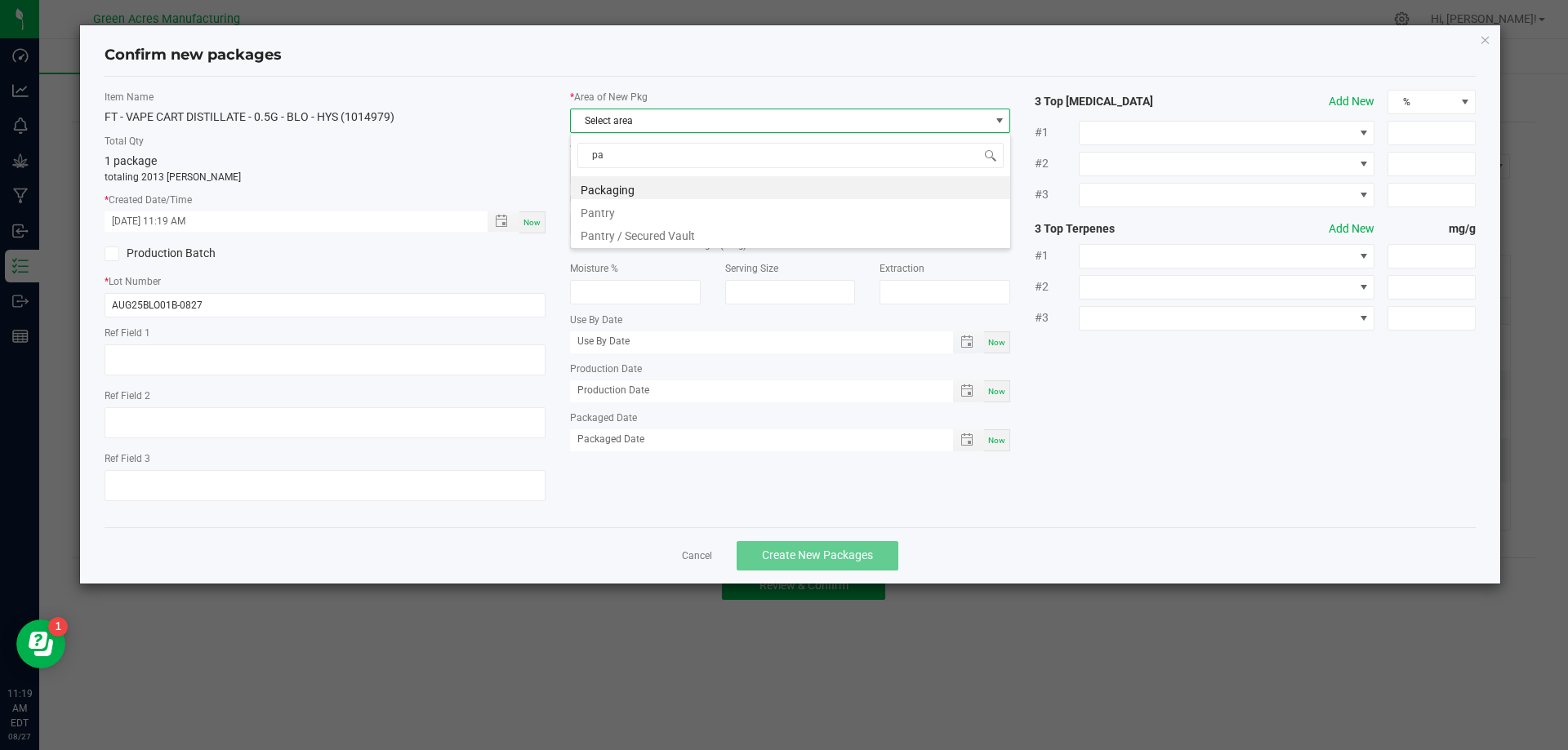
type input "pan"
click at [710, 217] on li "Pantry / Secured Vault" at bounding box center [790, 210] width 439 height 22
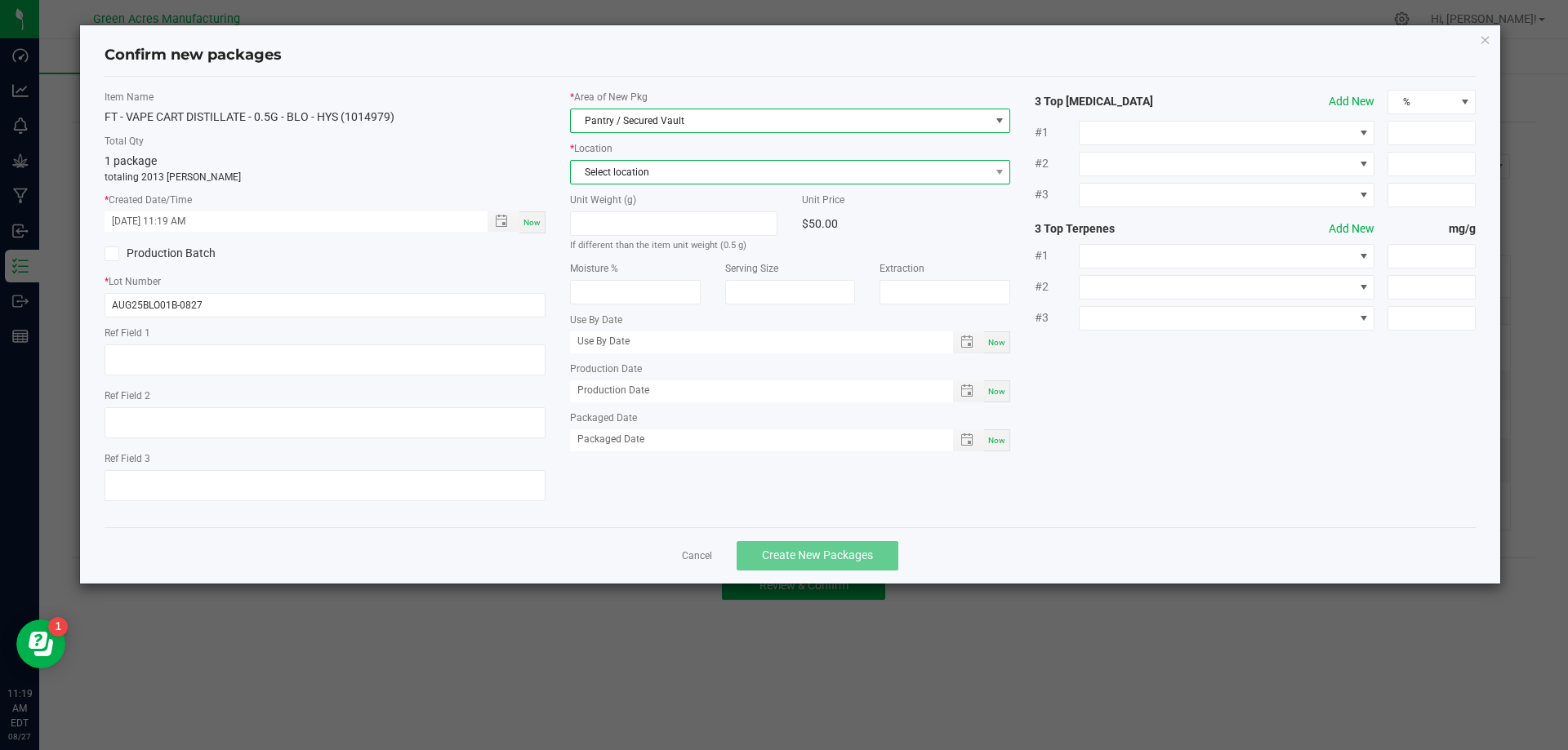
click at [732, 162] on span "Select location" at bounding box center [780, 172] width 419 height 22
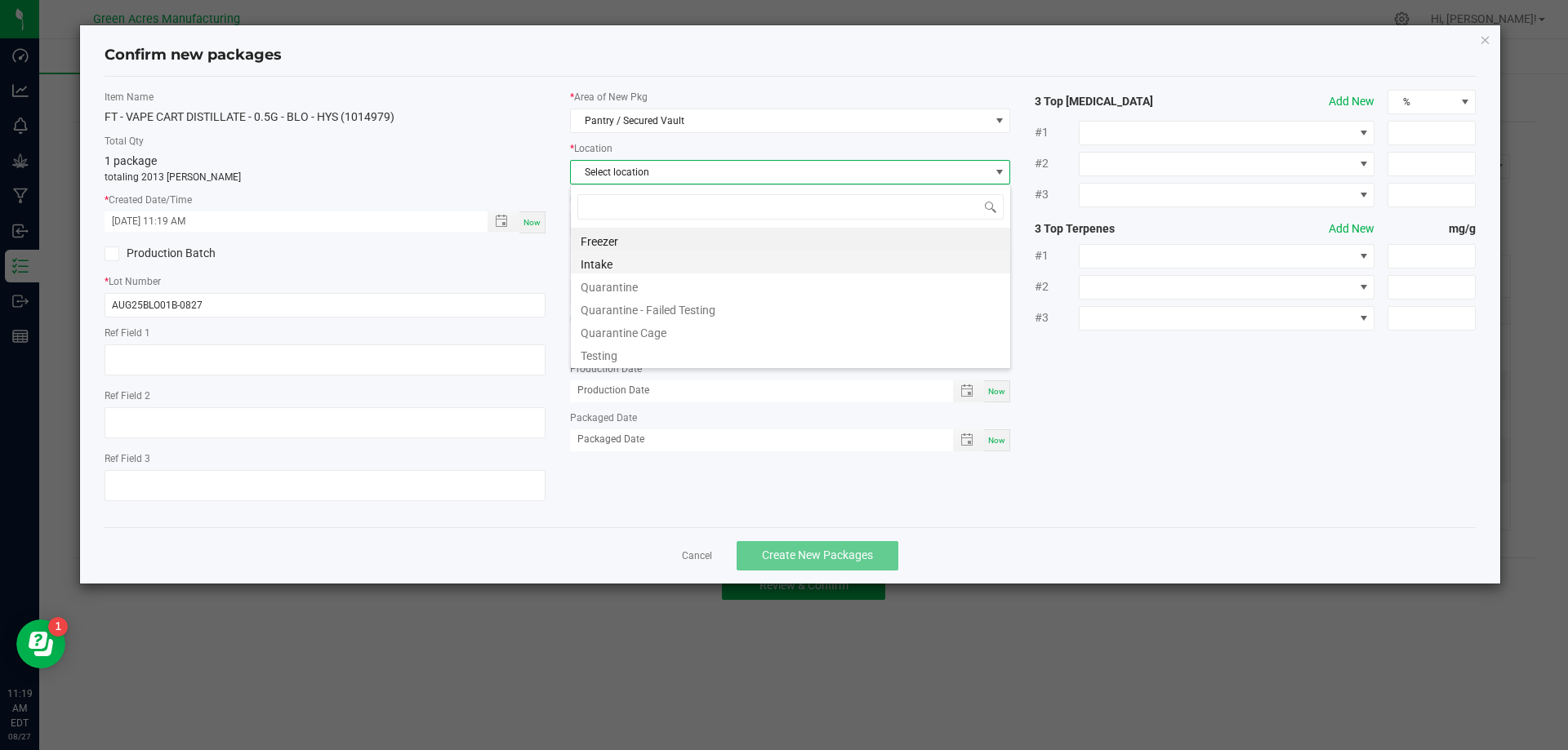
click at [724, 257] on li "Intake" at bounding box center [790, 262] width 439 height 22
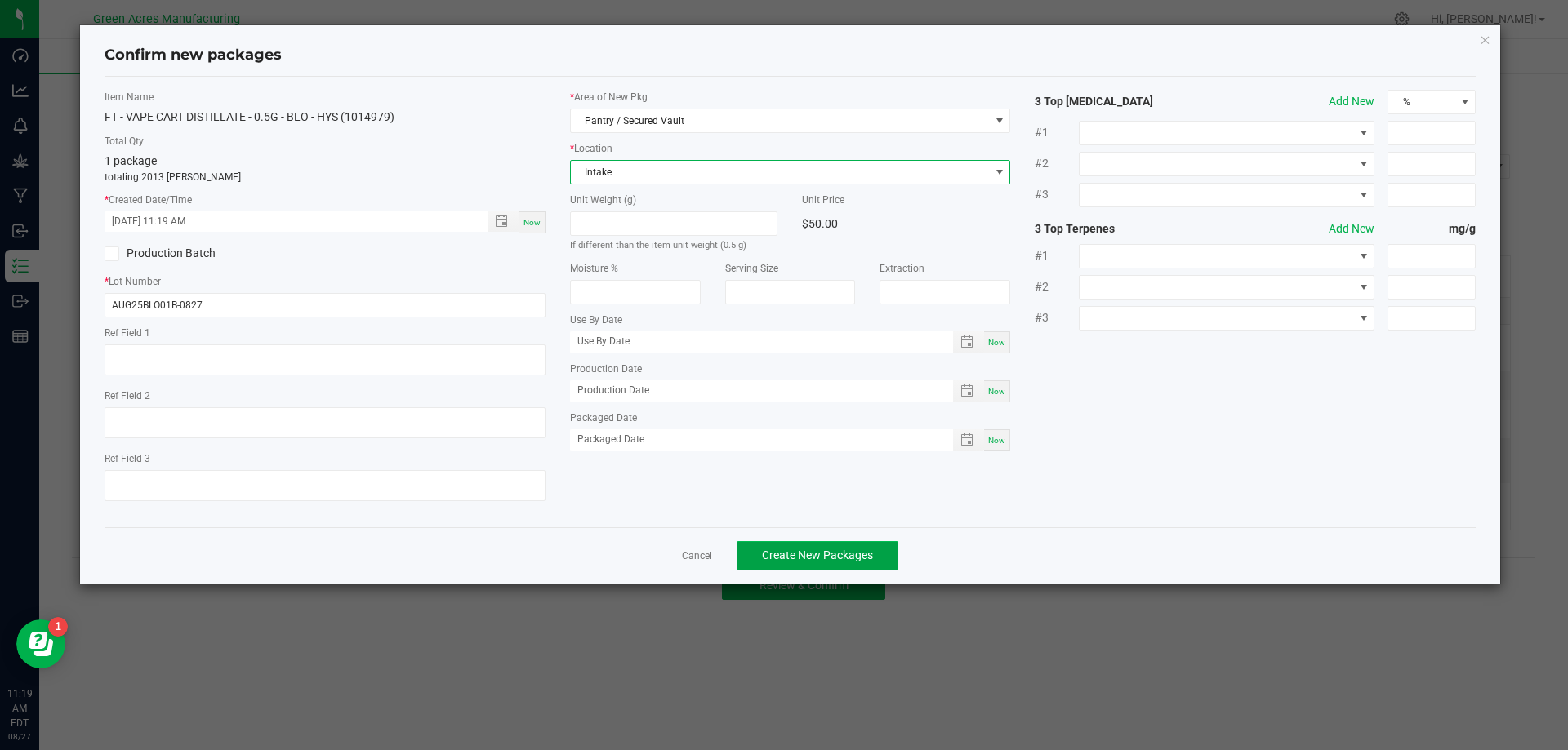
click at [819, 562] on span "Create New Packages" at bounding box center [817, 555] width 111 height 13
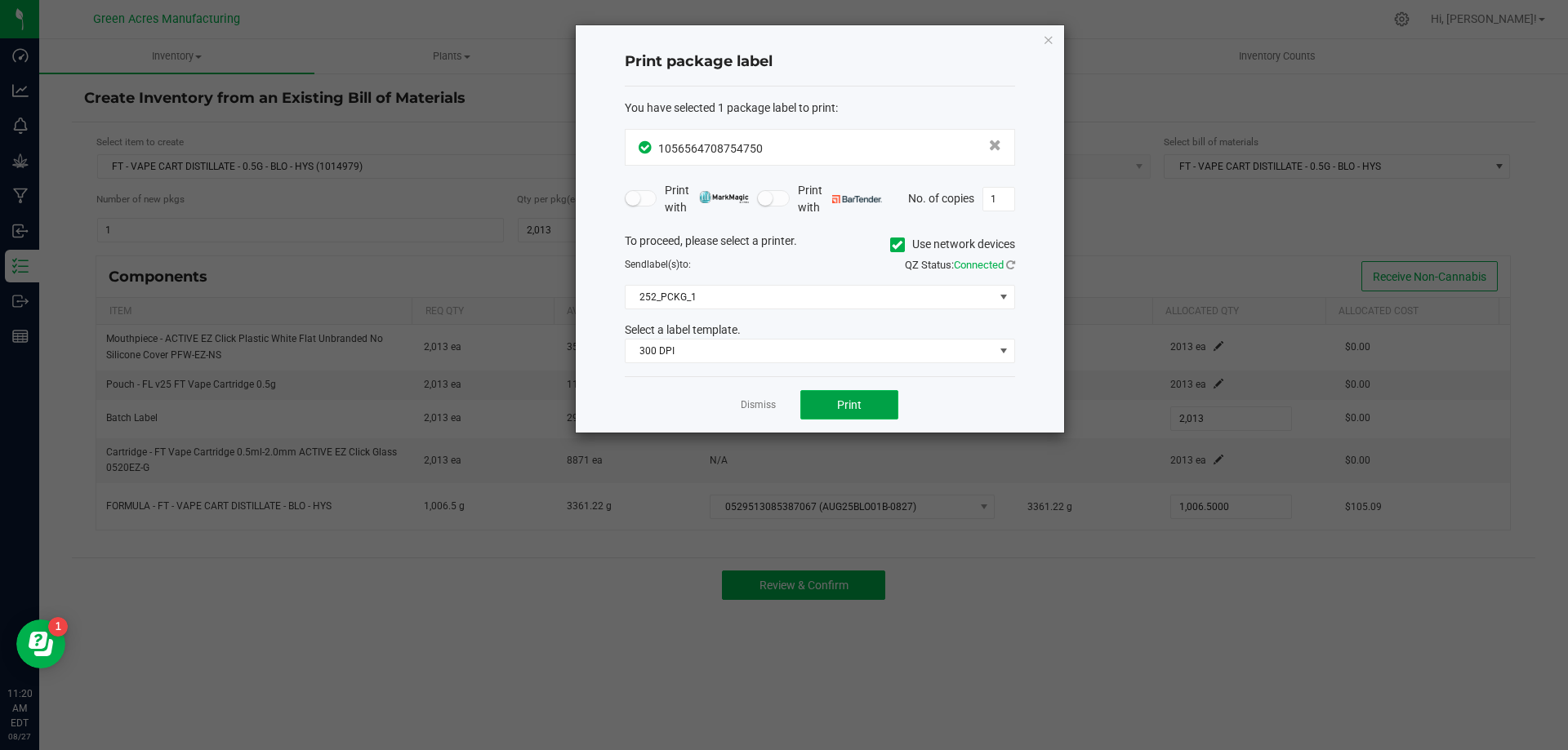
click at [843, 398] on span "Print" at bounding box center [849, 405] width 24 height 13
click at [840, 398] on span "Print" at bounding box center [849, 405] width 24 height 13
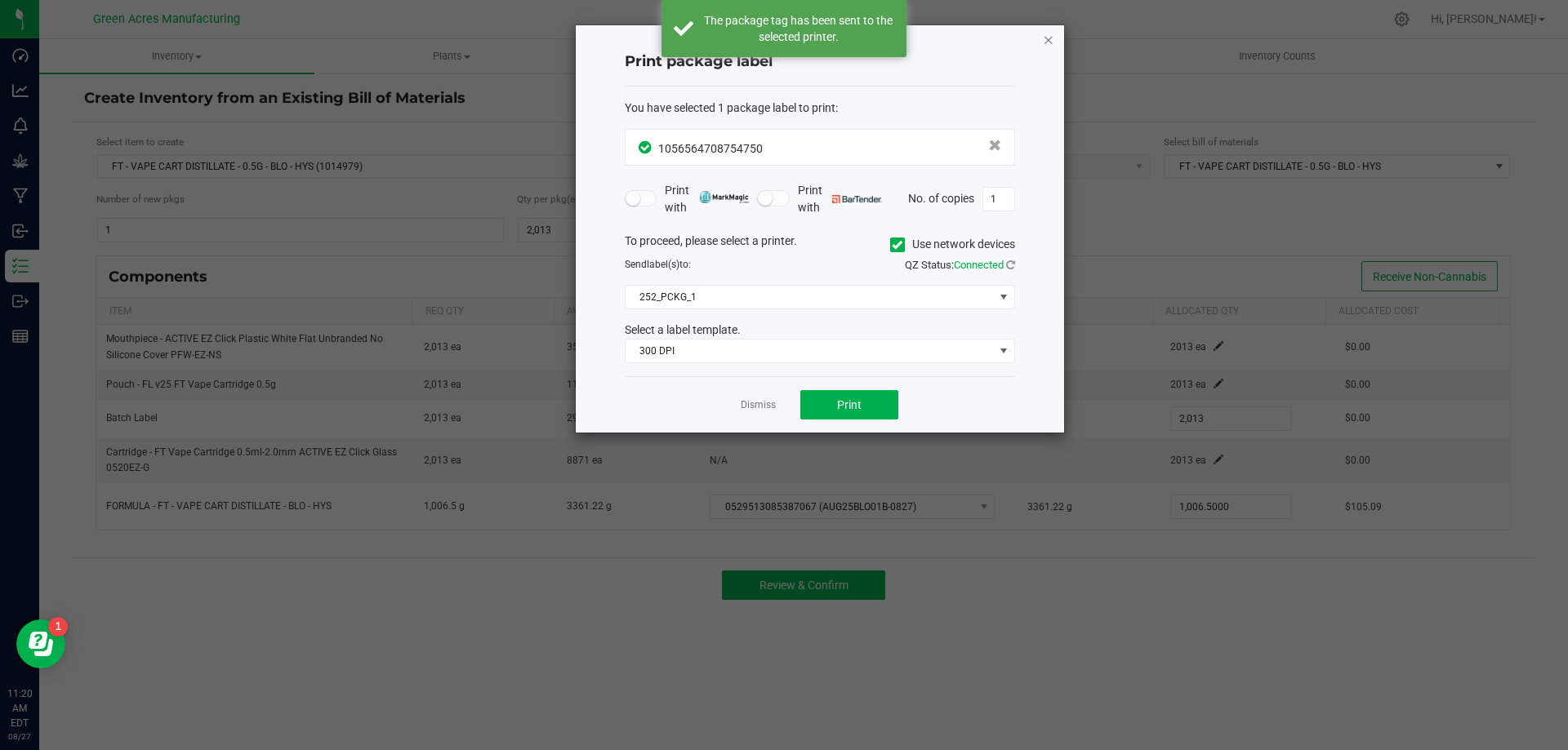
click at [1052, 39] on icon "button" at bounding box center [1049, 39] width 12 height 20
